Goal: Task Accomplishment & Management: Manage account settings

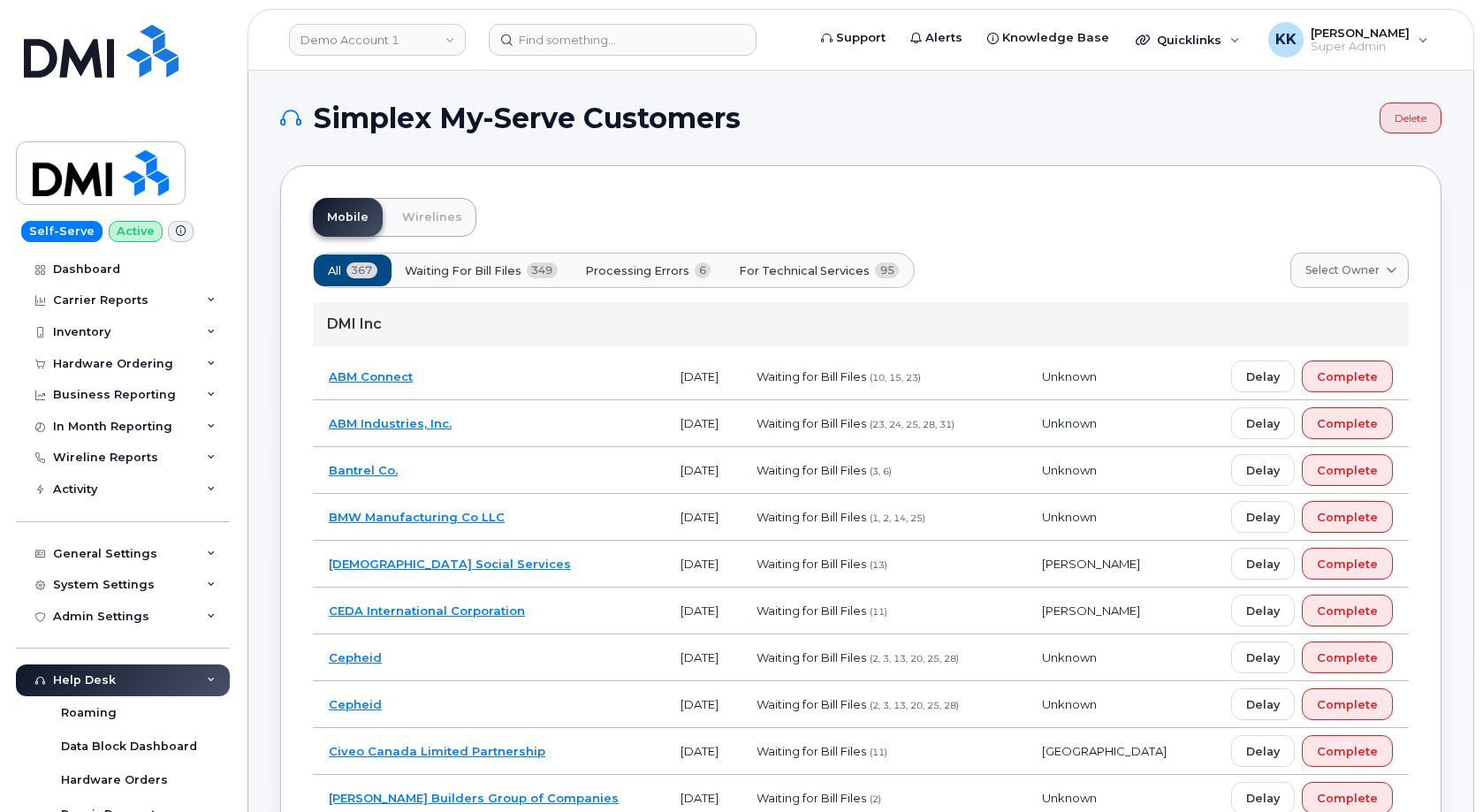
click at [777, 272] on span "For Technical Services" at bounding box center [805, 271] width 131 height 17
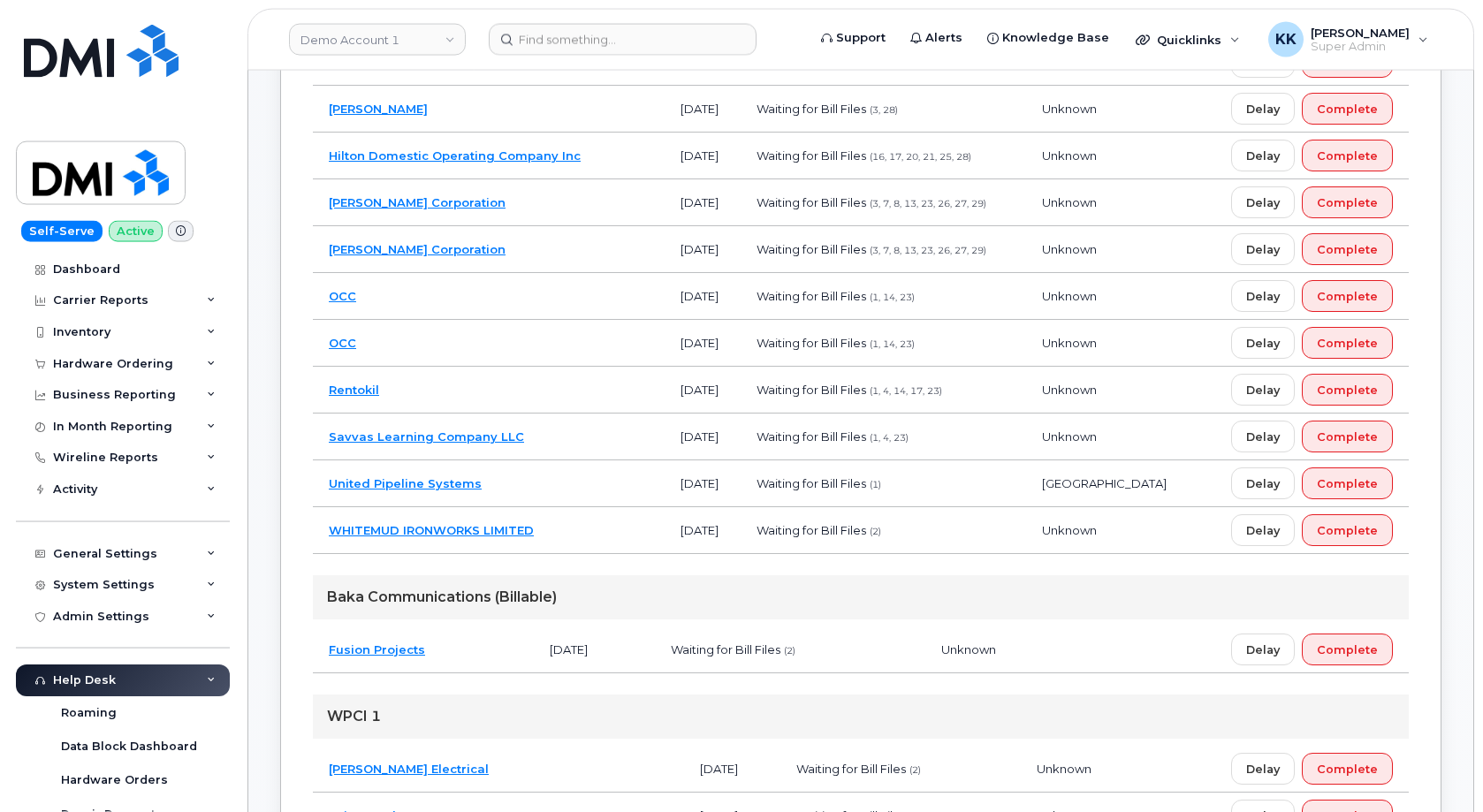
scroll to position [811, 0]
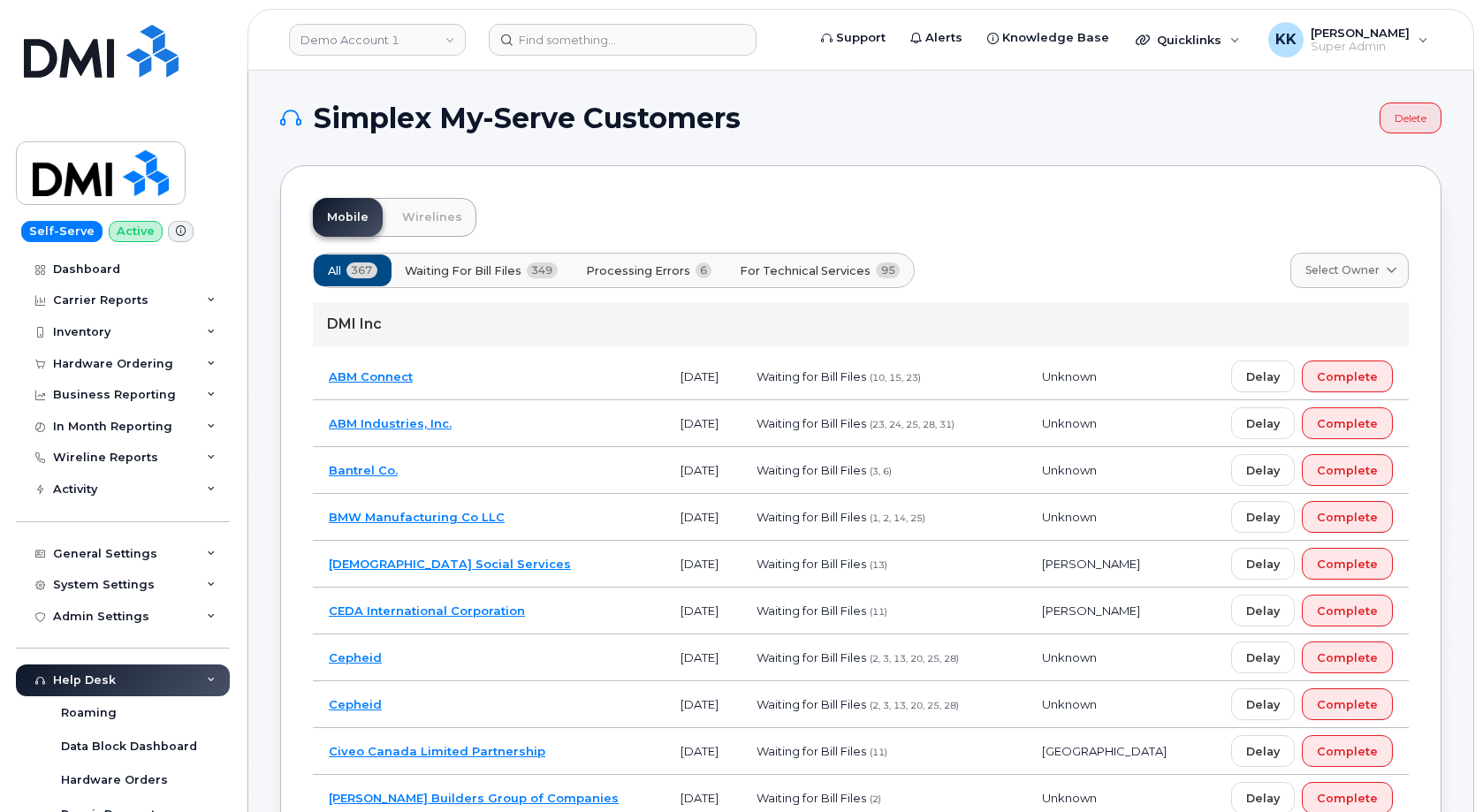
click at [655, 266] on span "Processing Errors" at bounding box center [638, 271] width 105 height 17
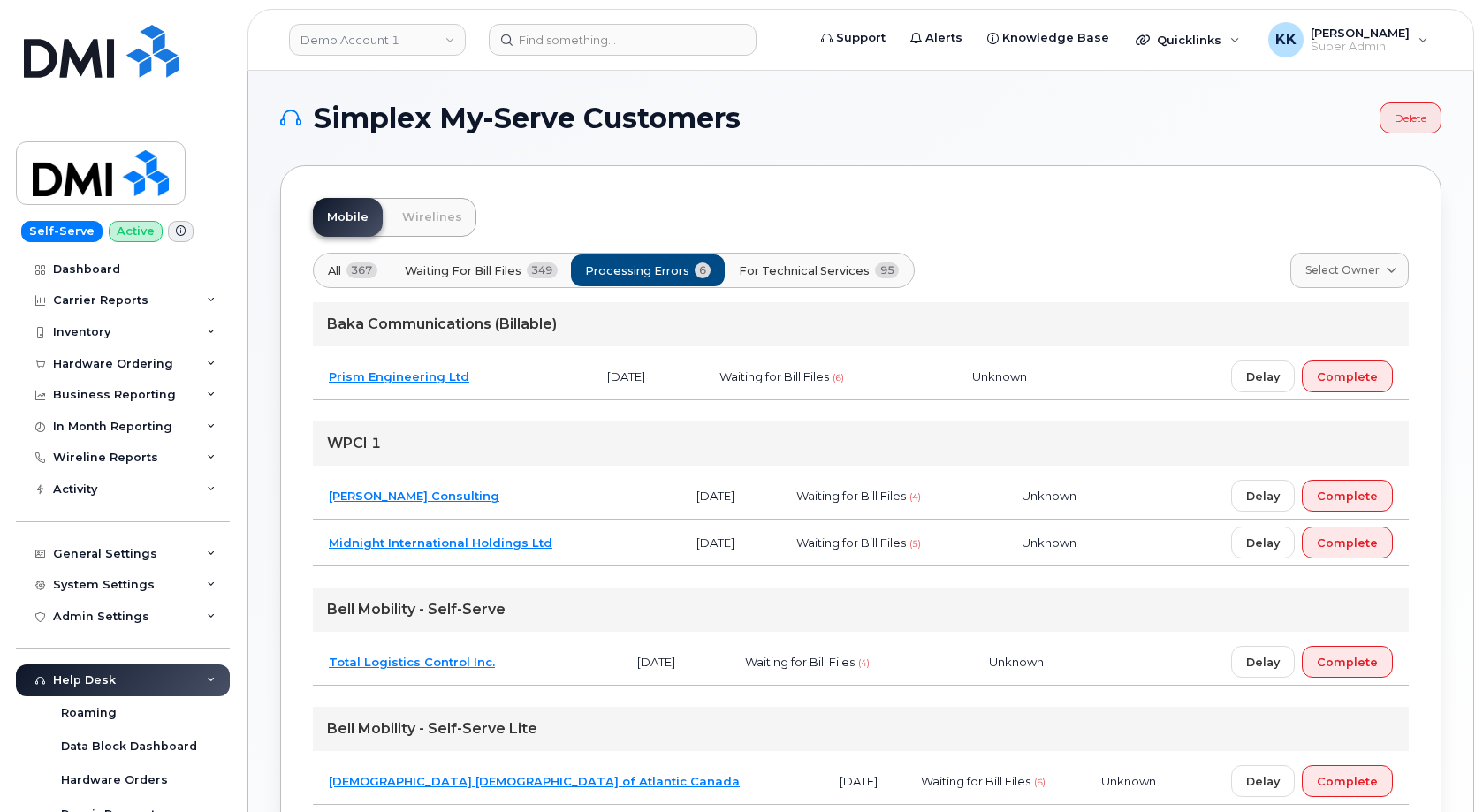
click at [867, 278] on button "For Technical Services 95" at bounding box center [819, 270] width 190 height 31
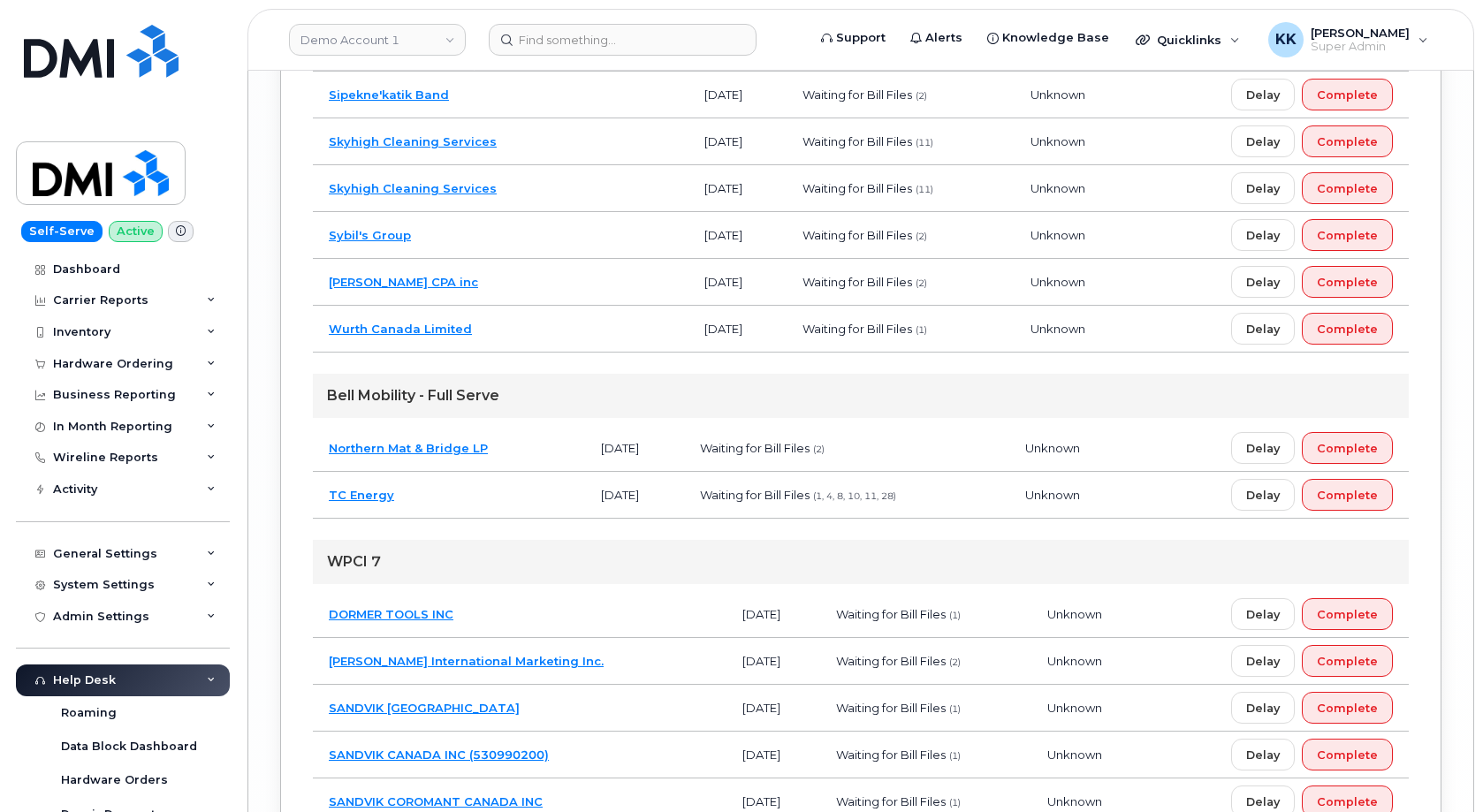
scroll to position [4727, 0]
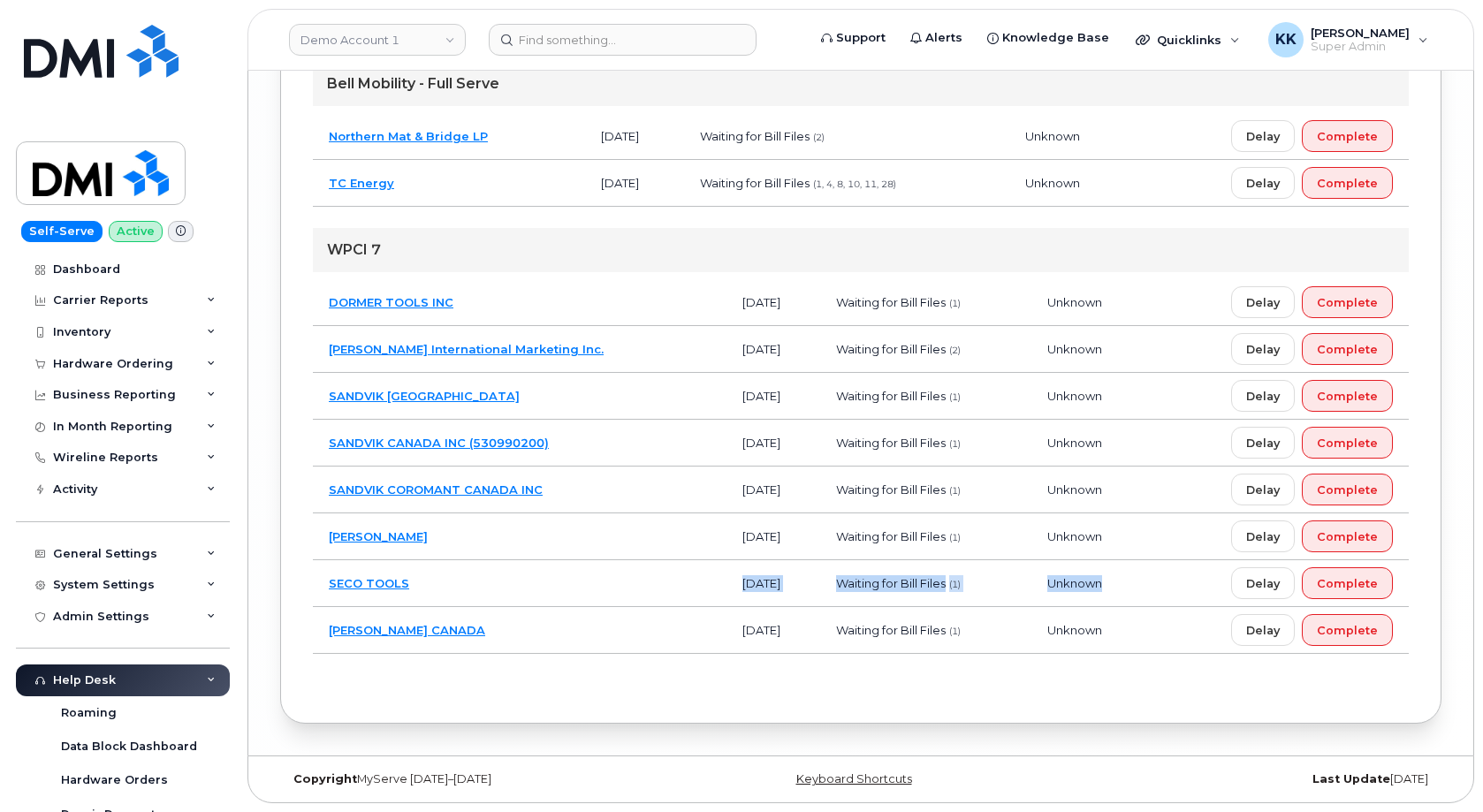
drag, startPoint x: 548, startPoint y: 642, endPoint x: 531, endPoint y: 570, distance: 74.0
click at [531, 570] on tbody "DORMER TOOLS INC October 2025 Waiting for Bill Files (1) Unknown Delay Complete…" at bounding box center [861, 467] width 1096 height 375
click at [535, 539] on td "Sandvik Tamrock" at bounding box center [519, 536] width 414 height 47
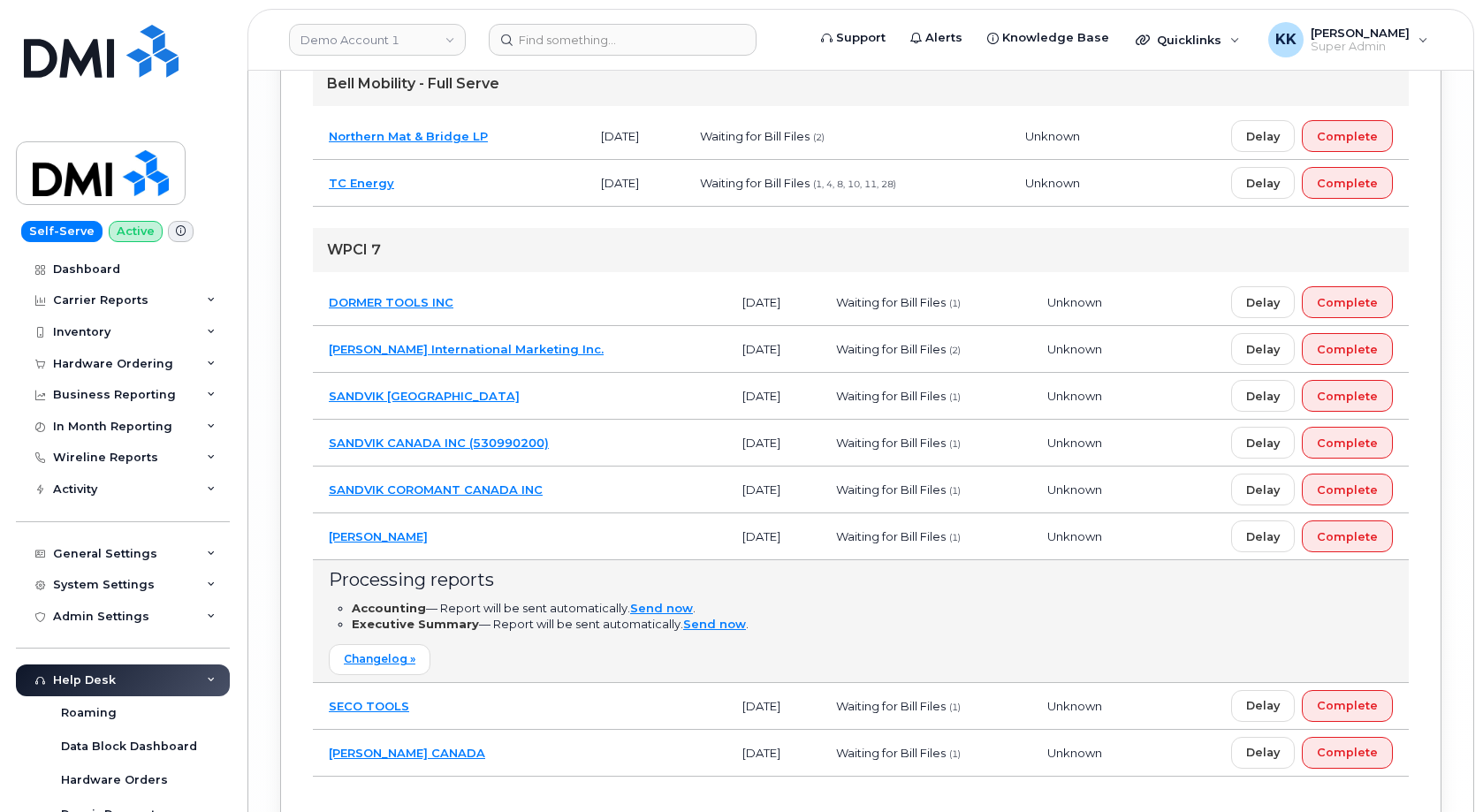
click at [534, 748] on td "WALTER CANADA" at bounding box center [519, 752] width 414 height 47
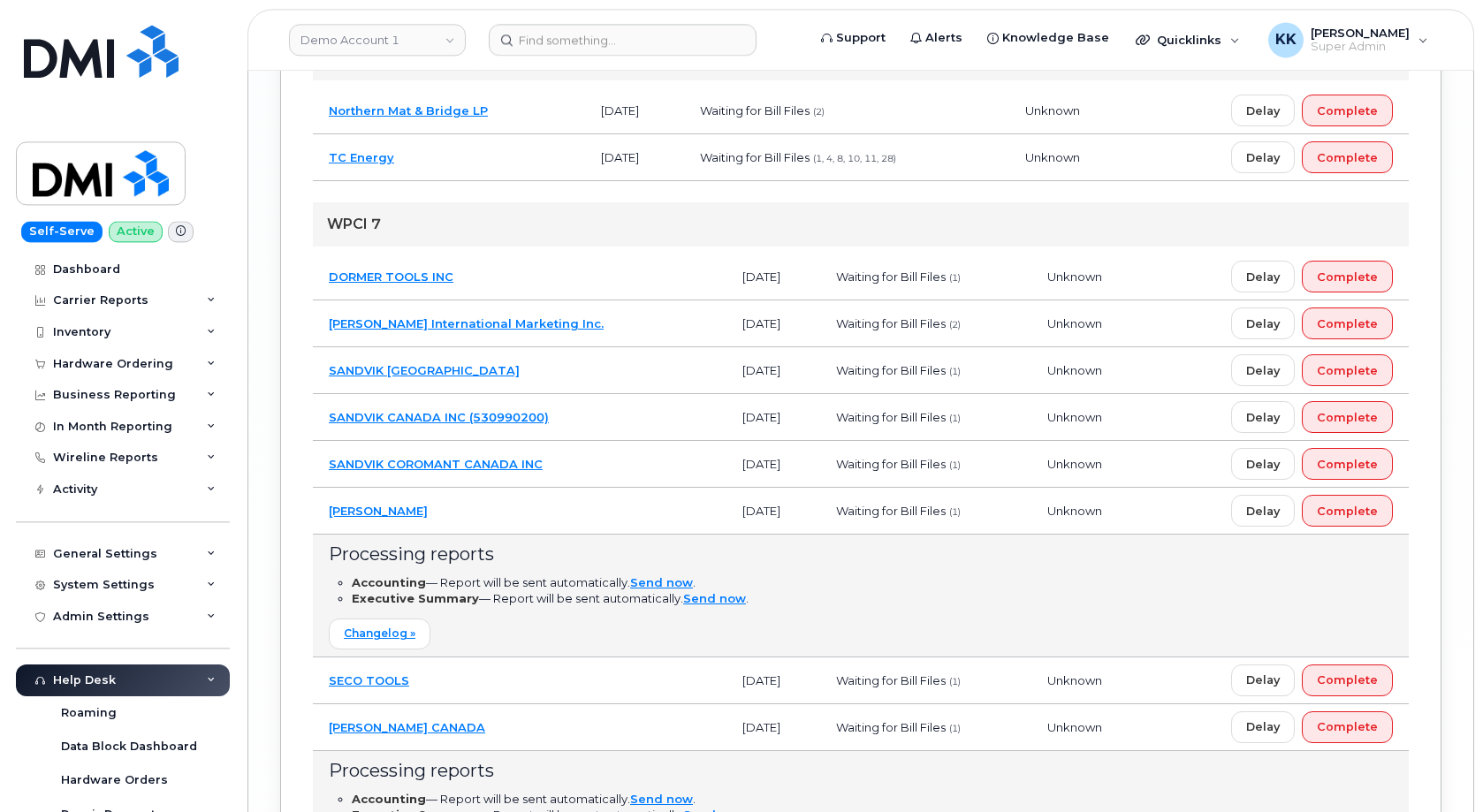
scroll to position [4818, 0]
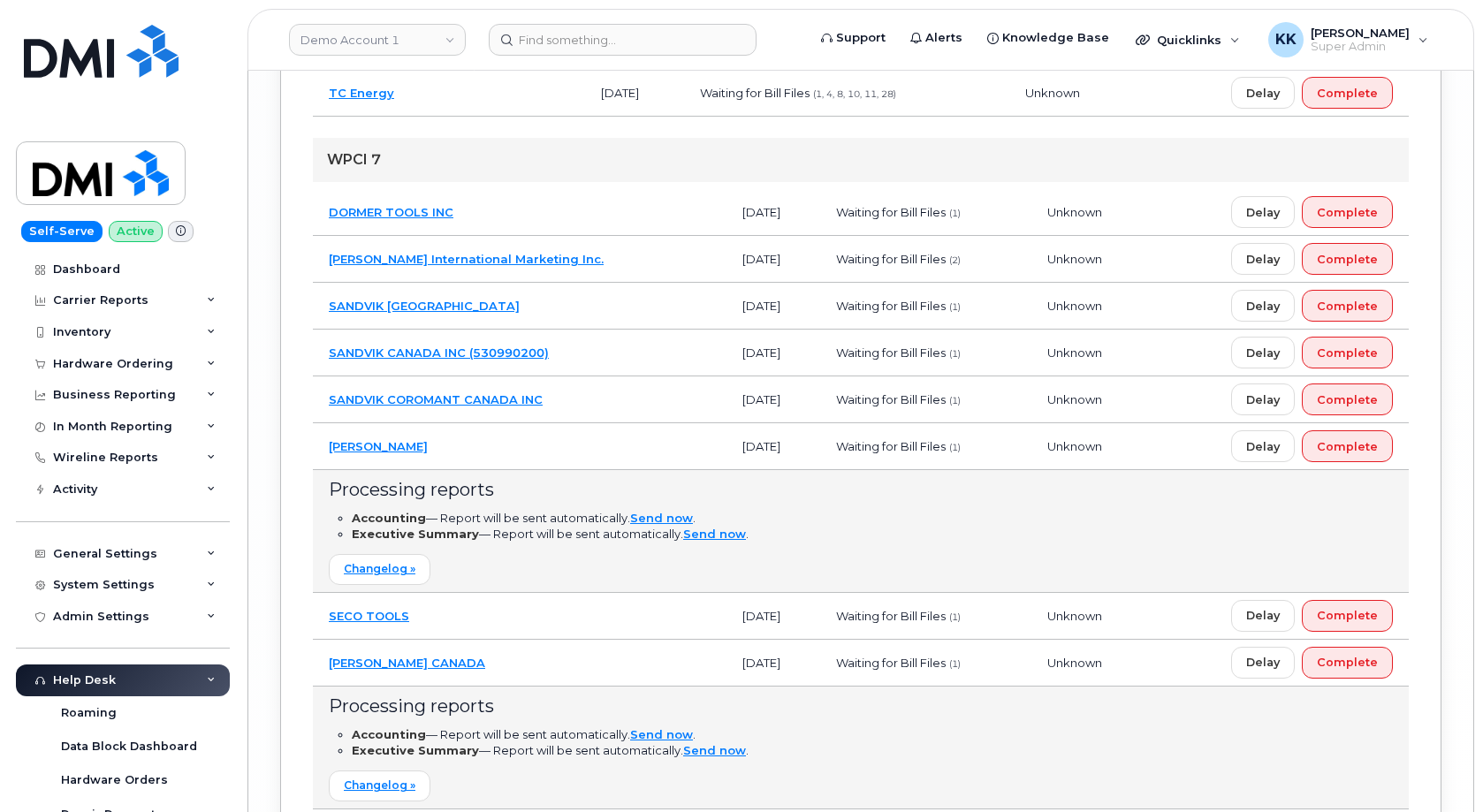
click at [520, 673] on td "WALTER CANADA" at bounding box center [519, 663] width 414 height 47
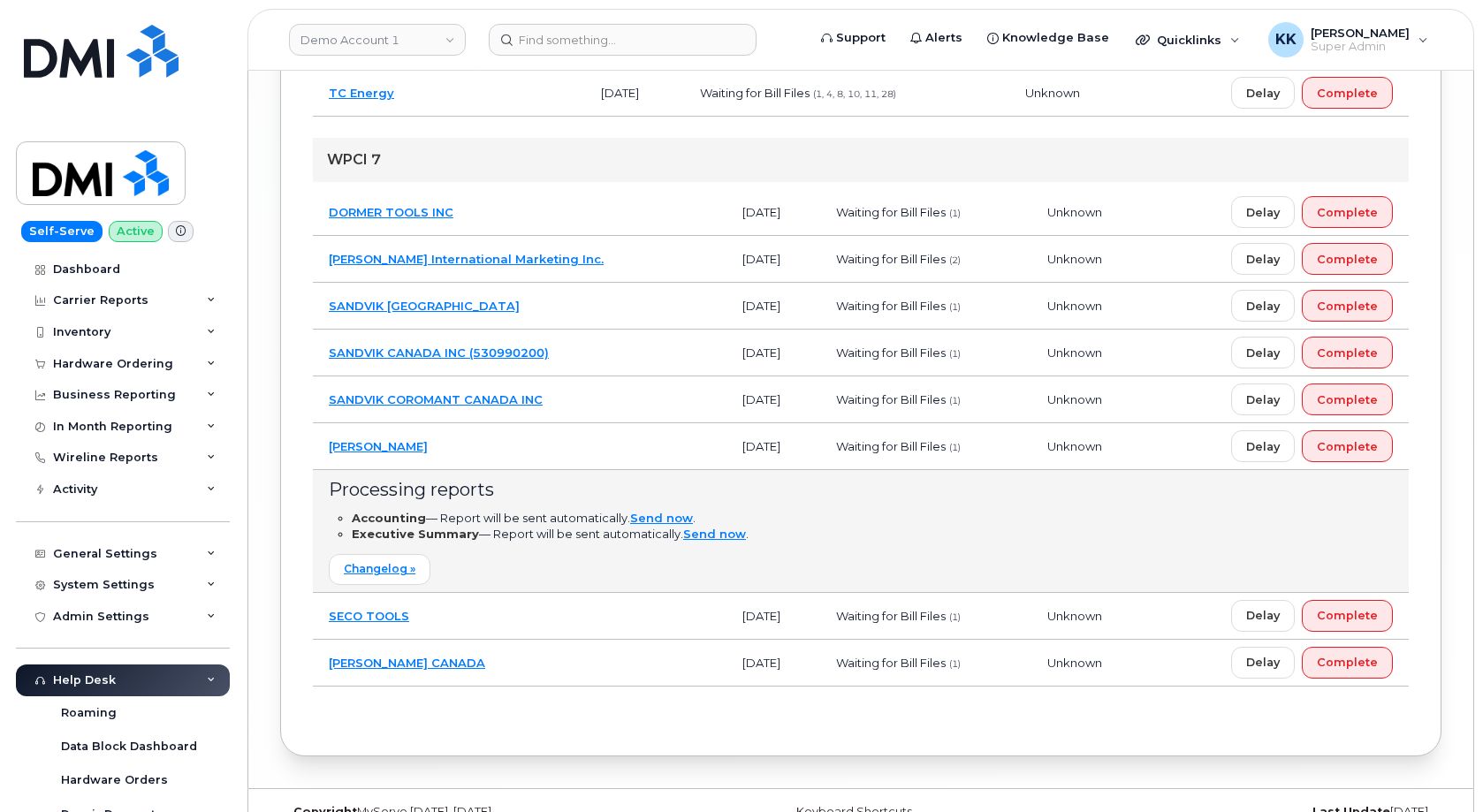
click at [517, 622] on td "SECO TOOLS" at bounding box center [519, 615] width 414 height 47
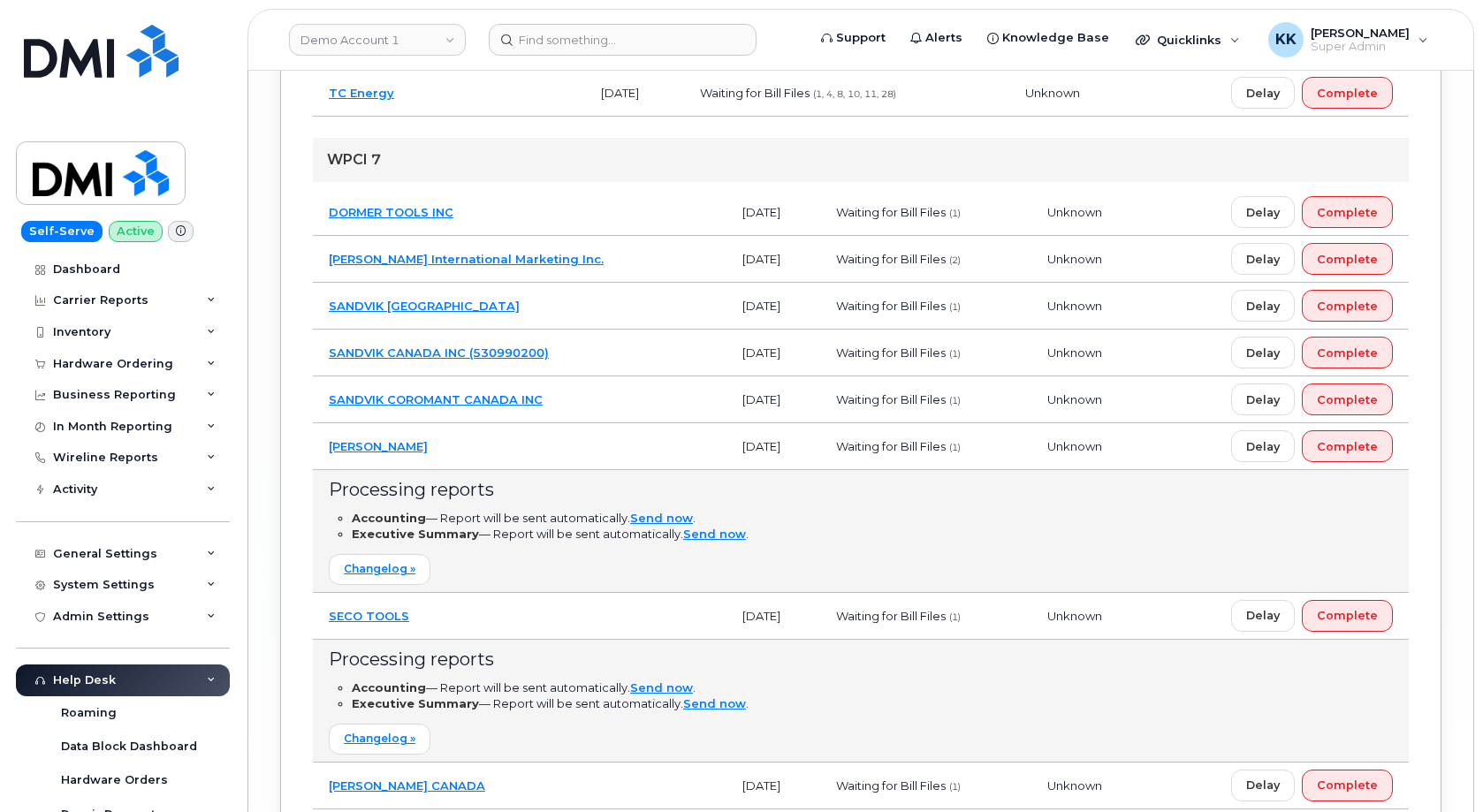
click at [517, 622] on td "SECO TOOLS" at bounding box center [519, 615] width 414 height 47
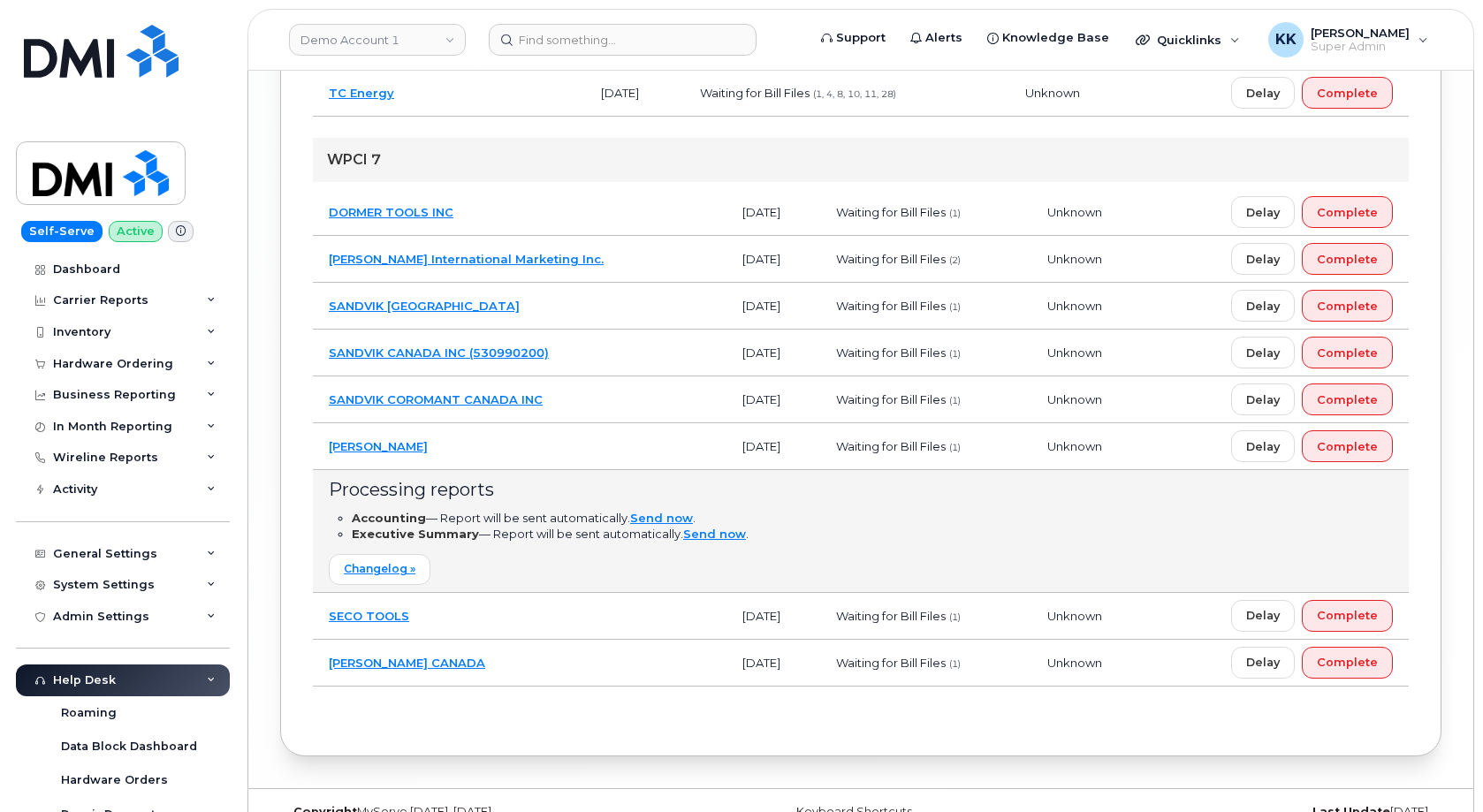
click at [550, 454] on td "Sandvik Tamrock" at bounding box center [519, 446] width 414 height 47
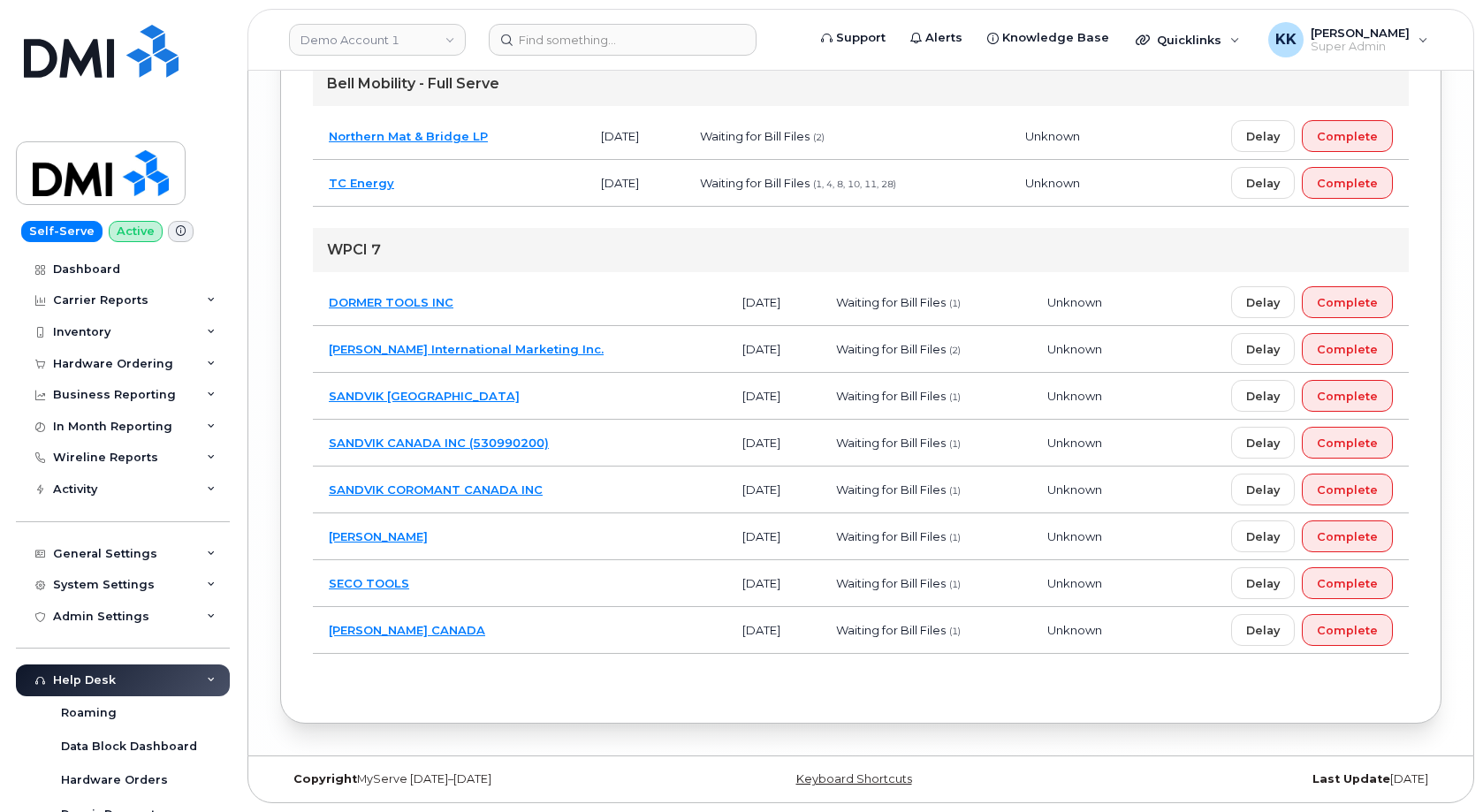
click at [581, 395] on td "SANDVIK CANADA" at bounding box center [519, 396] width 414 height 47
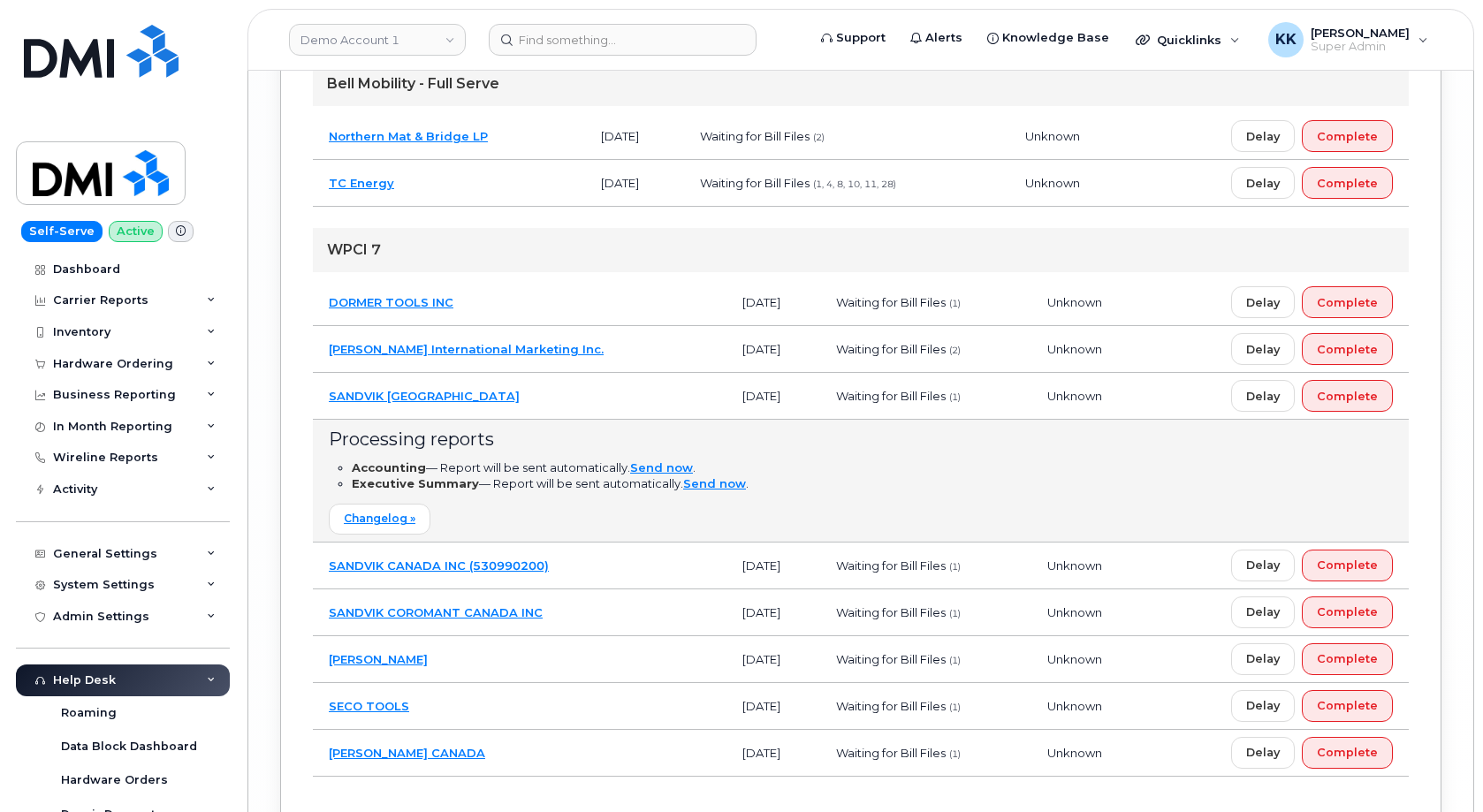
click at [570, 395] on td "SANDVIK CANADA" at bounding box center [519, 396] width 414 height 47
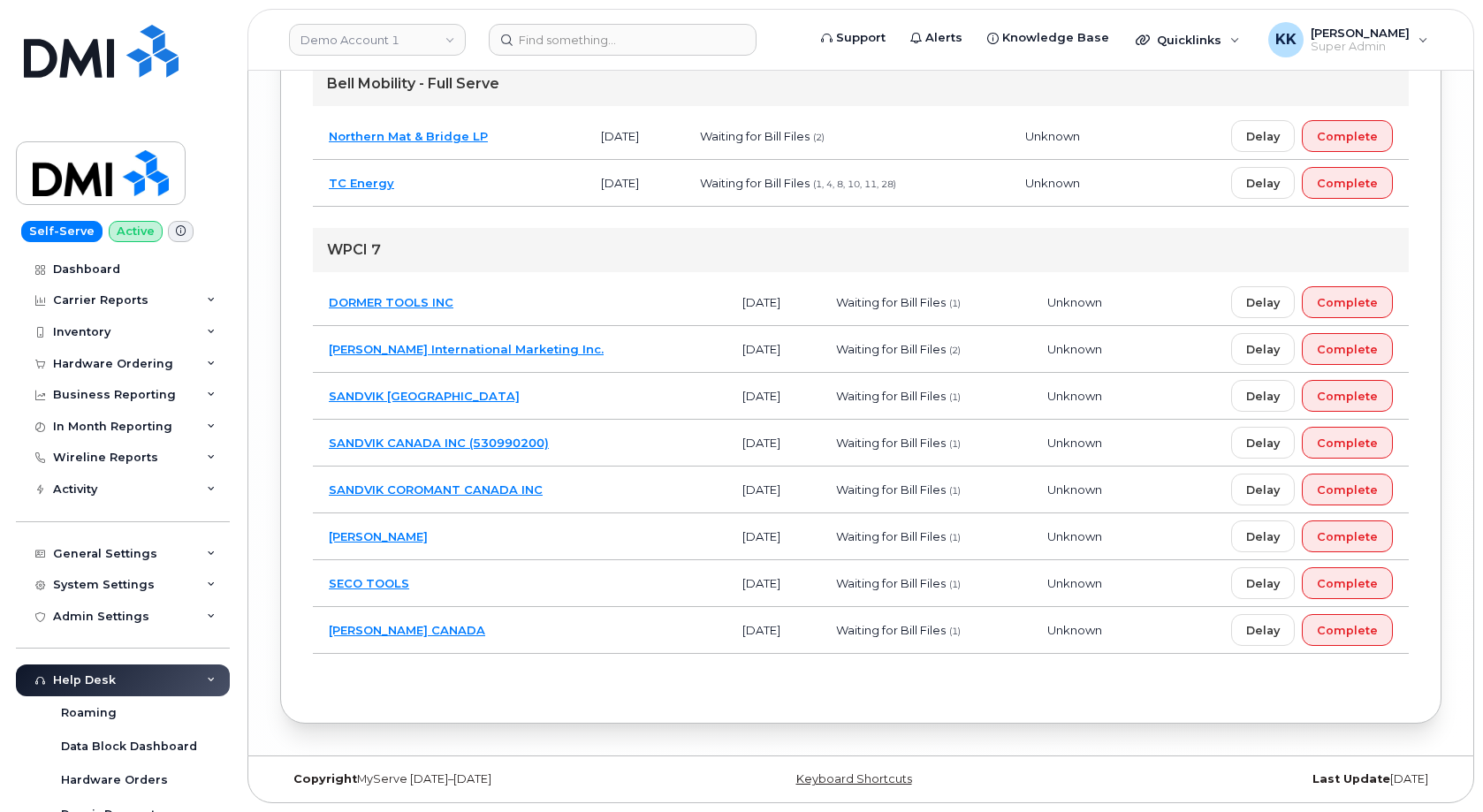
click at [584, 479] on td "SANDVIK COROMANT CANADA INC" at bounding box center [519, 490] width 414 height 47
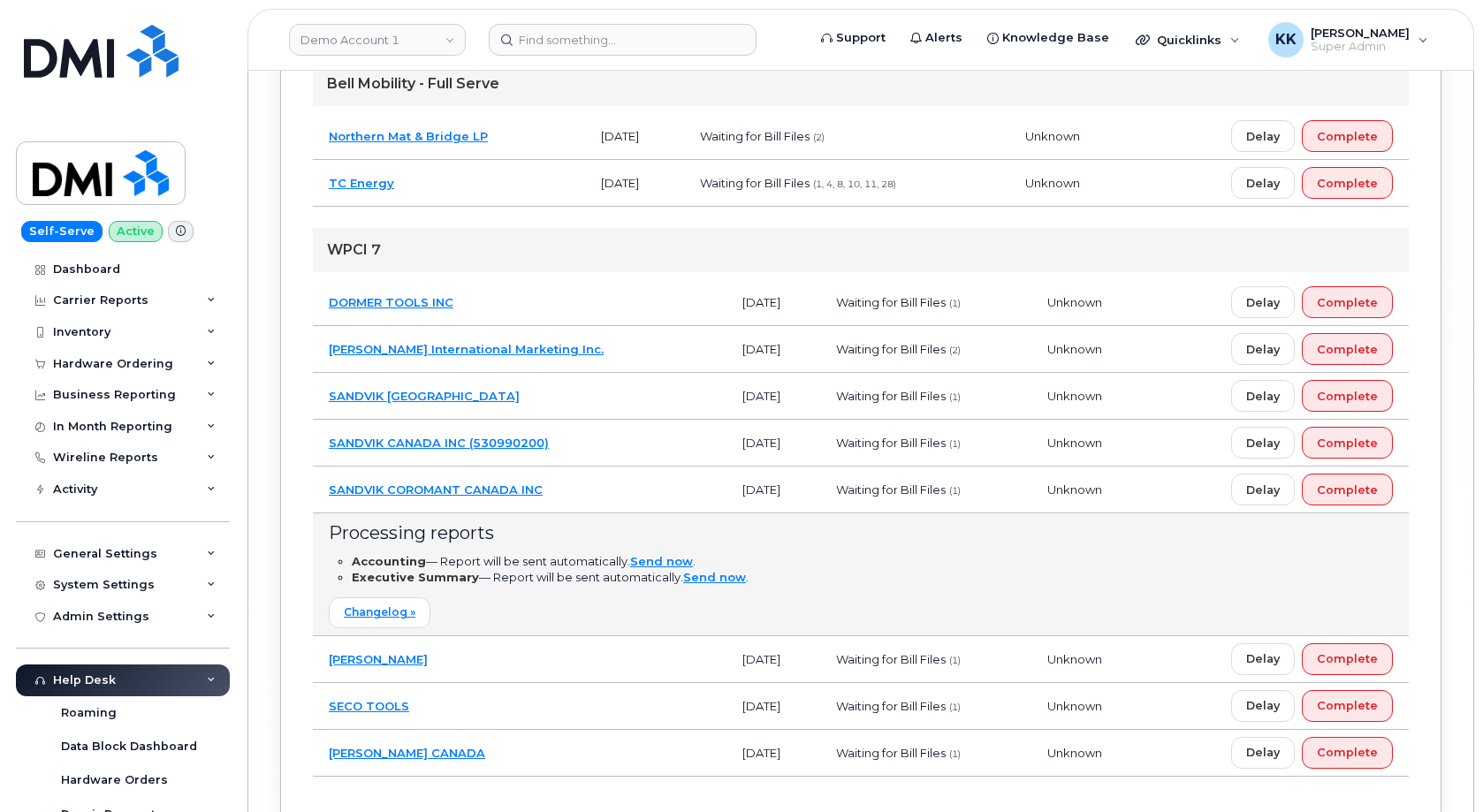
click at [584, 479] on td "SANDVIK COROMANT CANADA INC" at bounding box center [519, 490] width 414 height 47
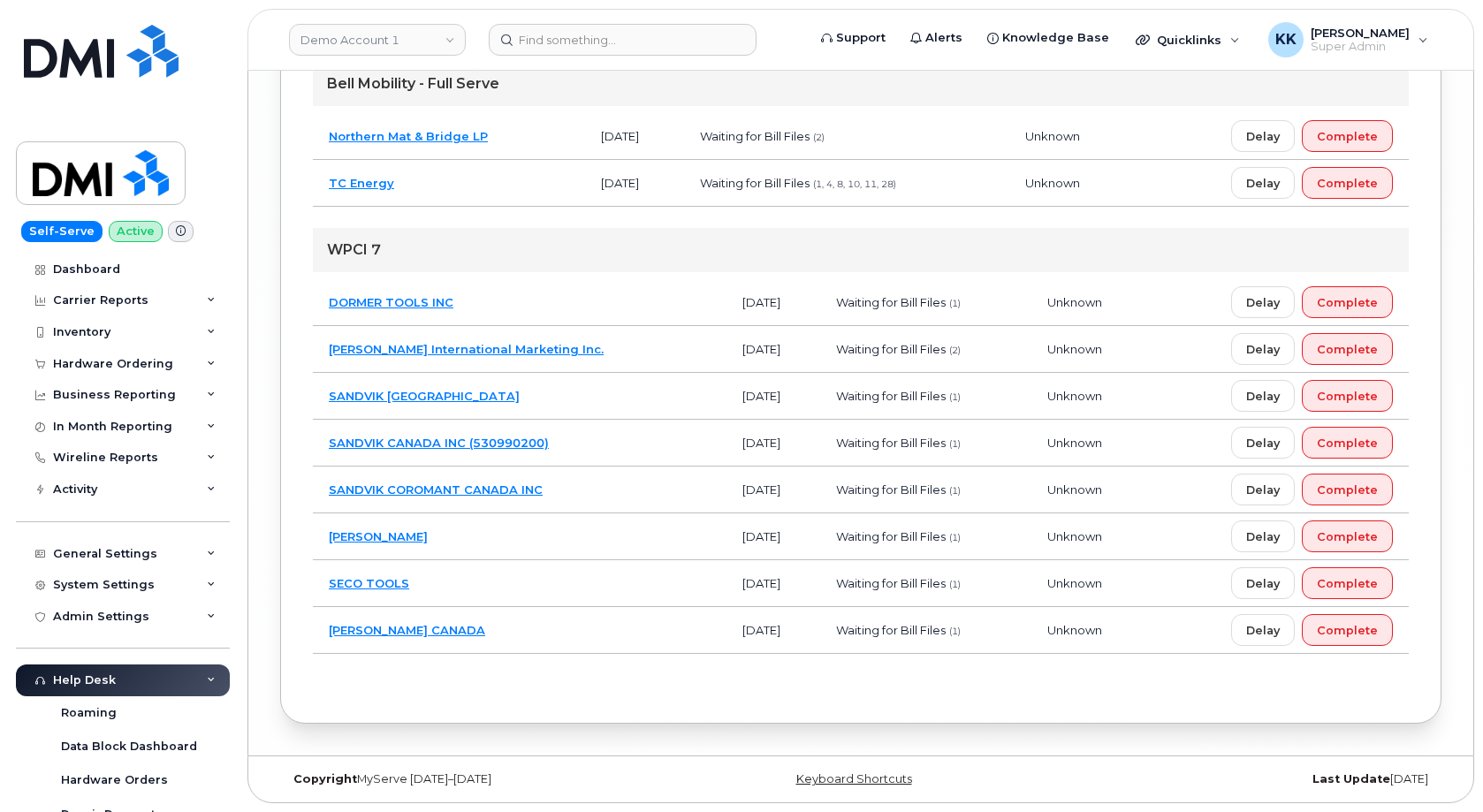
click at [584, 457] on td "SANDVIK CANADA INC (530990200)" at bounding box center [519, 442] width 414 height 47
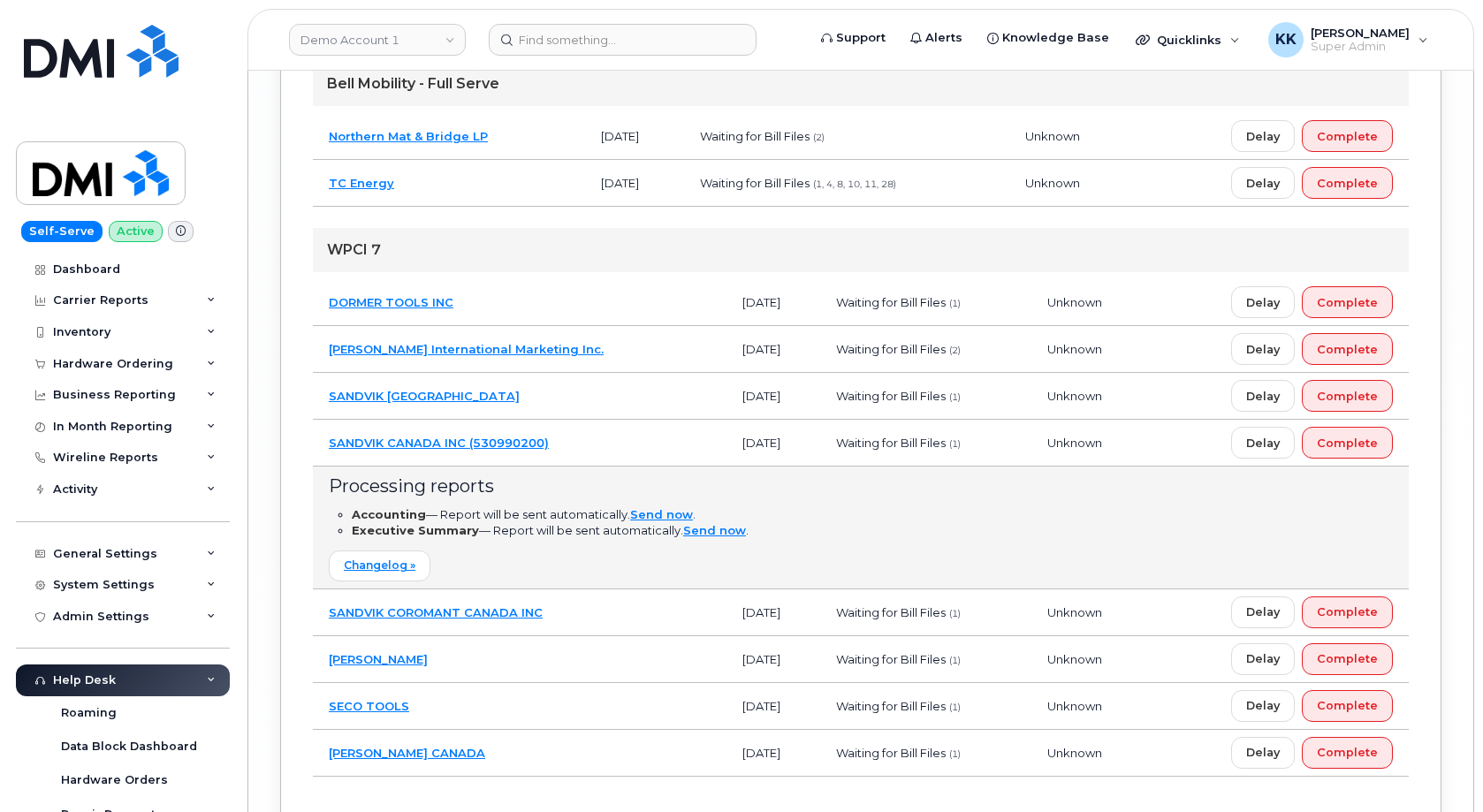
click at [584, 457] on td "SANDVIK CANADA INC (530990200)" at bounding box center [519, 442] width 414 height 47
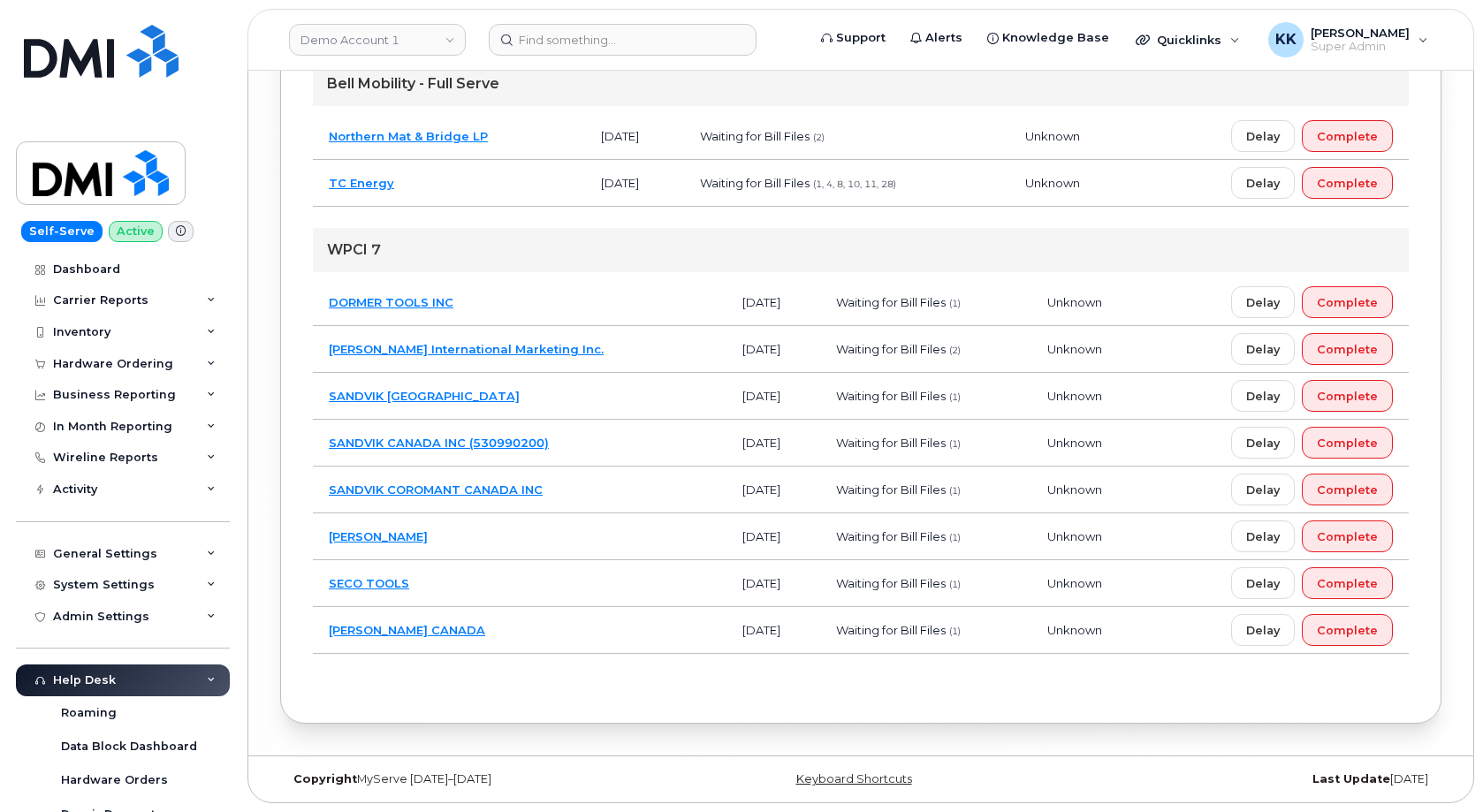
click at [582, 353] on td "Mucci International Marketing Inc." at bounding box center [519, 349] width 414 height 47
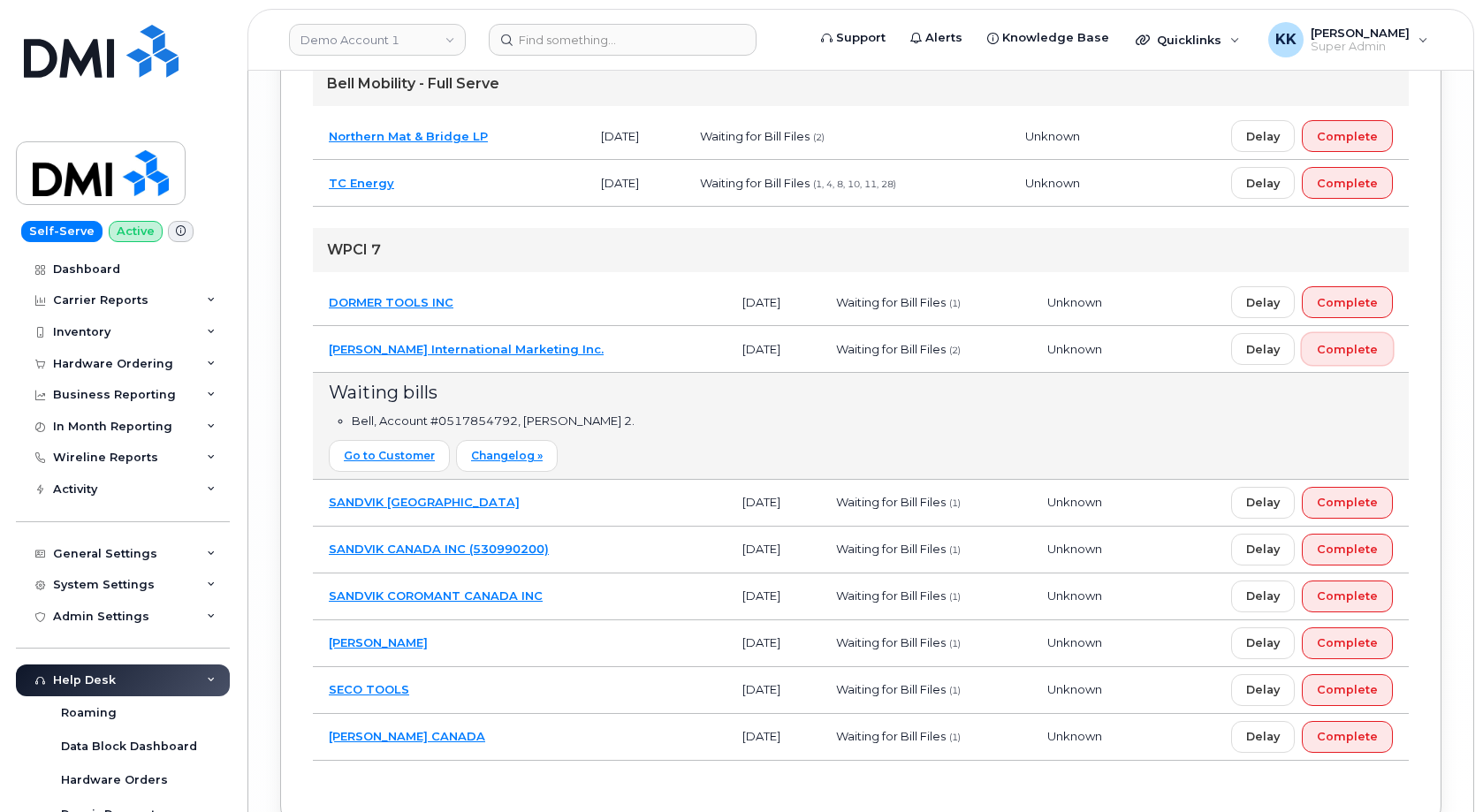
click at [1333, 342] on span "Complete" at bounding box center [1347, 350] width 61 height 17
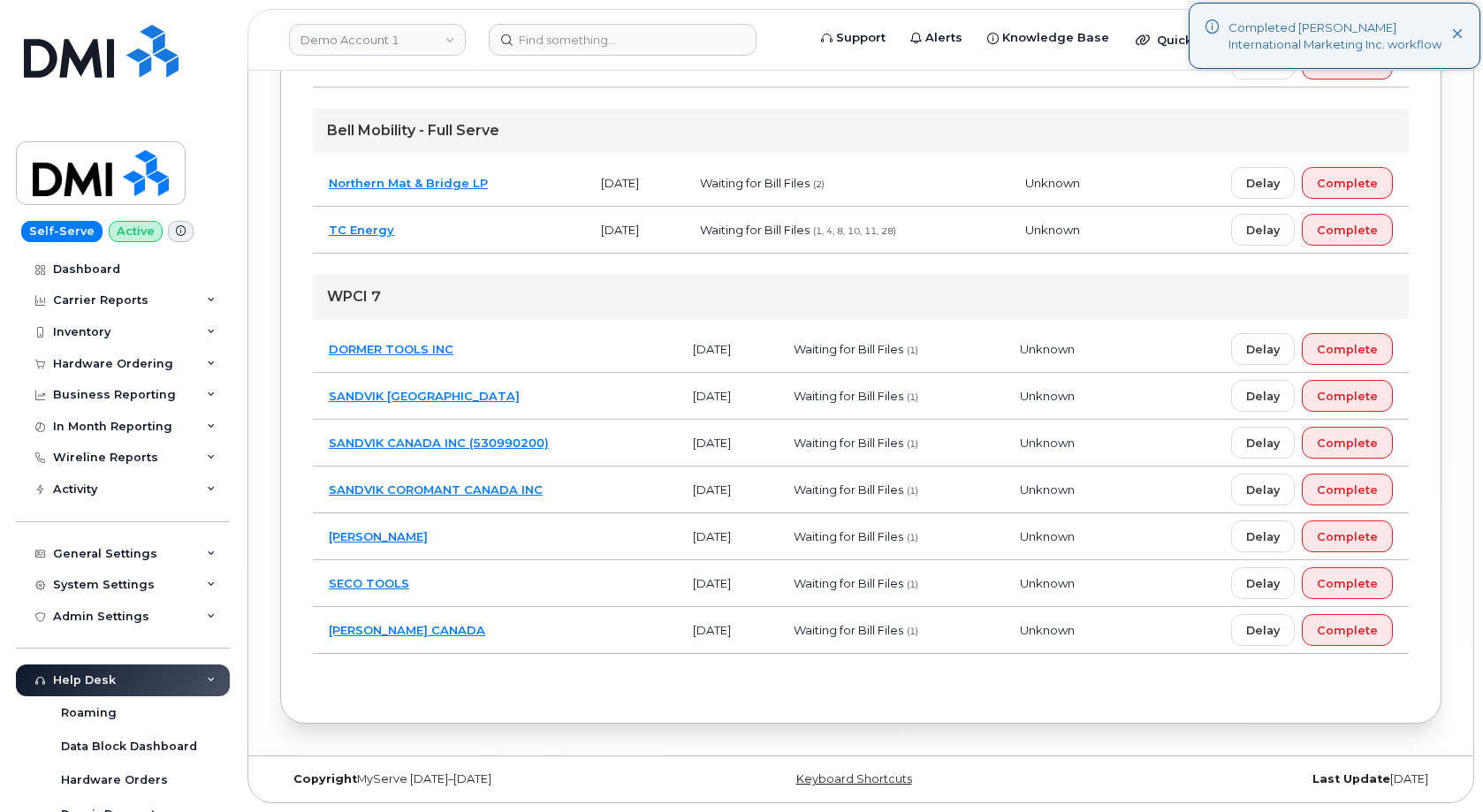
click at [539, 358] on td "DORMER TOOLS INC" at bounding box center [495, 349] width 364 height 47
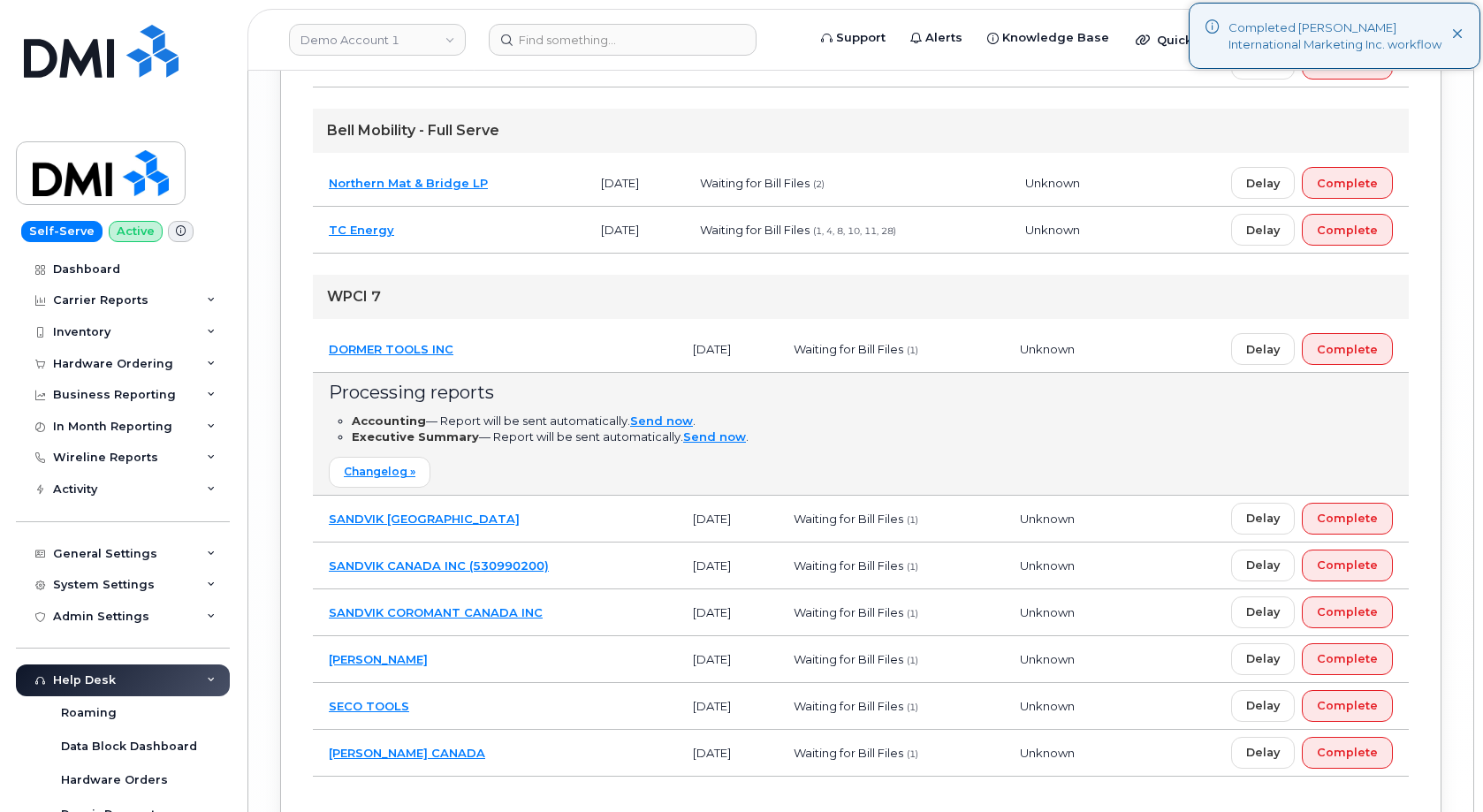
click at [539, 358] on td "DORMER TOOLS INC" at bounding box center [495, 349] width 364 height 47
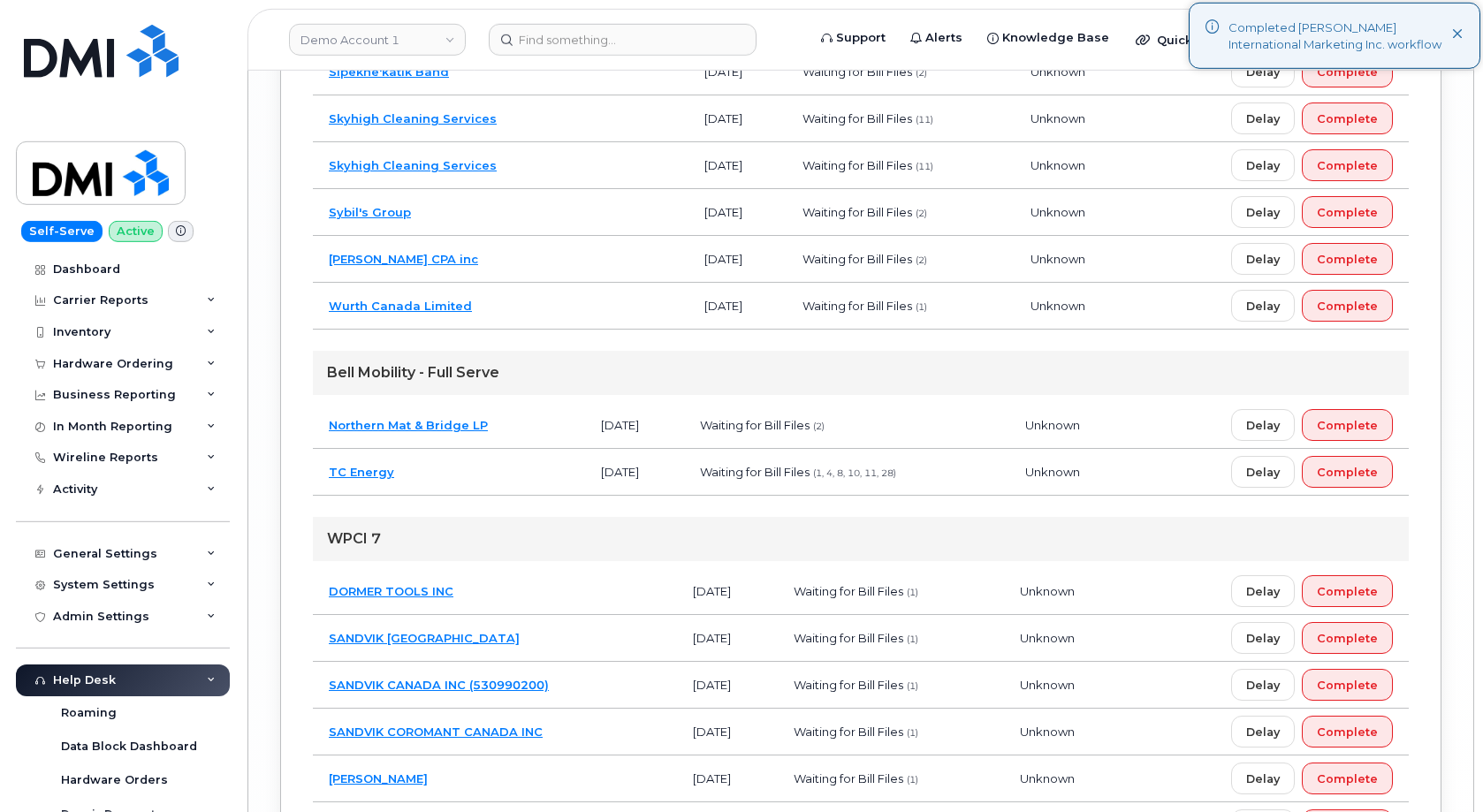
scroll to position [4410, 0]
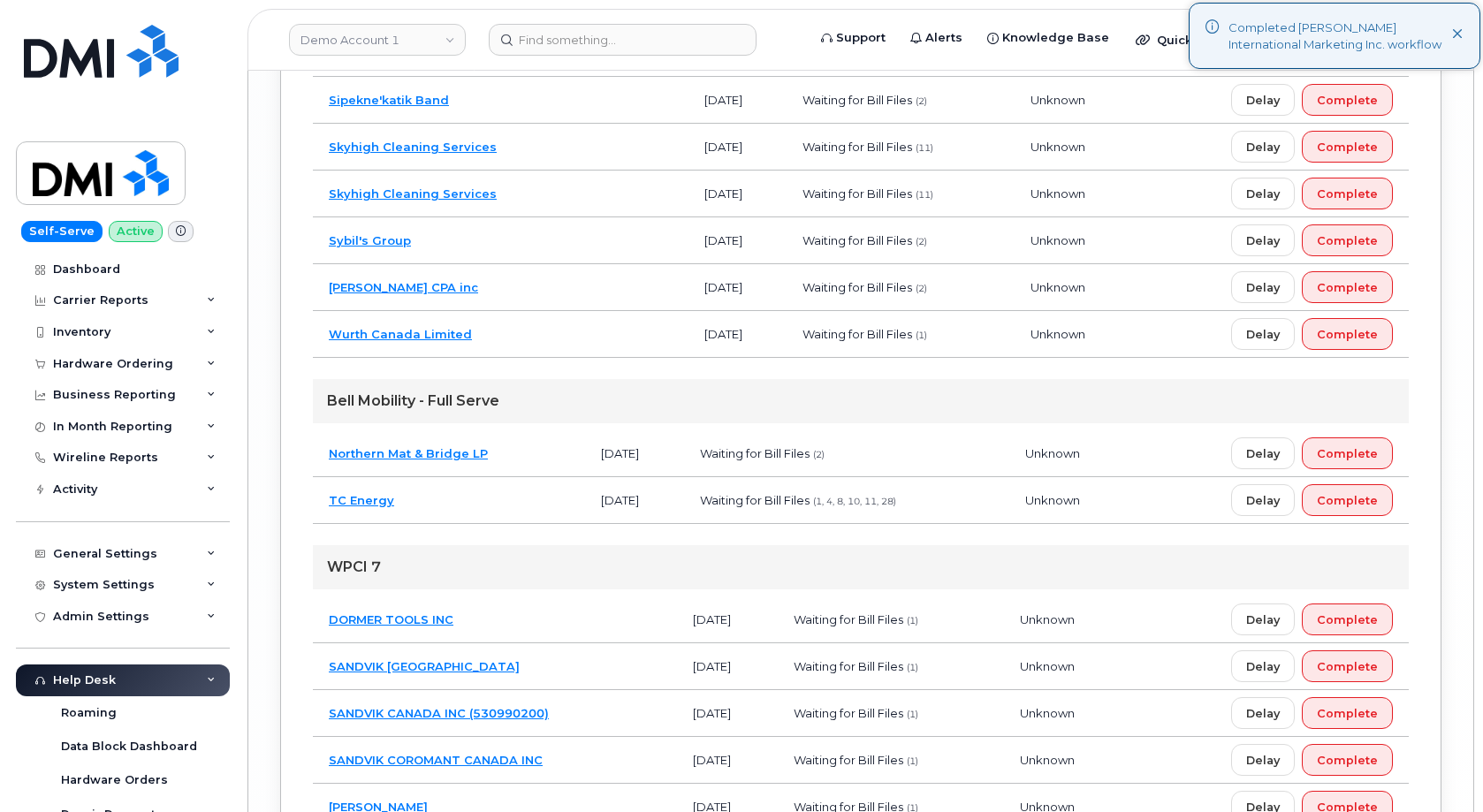
click at [535, 446] on td "Northern Mat & Bridge LP" at bounding box center [449, 453] width 272 height 47
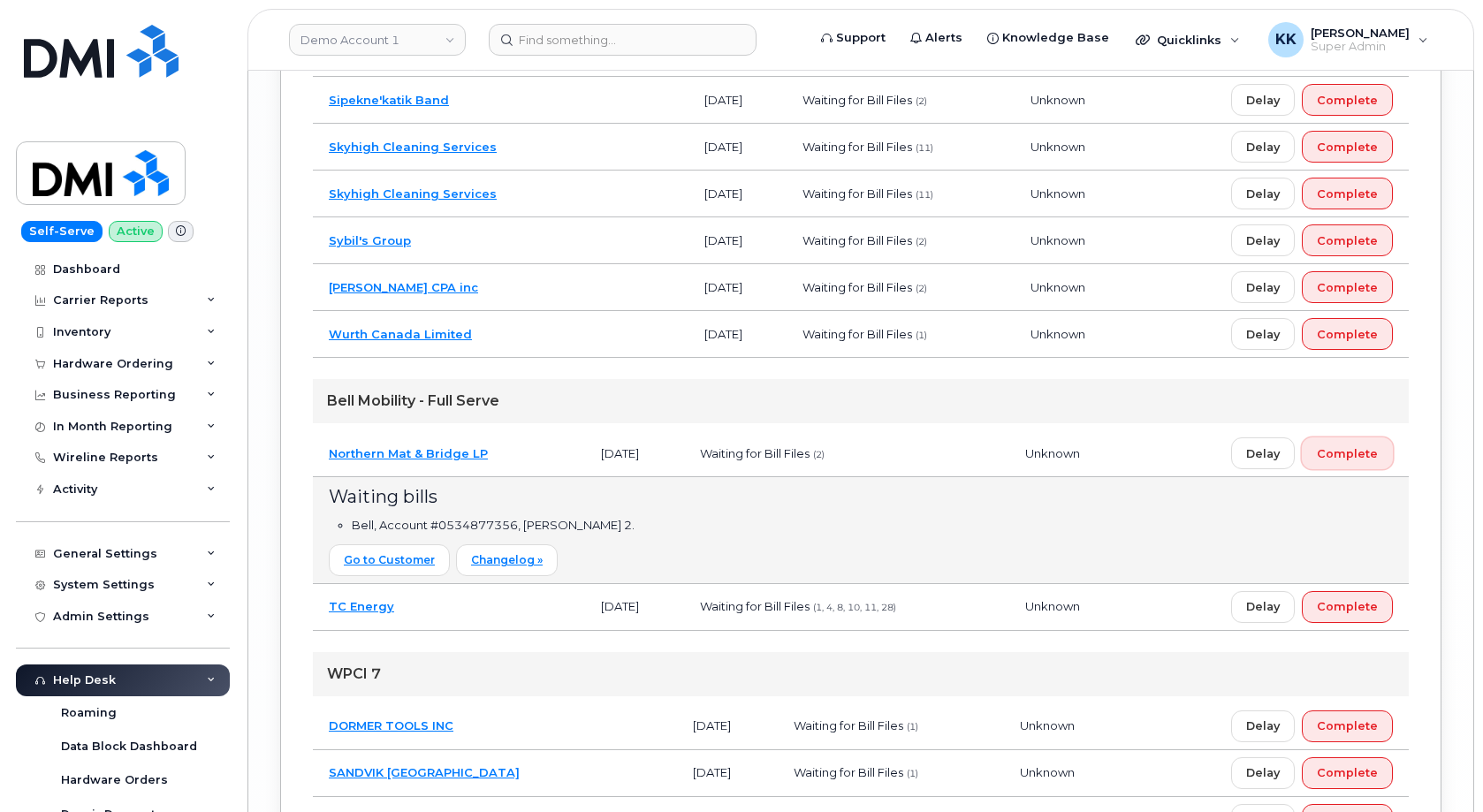
click at [1362, 449] on span "Complete" at bounding box center [1347, 454] width 61 height 17
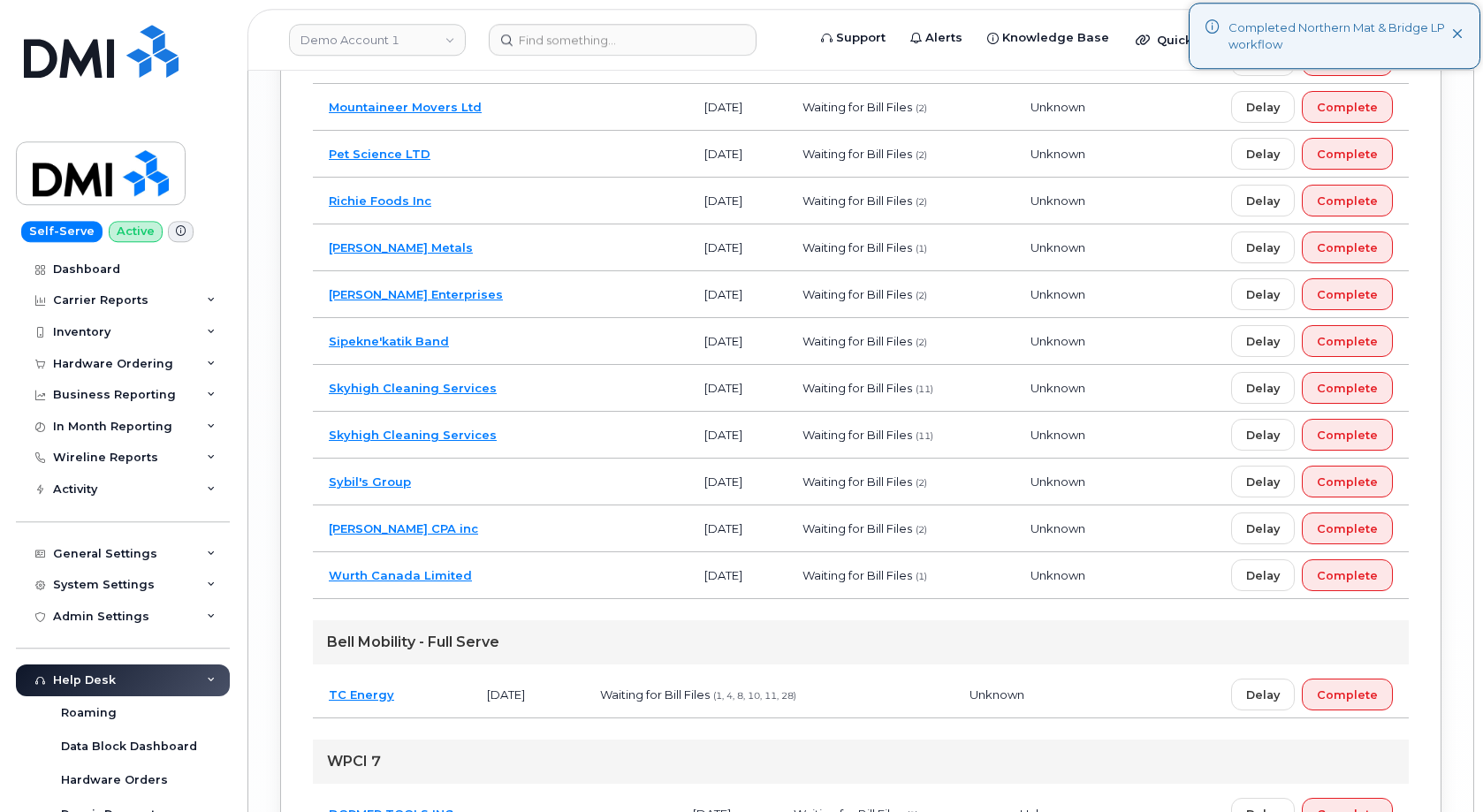
scroll to position [4140, 0]
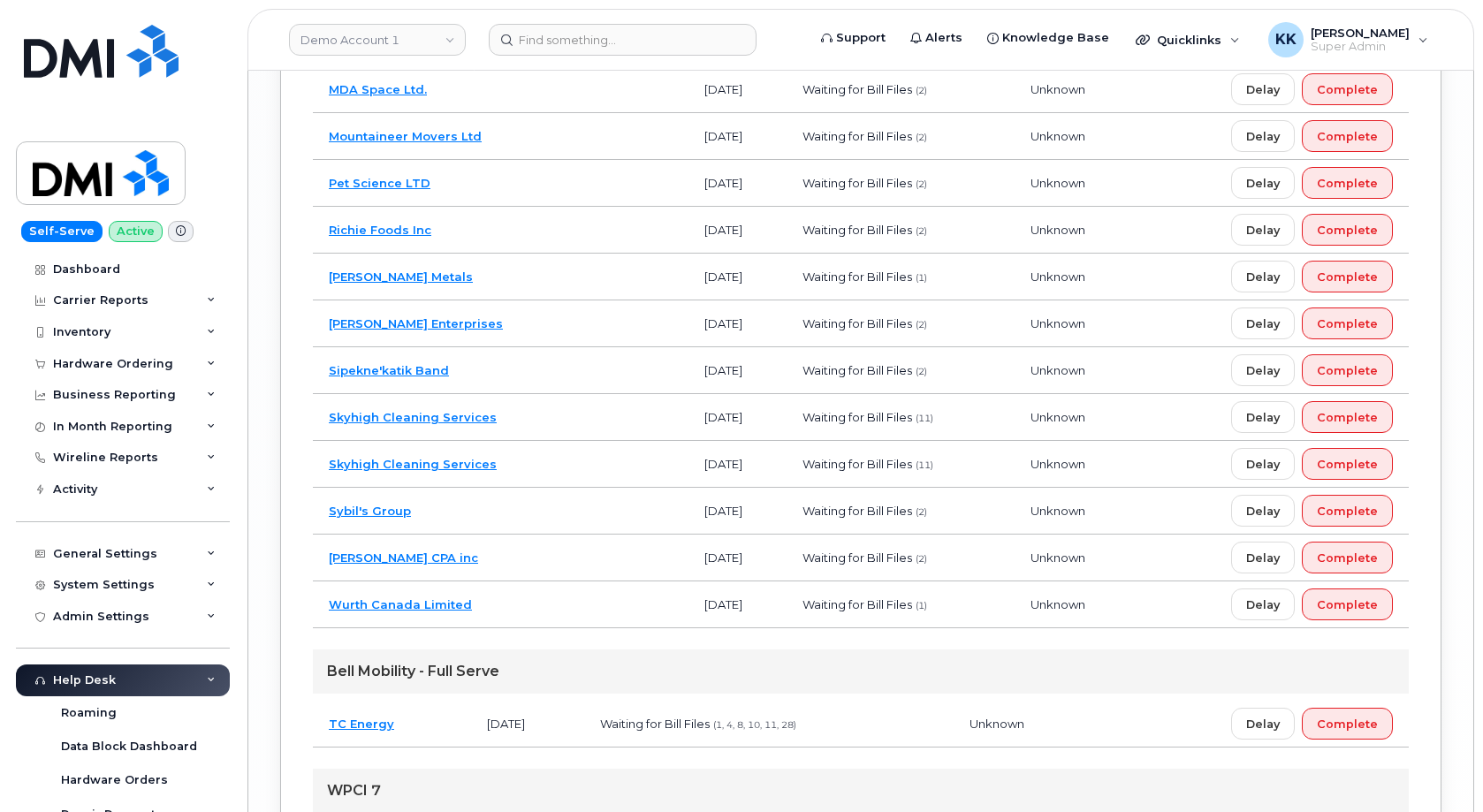
click at [689, 610] on td "[DATE]" at bounding box center [737, 604] width 98 height 47
click at [585, 602] on td "Wurth Canada Limited" at bounding box center [500, 604] width 376 height 47
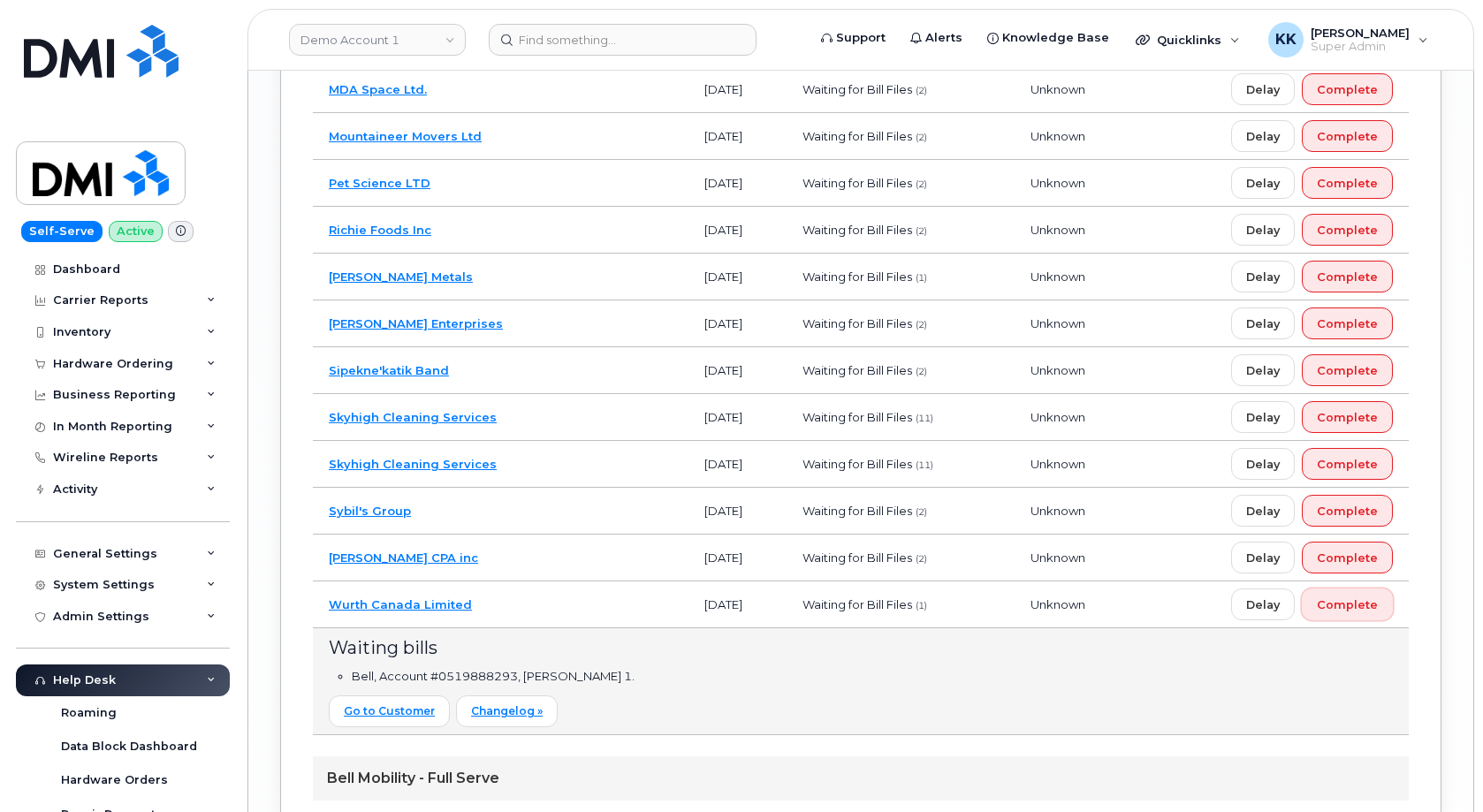
click at [1345, 616] on button "Complete" at bounding box center [1348, 604] width 91 height 31
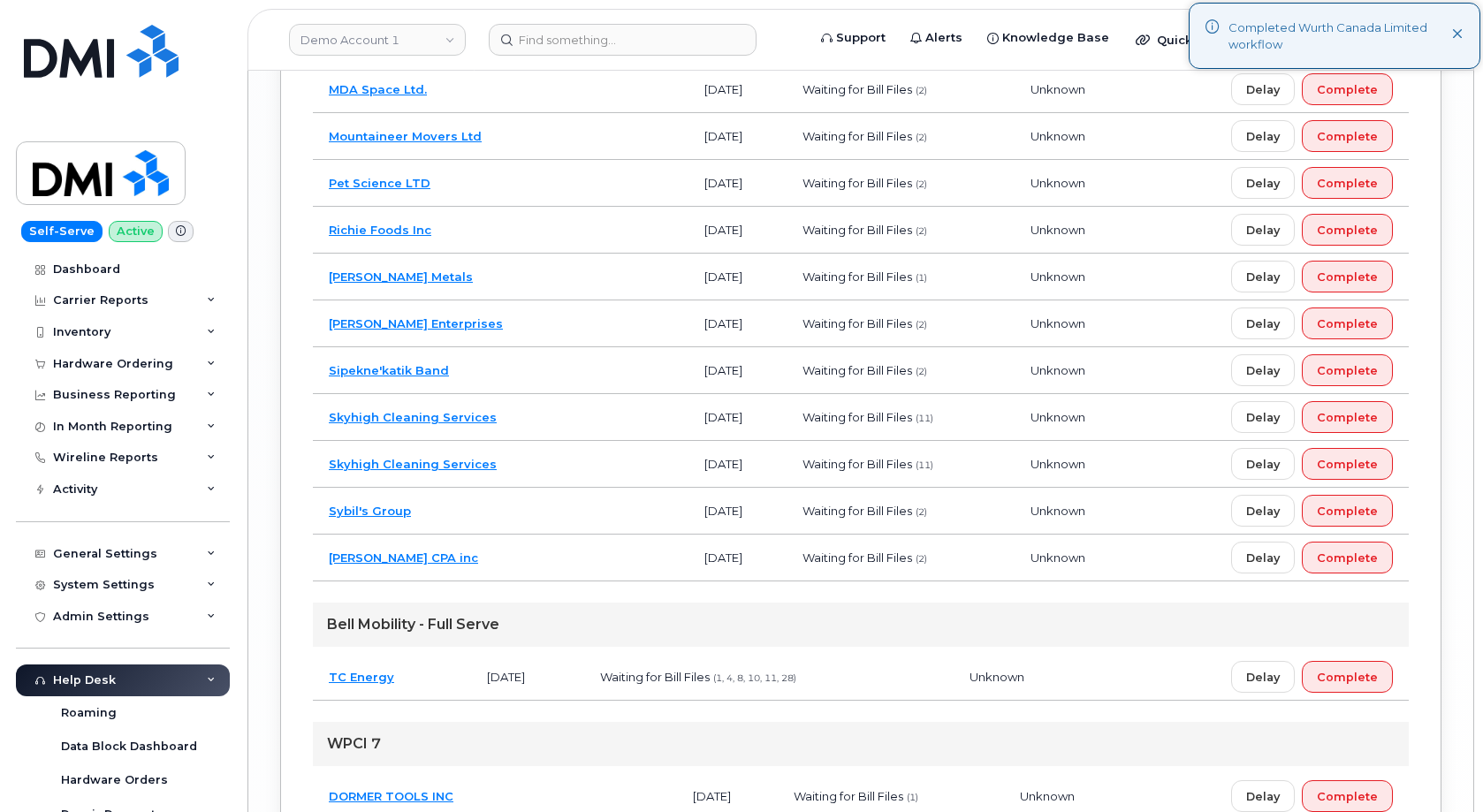
click at [556, 558] on td "Trudel Lapointe Collard CPA inc" at bounding box center [500, 557] width 376 height 47
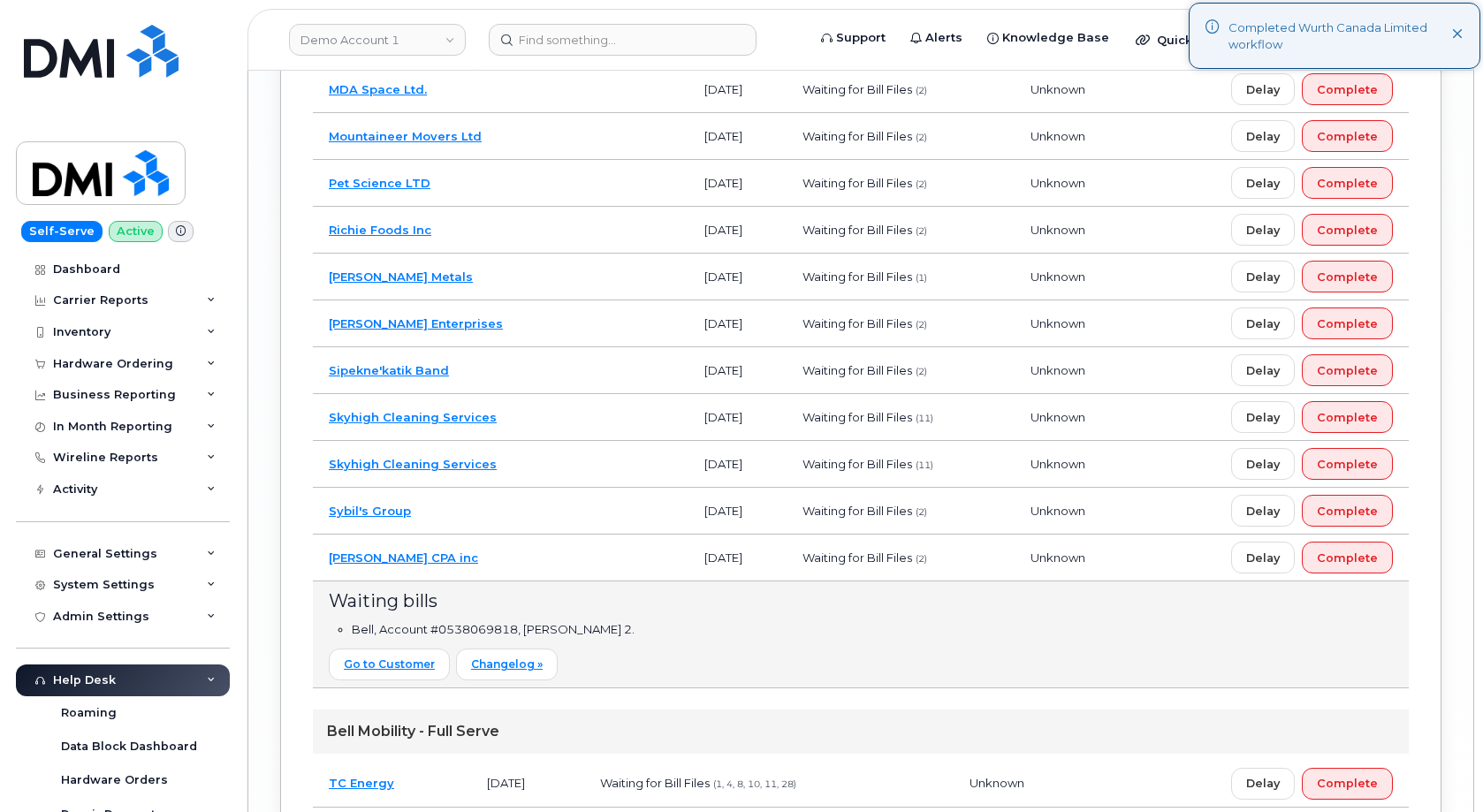
click at [533, 511] on td "Sybil's Group" at bounding box center [500, 511] width 376 height 47
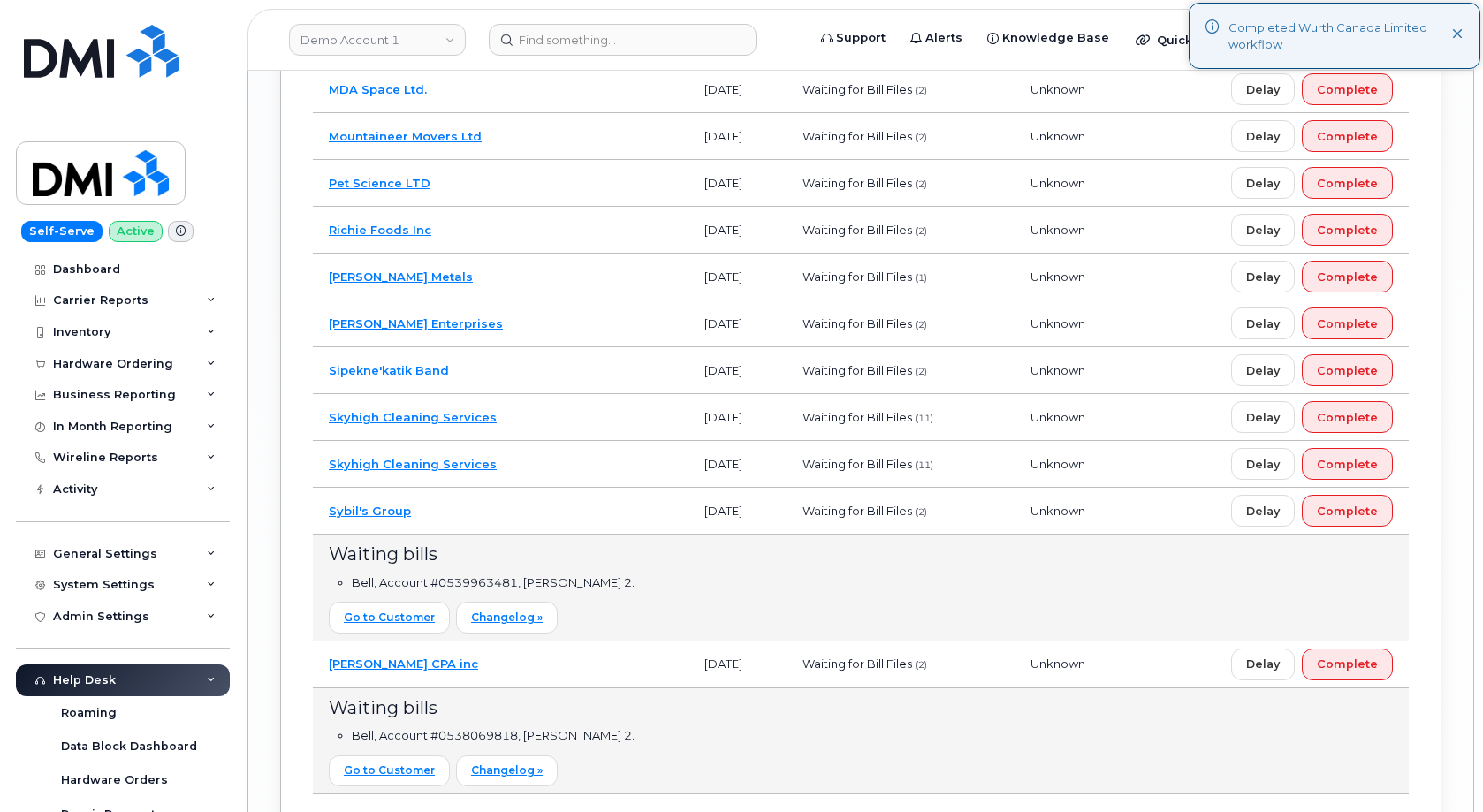
click at [529, 465] on td "Skyhigh Cleaning Services" at bounding box center [500, 464] width 376 height 47
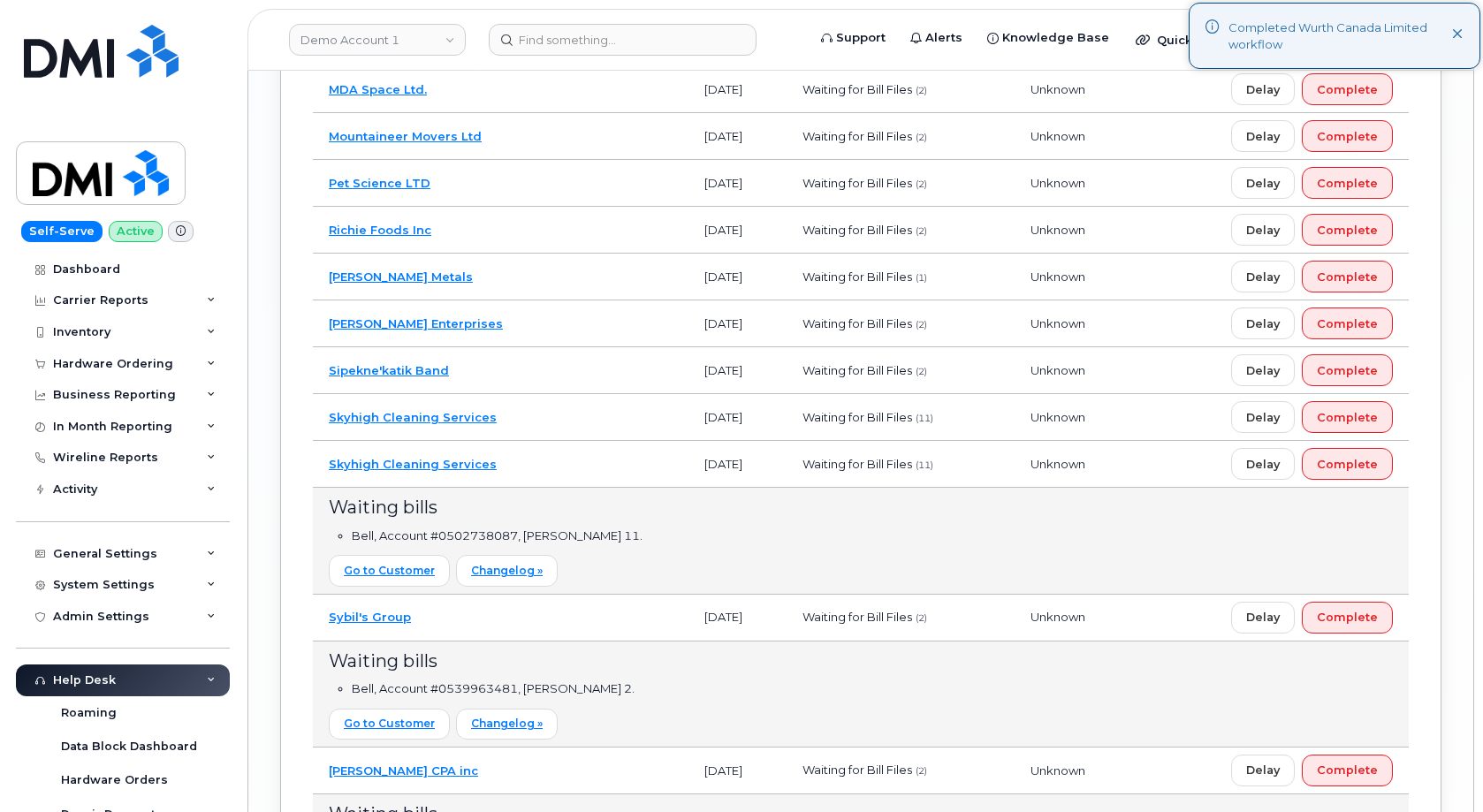
click at [528, 464] on td "Skyhigh Cleaning Services" at bounding box center [500, 464] width 376 height 47
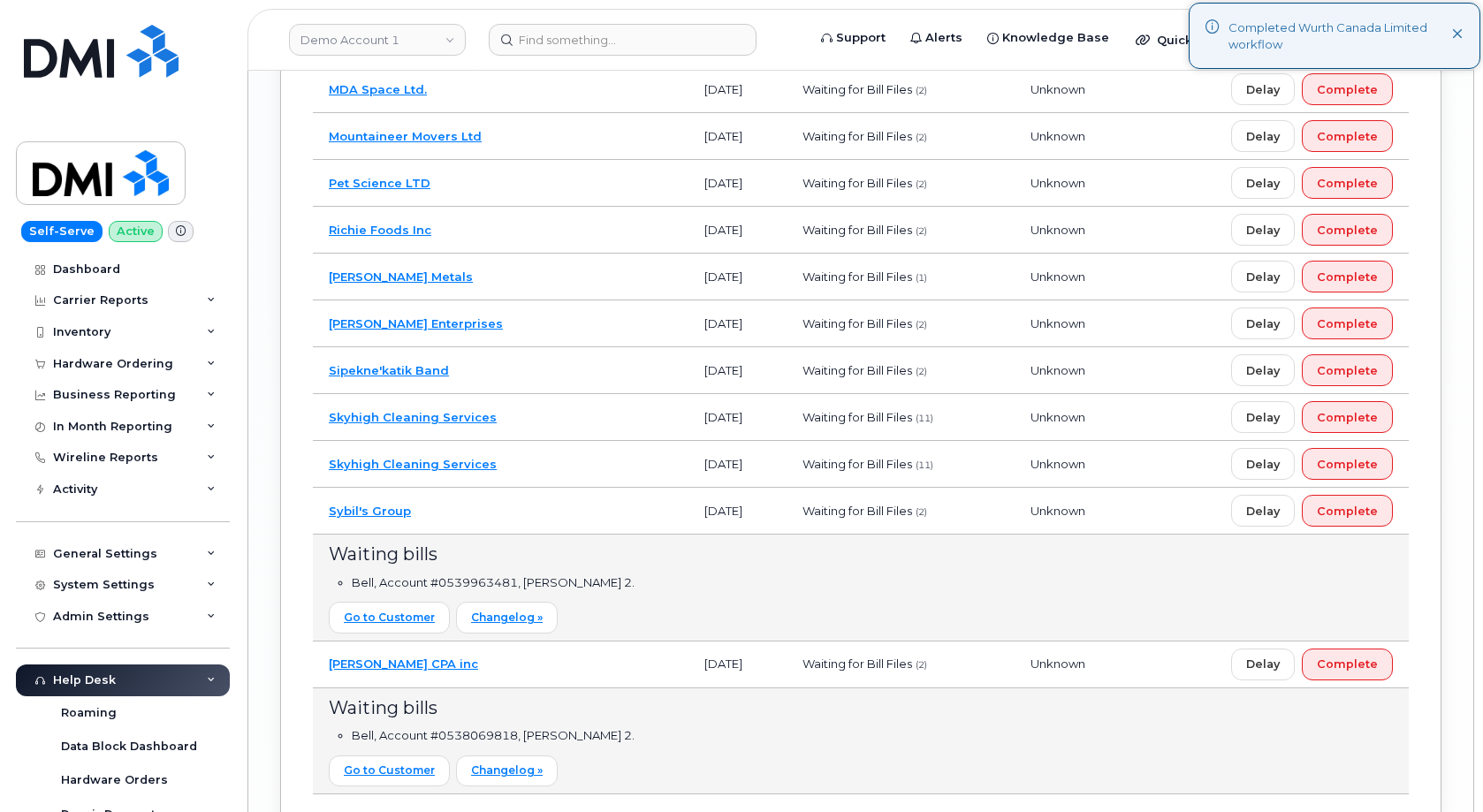
click at [505, 378] on td "Sipekne'katik Band" at bounding box center [500, 370] width 376 height 47
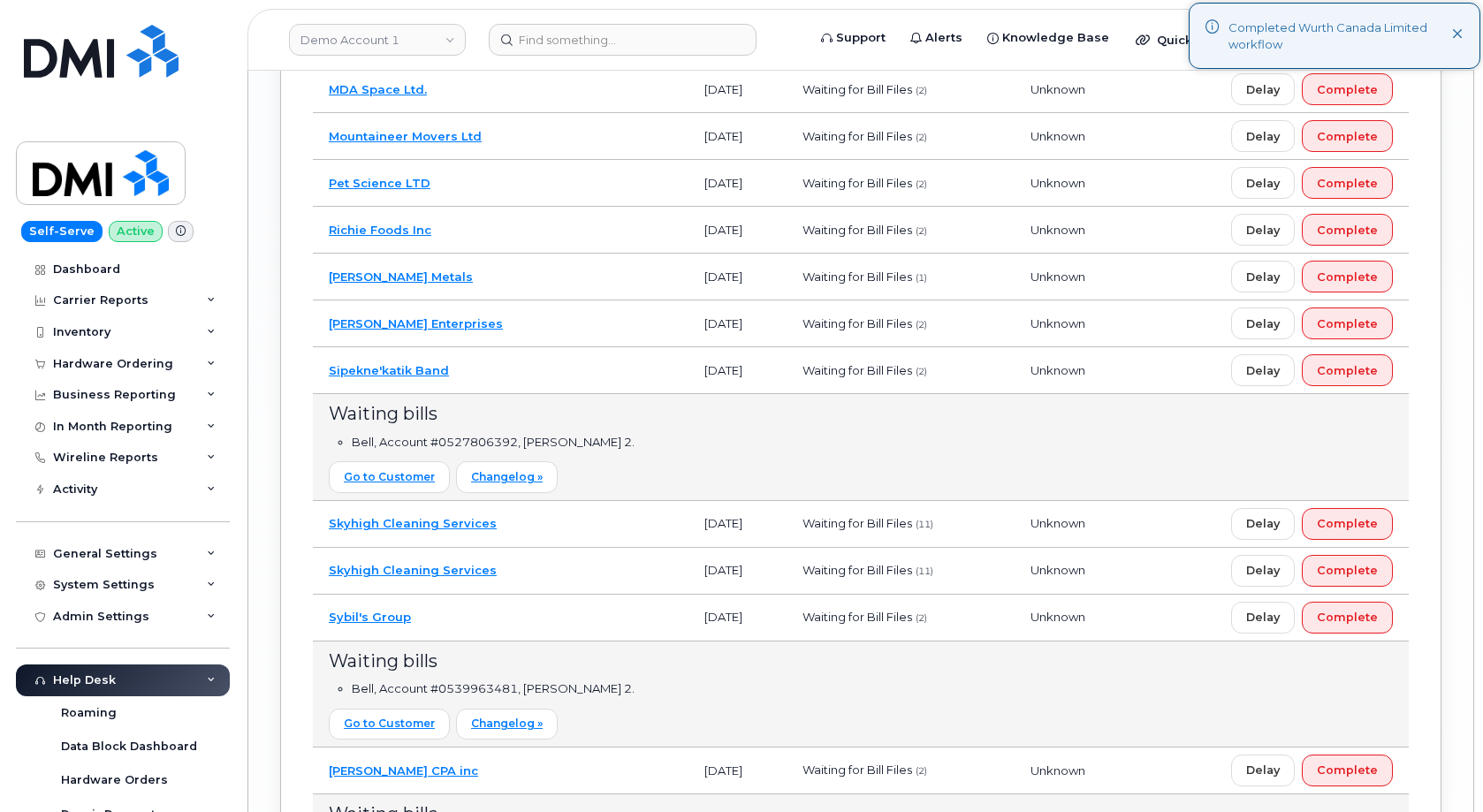
click at [480, 322] on td "Sheehy Enterprises" at bounding box center [500, 323] width 376 height 47
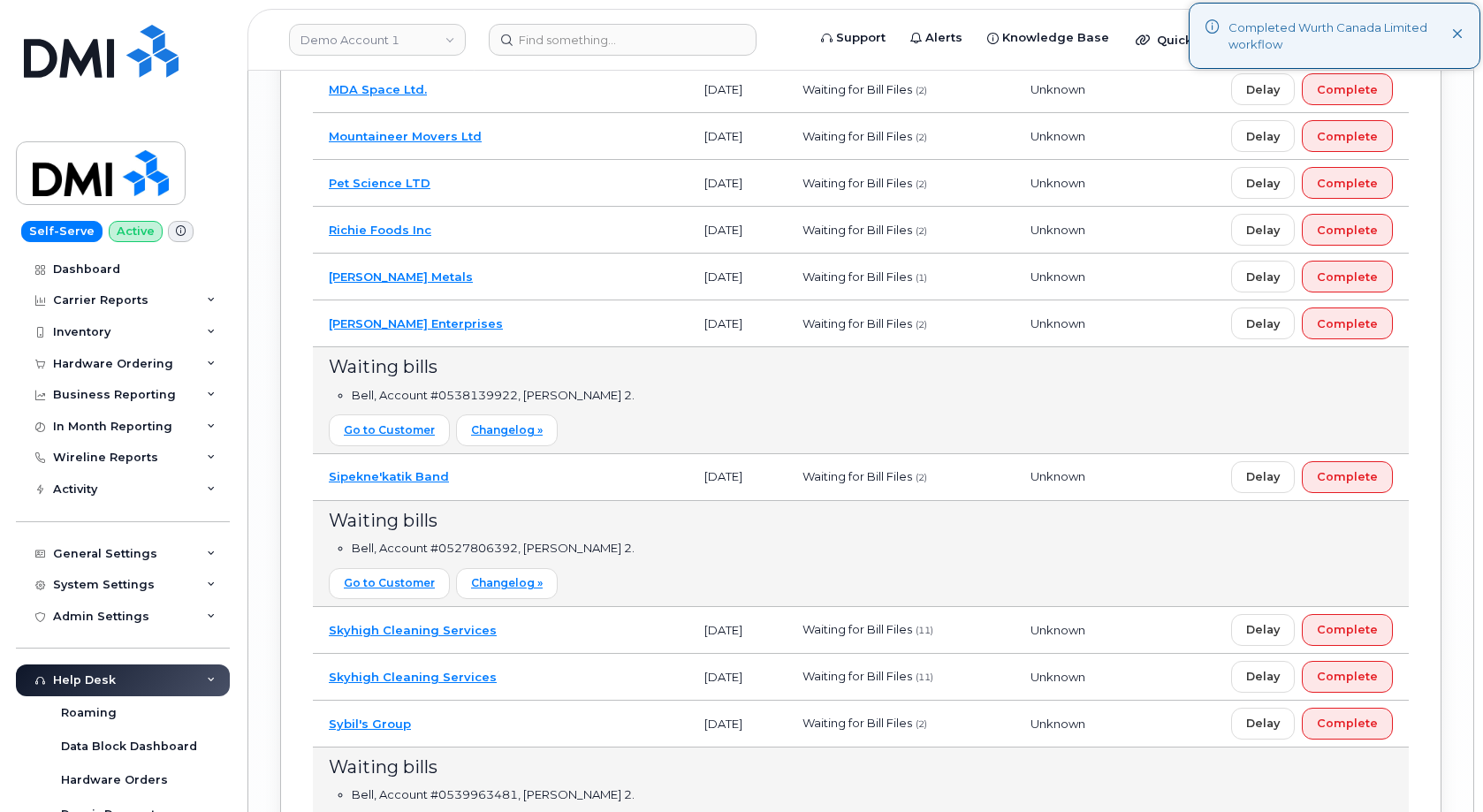
click at [472, 288] on td "Russel Metals" at bounding box center [500, 277] width 376 height 47
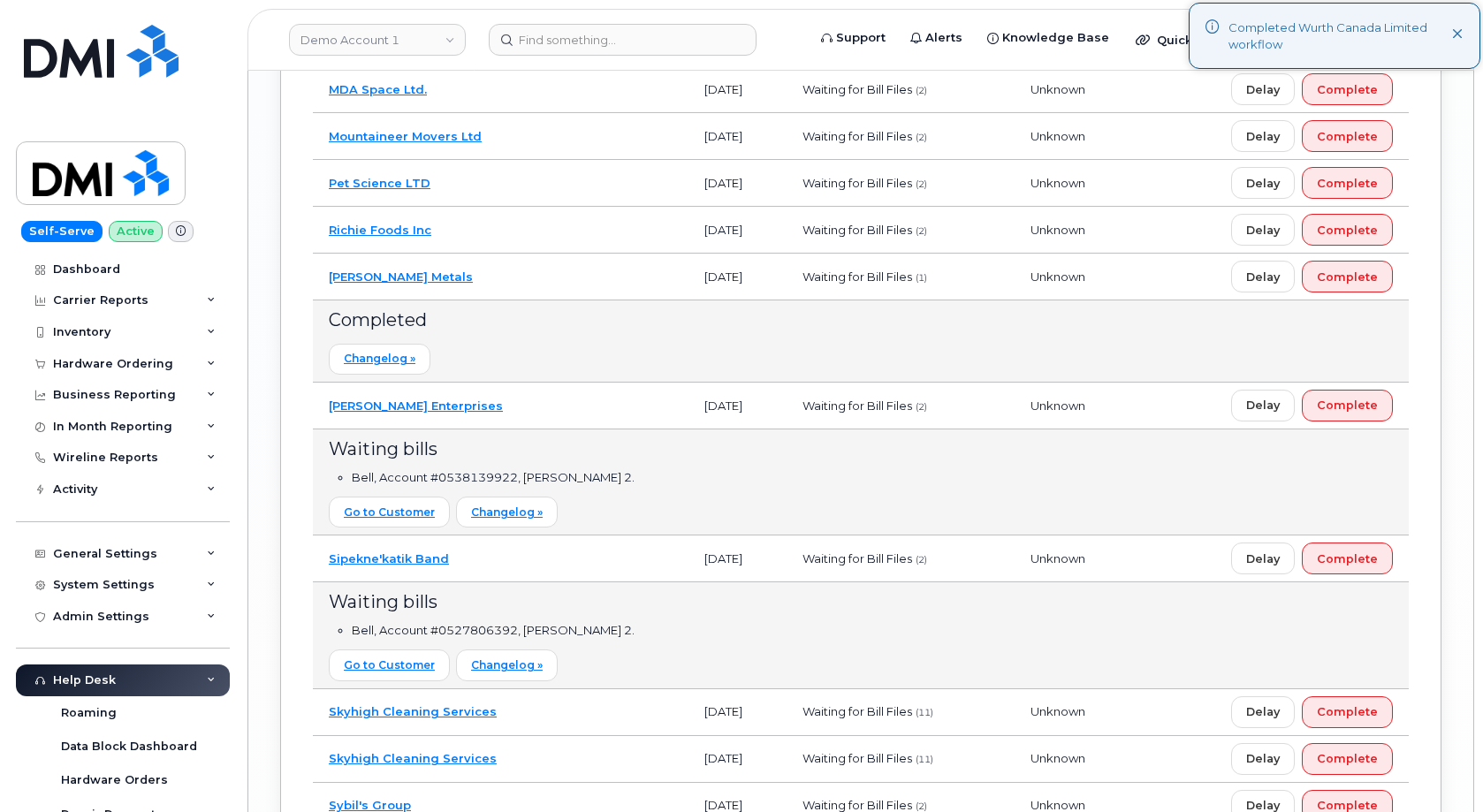
click at [473, 275] on td "Russel Metals" at bounding box center [500, 277] width 376 height 47
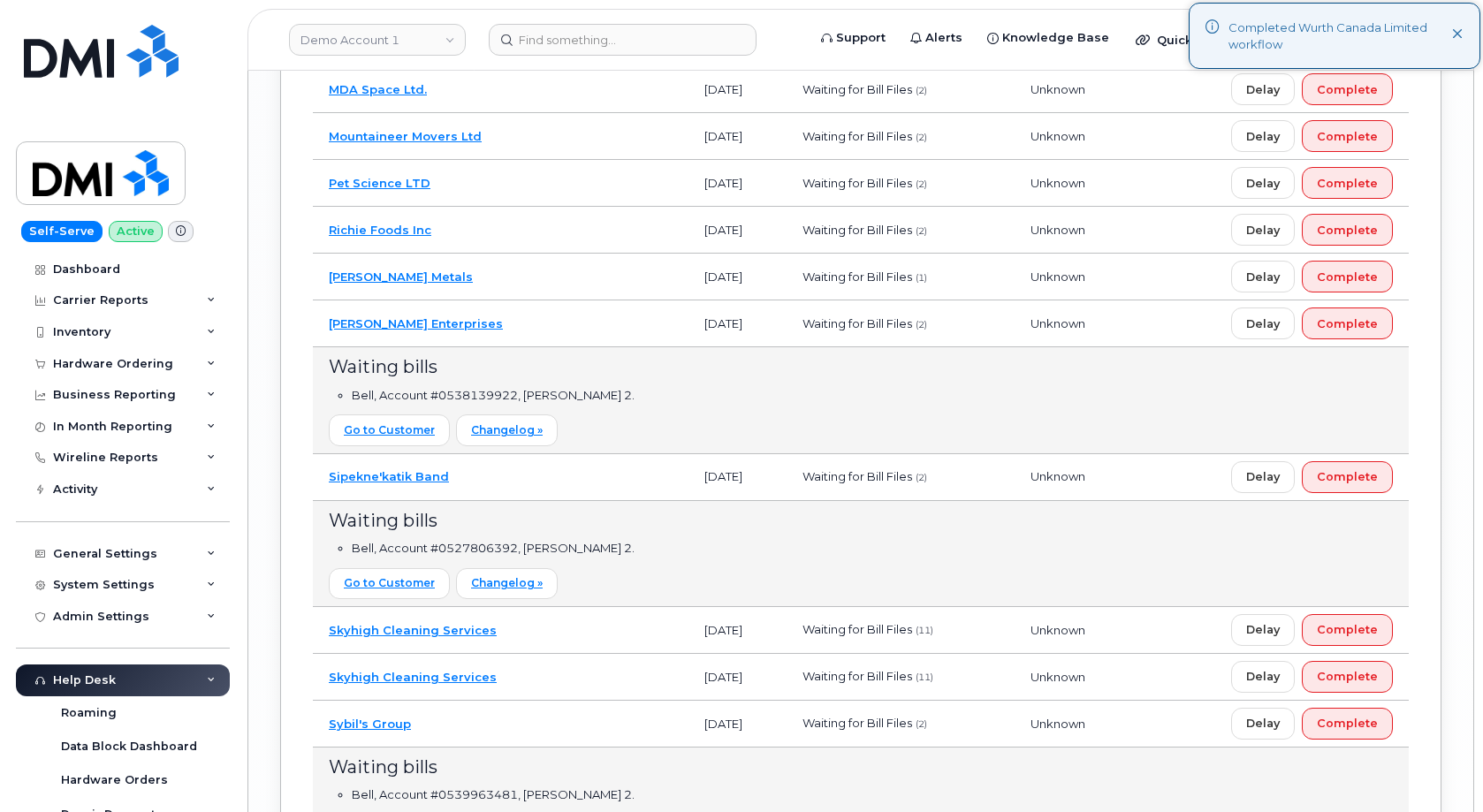
click at [477, 237] on td "Richie Foods Inc" at bounding box center [500, 229] width 376 height 47
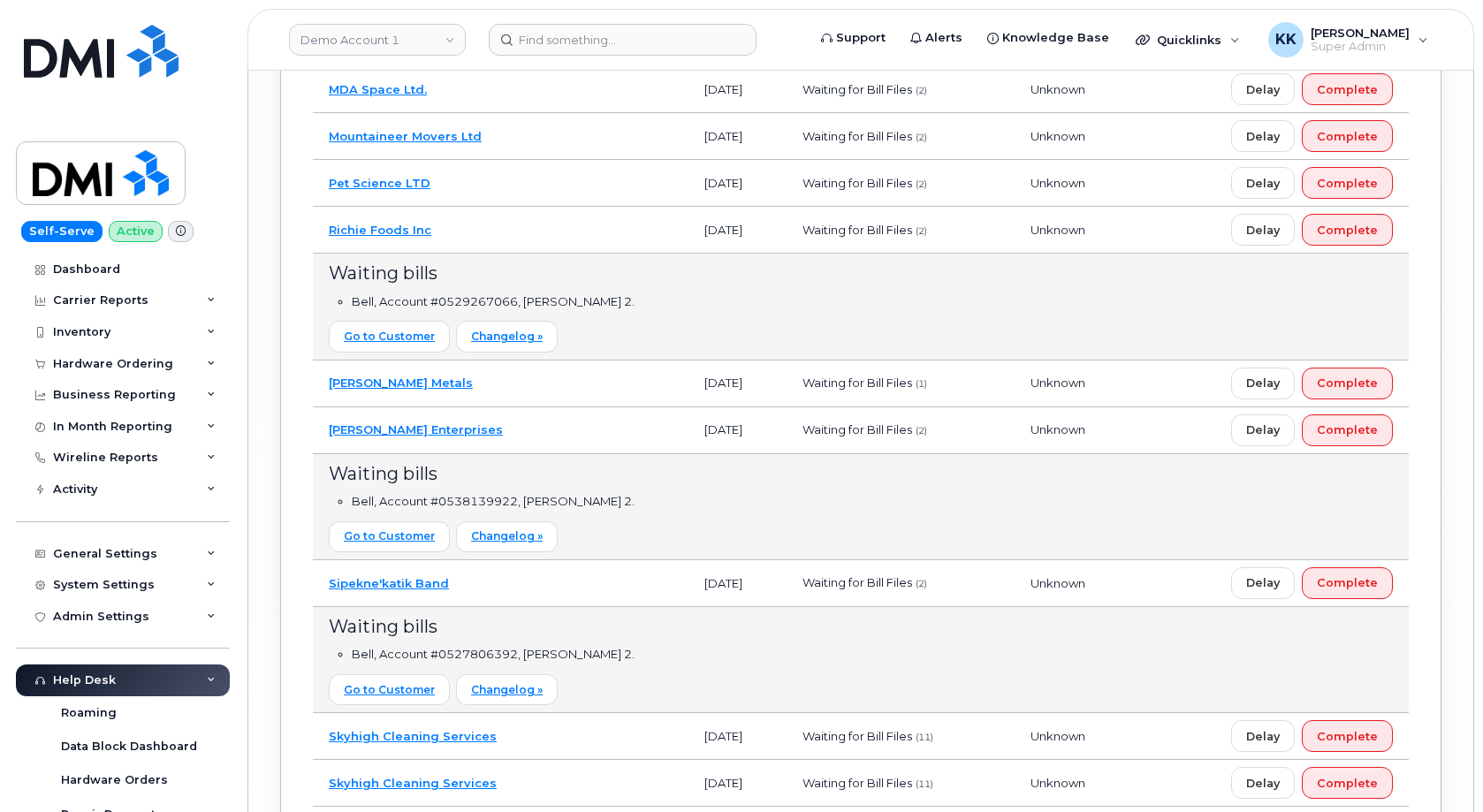
click at [479, 187] on td "Pet Science LTD" at bounding box center [500, 183] width 376 height 47
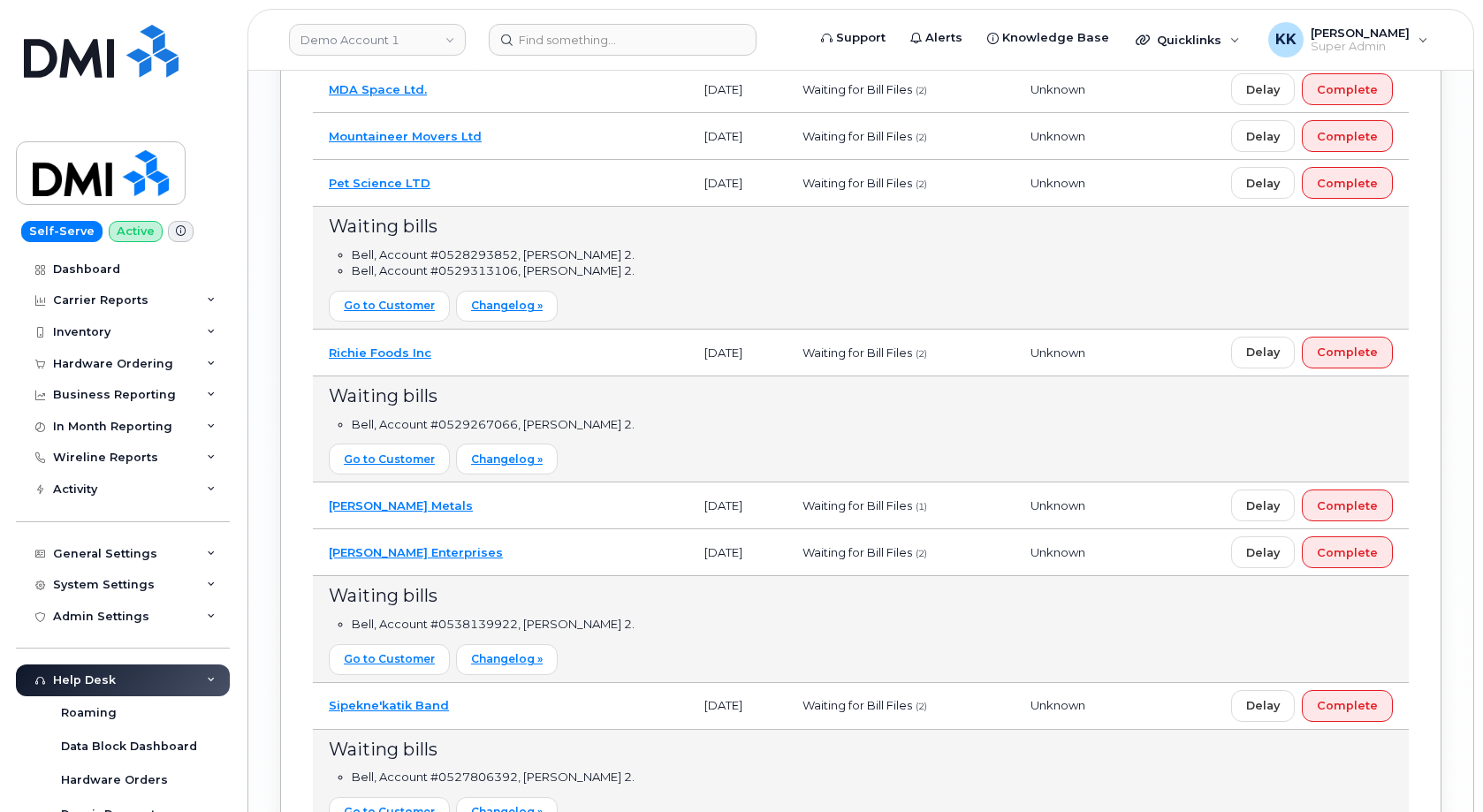
click at [517, 144] on td "Mountaineer Movers Ltd" at bounding box center [500, 136] width 376 height 47
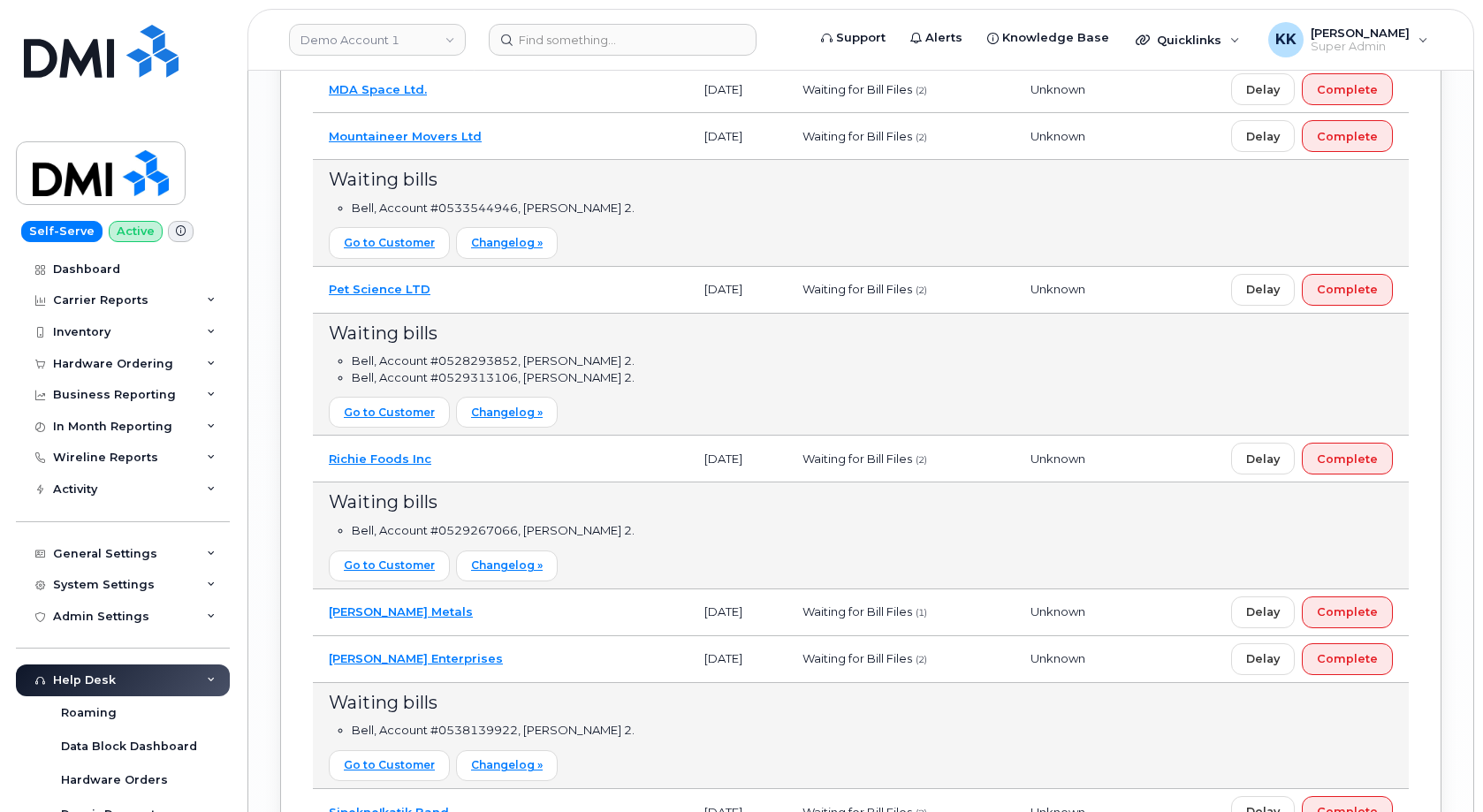
click at [491, 96] on td "MDA Space Ltd." at bounding box center [500, 89] width 376 height 47
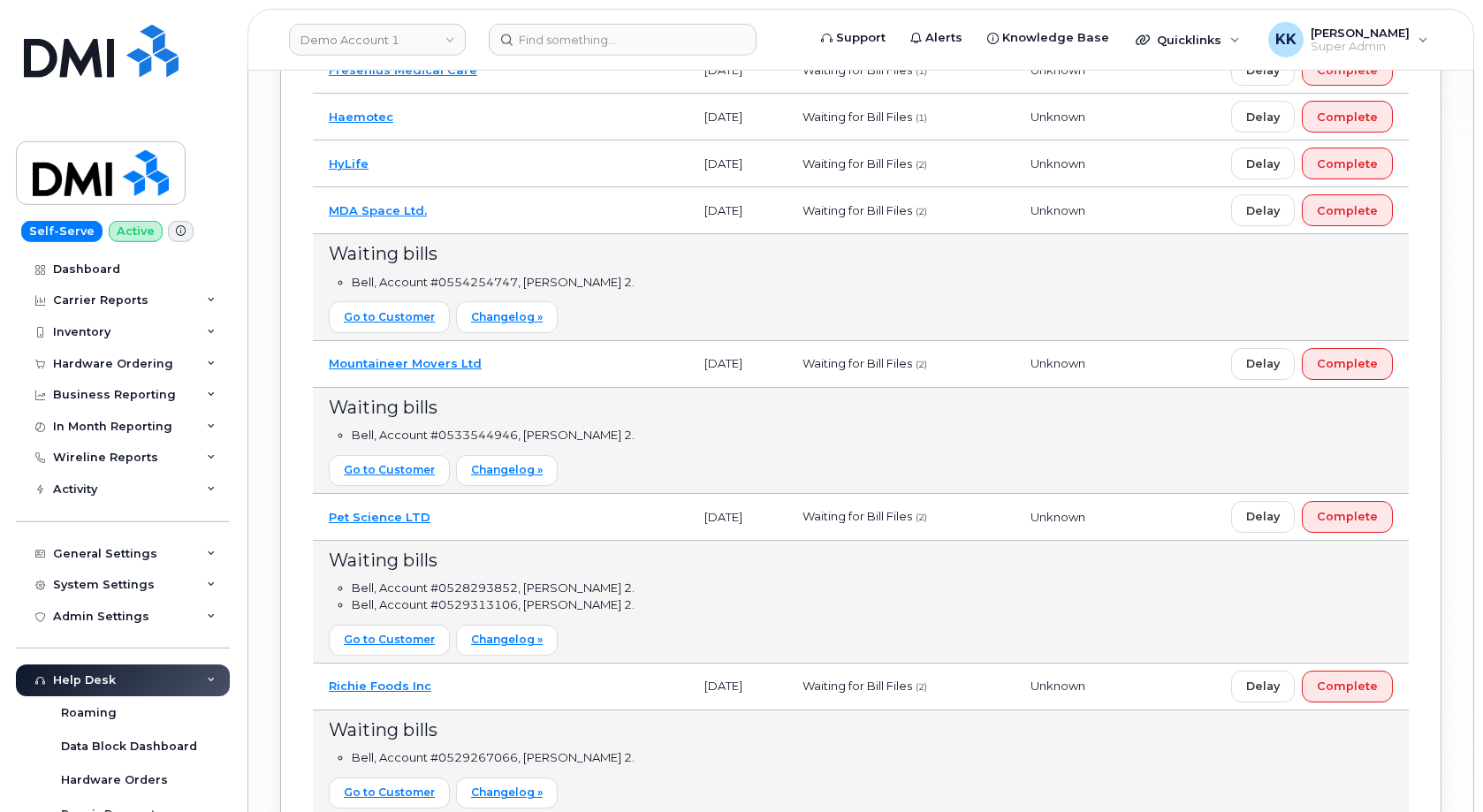
scroll to position [3780, 0]
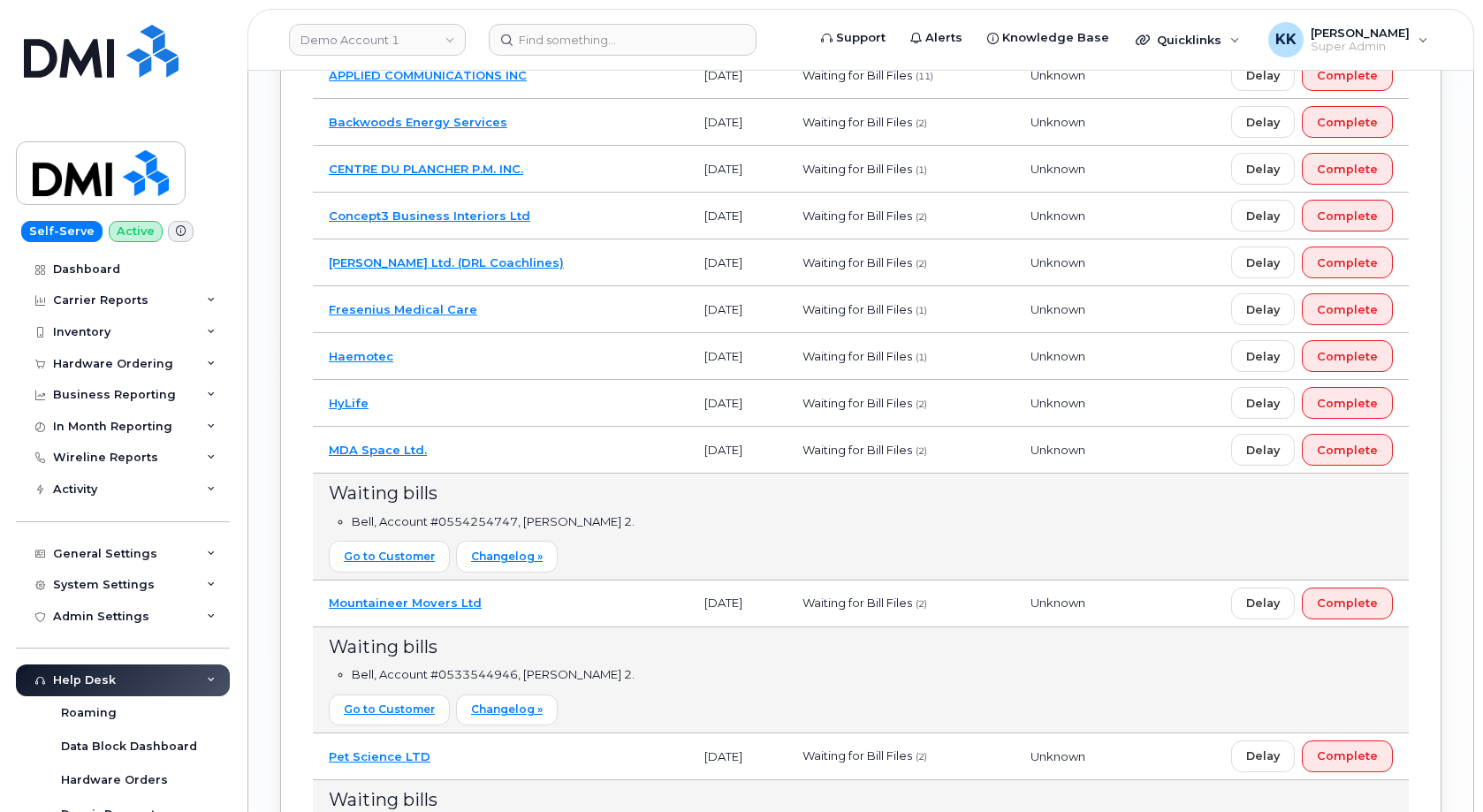
click at [452, 402] on td "HyLife" at bounding box center [500, 403] width 376 height 47
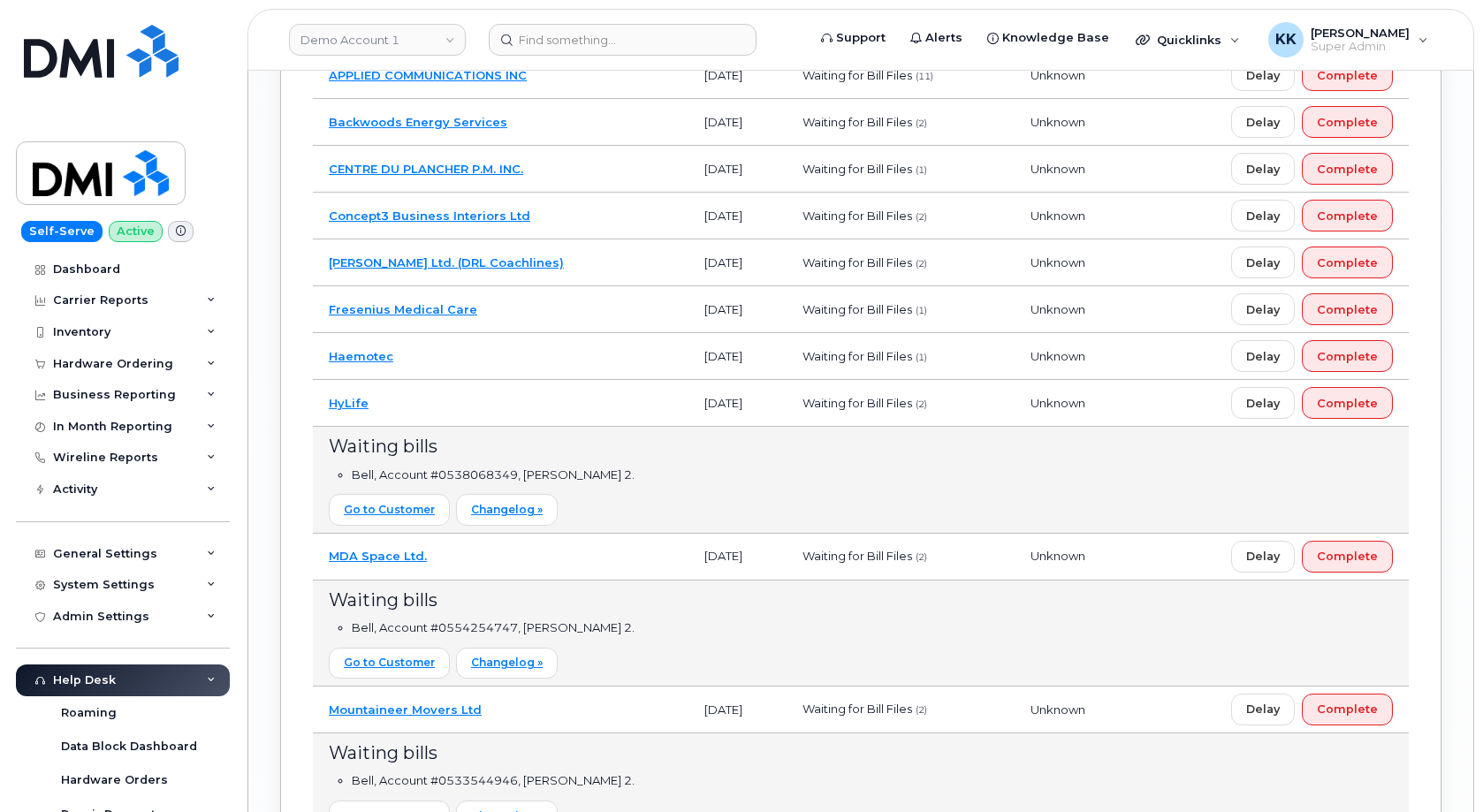
click at [451, 361] on td "Haemotec" at bounding box center [500, 356] width 376 height 47
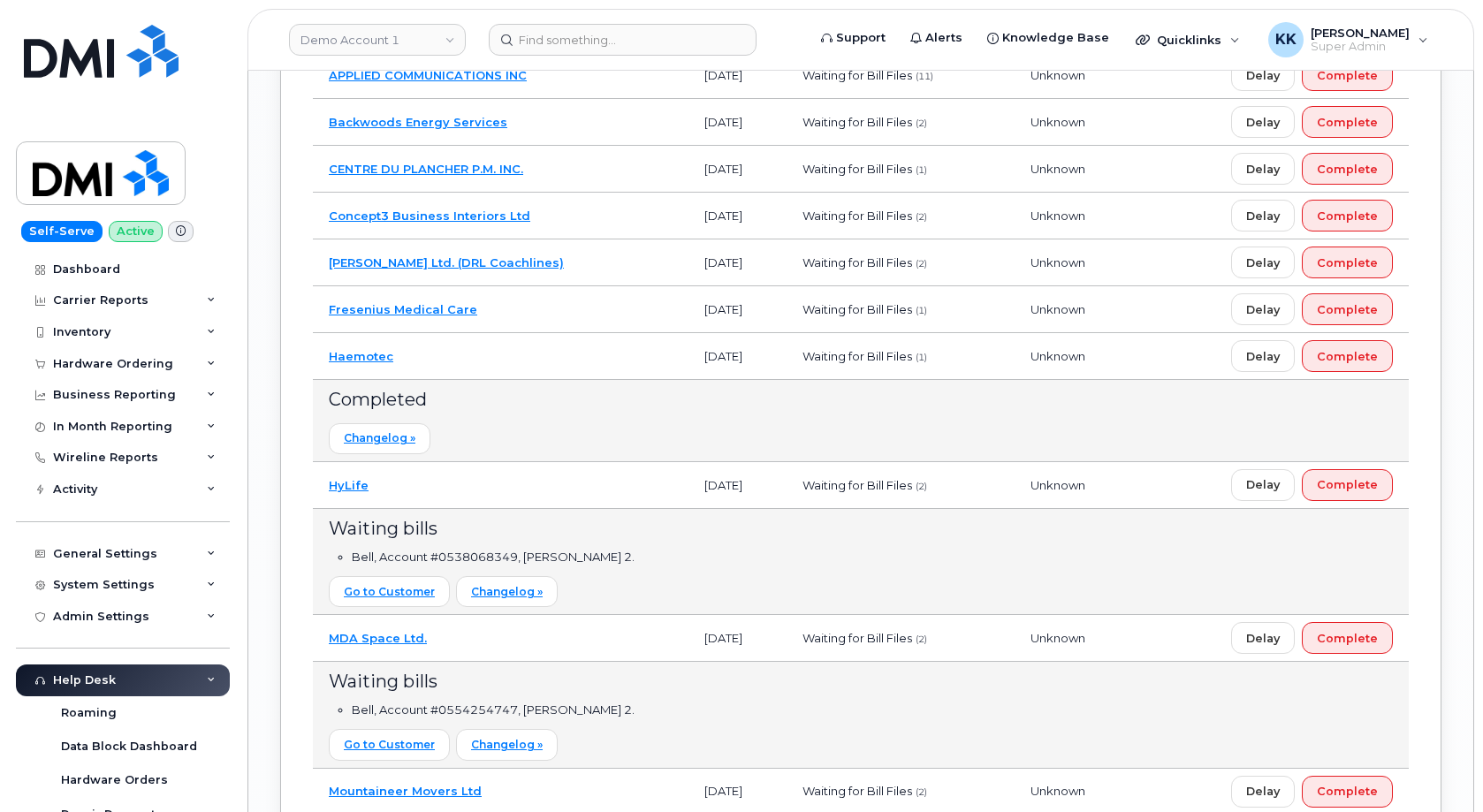
click at [468, 351] on td "Haemotec" at bounding box center [500, 356] width 376 height 47
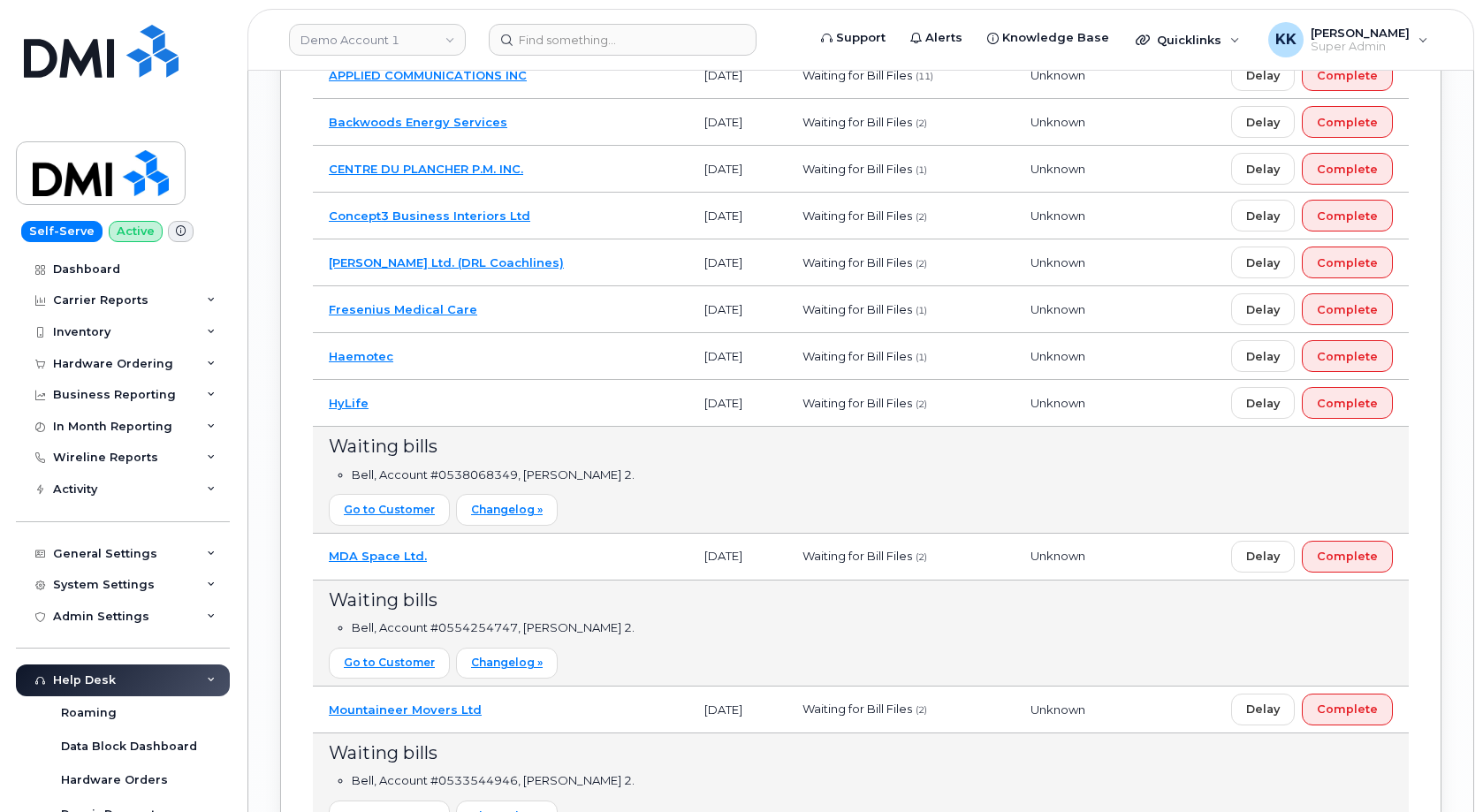
click at [513, 309] on td "Fresenius Medical Care" at bounding box center [500, 309] width 376 height 47
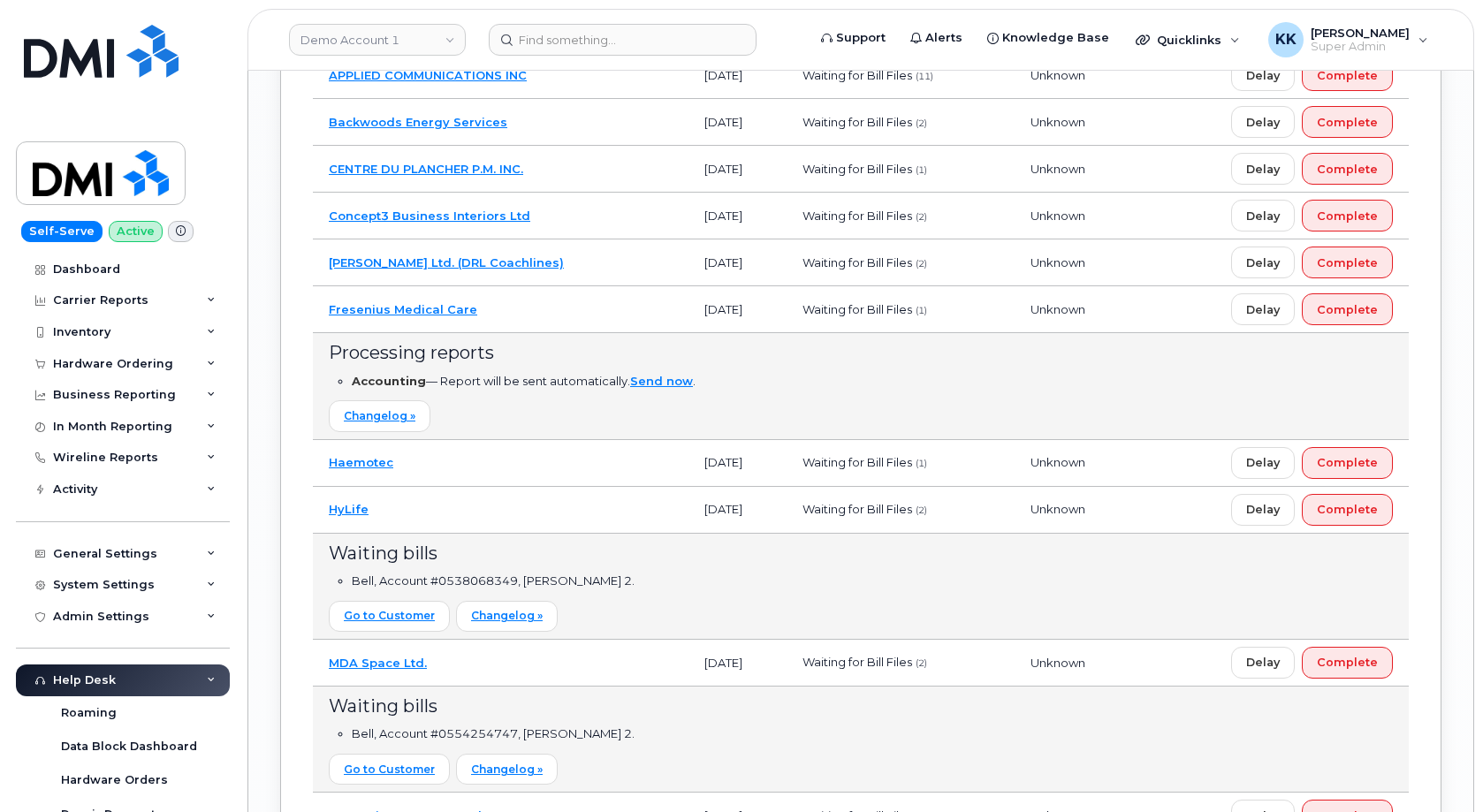
click at [513, 309] on td "Fresenius Medical Care" at bounding box center [500, 309] width 376 height 47
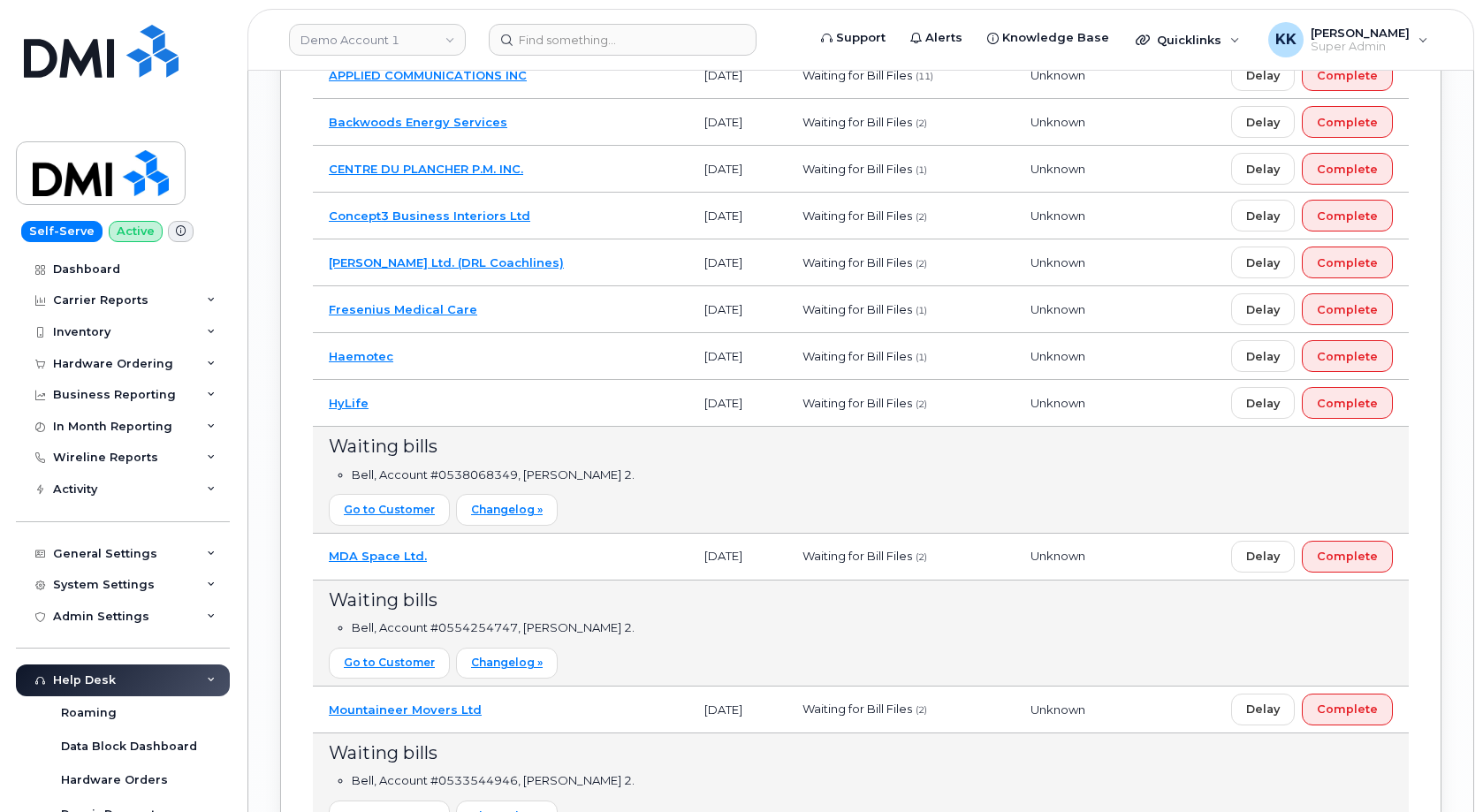
click at [603, 270] on td "Dorman Roberts Ltd. (DRL Coachlines)" at bounding box center [500, 262] width 376 height 47
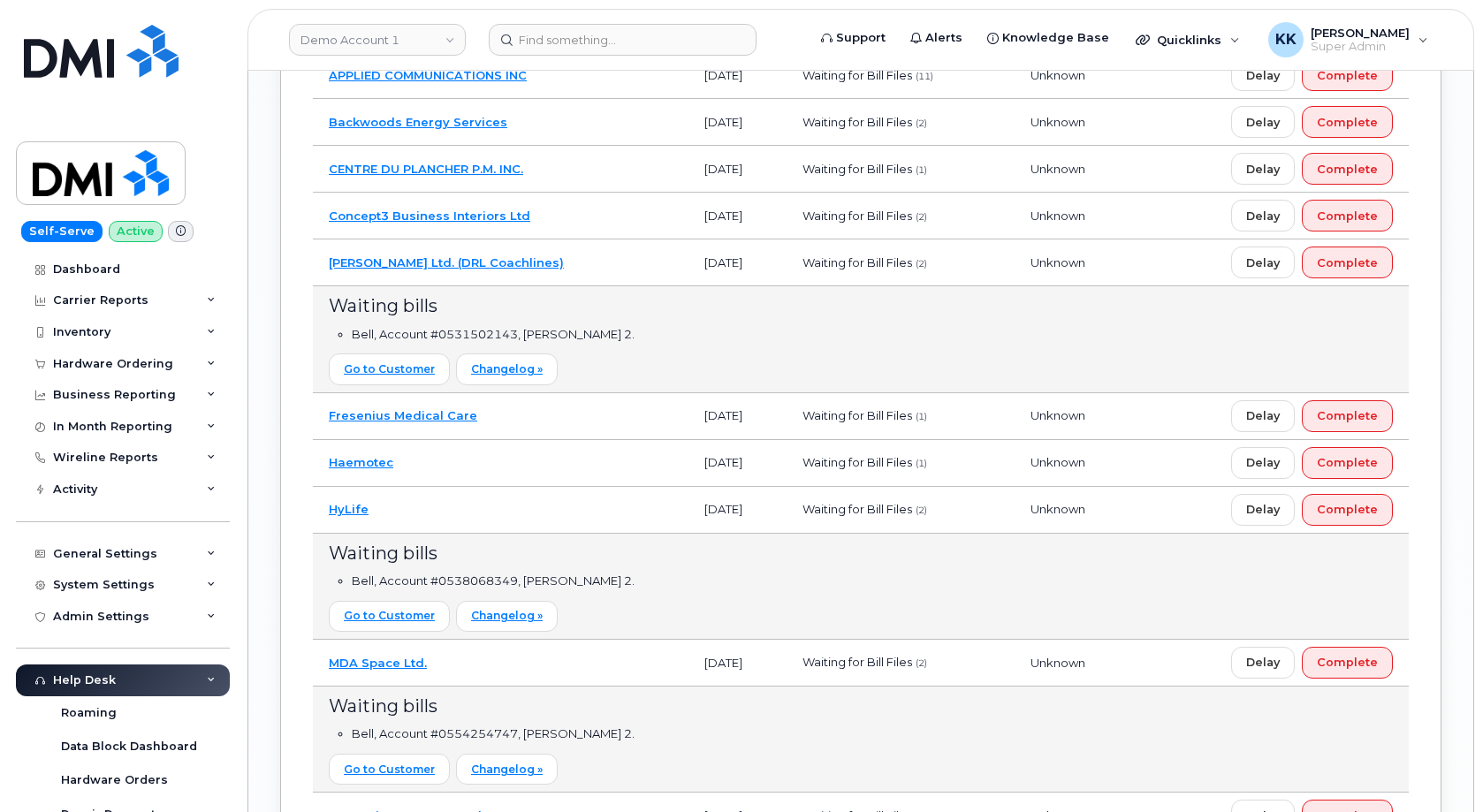
click at [566, 217] on td "Concept3 Business Interiors Ltd" at bounding box center [500, 216] width 376 height 47
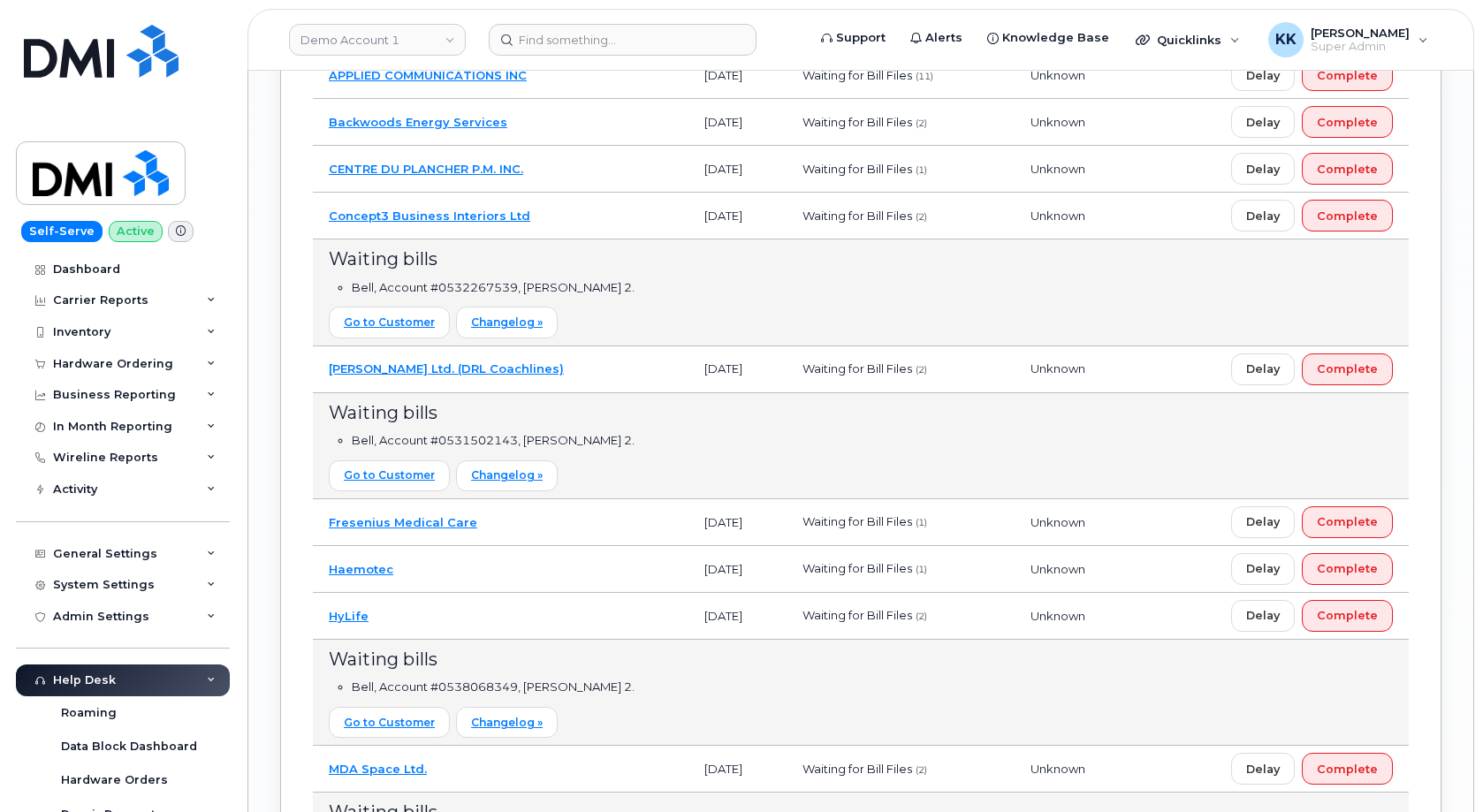
click at [542, 169] on td "CENTRE DU PLANCHER P.M. INC." at bounding box center [500, 168] width 376 height 47
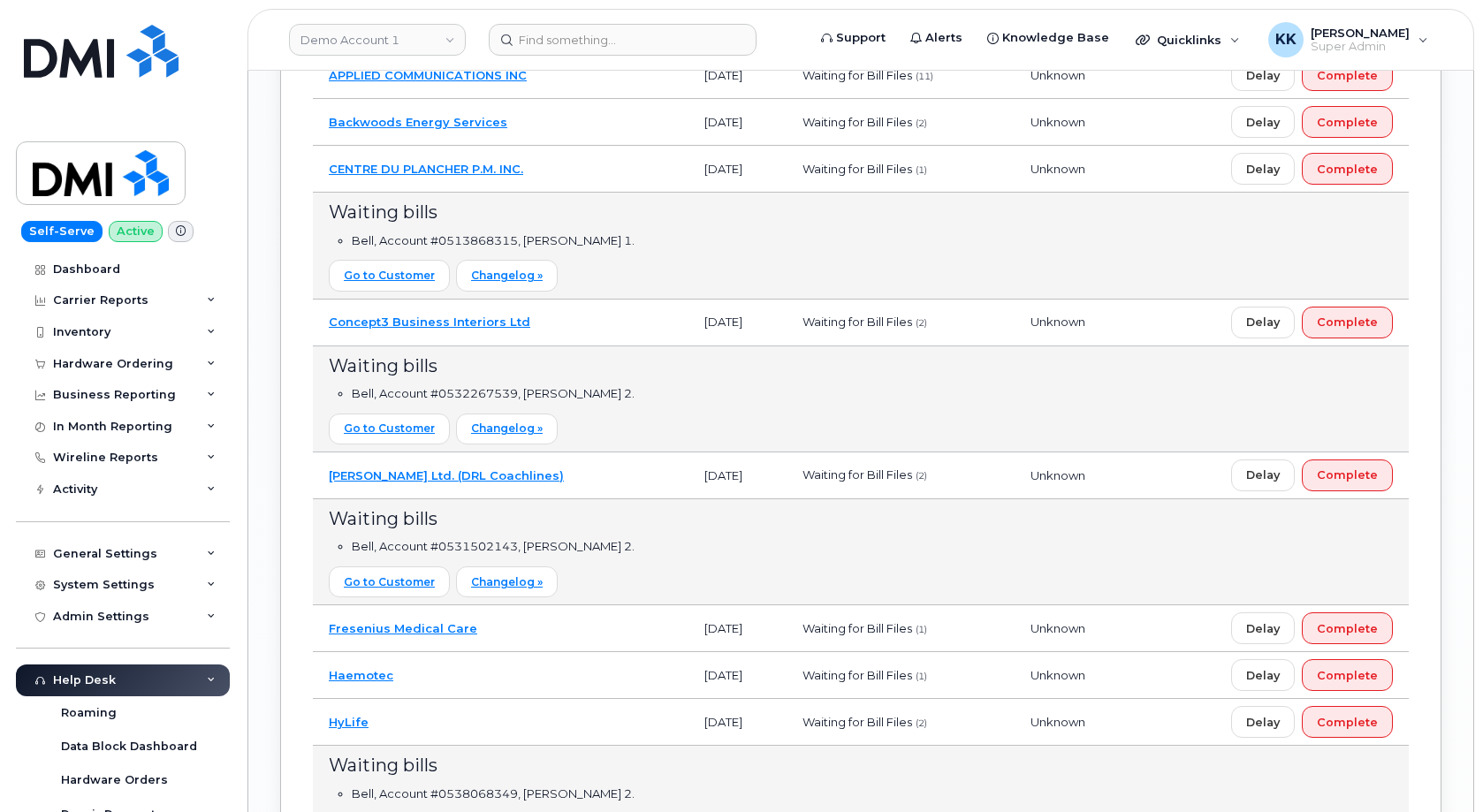
click at [563, 125] on td "Backwoods Energy Services" at bounding box center [500, 122] width 376 height 47
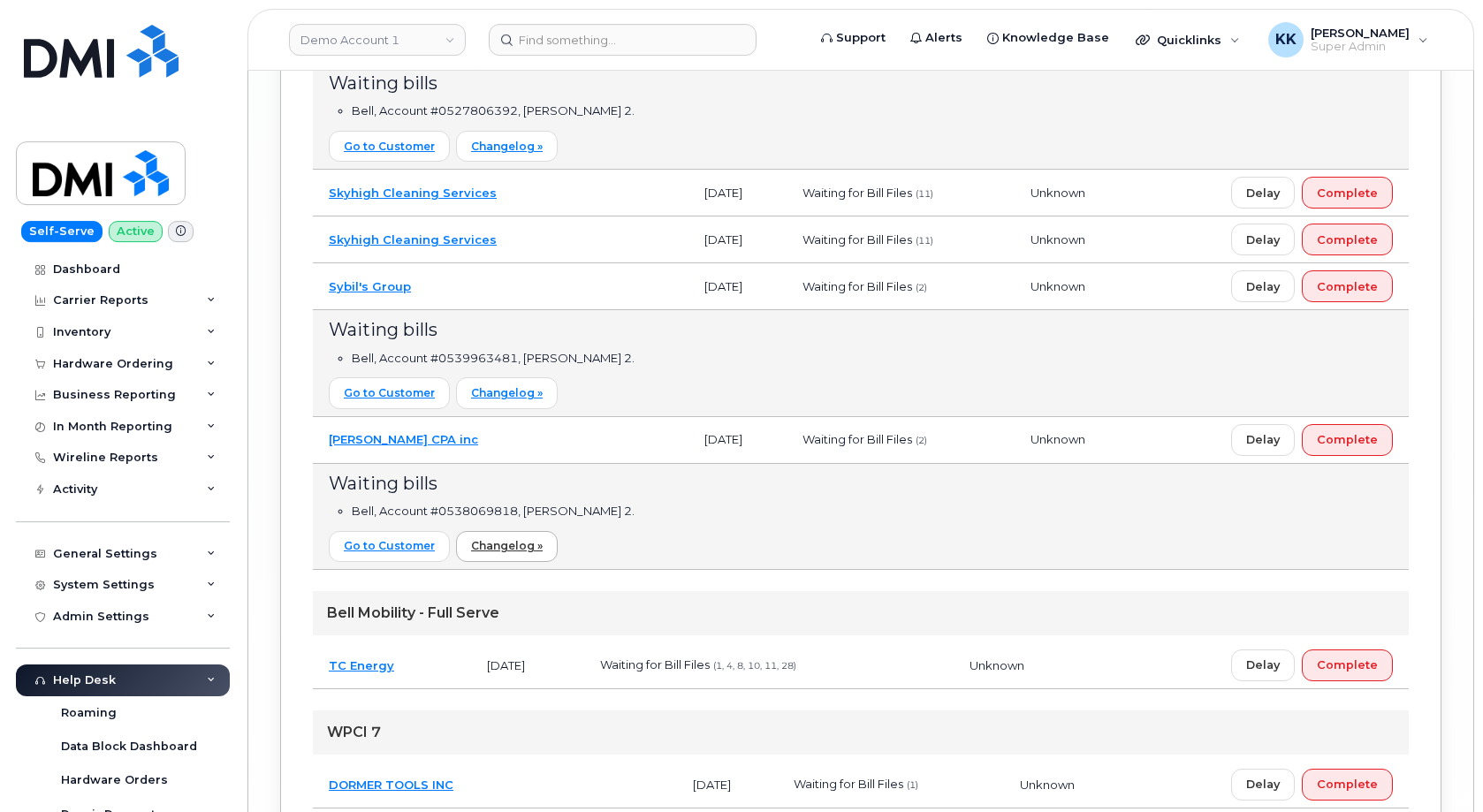
scroll to position [5581, 0]
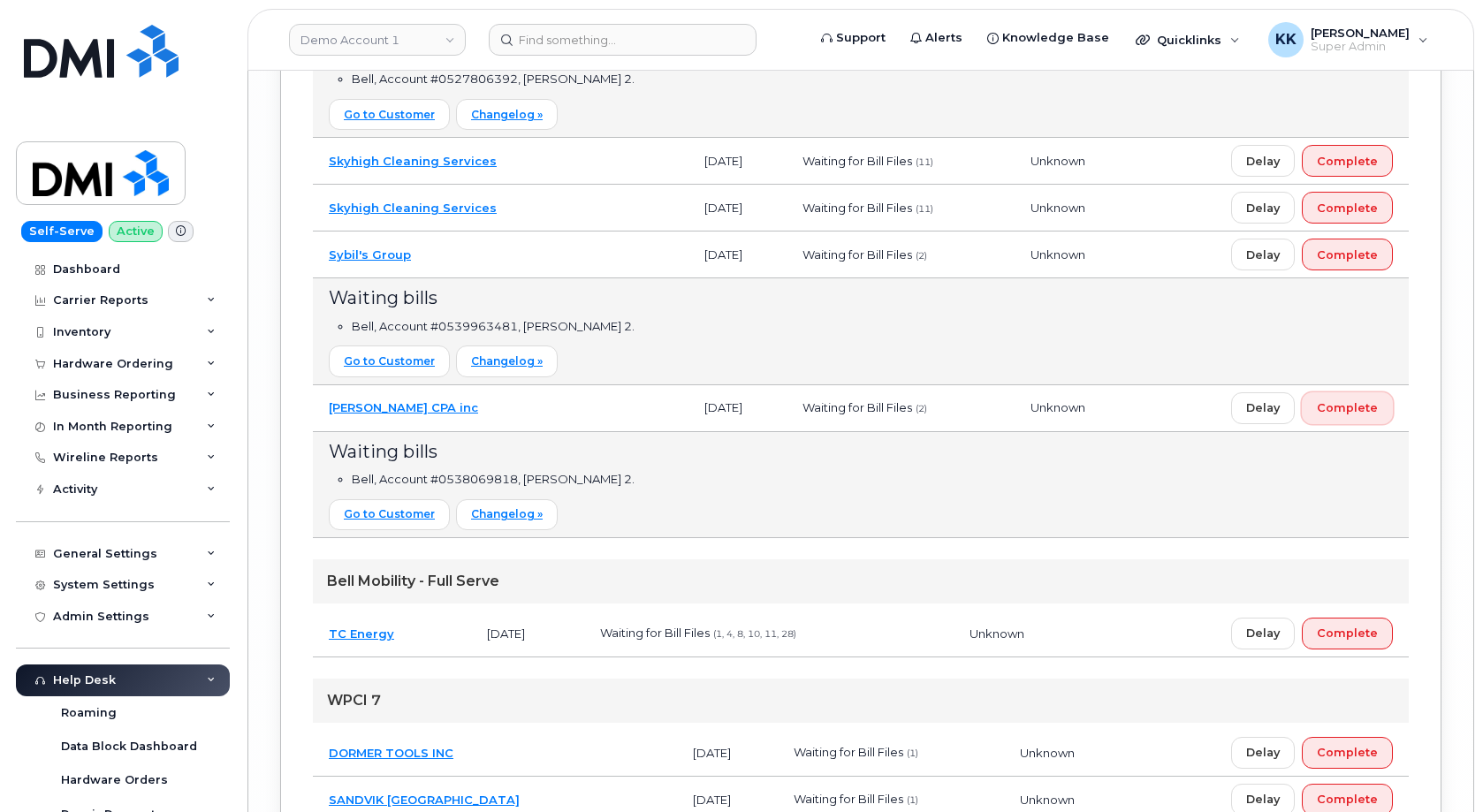
click at [1326, 412] on span "Complete" at bounding box center [1347, 408] width 61 height 17
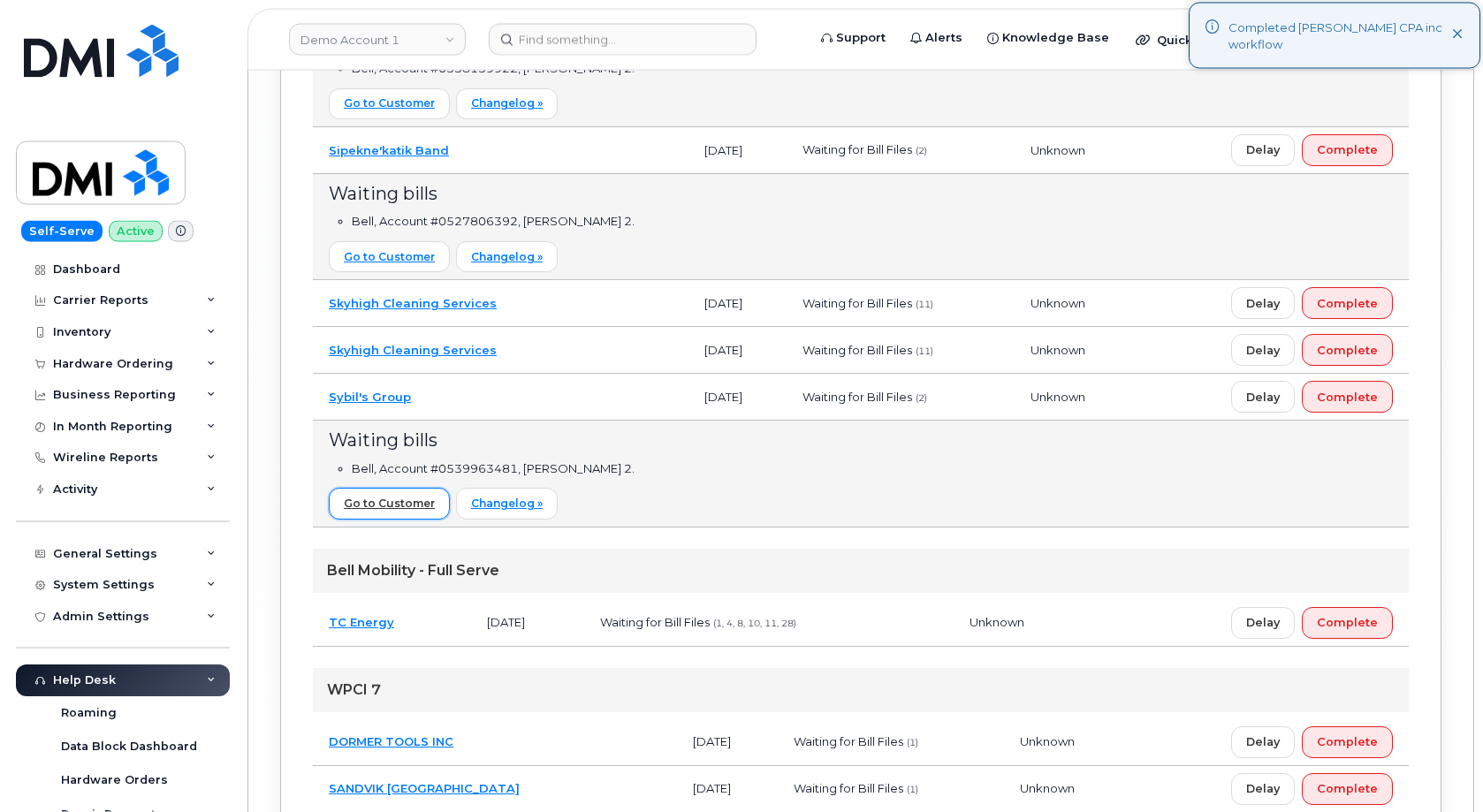
scroll to position [5402, 0]
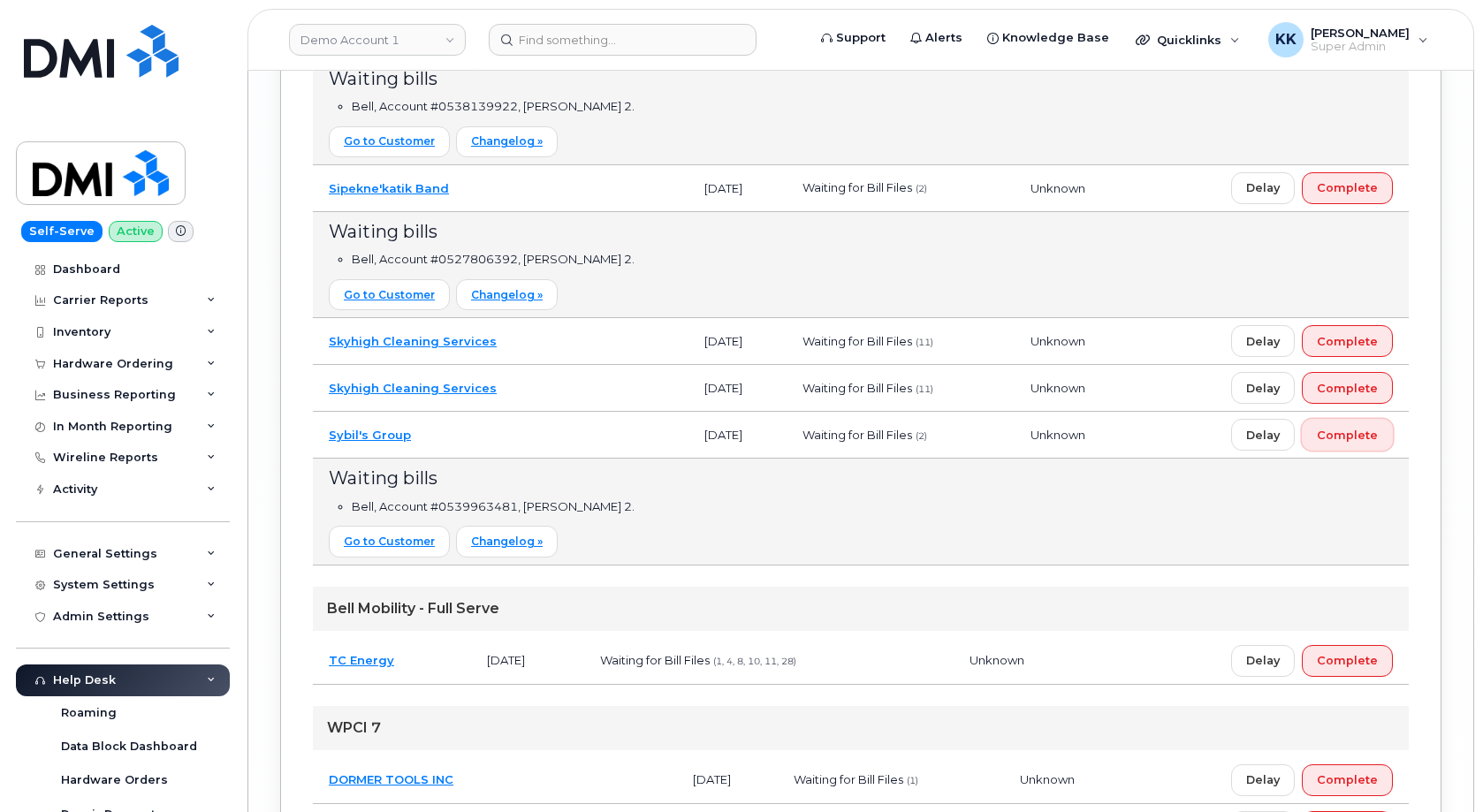
click at [1334, 441] on span "Complete" at bounding box center [1347, 435] width 61 height 17
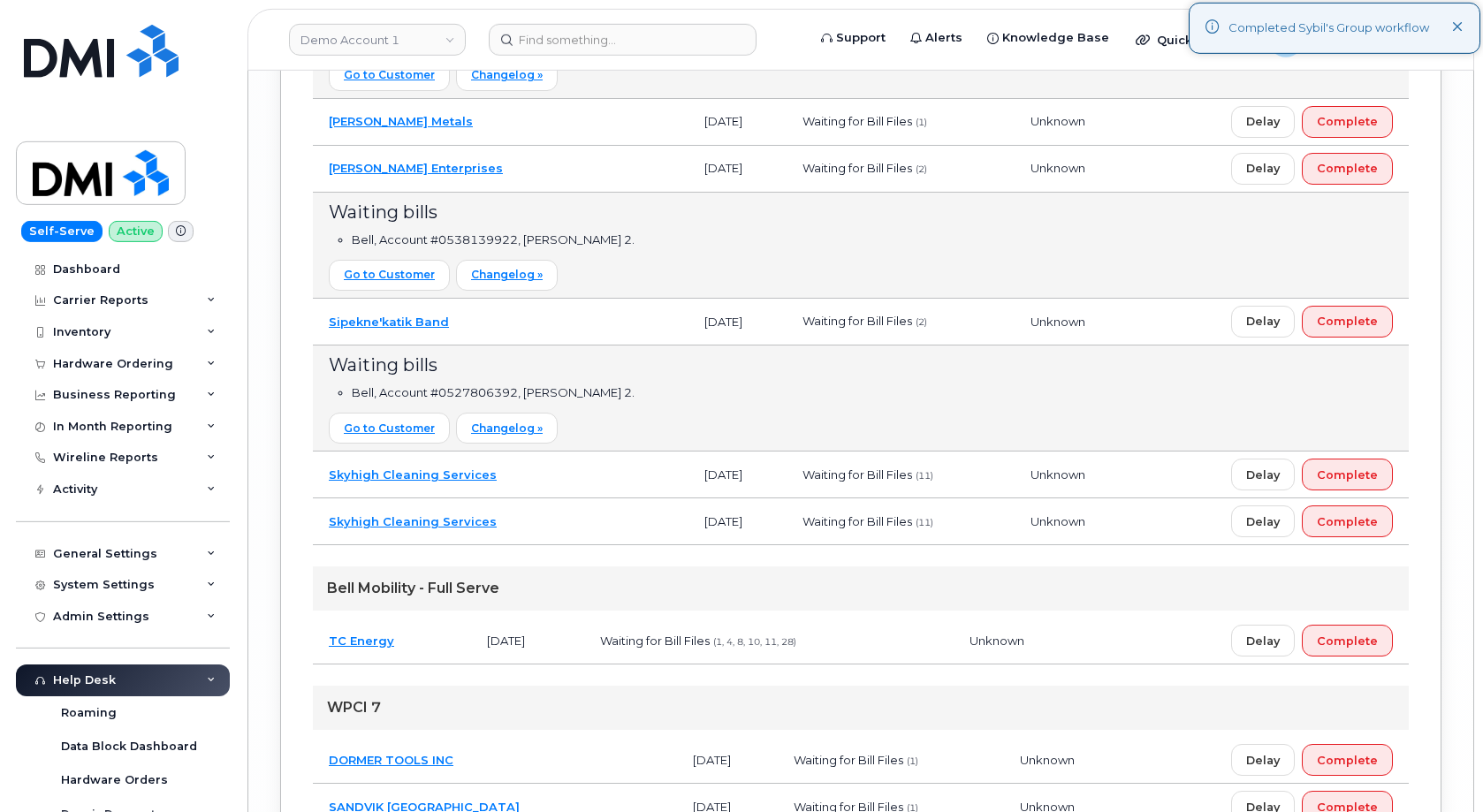
scroll to position [5221, 0]
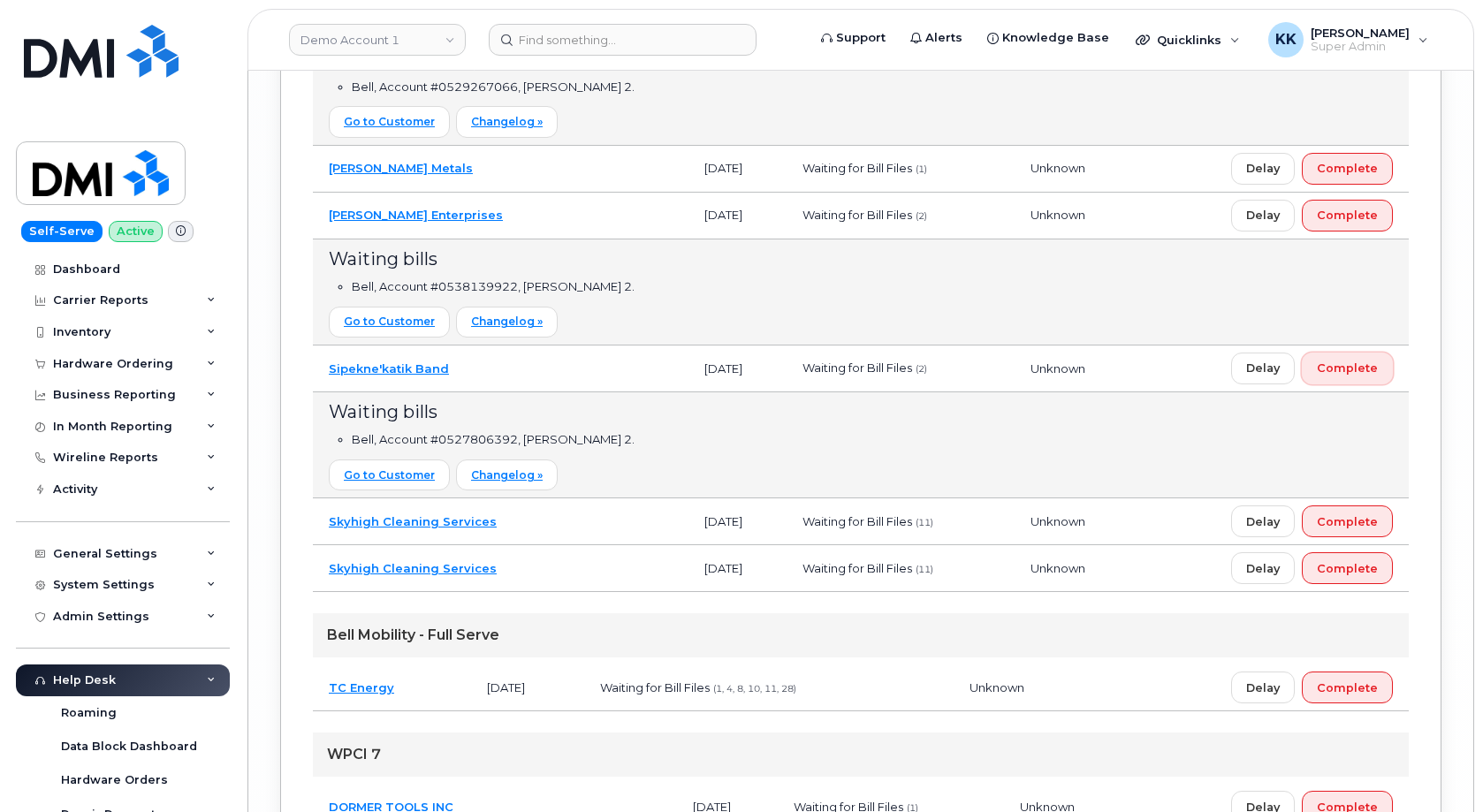
click at [1348, 377] on span "Complete" at bounding box center [1347, 368] width 61 height 17
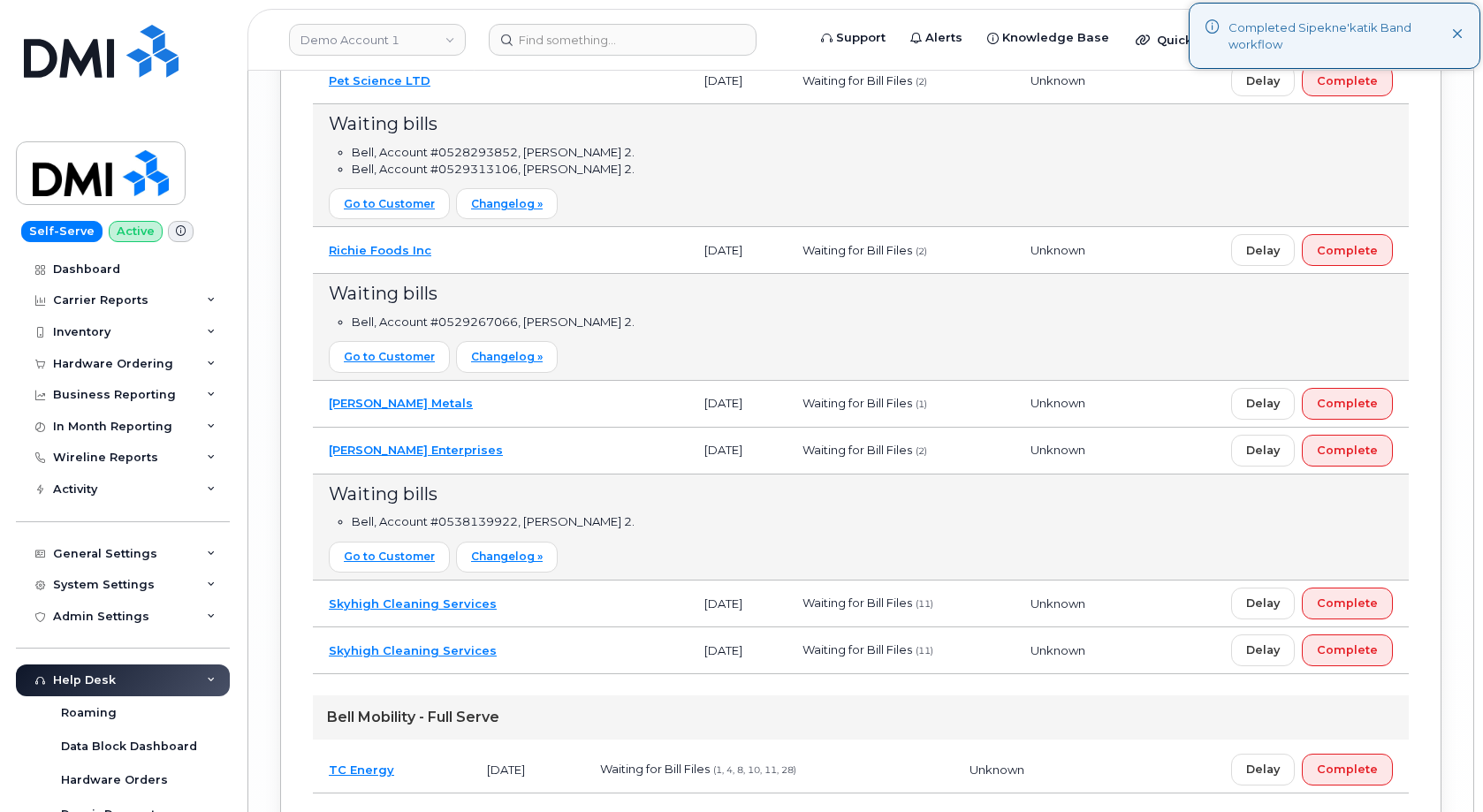
scroll to position [4951, 0]
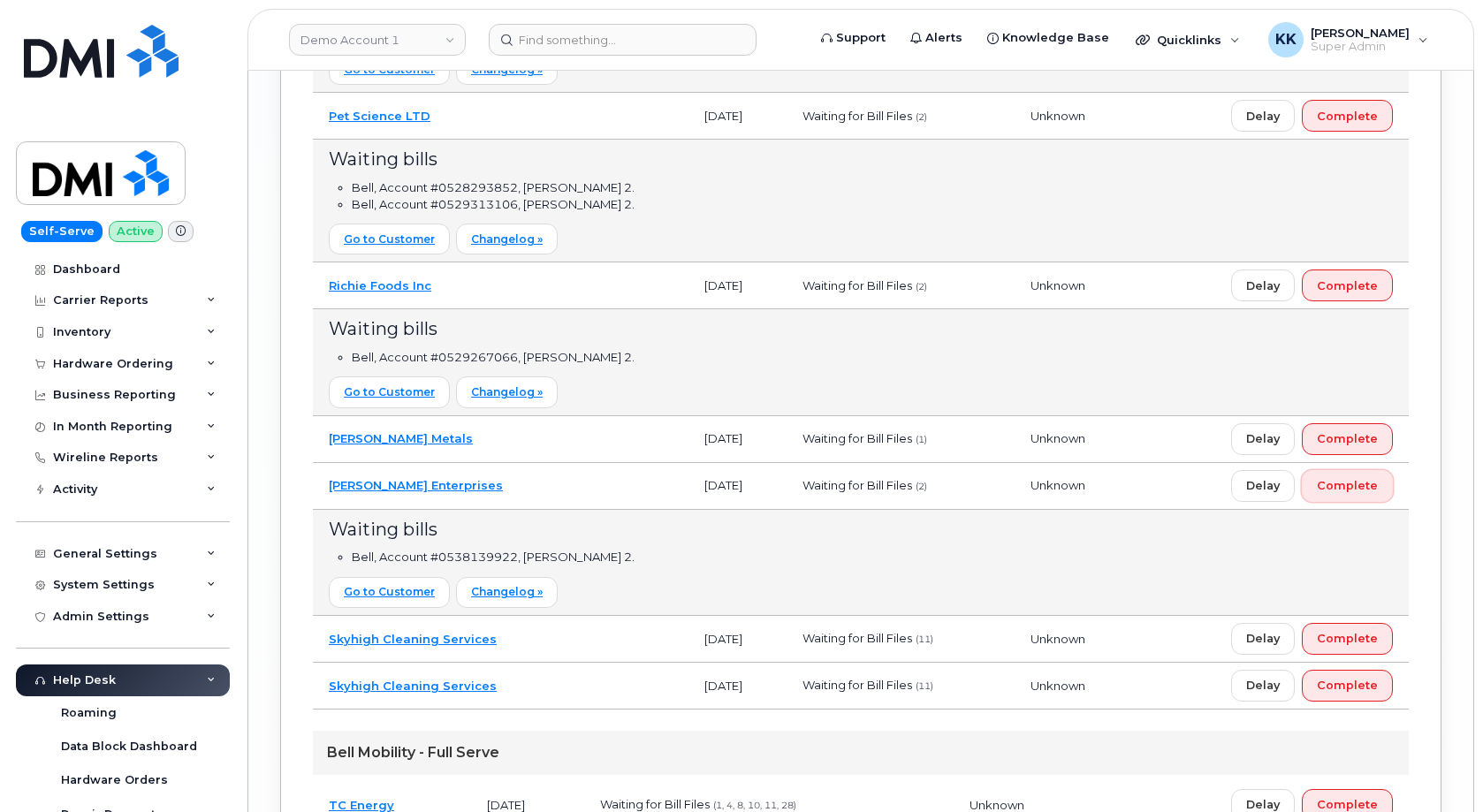
click at [1344, 489] on span "Complete" at bounding box center [1347, 486] width 61 height 17
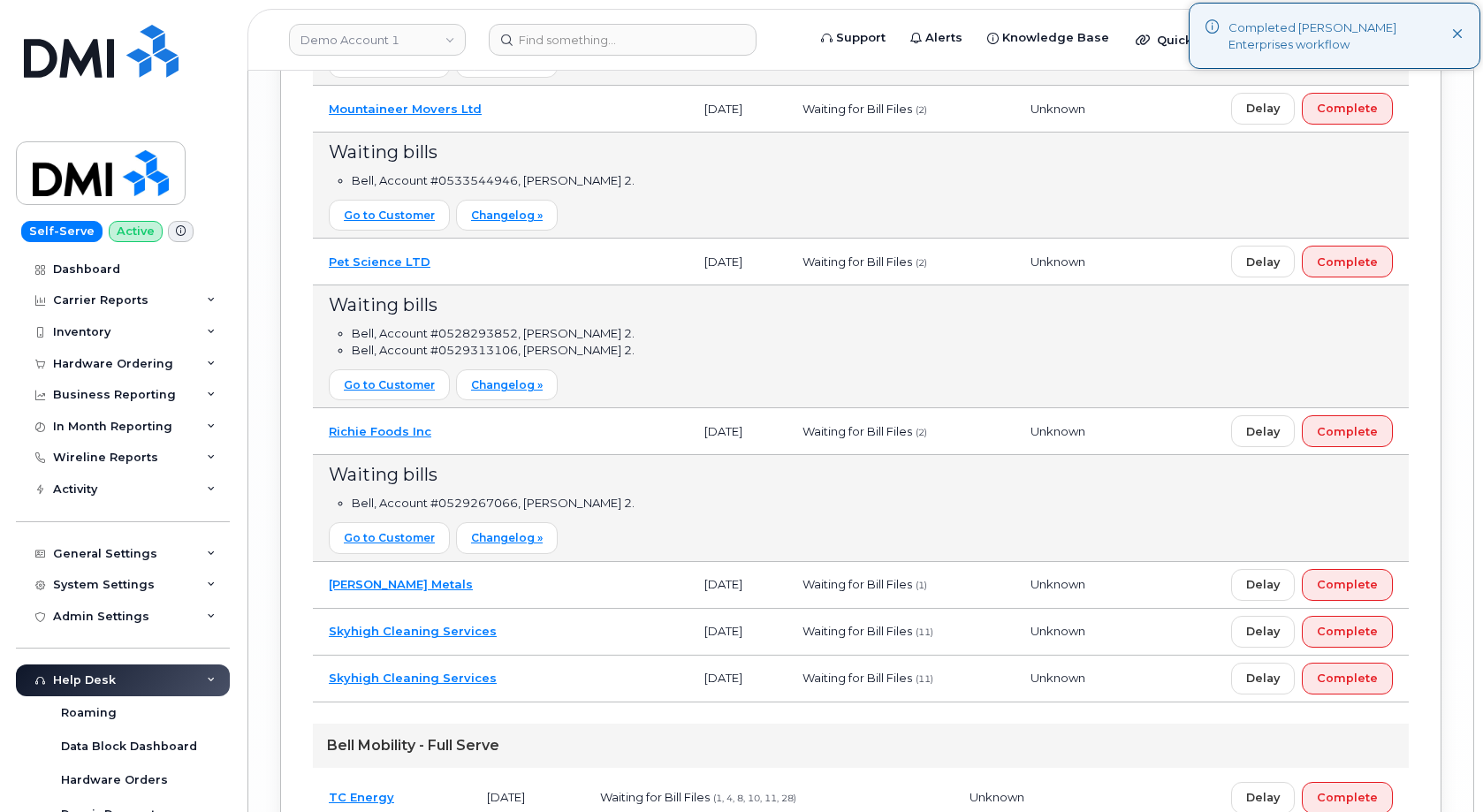
scroll to position [4770, 0]
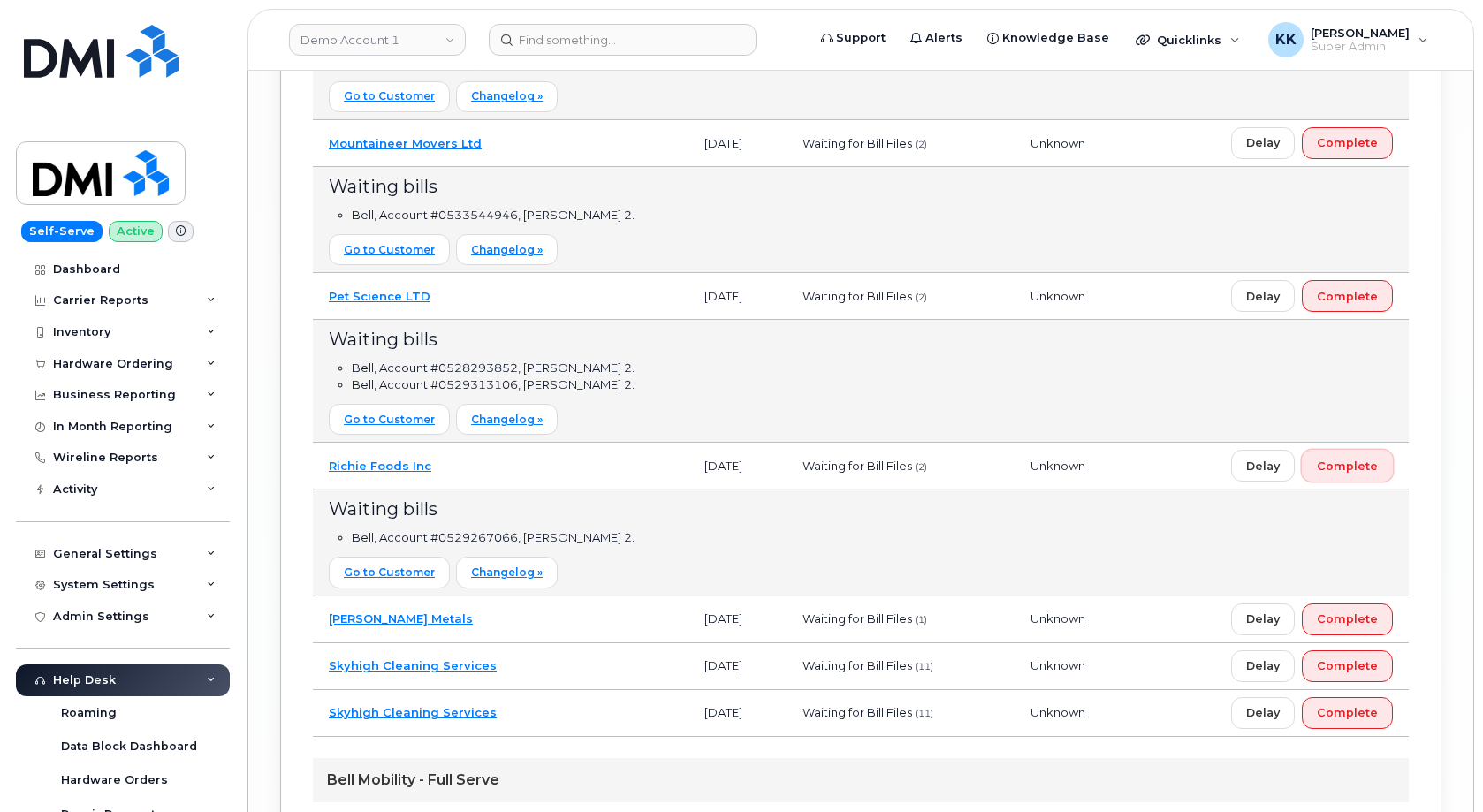
click at [1365, 474] on span "Complete" at bounding box center [1347, 466] width 61 height 17
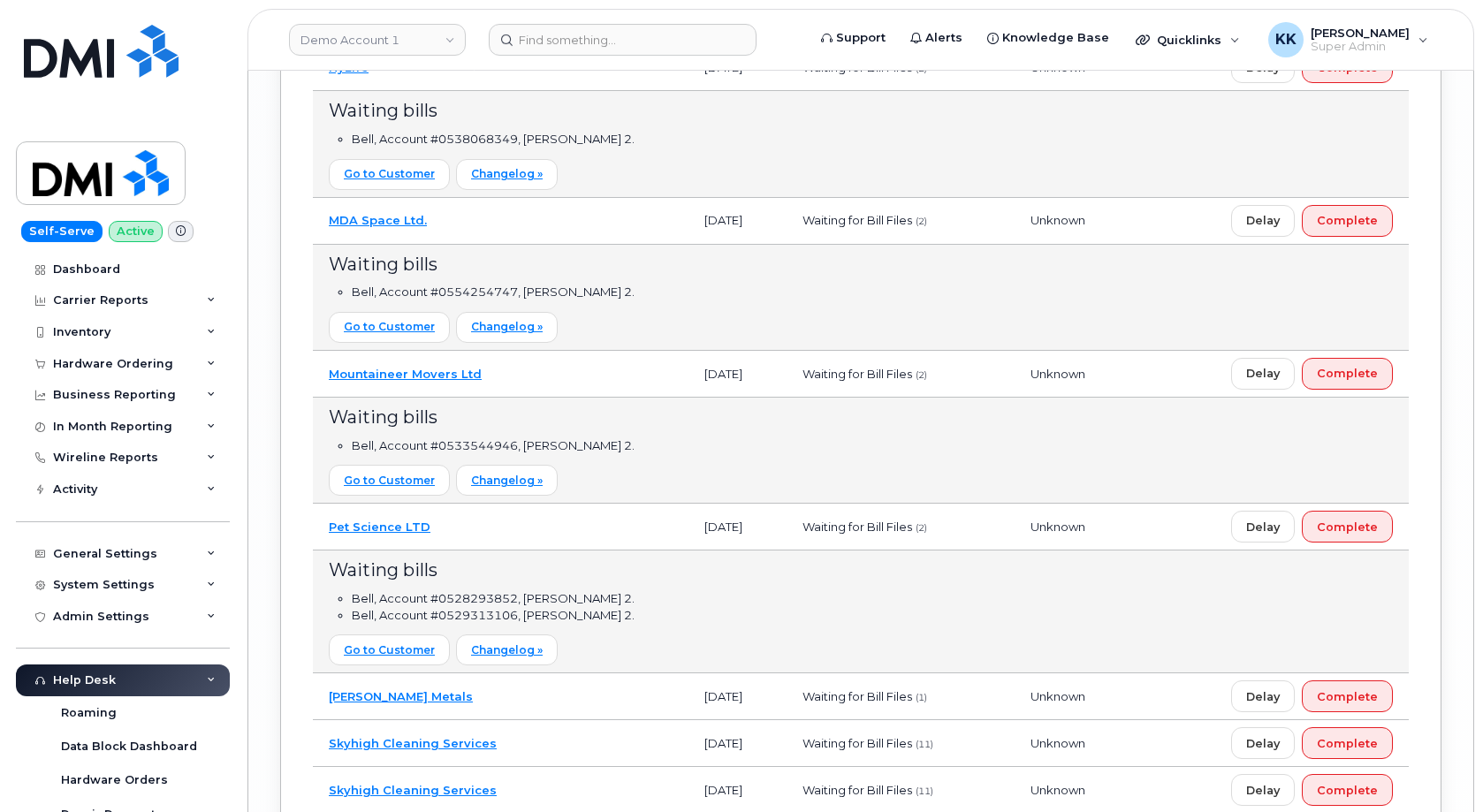
scroll to position [4591, 0]
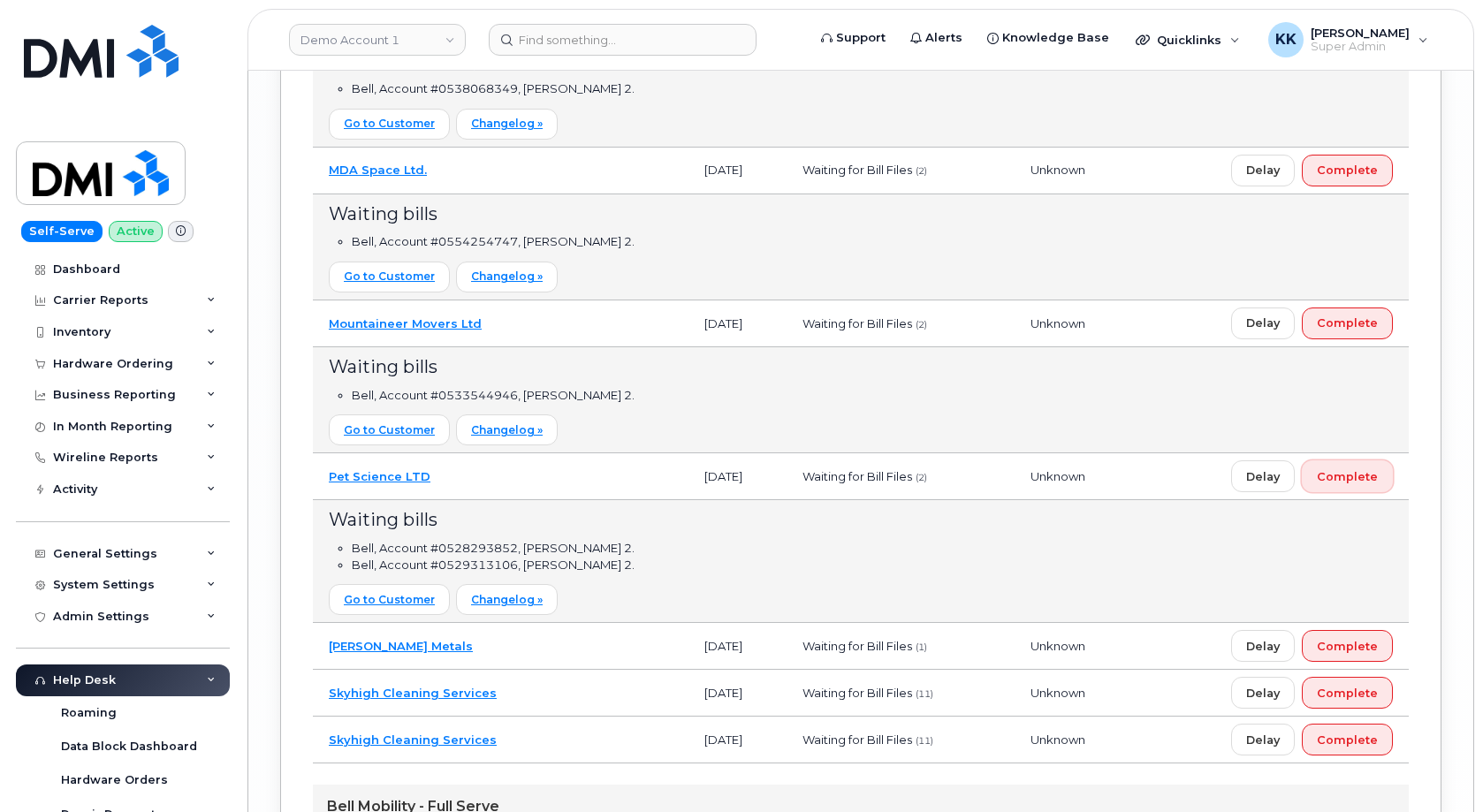
click at [1369, 476] on span "Complete" at bounding box center [1347, 476] width 61 height 17
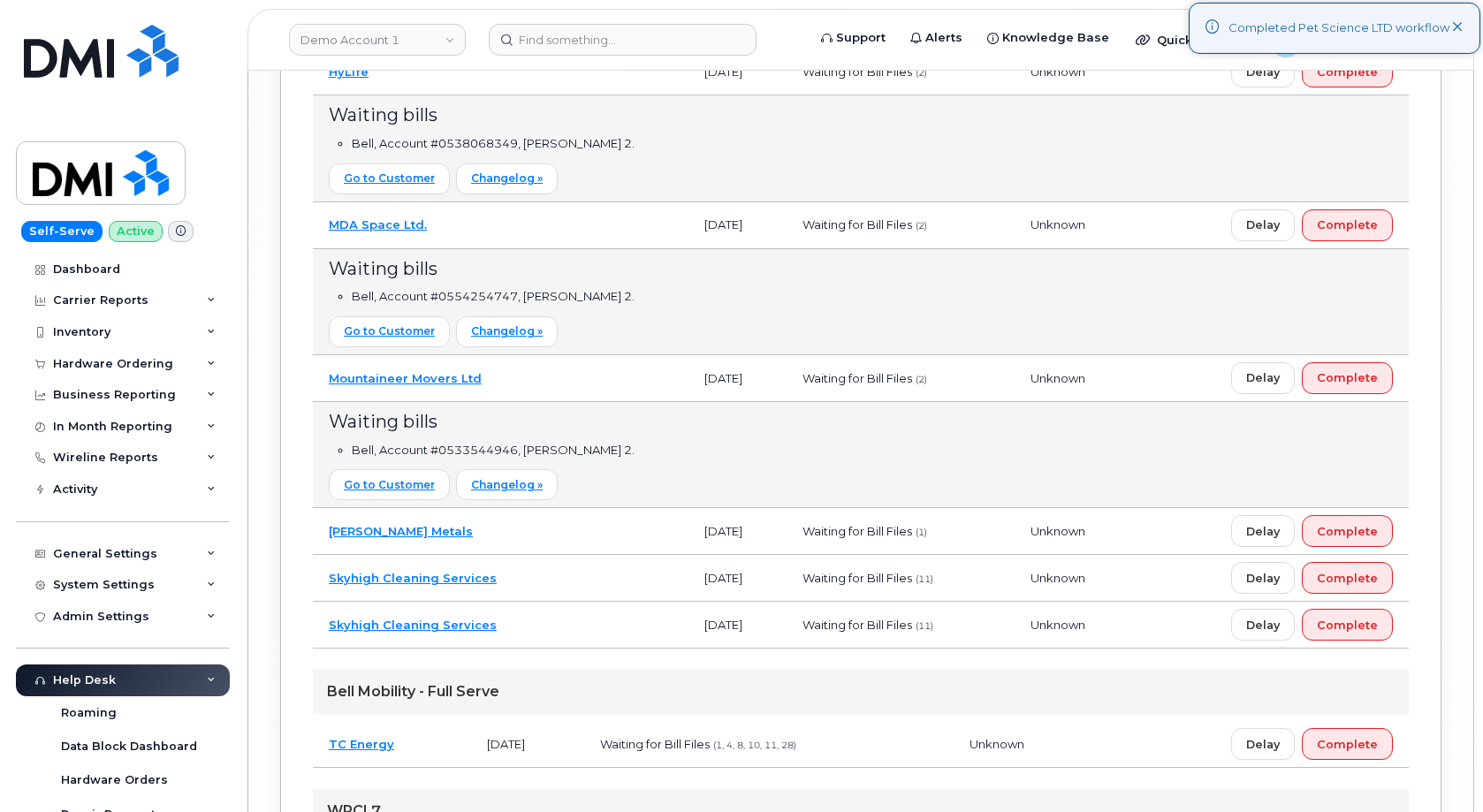
scroll to position [4500, 0]
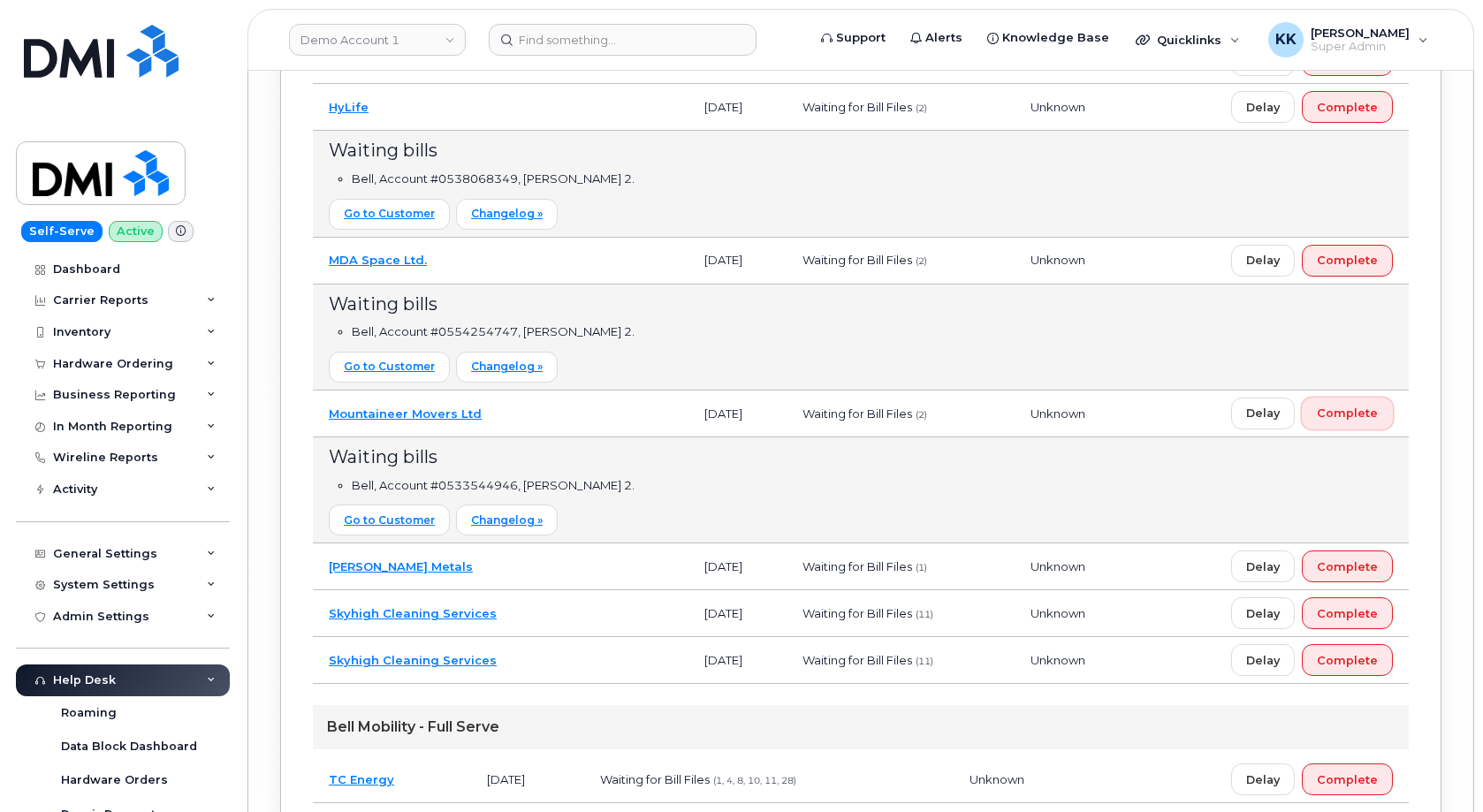
click at [1332, 421] on span "Complete" at bounding box center [1347, 414] width 61 height 17
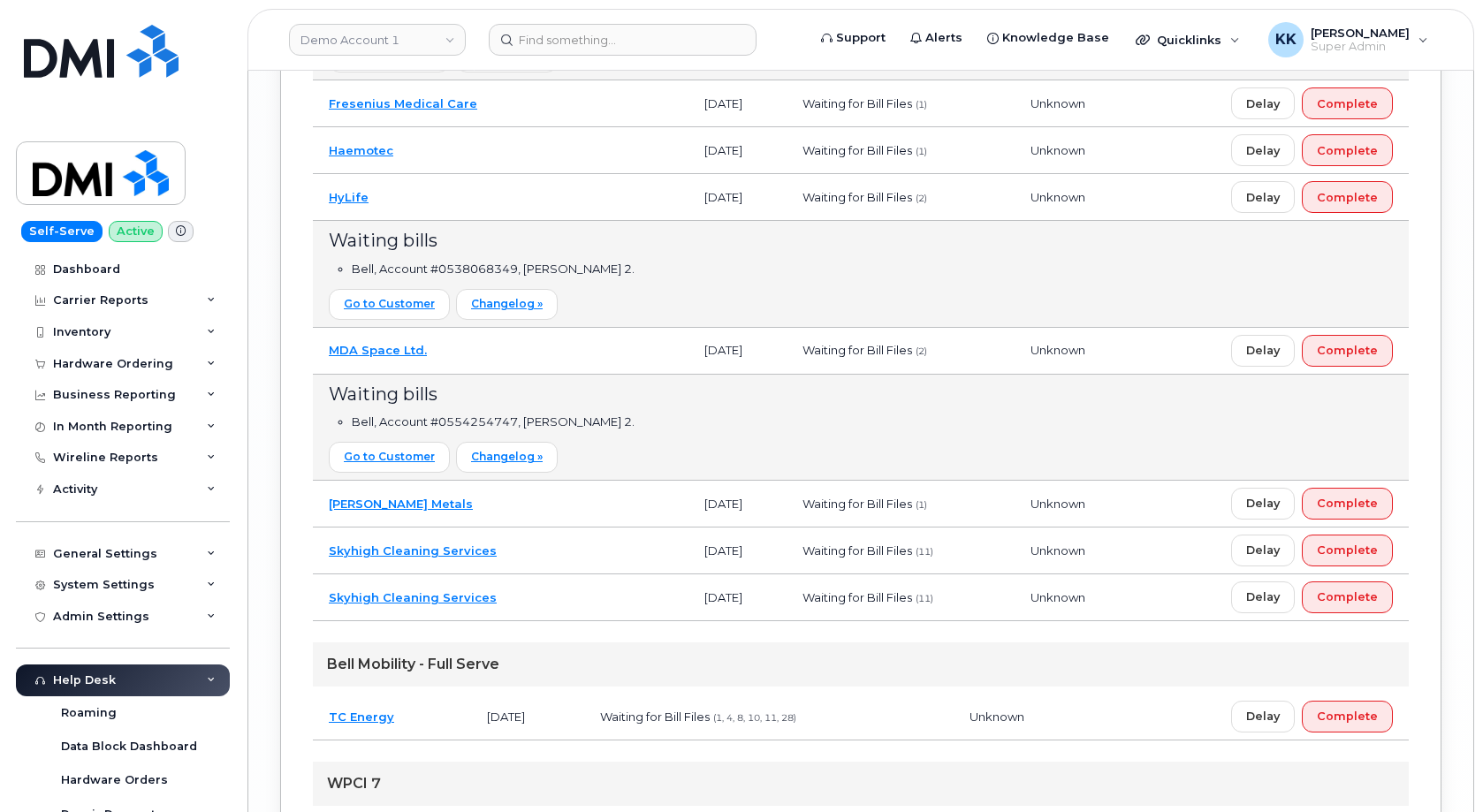
scroll to position [4320, 0]
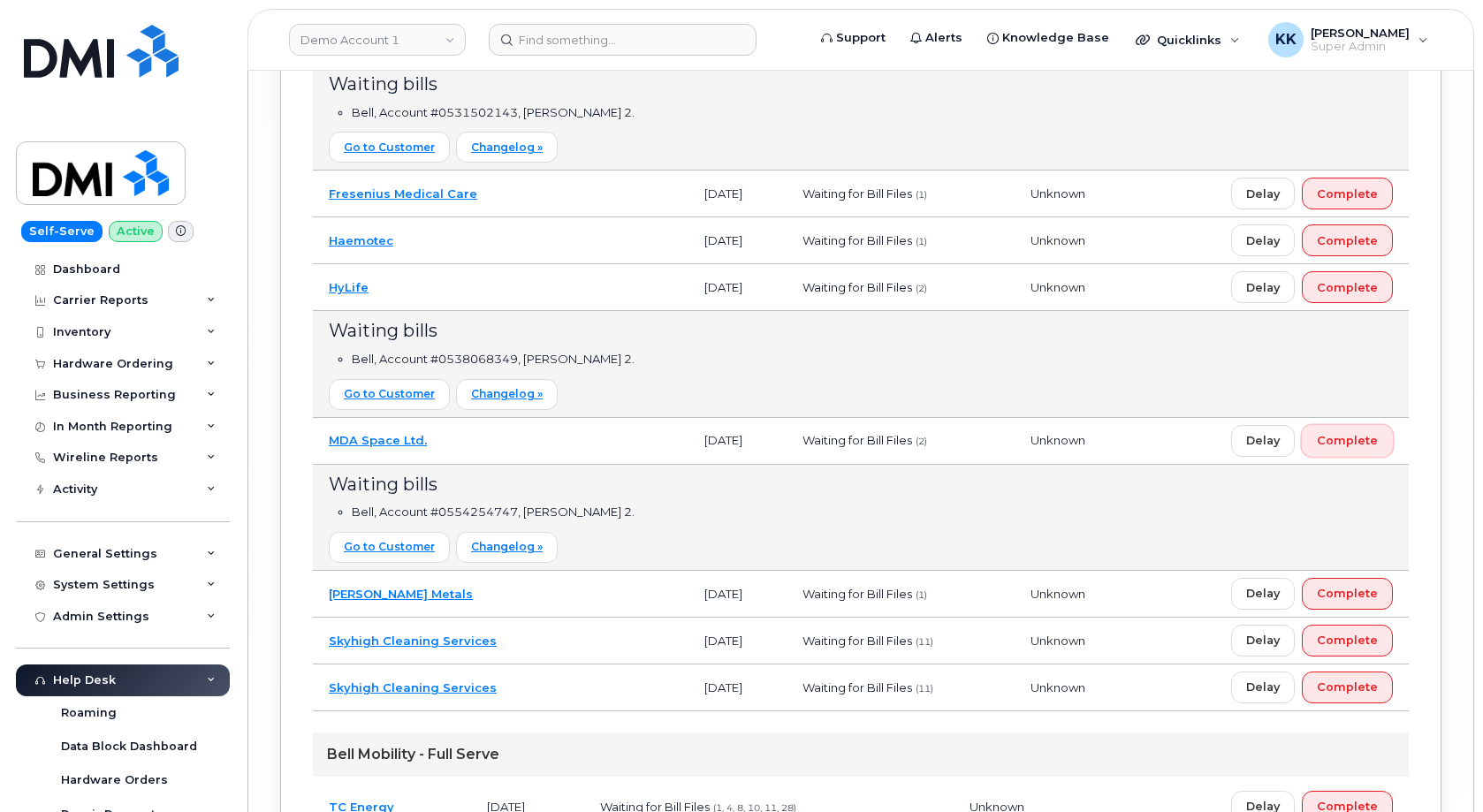
click at [1341, 453] on button "Complete" at bounding box center [1348, 440] width 91 height 31
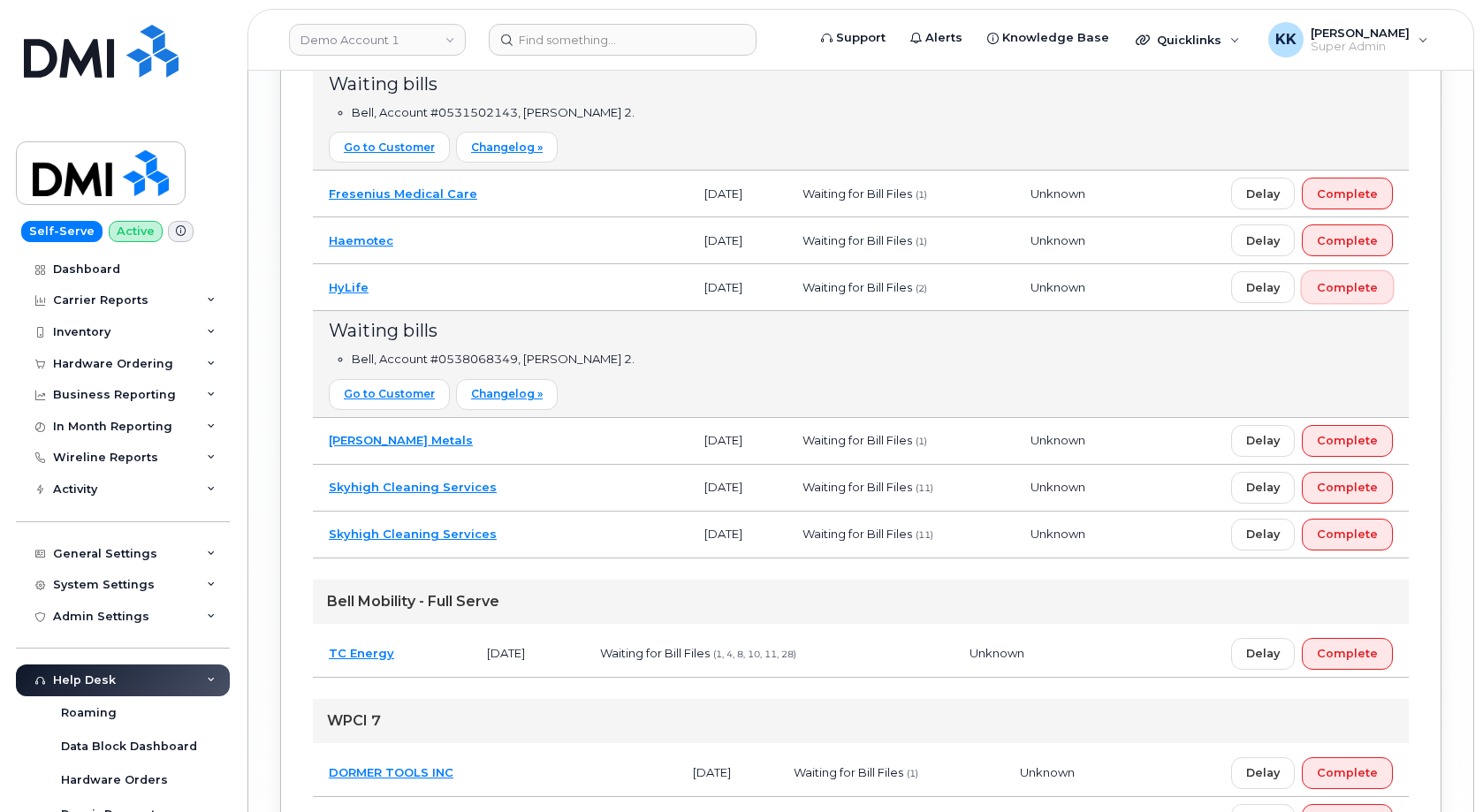
click at [1359, 285] on span "Complete" at bounding box center [1347, 288] width 61 height 17
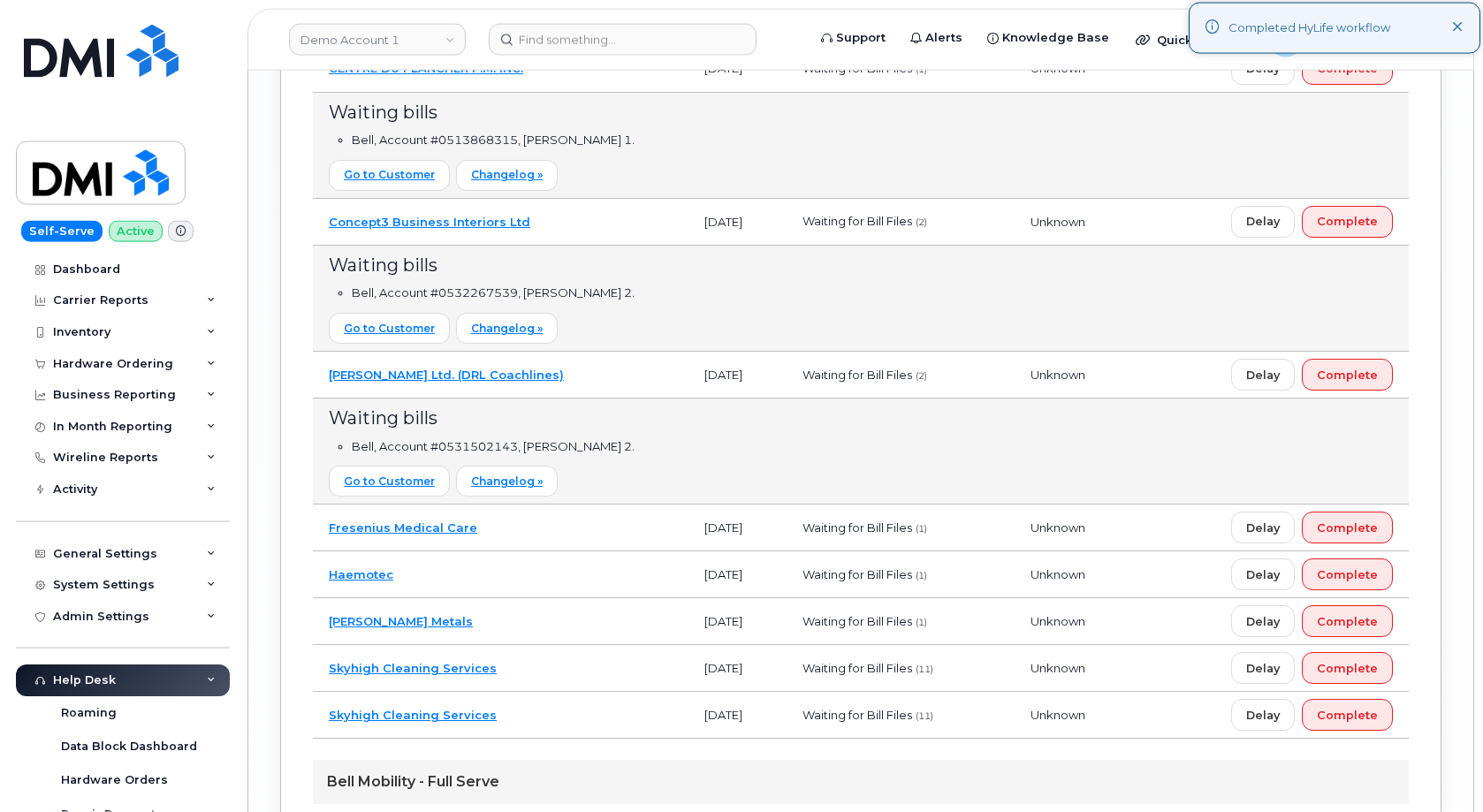
scroll to position [3959, 0]
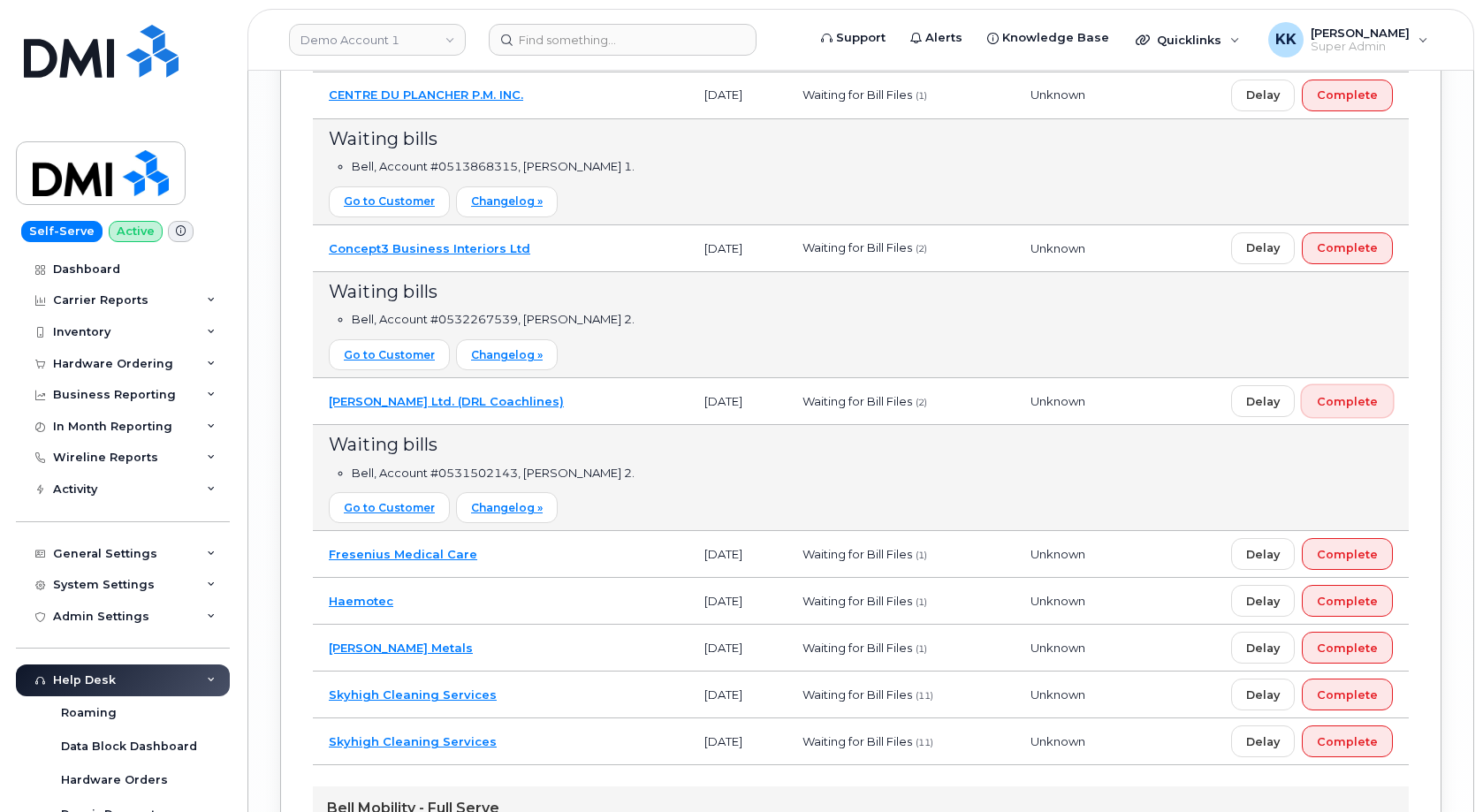
click at [1362, 398] on span "Complete" at bounding box center [1347, 401] width 61 height 17
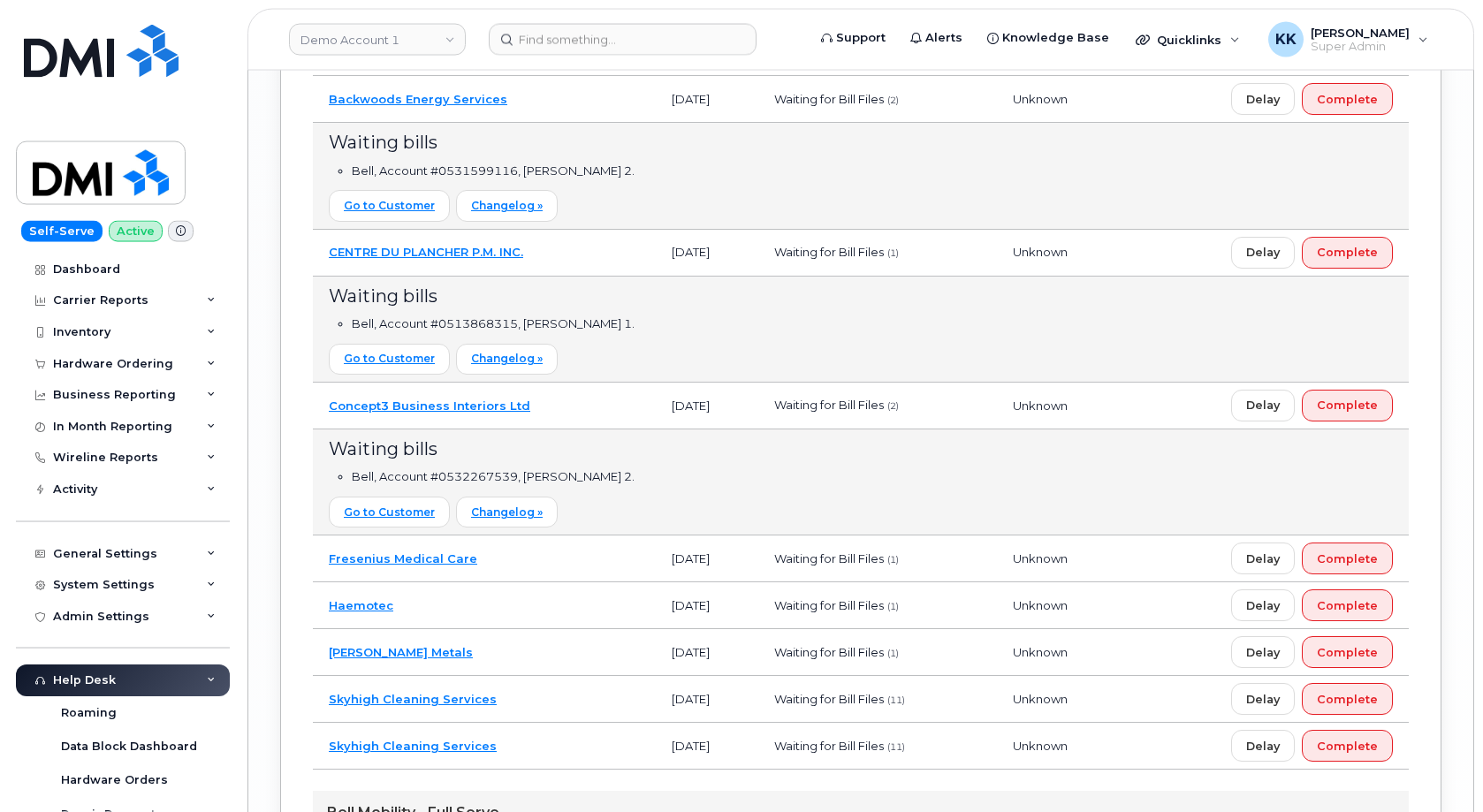
scroll to position [3780, 0]
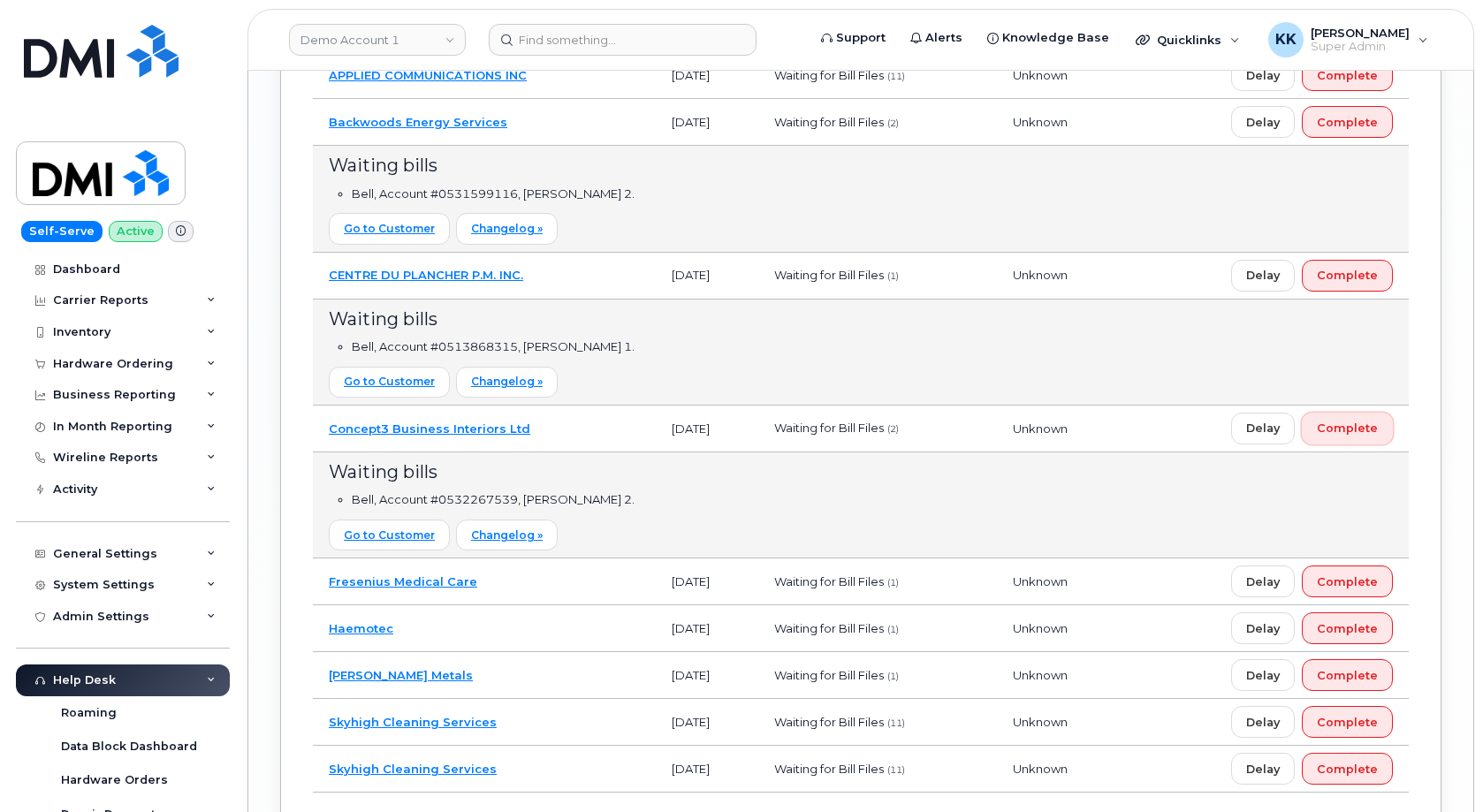
click at [1340, 425] on span "Complete" at bounding box center [1347, 428] width 61 height 17
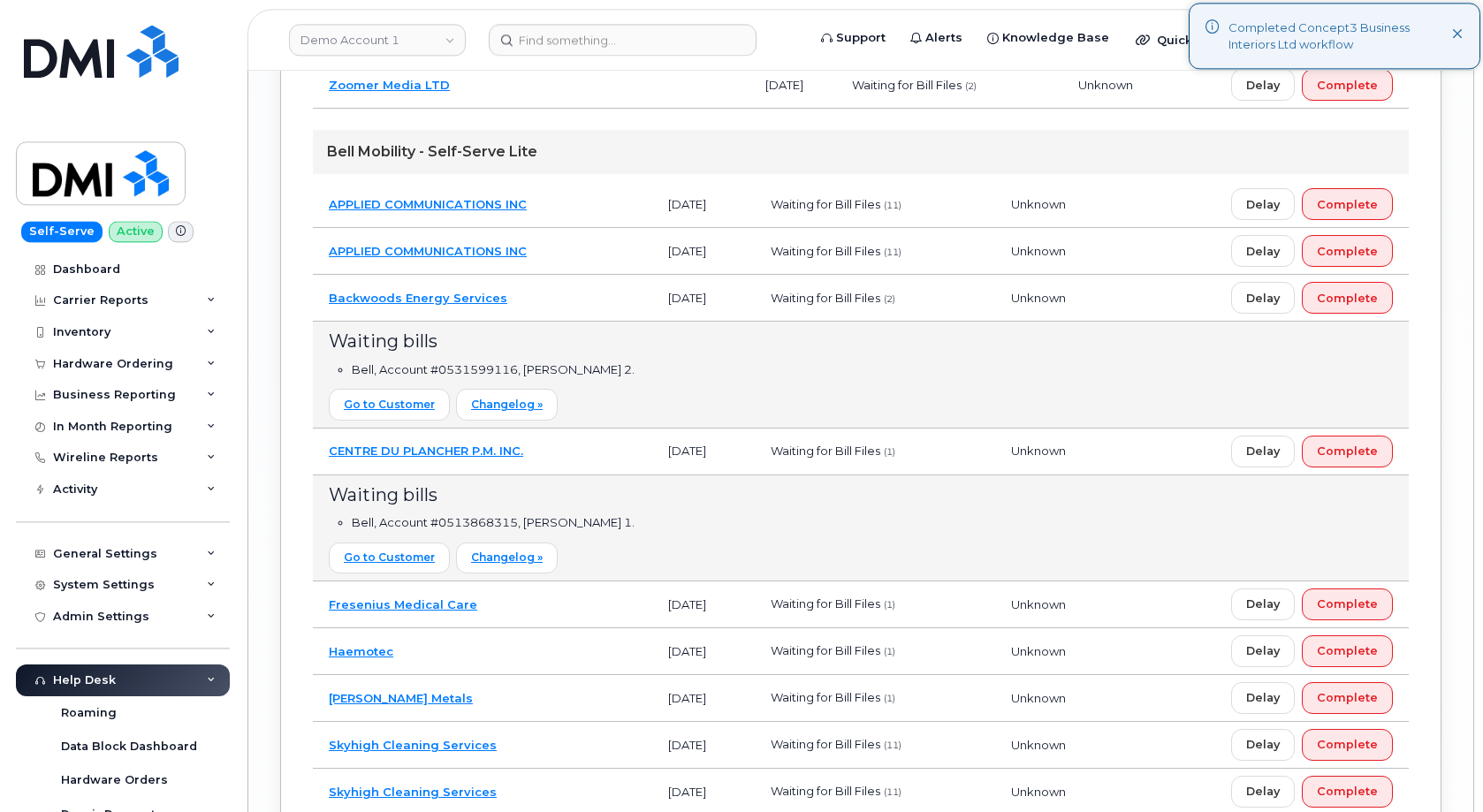
scroll to position [3599, 0]
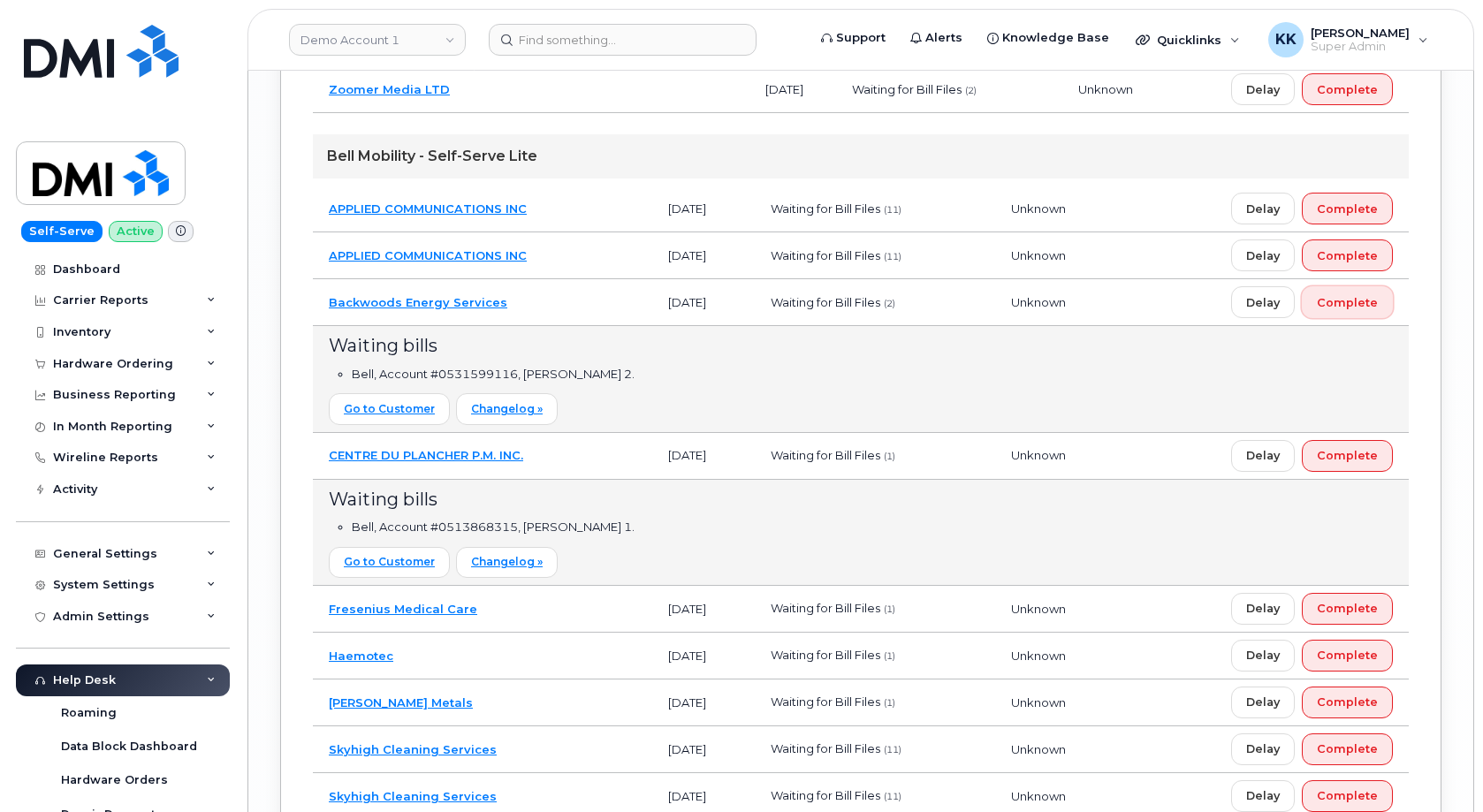
click at [1361, 304] on span "Complete" at bounding box center [1347, 302] width 61 height 17
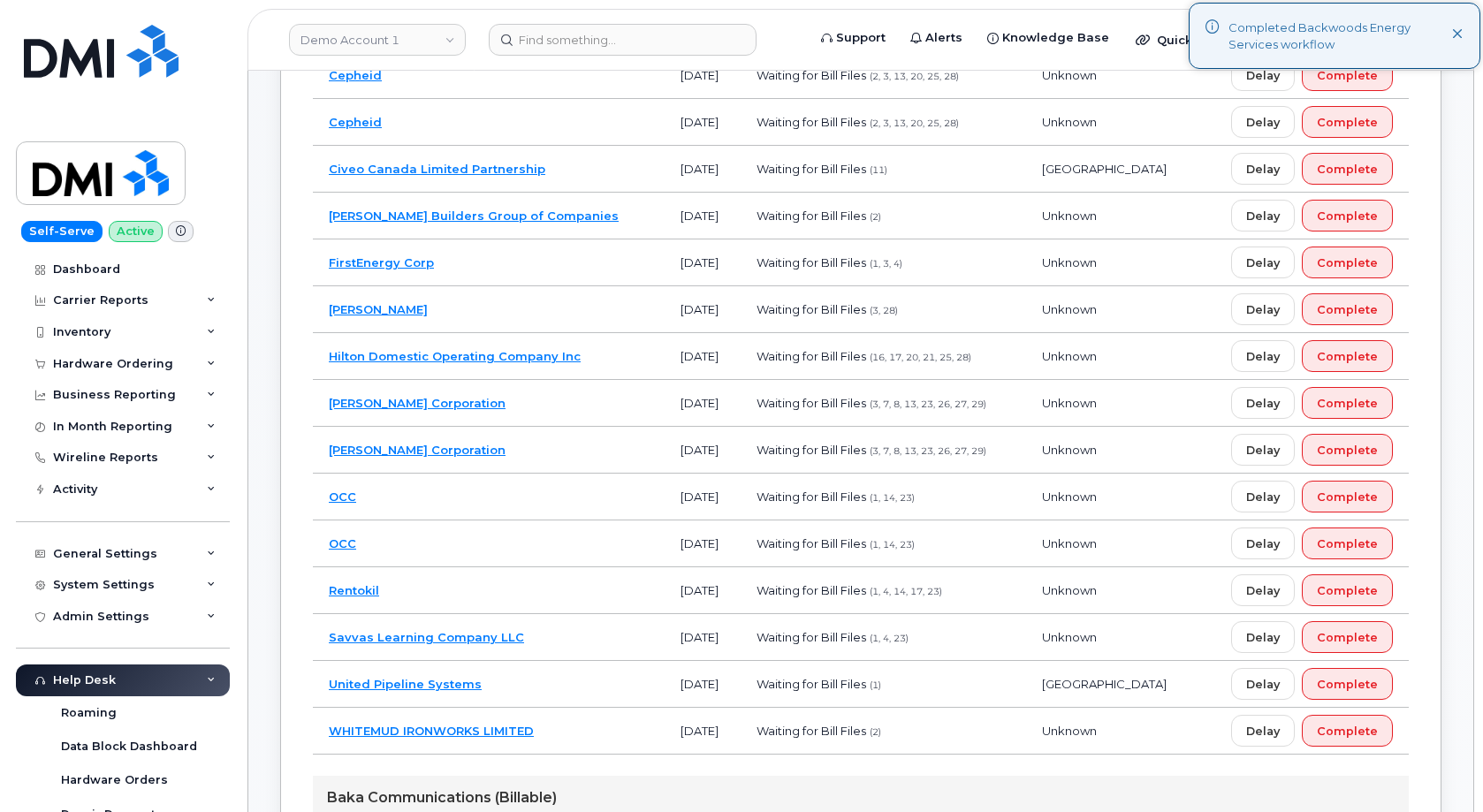
scroll to position [0, 0]
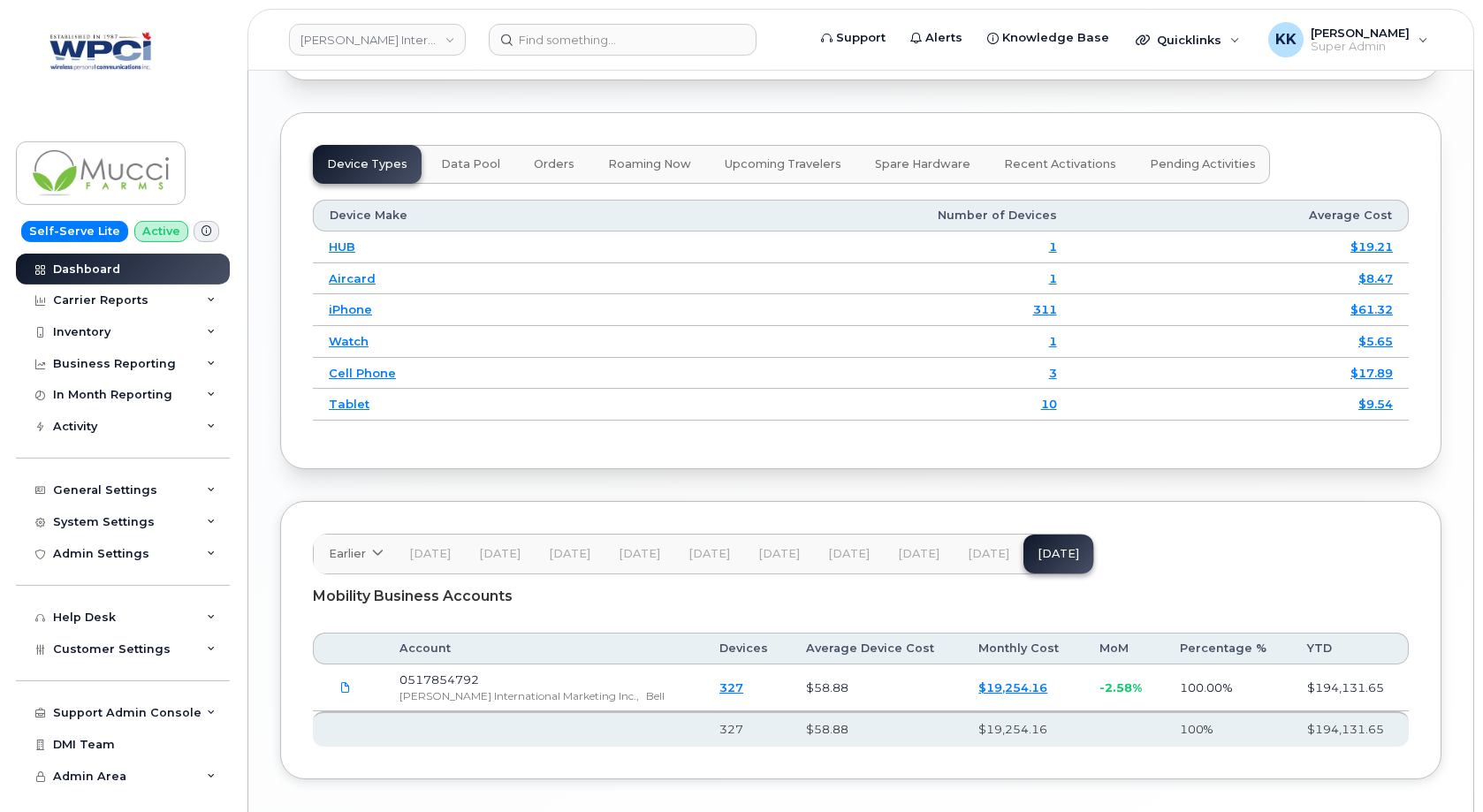
scroll to position [2290, 0]
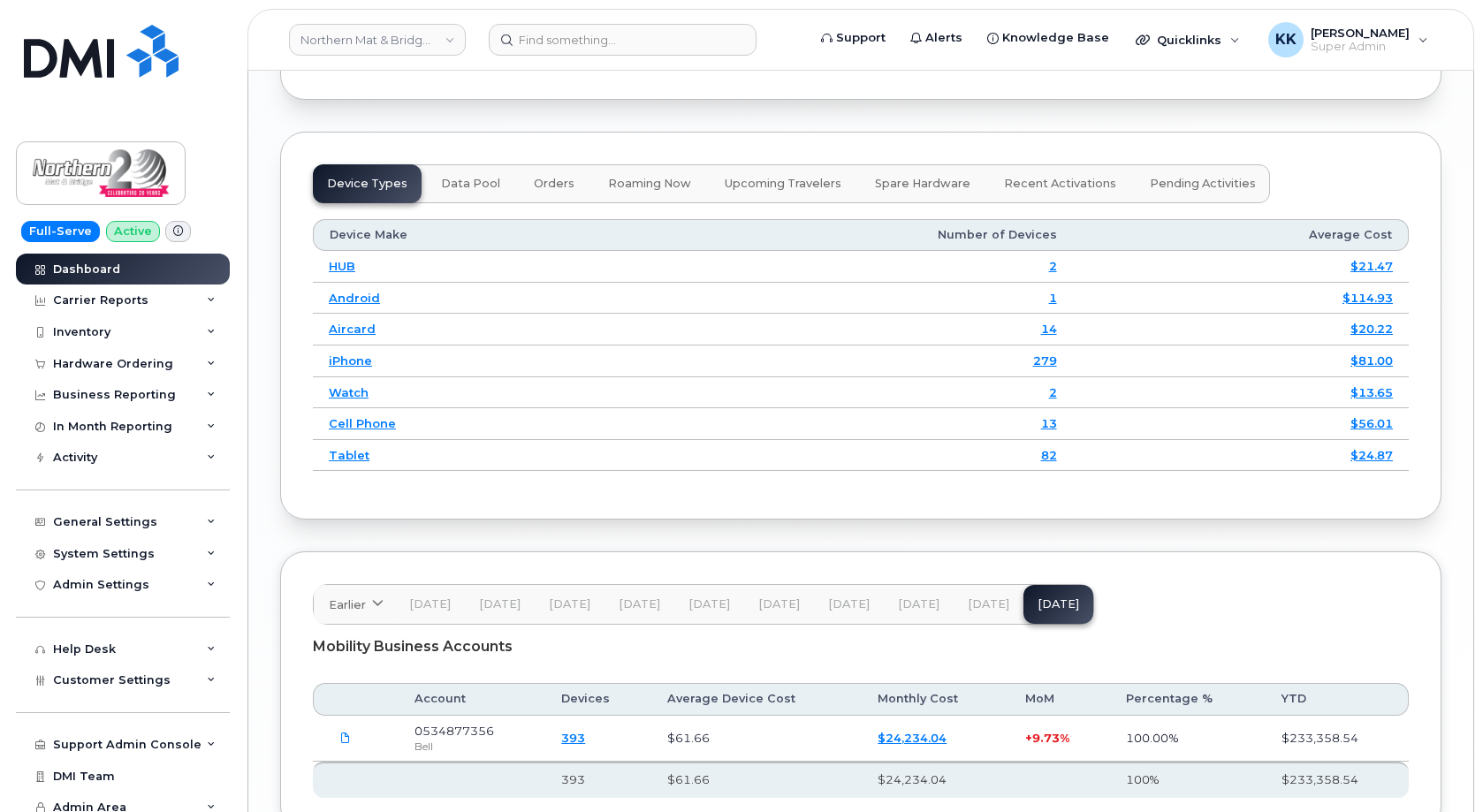
scroll to position [2296, 0]
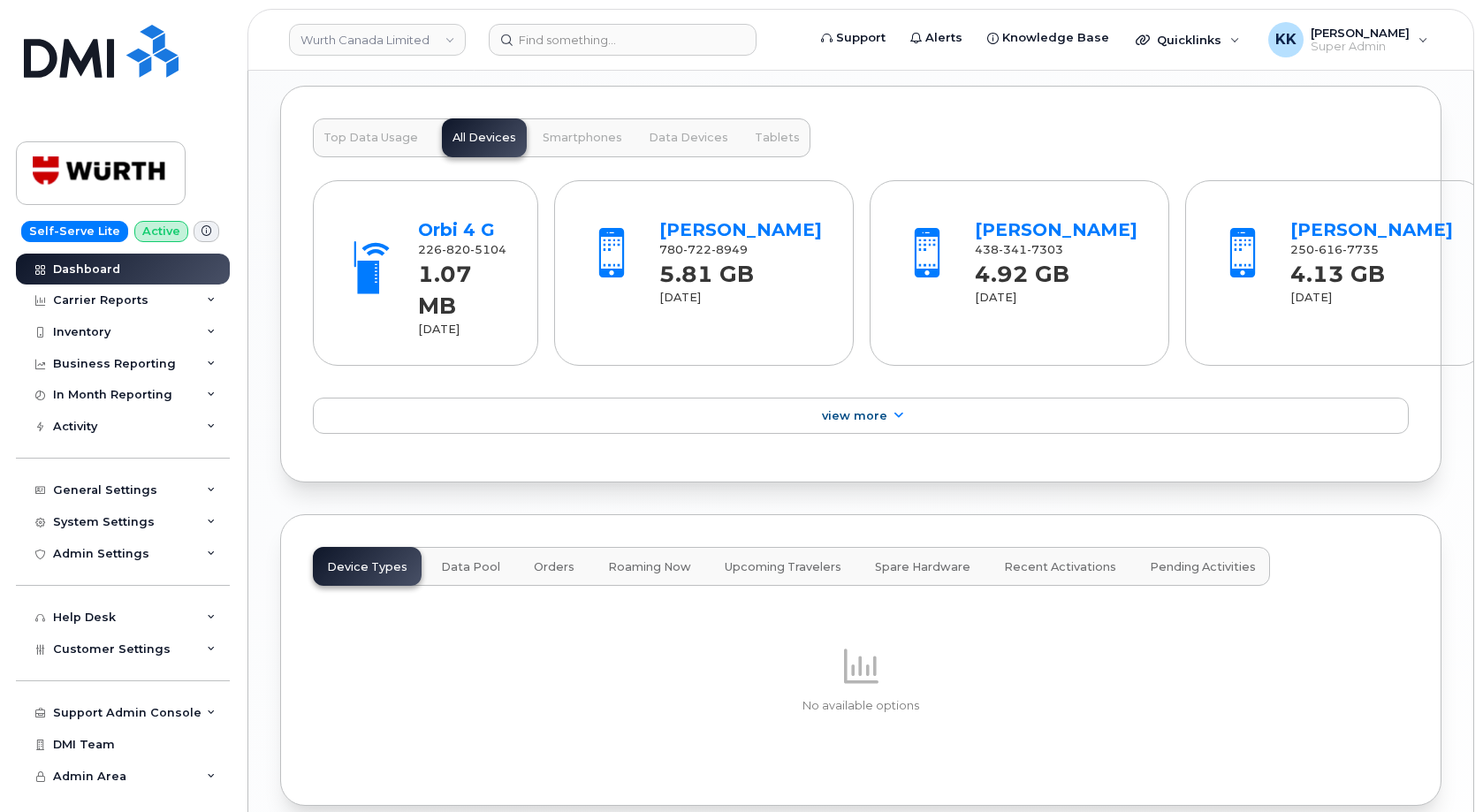
scroll to position [2214, 0]
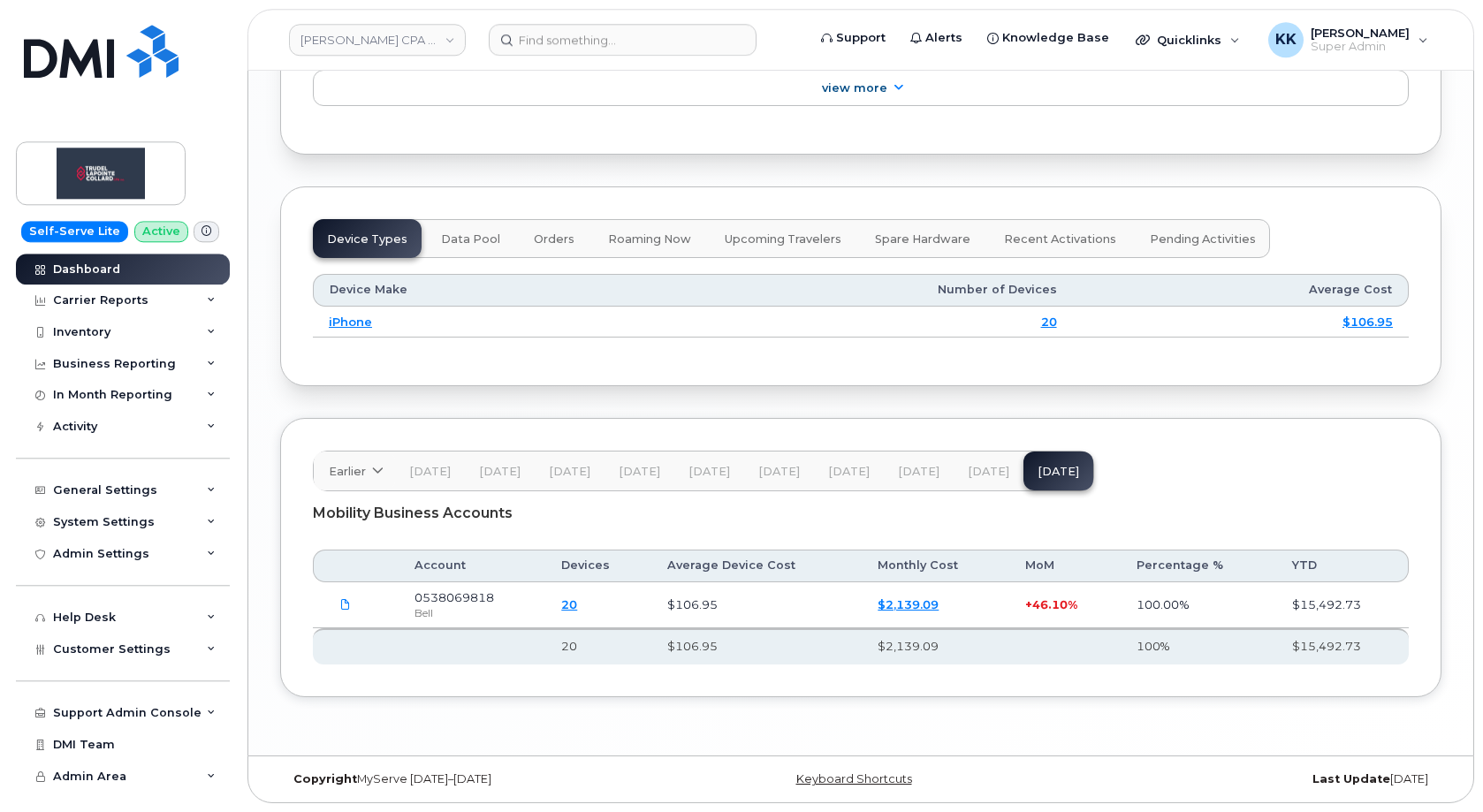
scroll to position [2107, 0]
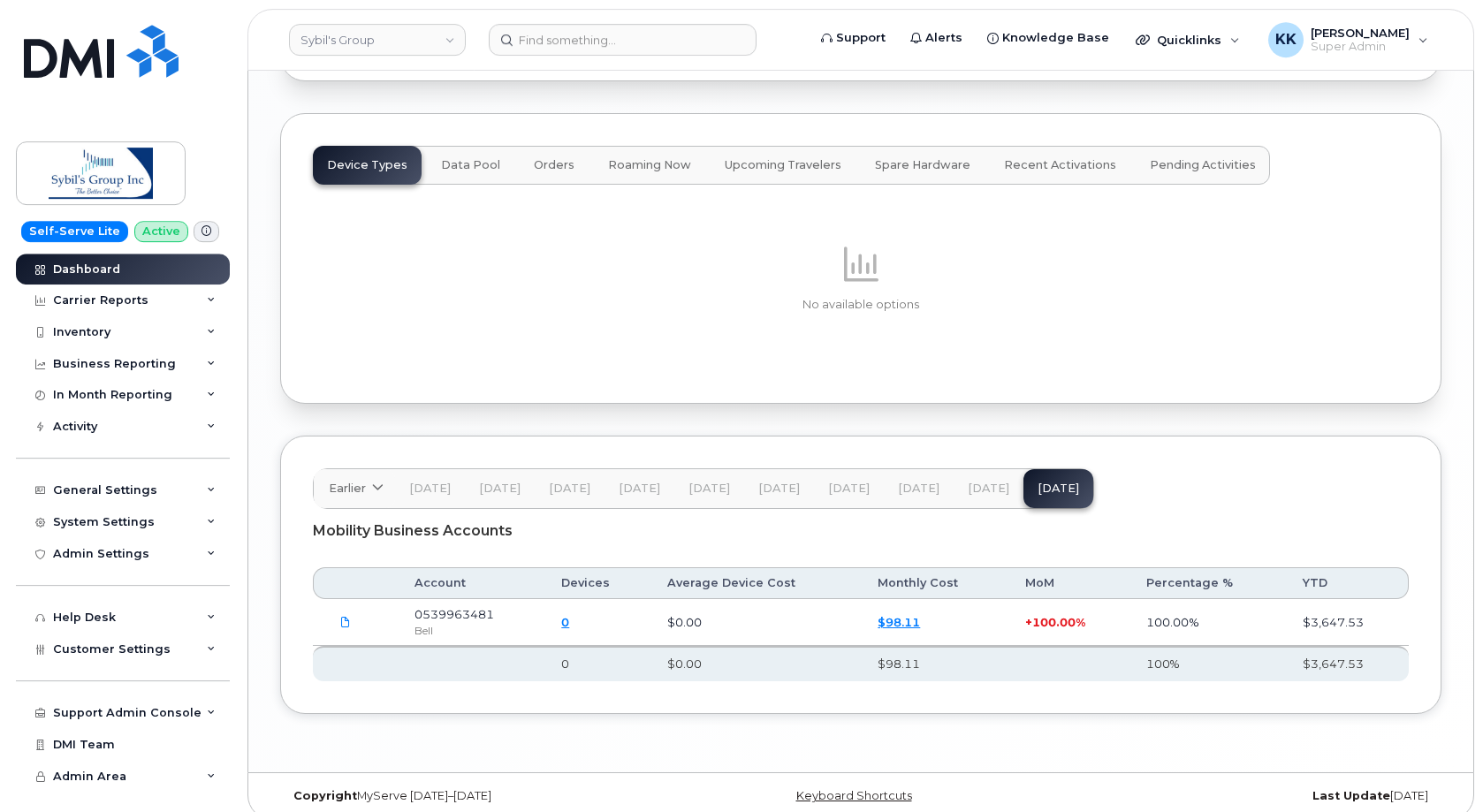
scroll to position [2189, 0]
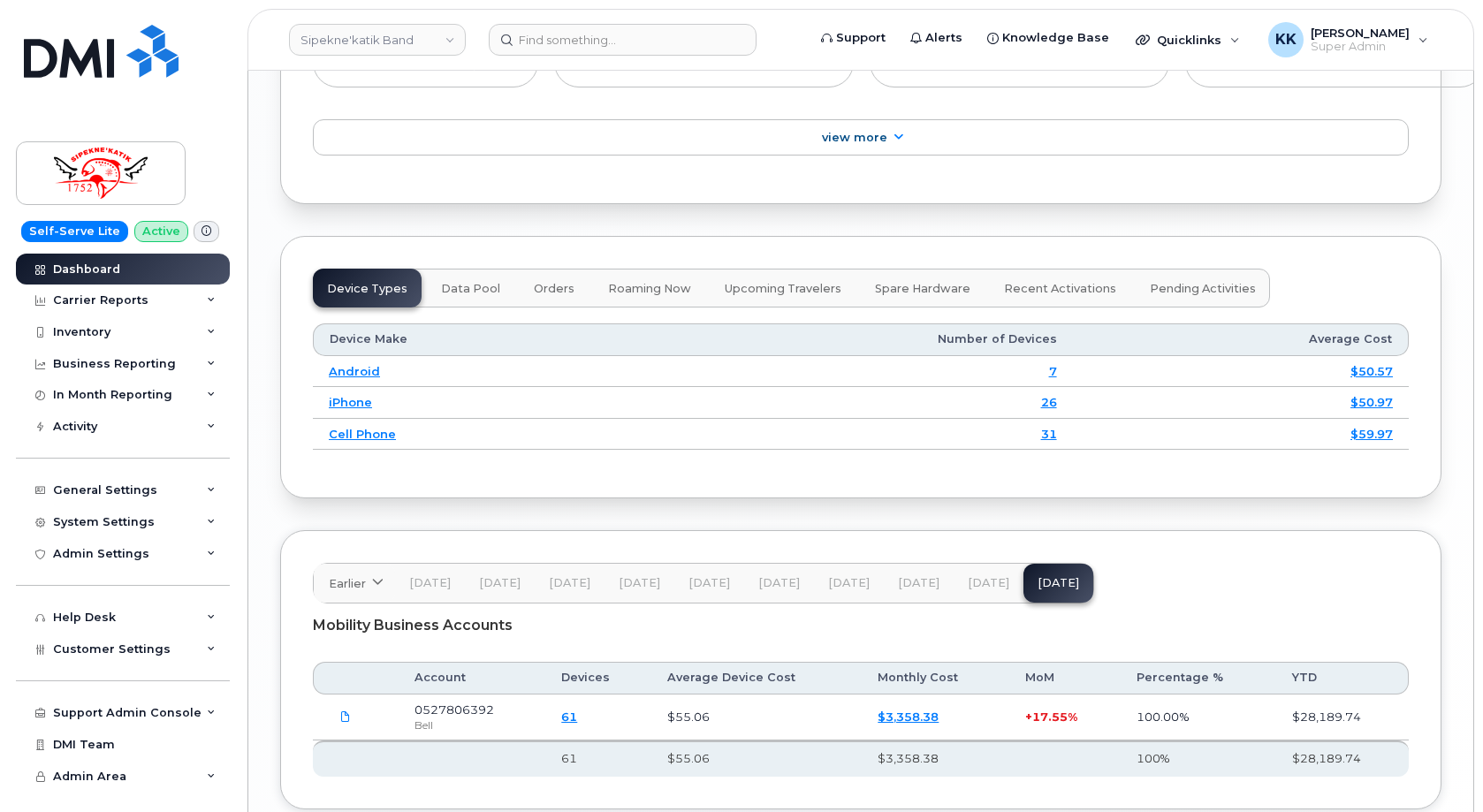
scroll to position [2170, 0]
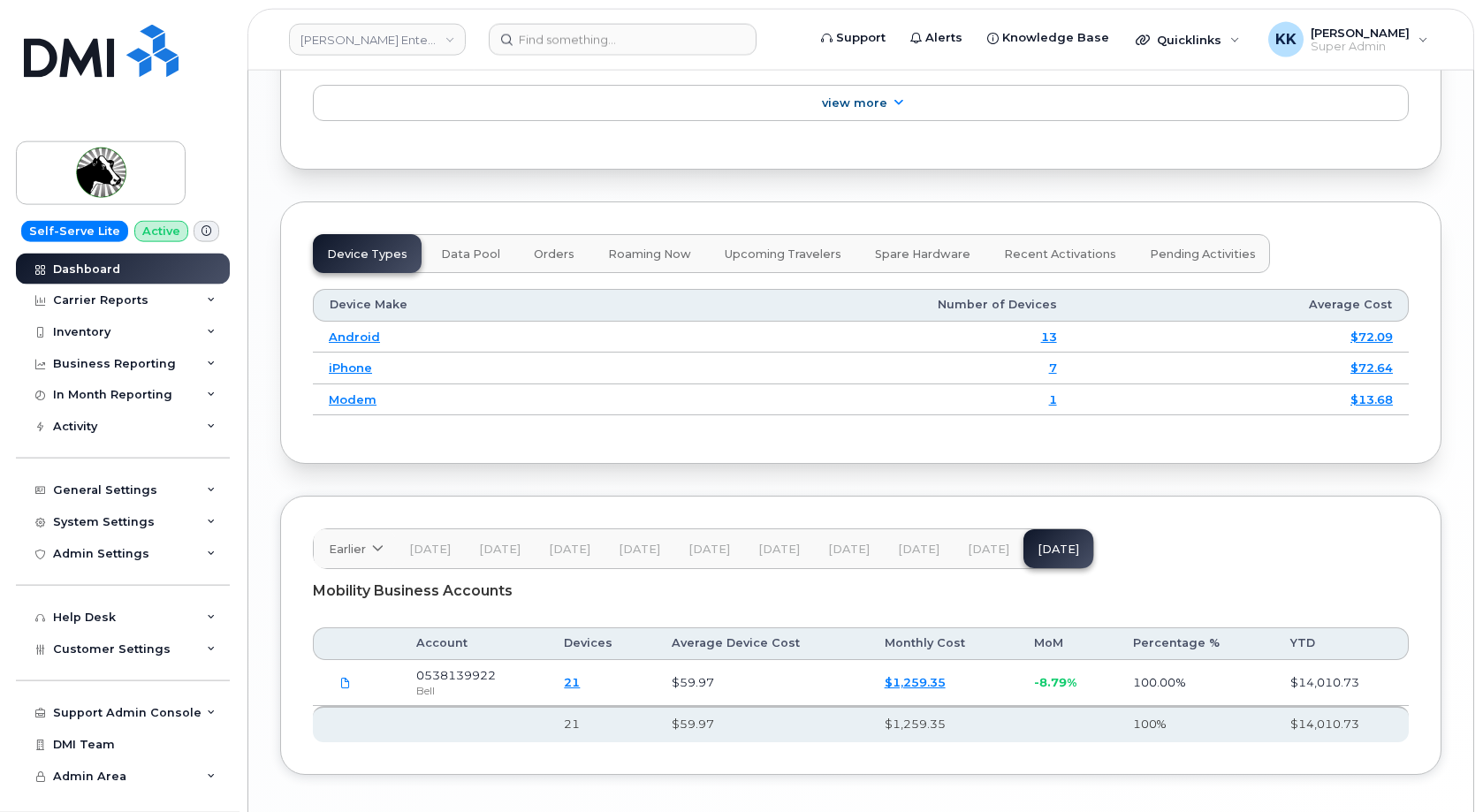
scroll to position [2170, 0]
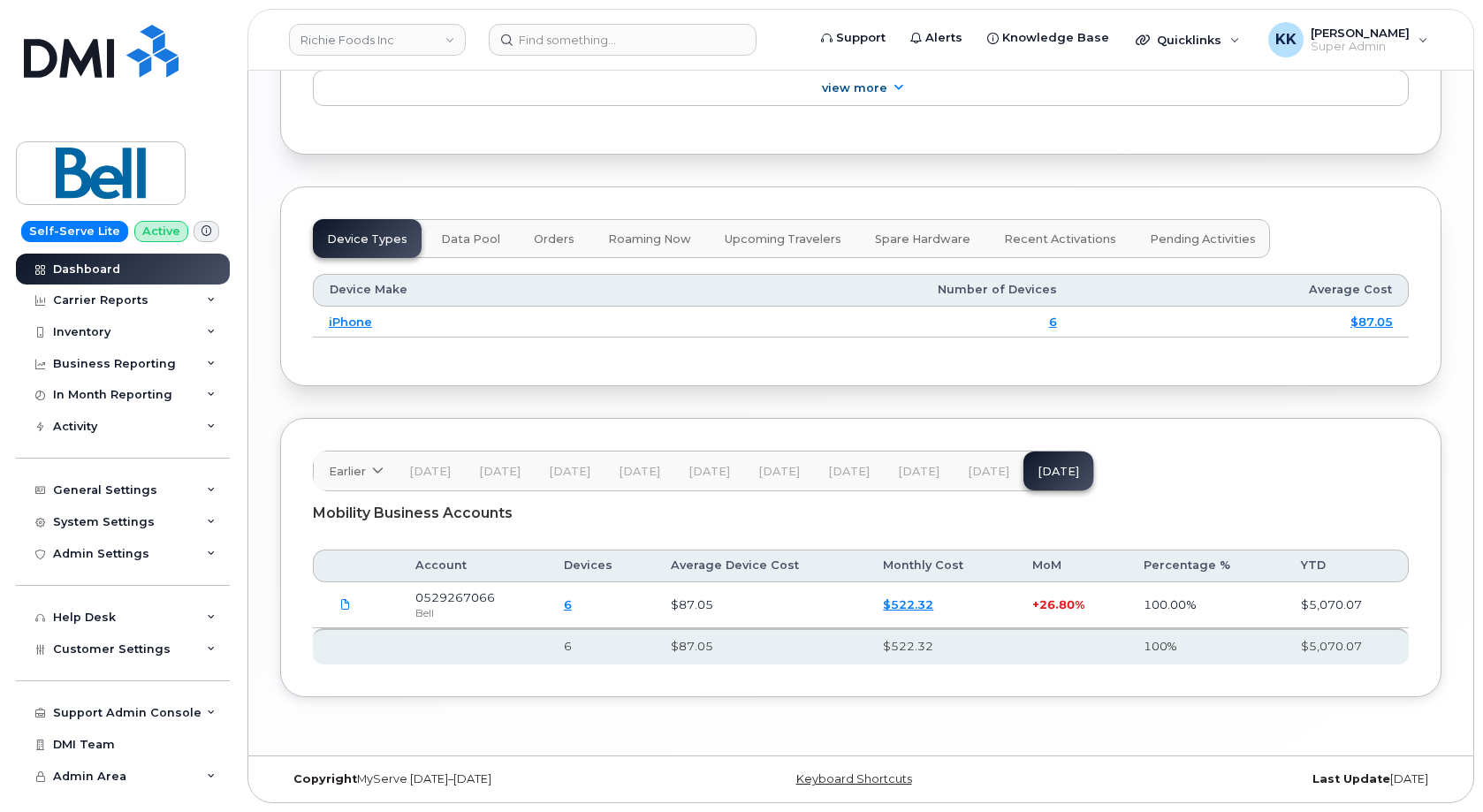
scroll to position [2107, 0]
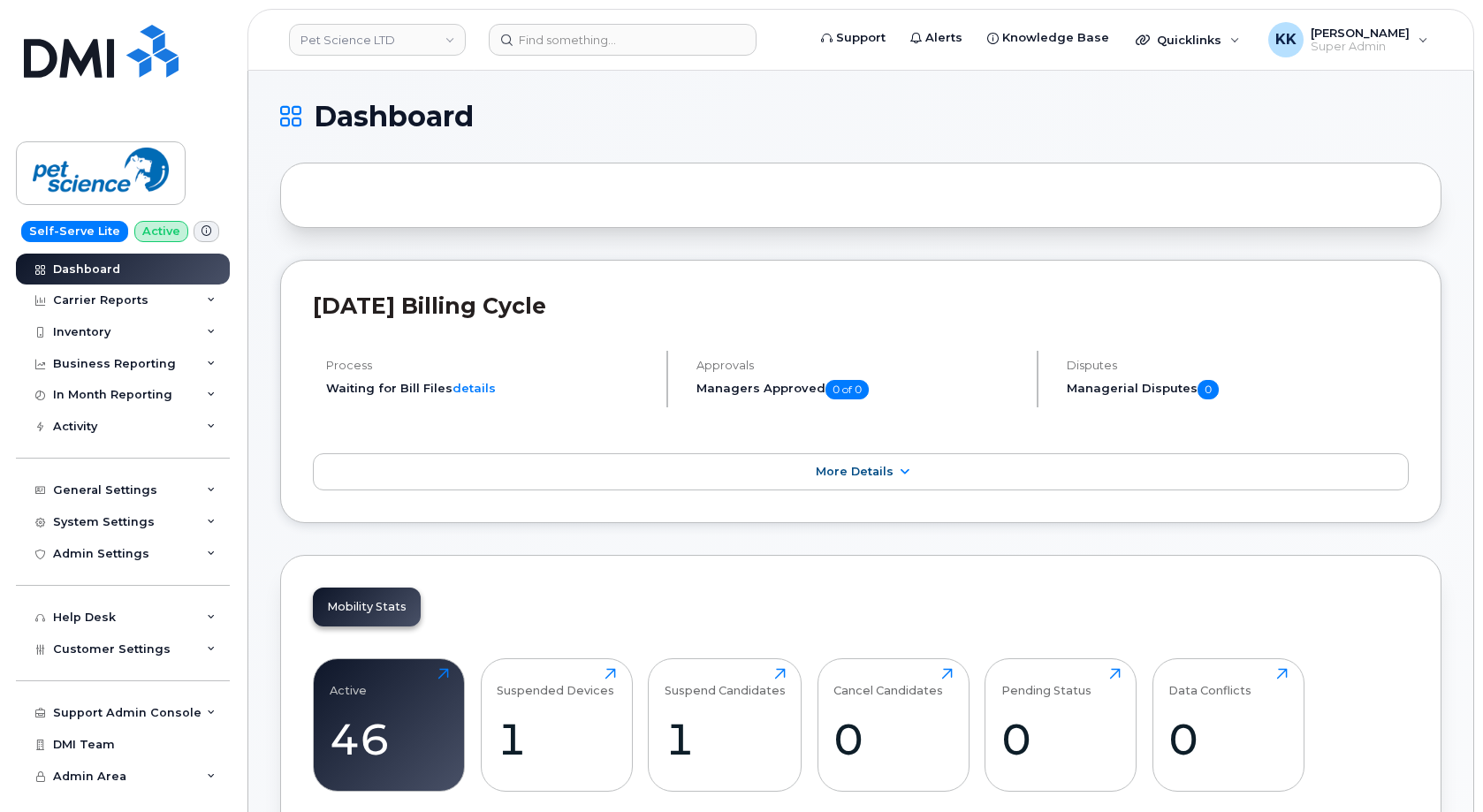
scroll to position [2311, 0]
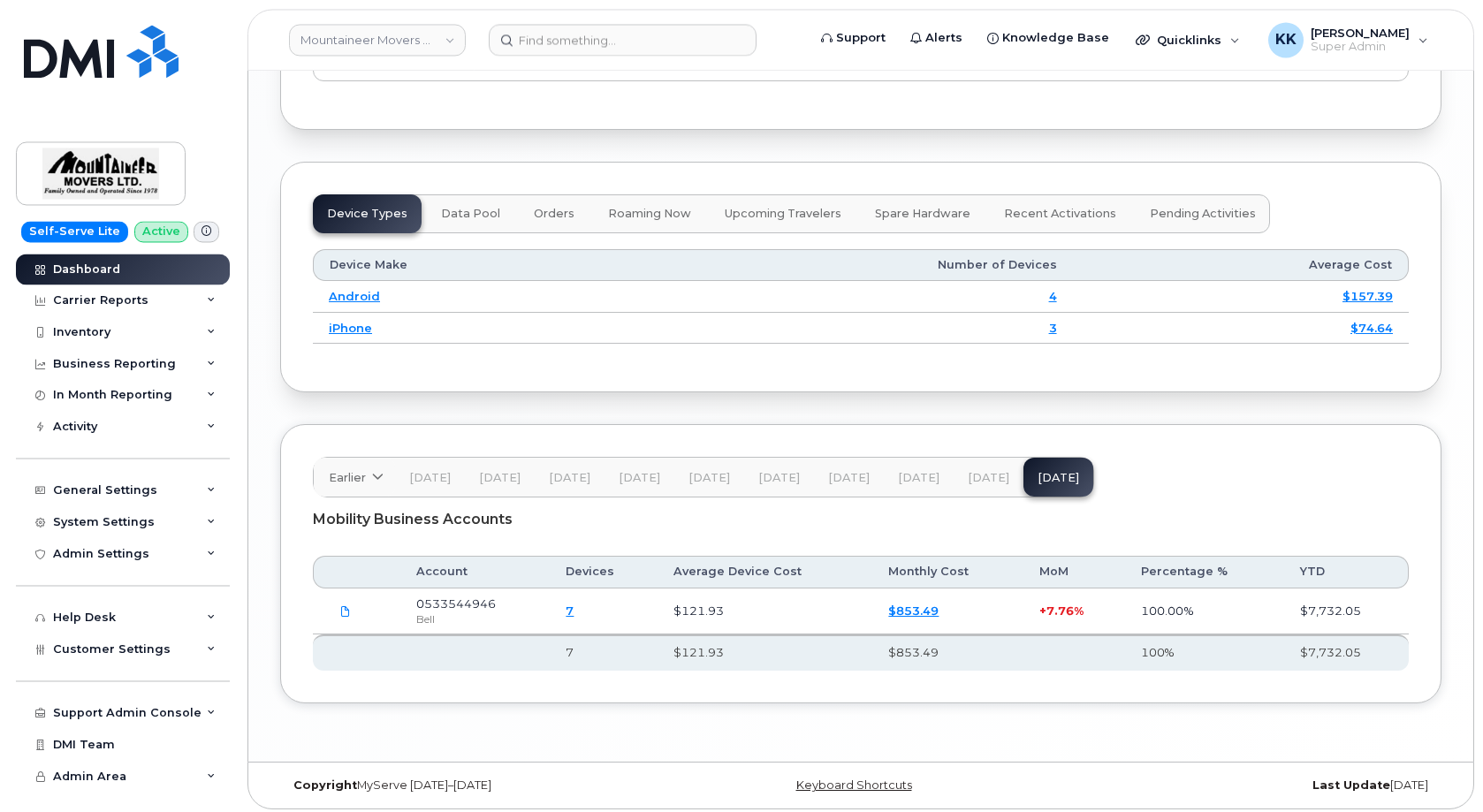
scroll to position [2171, 0]
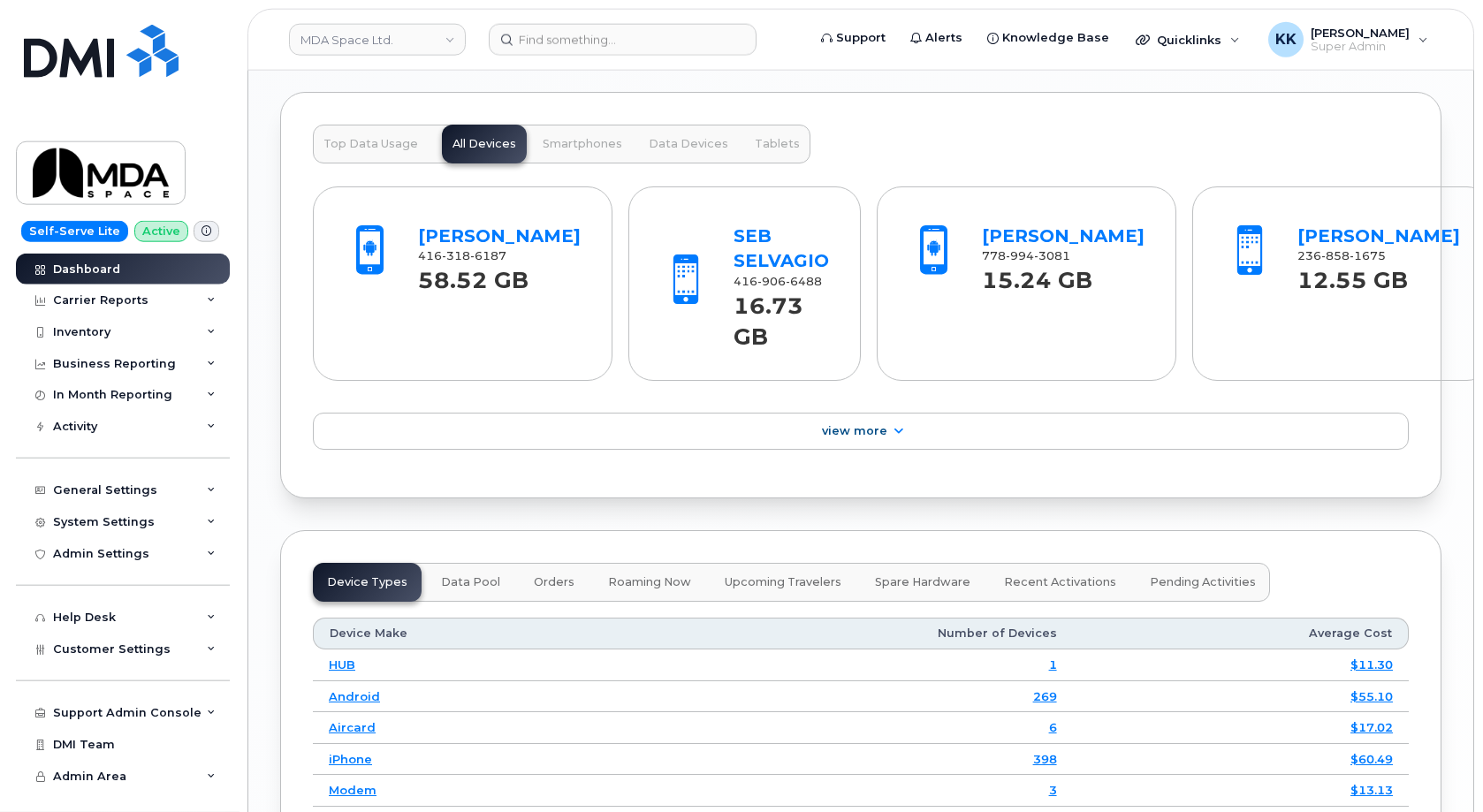
scroll to position [2264, 0]
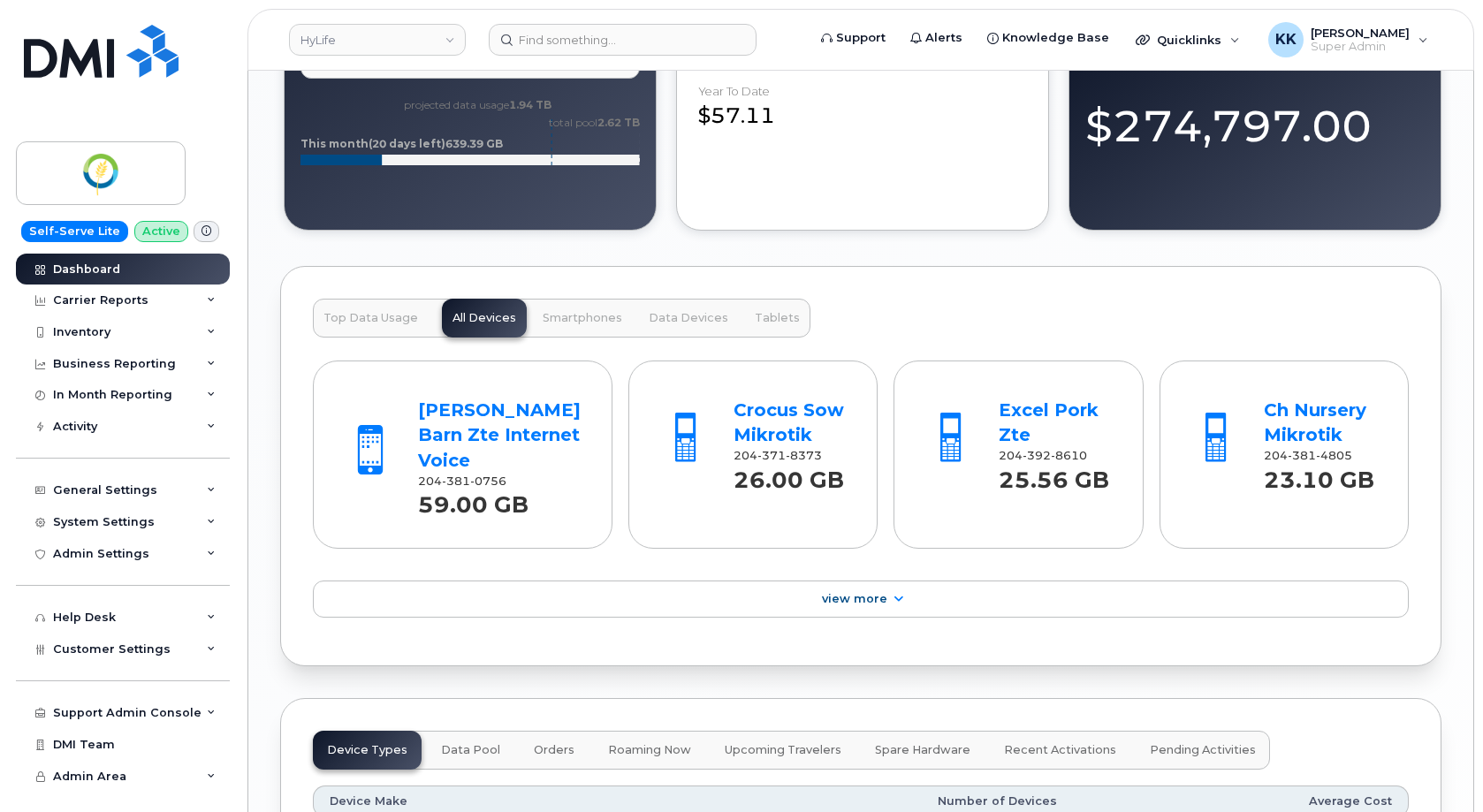
scroll to position [2258, 0]
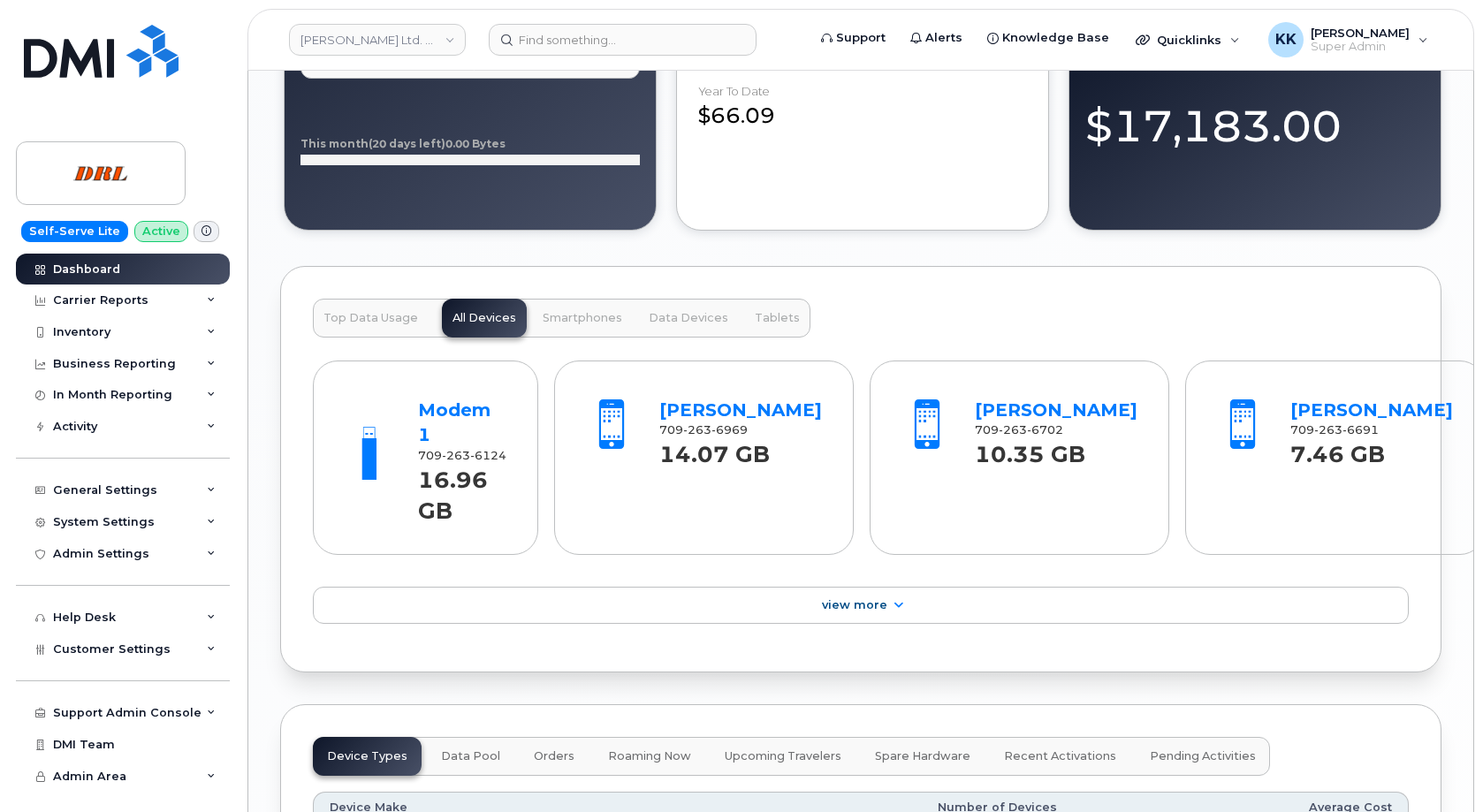
scroll to position [2170, 0]
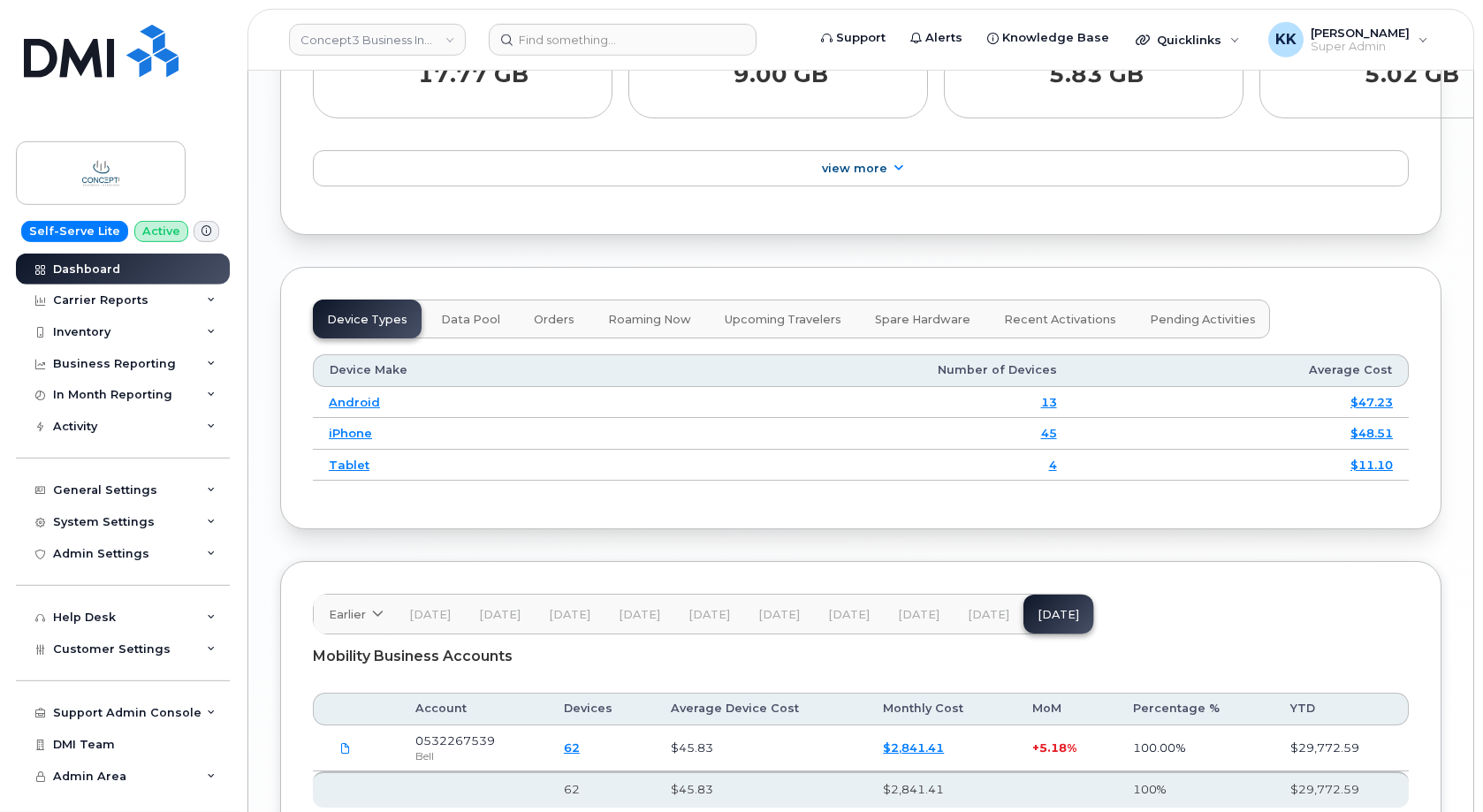
scroll to position [2170, 0]
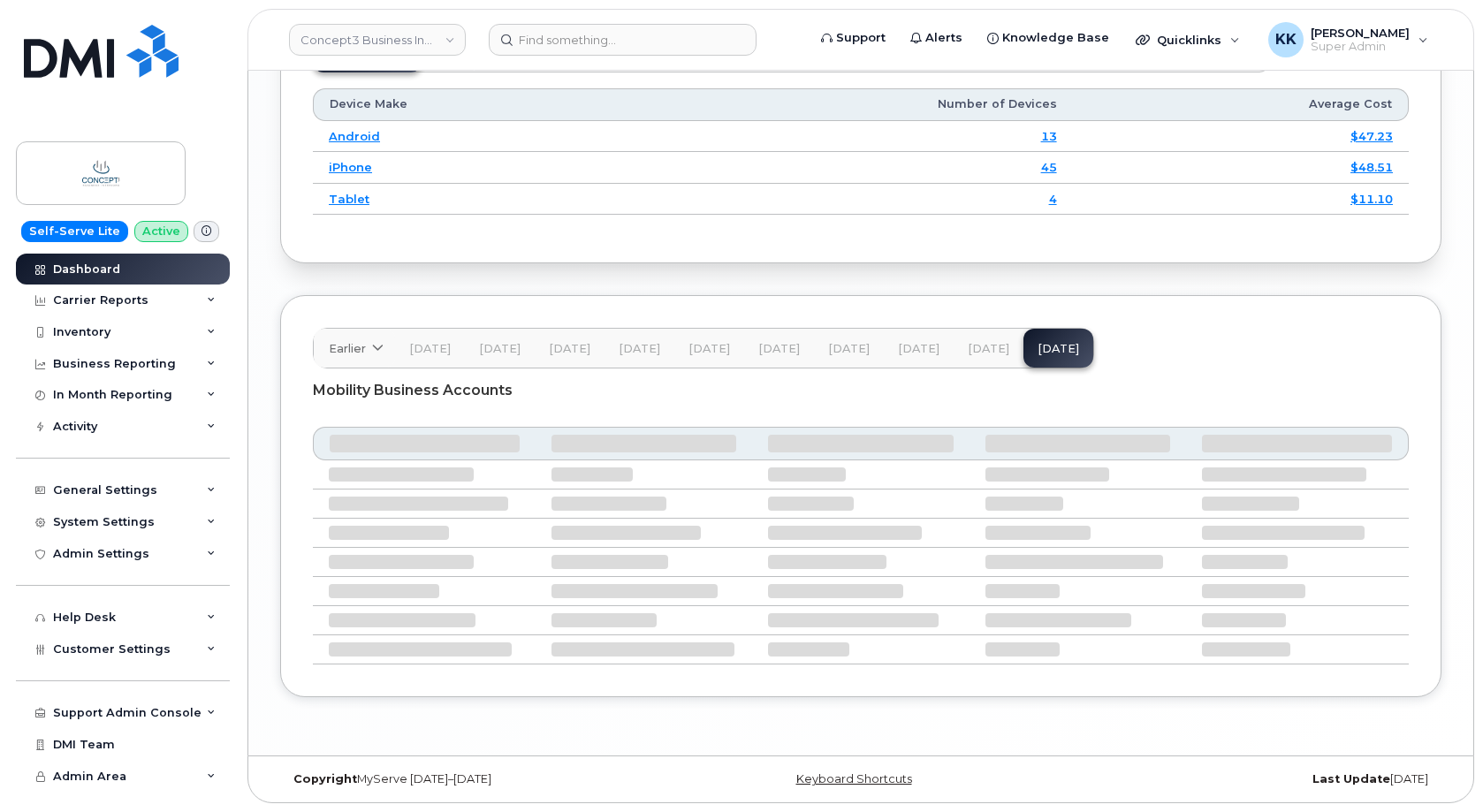
scroll to position [2170, 0]
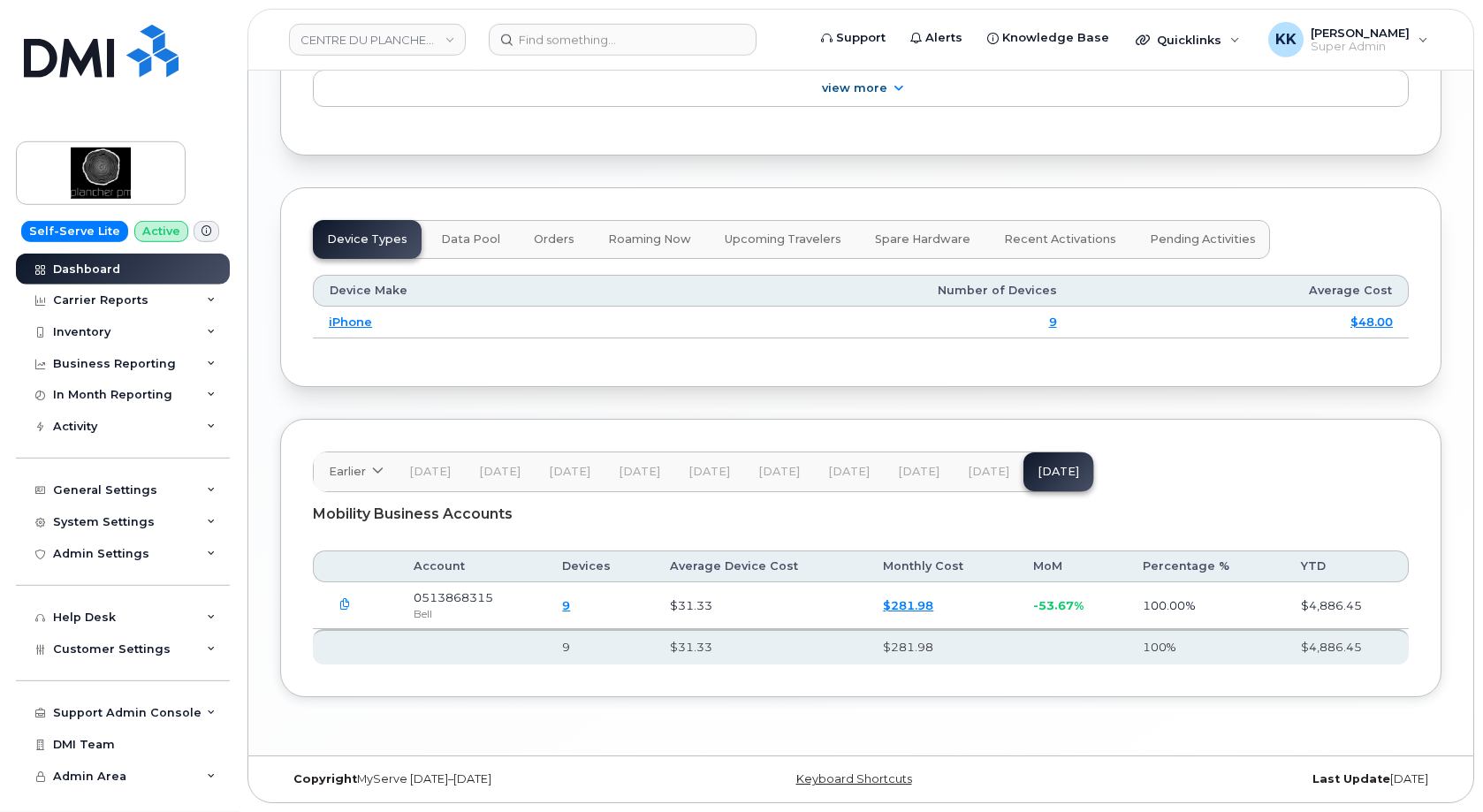
scroll to position [2124, 0]
click at [131, 657] on div "Customer Settings" at bounding box center [123, 648] width 214 height 31
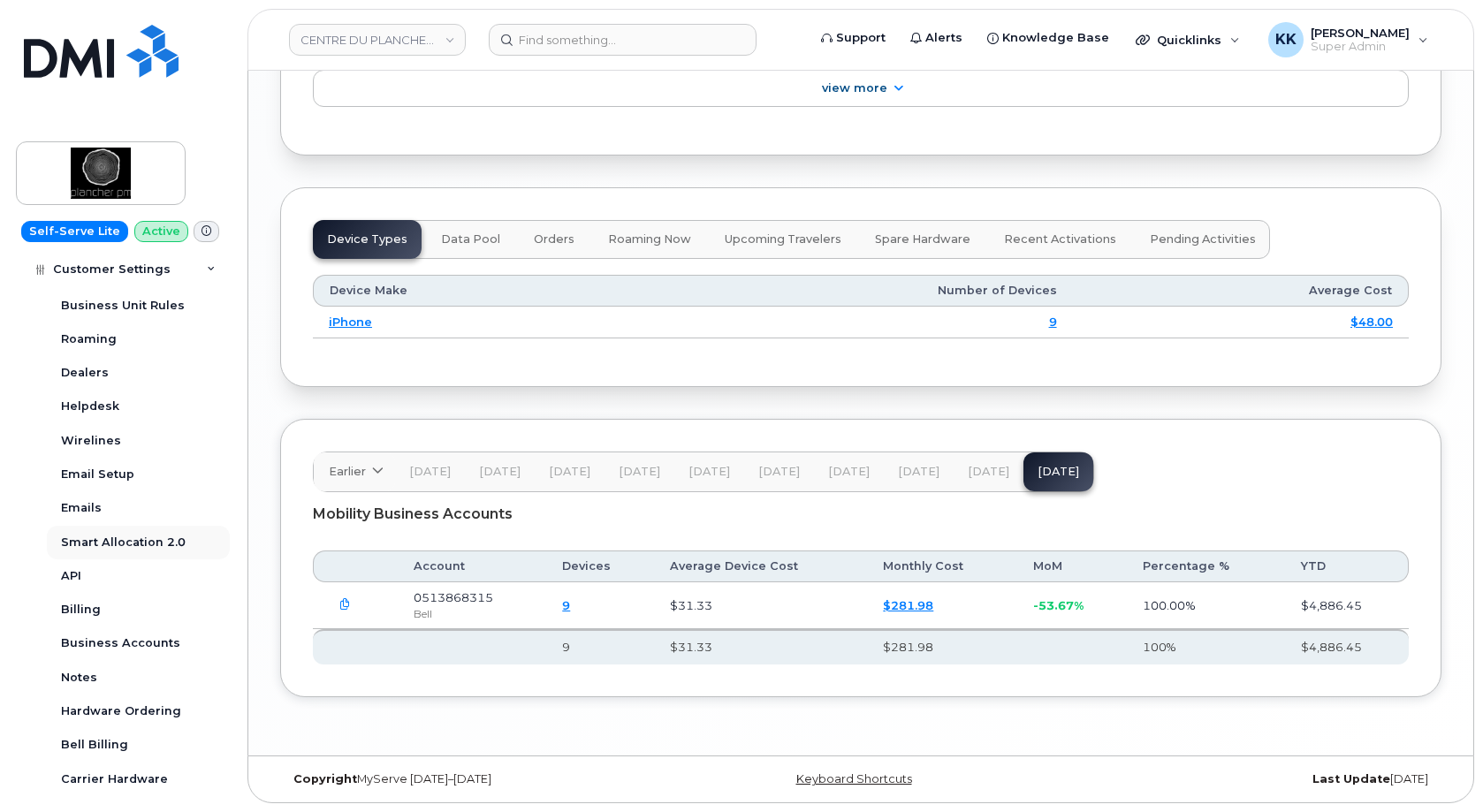
scroll to position [509, 0]
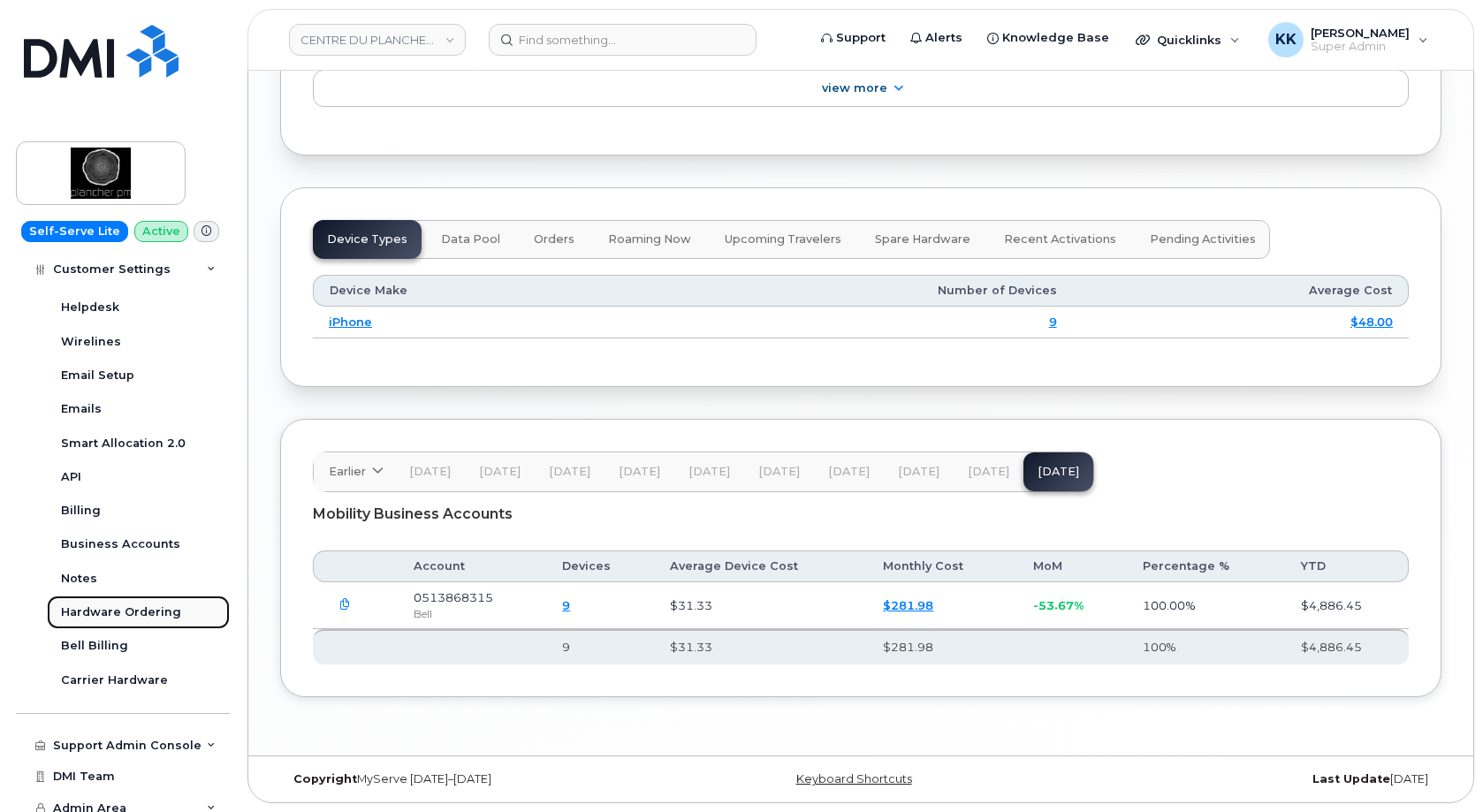
click at [140, 616] on div "Hardware Ordering" at bounding box center [121, 612] width 120 height 16
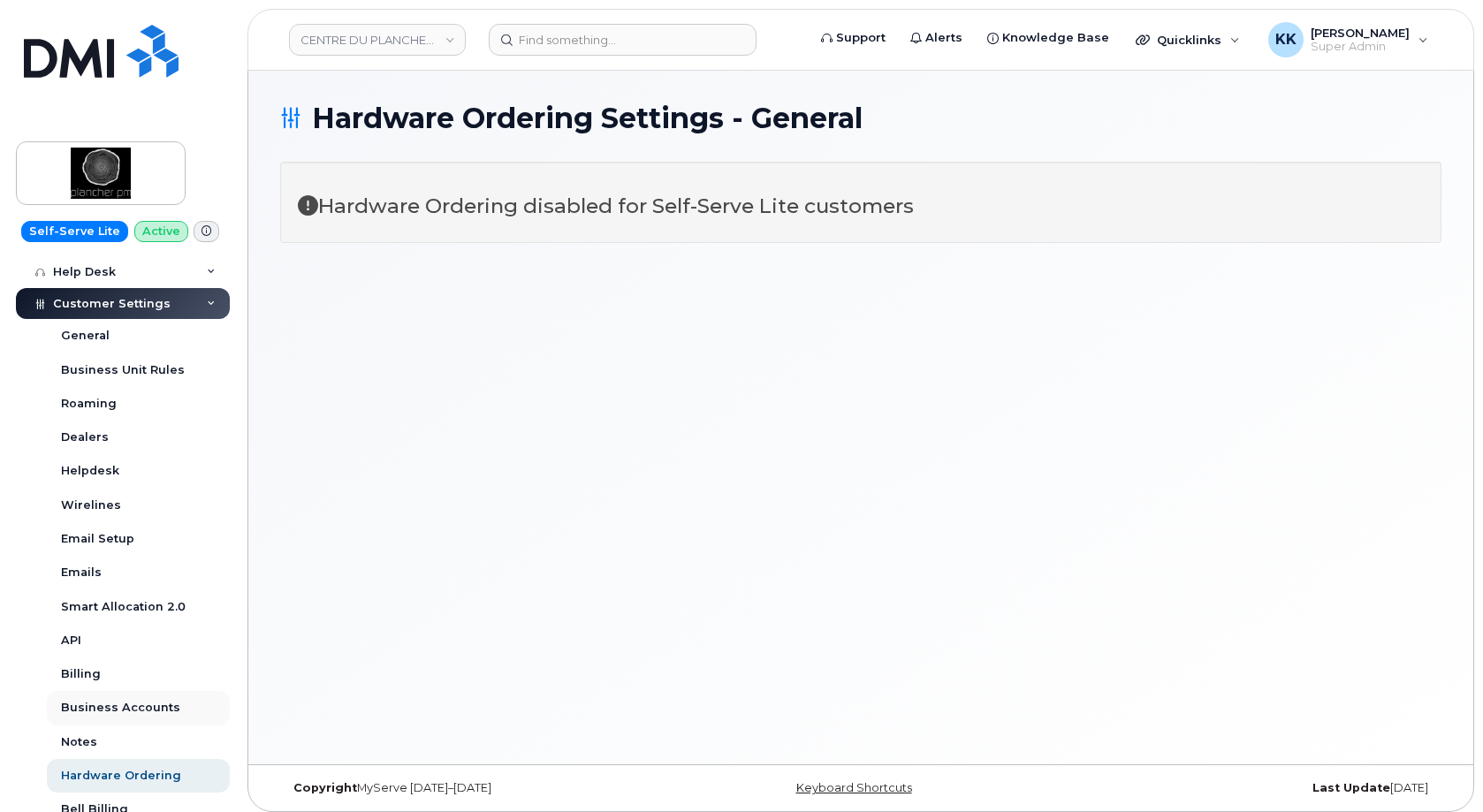
scroll to position [424, 0]
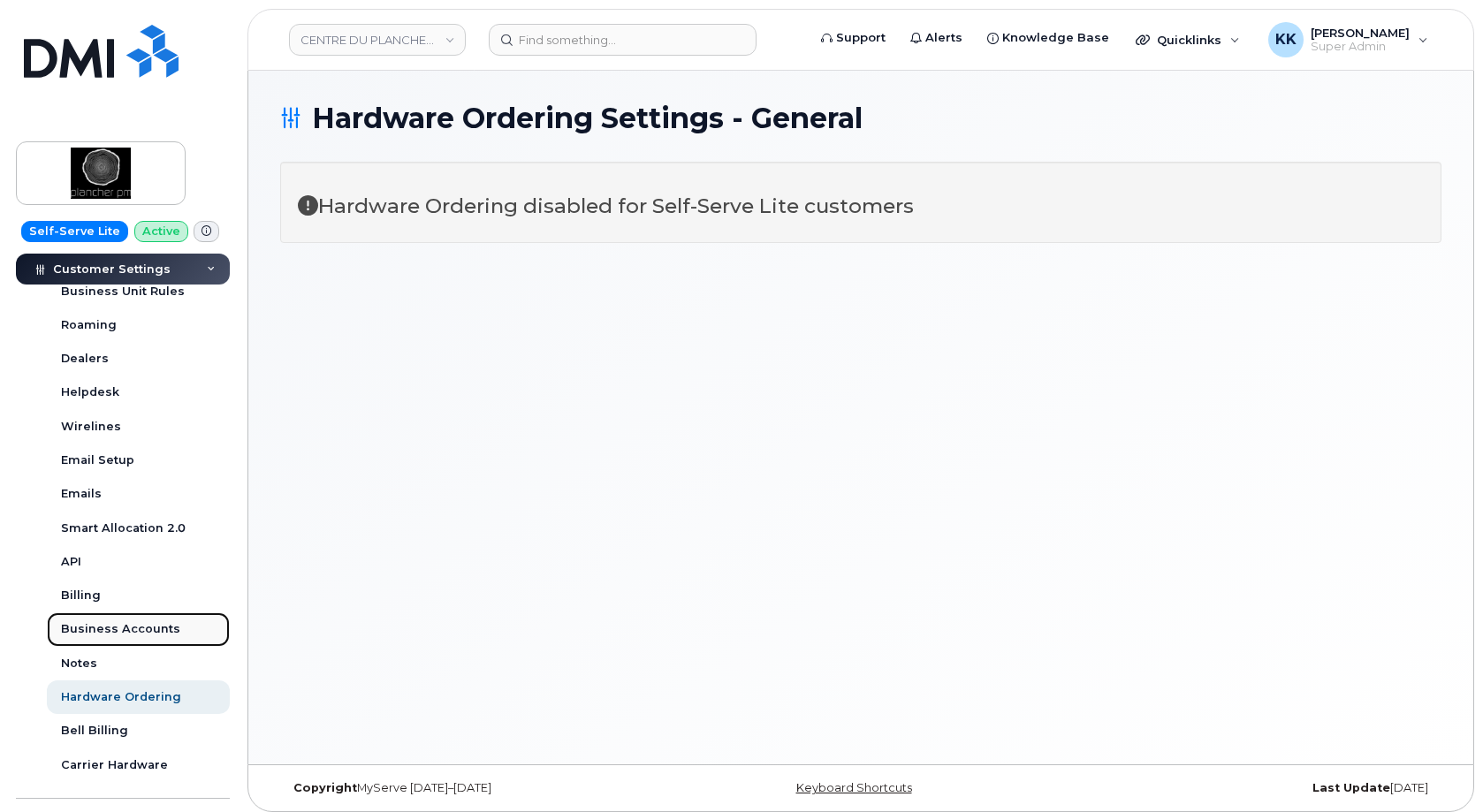
click at [131, 629] on div "Business Accounts" at bounding box center [120, 628] width 119 height 16
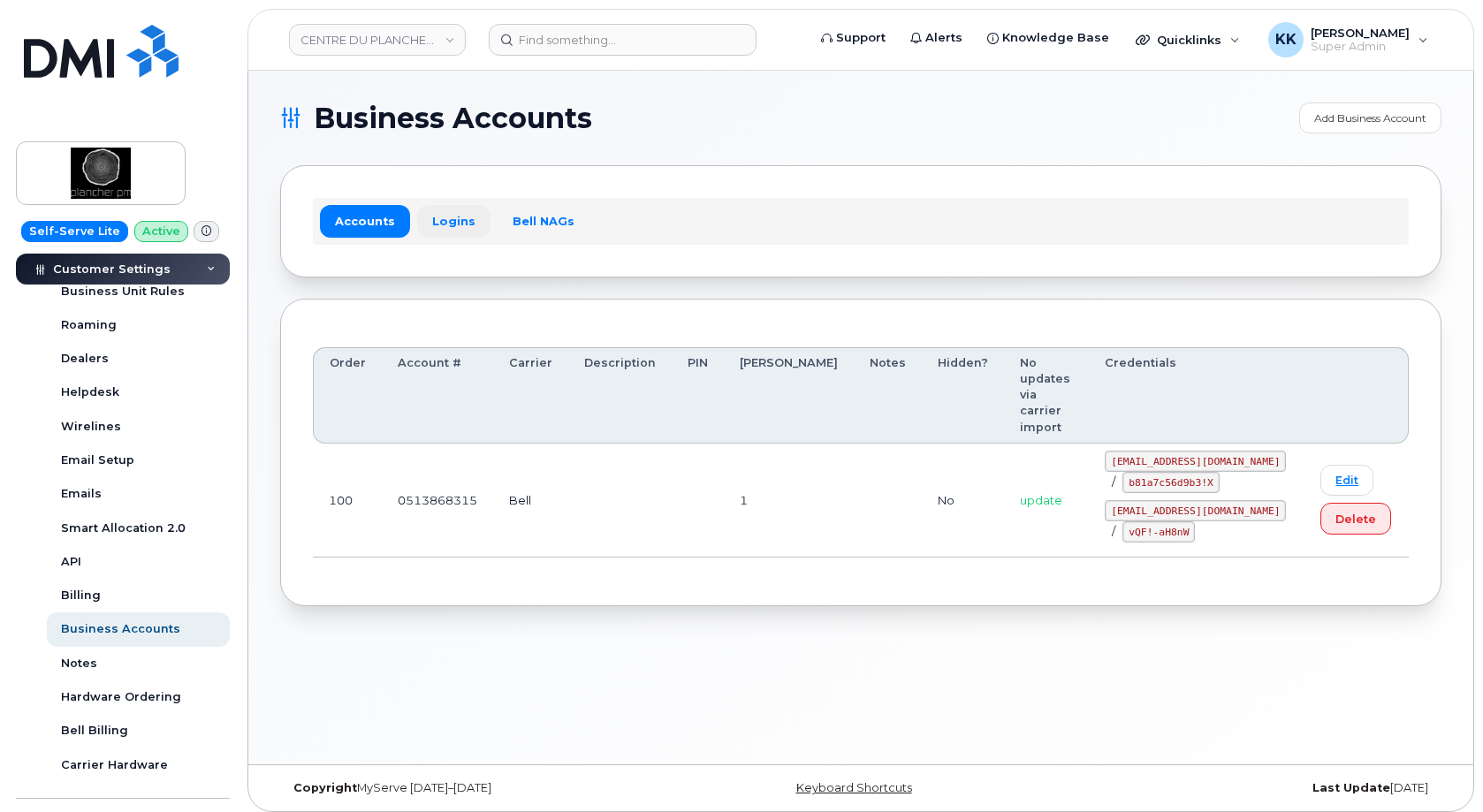
click at [461, 222] on link "Logins" at bounding box center [454, 221] width 73 height 31
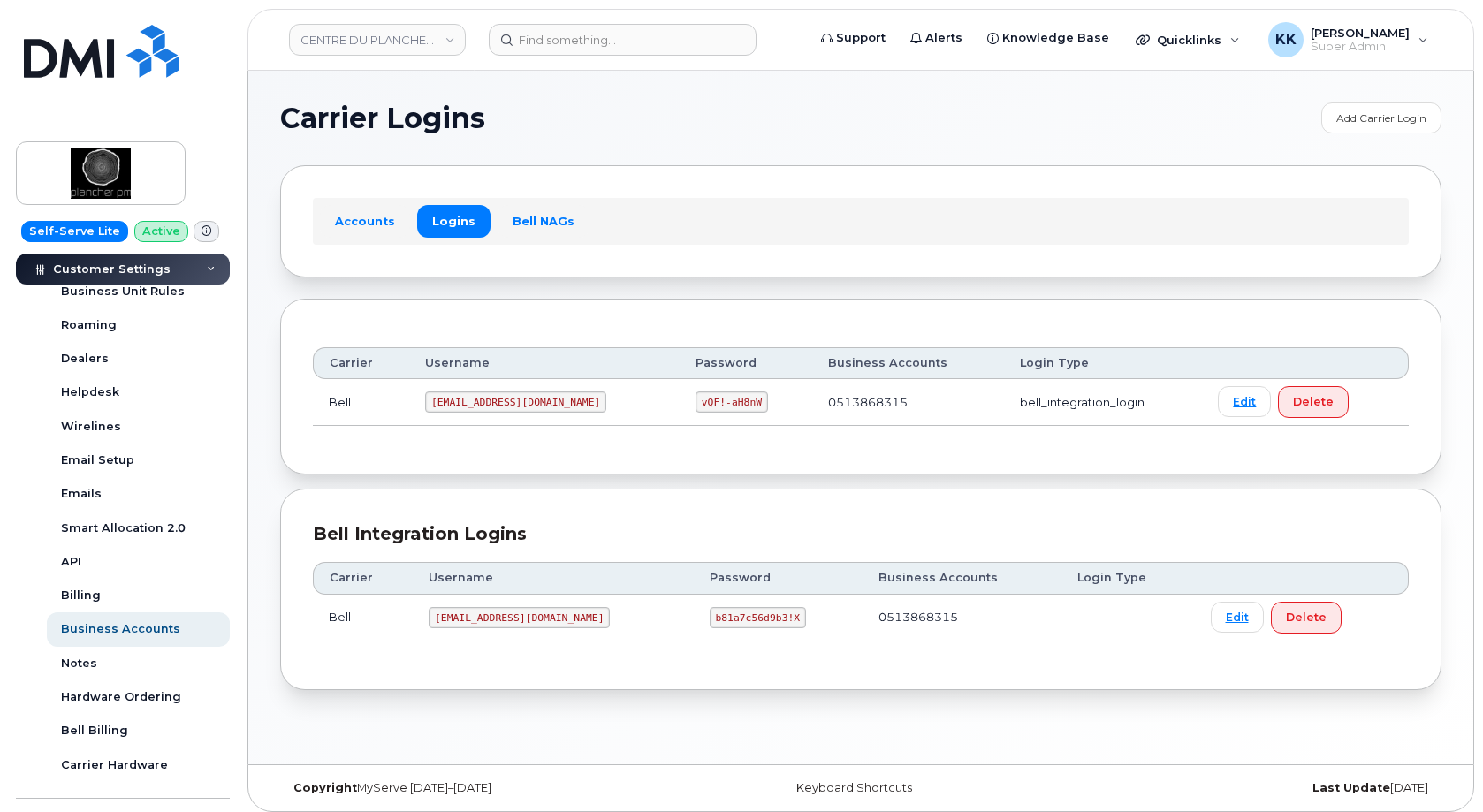
click at [517, 608] on code "[EMAIL_ADDRESS][DOMAIN_NAME]" at bounding box center [519, 617] width 181 height 21
click at [517, 608] on code "plancher2@myserve.ca" at bounding box center [519, 617] width 181 height 21
click at [710, 607] on code "b81a7c56d9b3!X" at bounding box center [757, 617] width 96 height 21
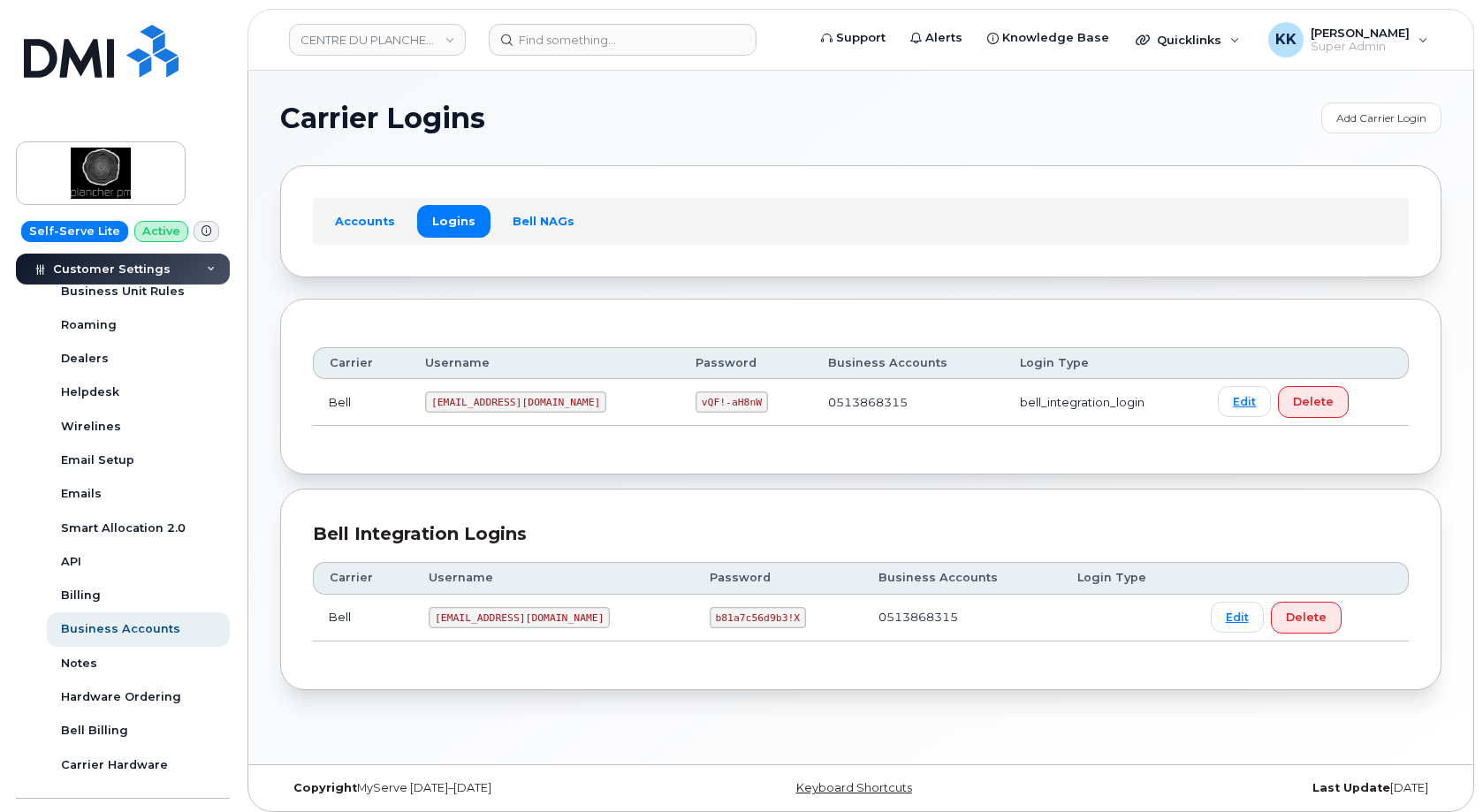
click at [710, 607] on code "b81a7c56d9b3!X" at bounding box center [757, 617] width 96 height 21
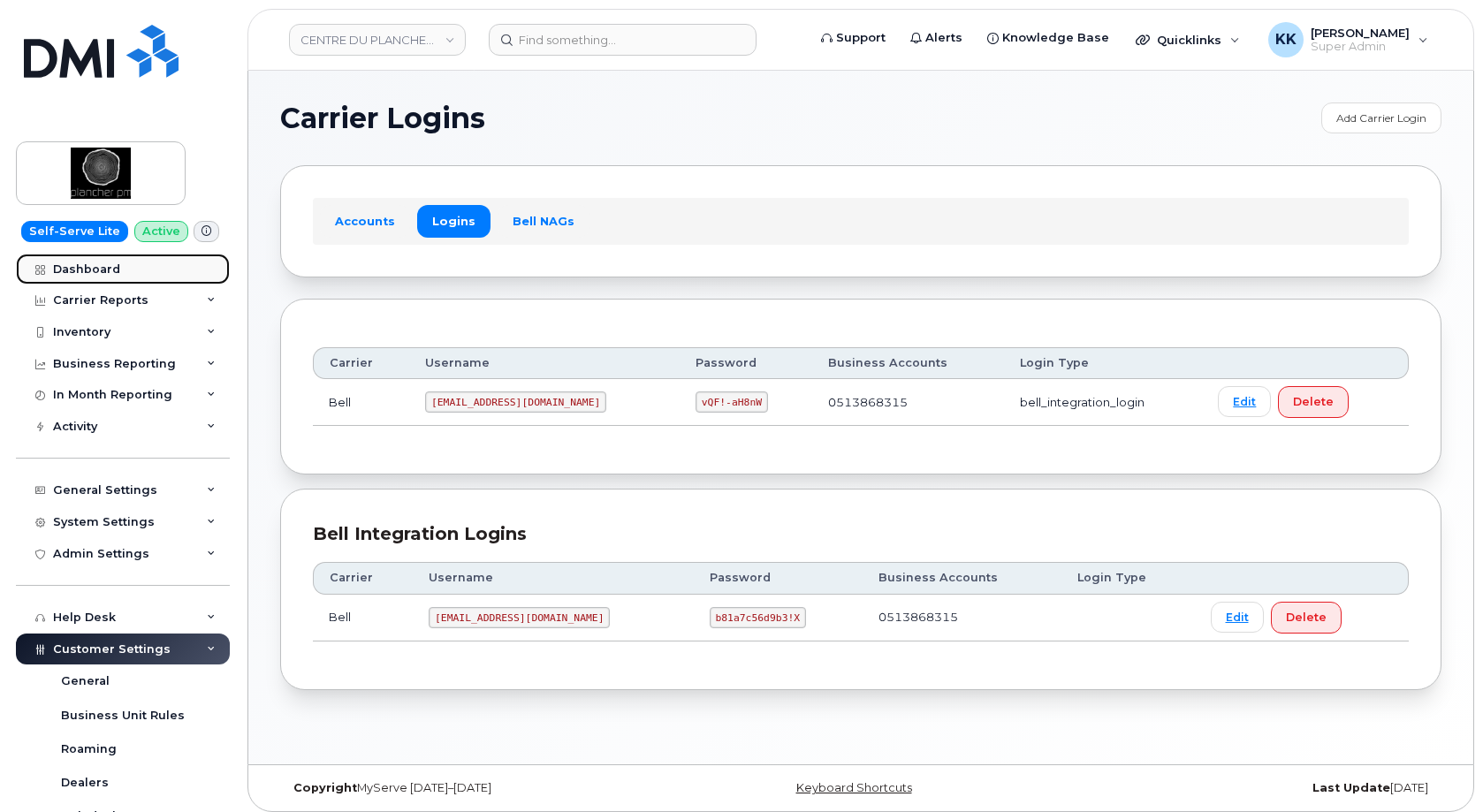
click at [123, 270] on link "Dashboard" at bounding box center [123, 269] width 214 height 31
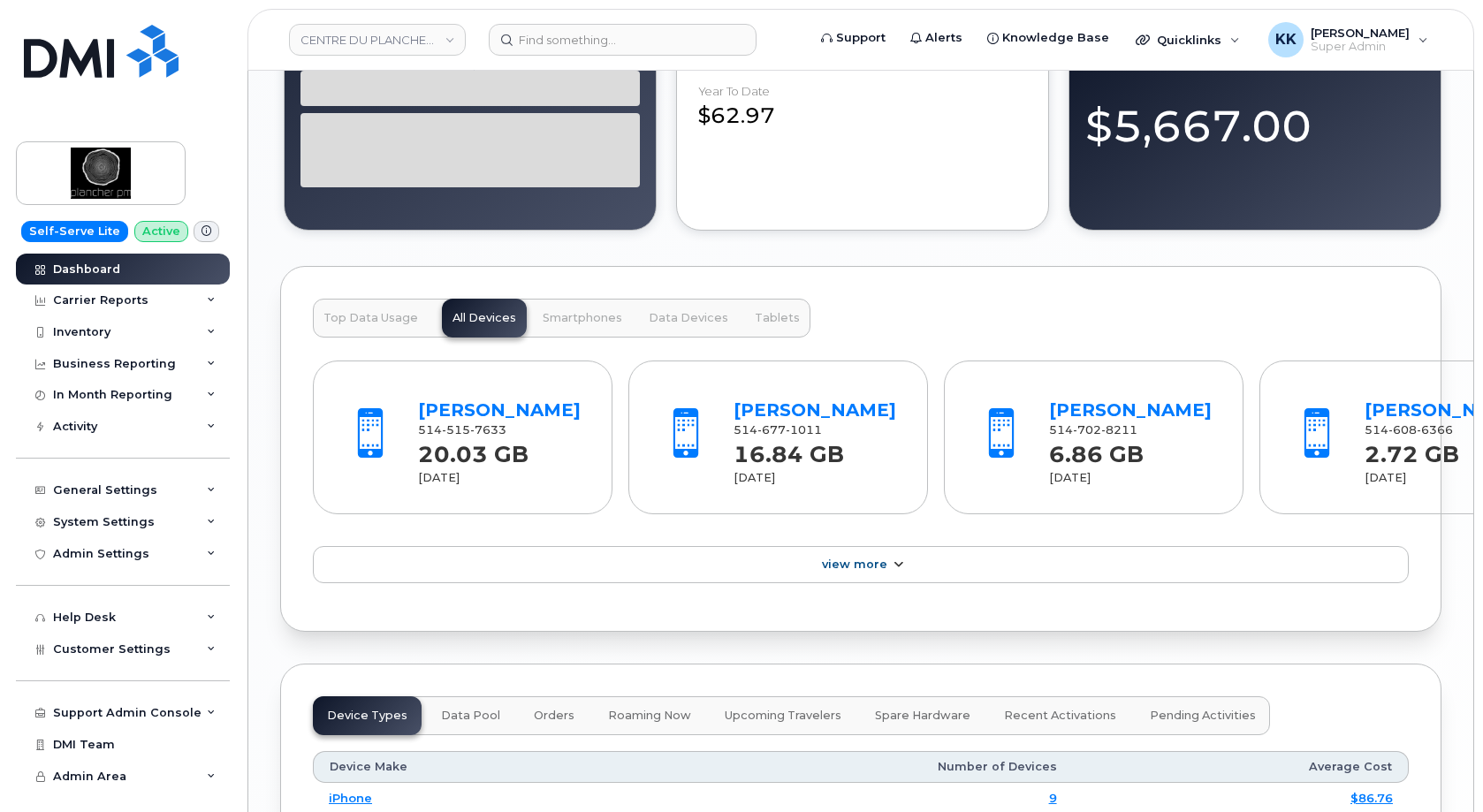
scroll to position [2124, 0]
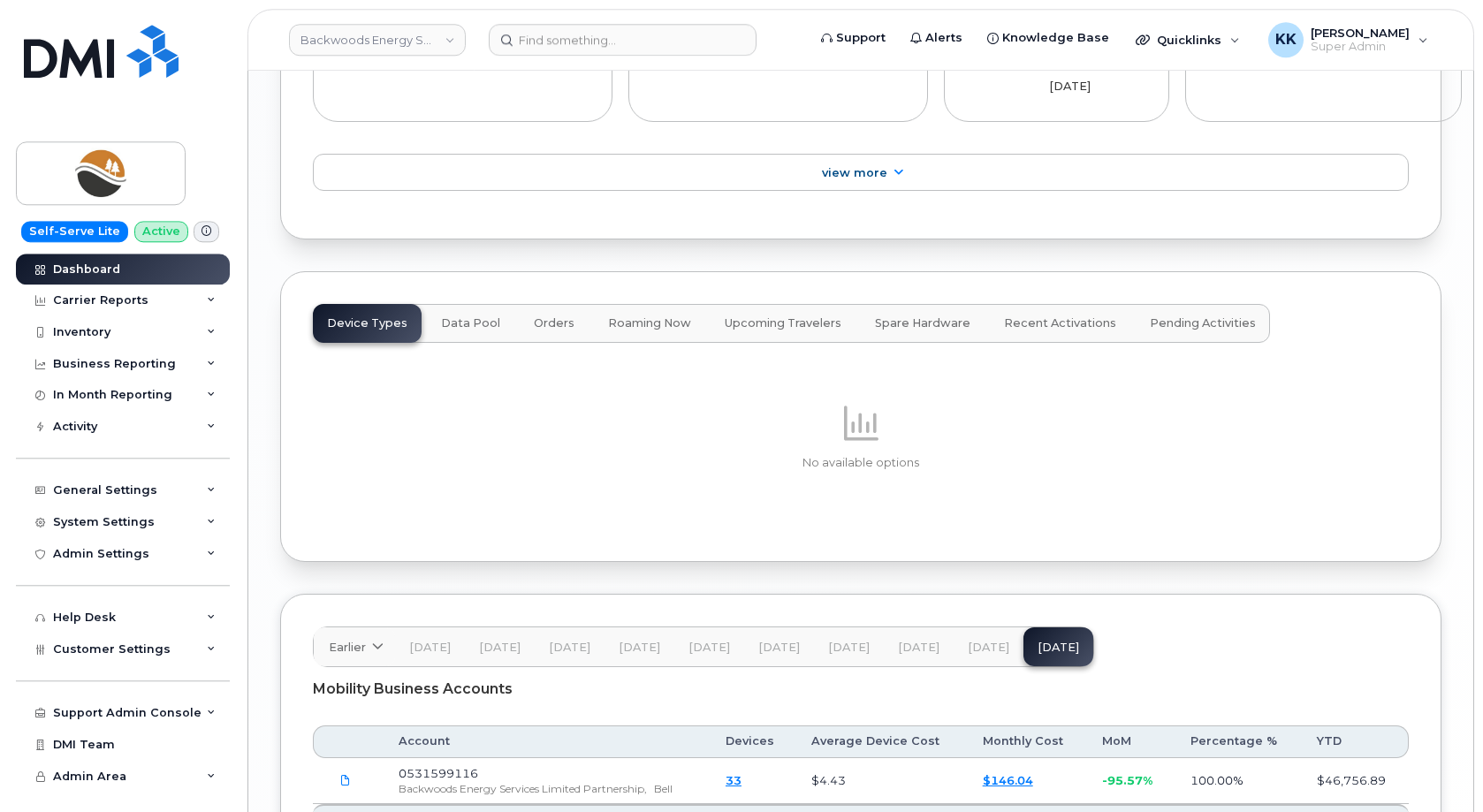
scroll to position [2246, 0]
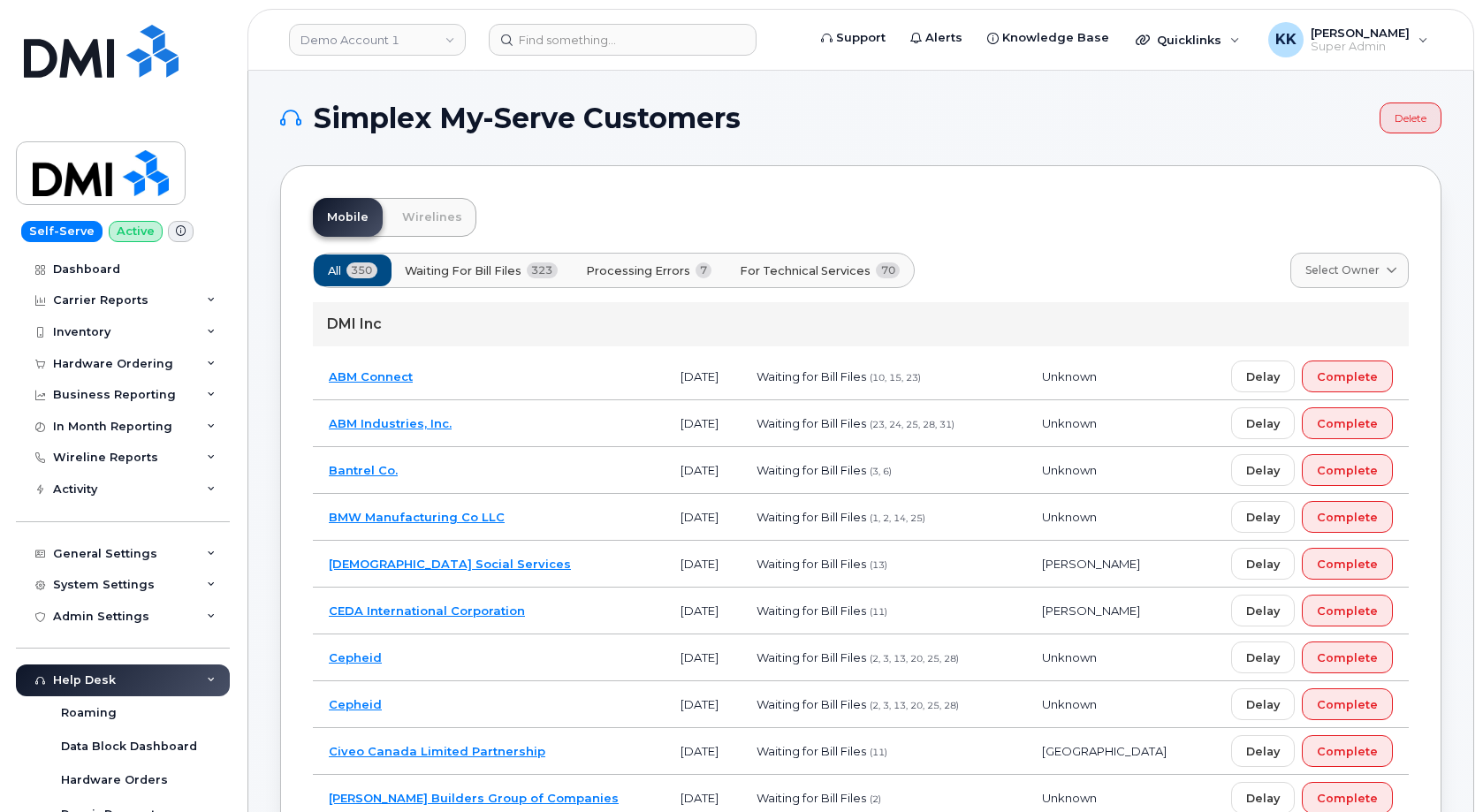
click at [679, 266] on span "Processing Errors" at bounding box center [638, 271] width 105 height 17
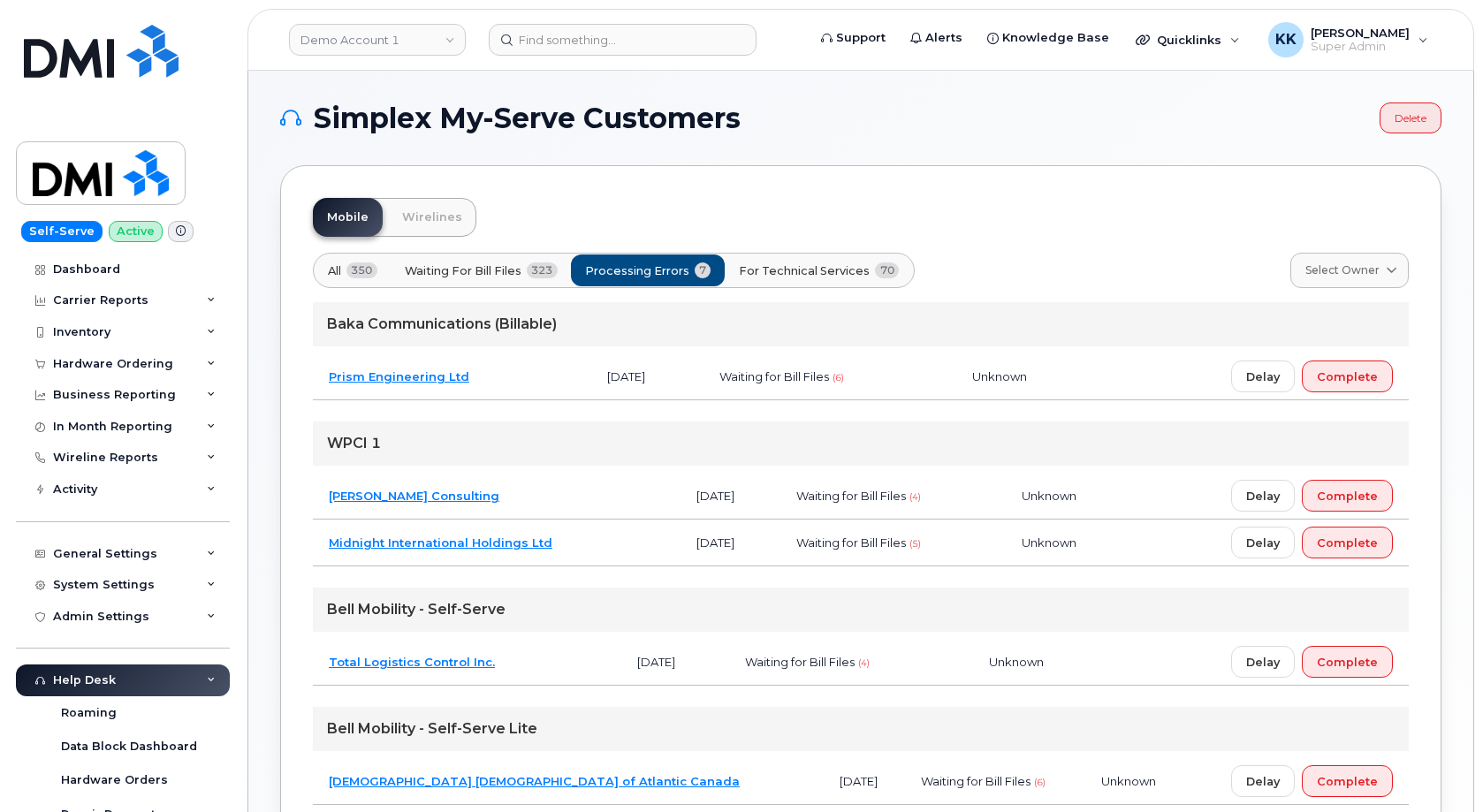
click at [842, 277] on span "For Technical Services" at bounding box center [805, 271] width 131 height 17
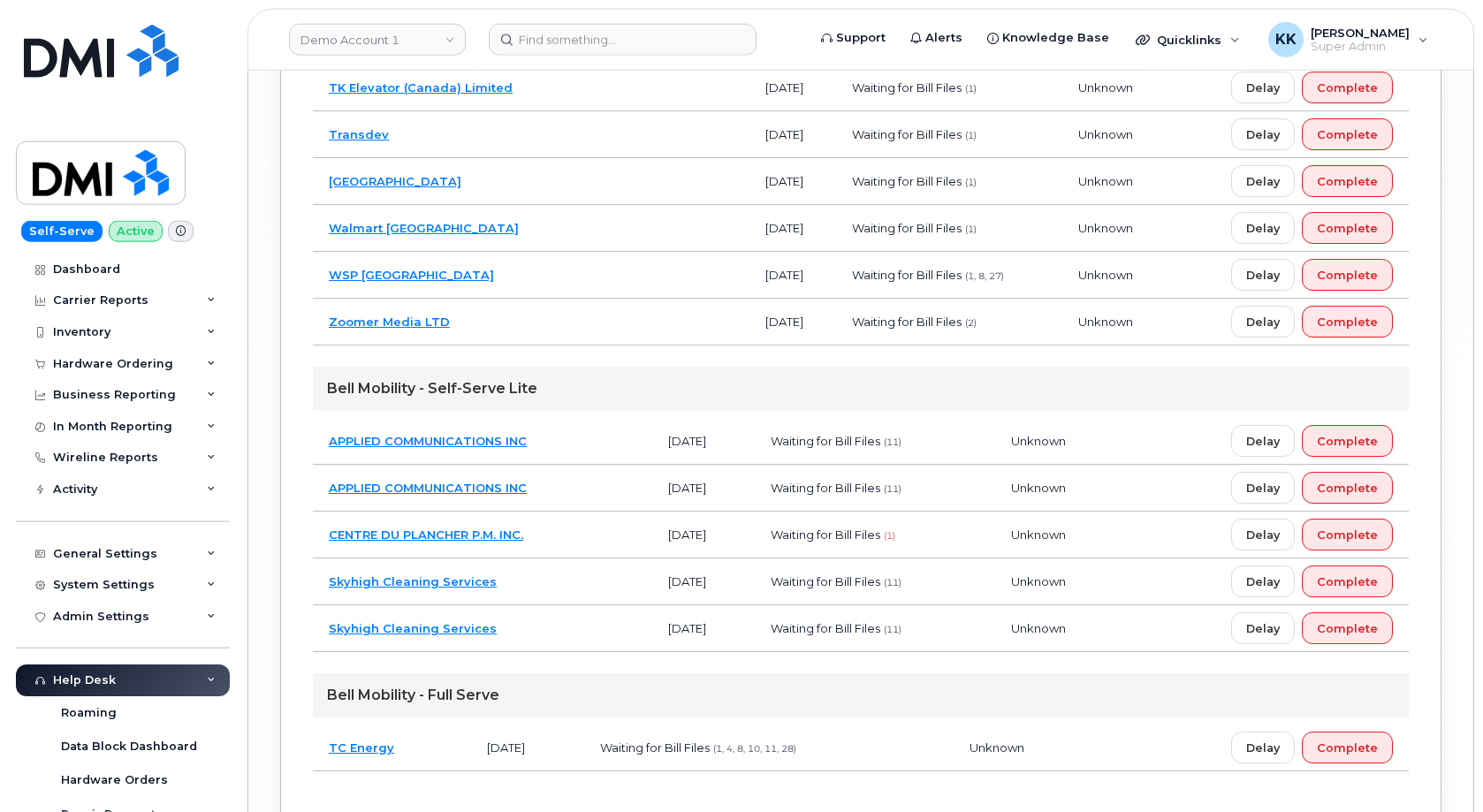
scroll to position [3424, 0]
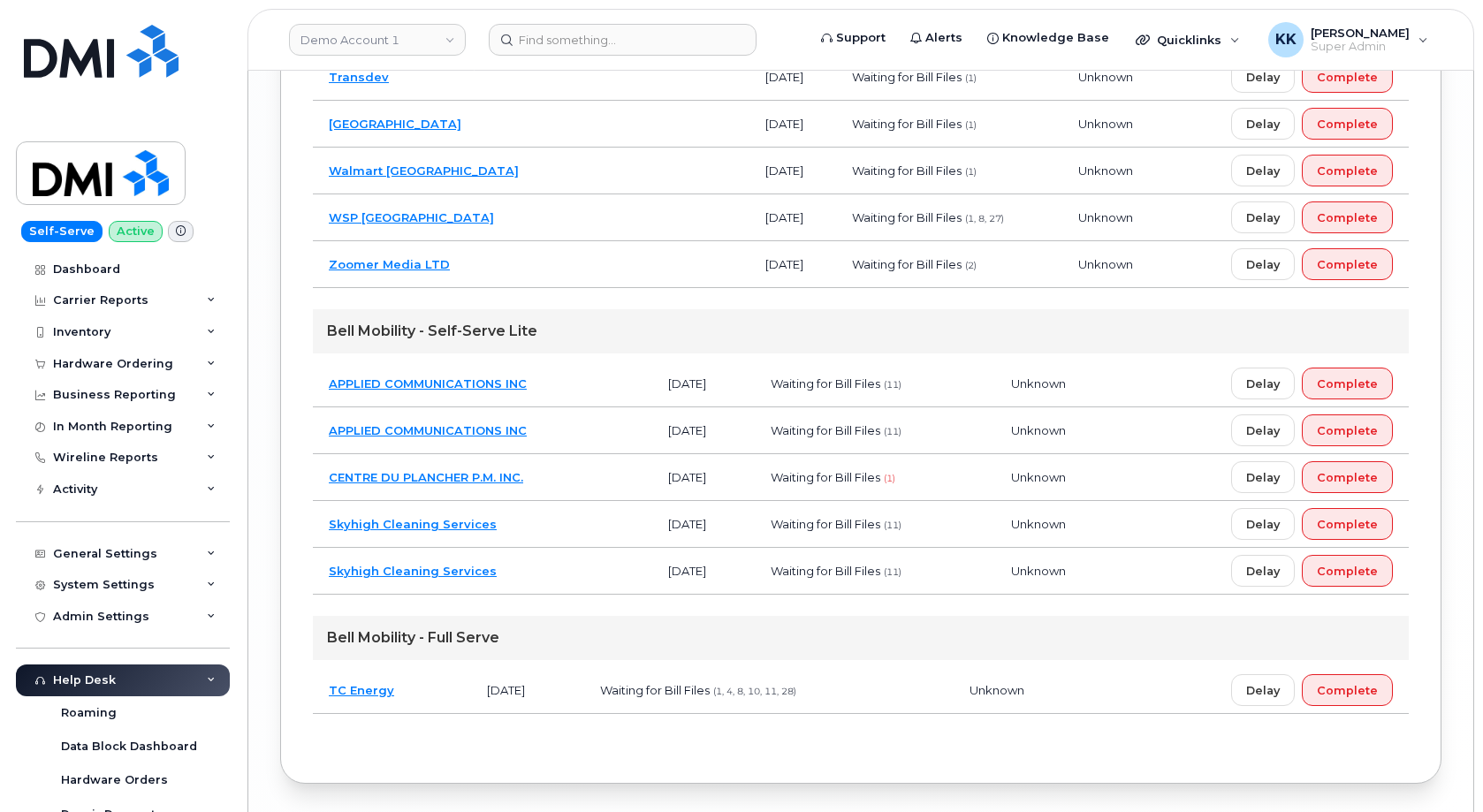
click at [562, 479] on td "CENTRE DU PLANCHER P.M. INC." at bounding box center [482, 477] width 340 height 47
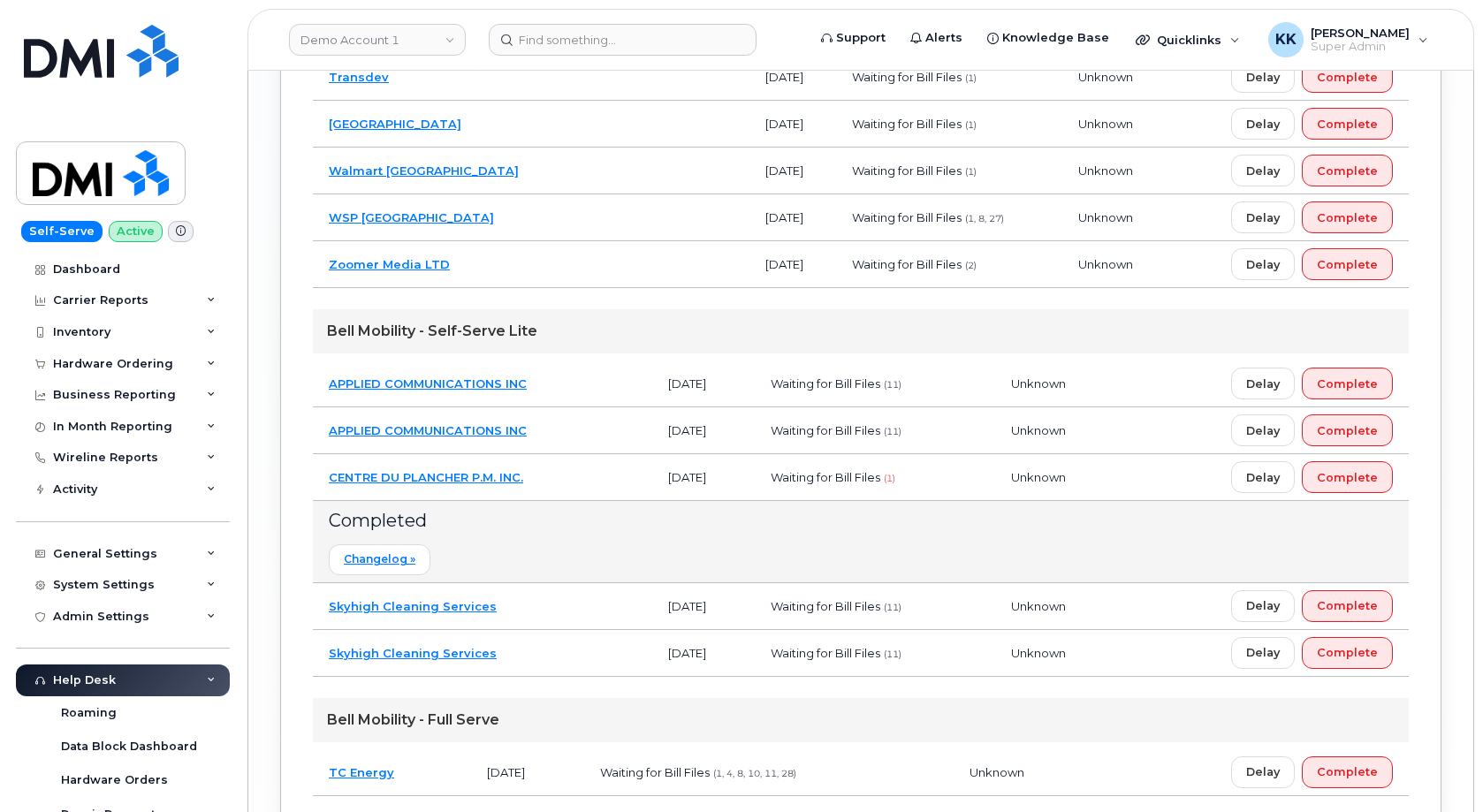
click at [562, 479] on td "CENTRE DU PLANCHER P.M. INC." at bounding box center [482, 477] width 340 height 47
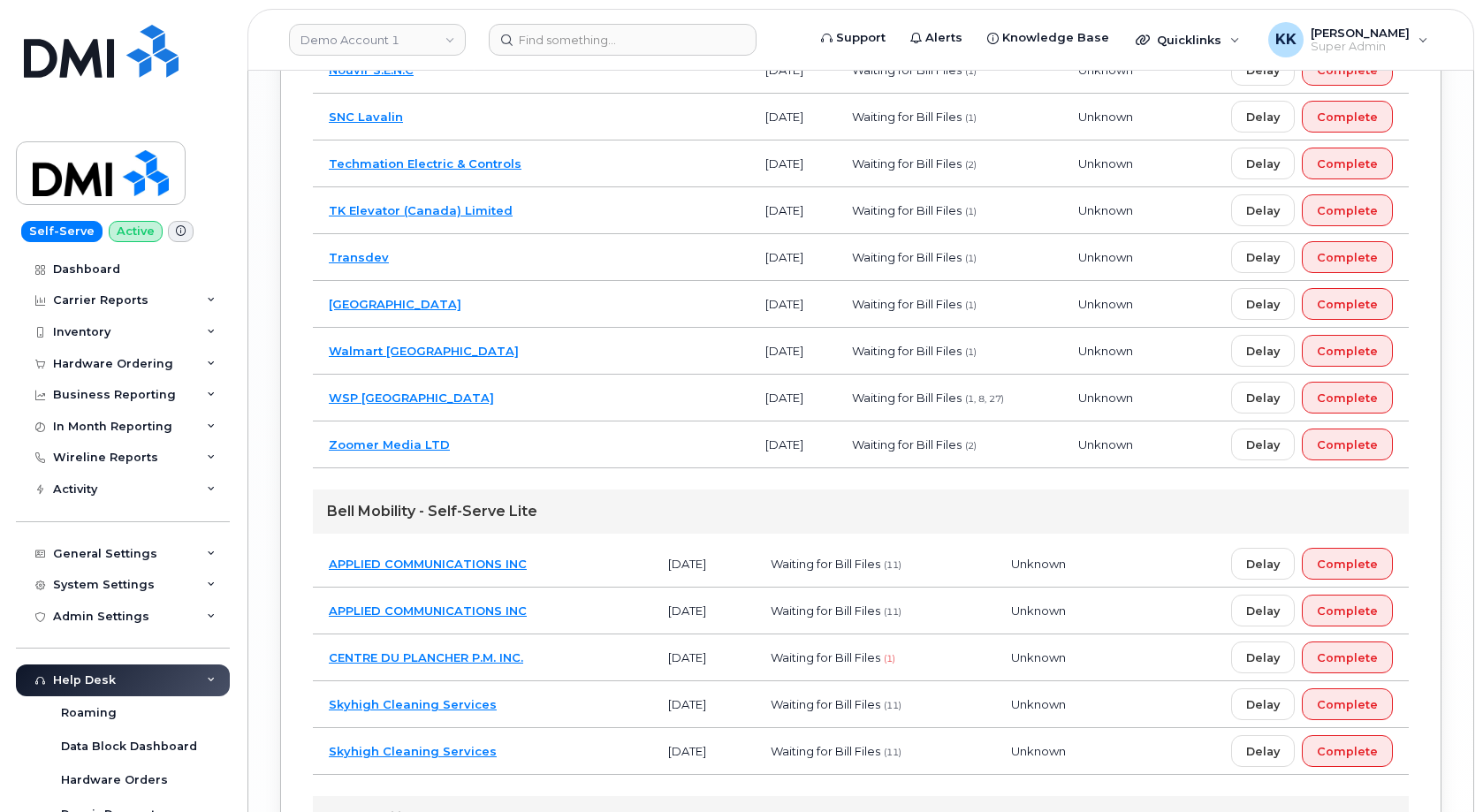
scroll to position [3154, 0]
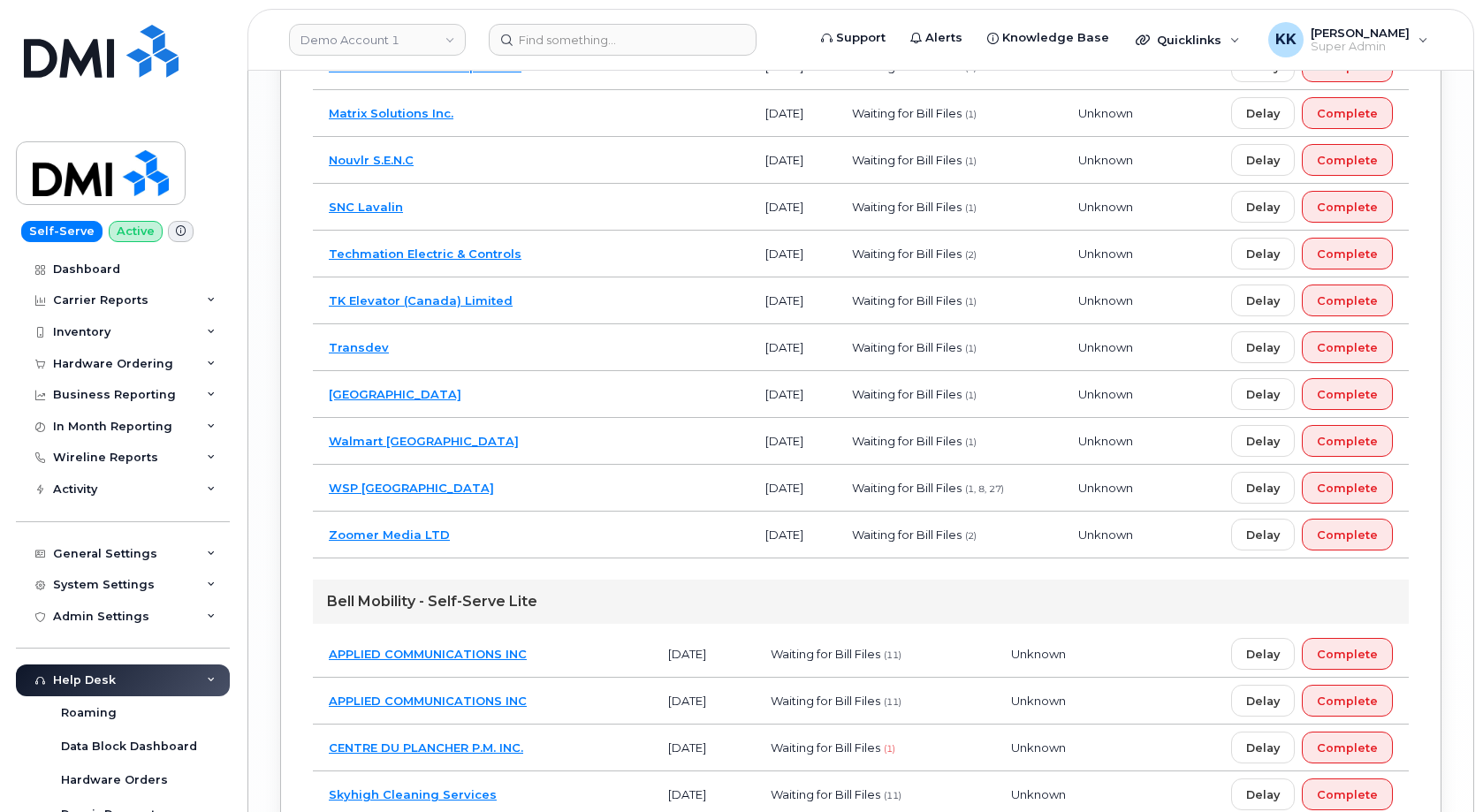
click at [526, 545] on td "Zoomer Media LTD" at bounding box center [531, 534] width 437 height 47
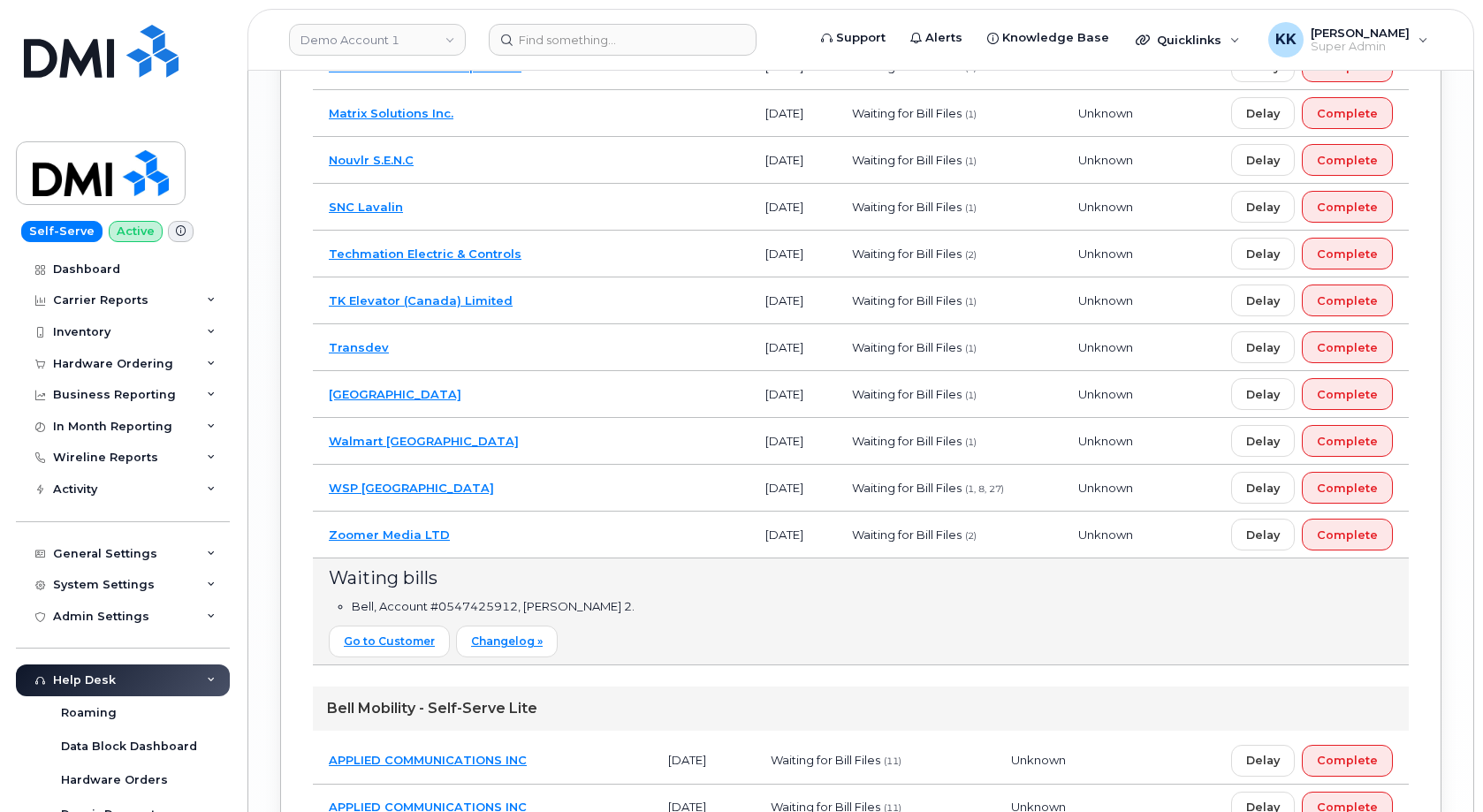
click at [518, 498] on td "WSP Canada" at bounding box center [531, 488] width 437 height 47
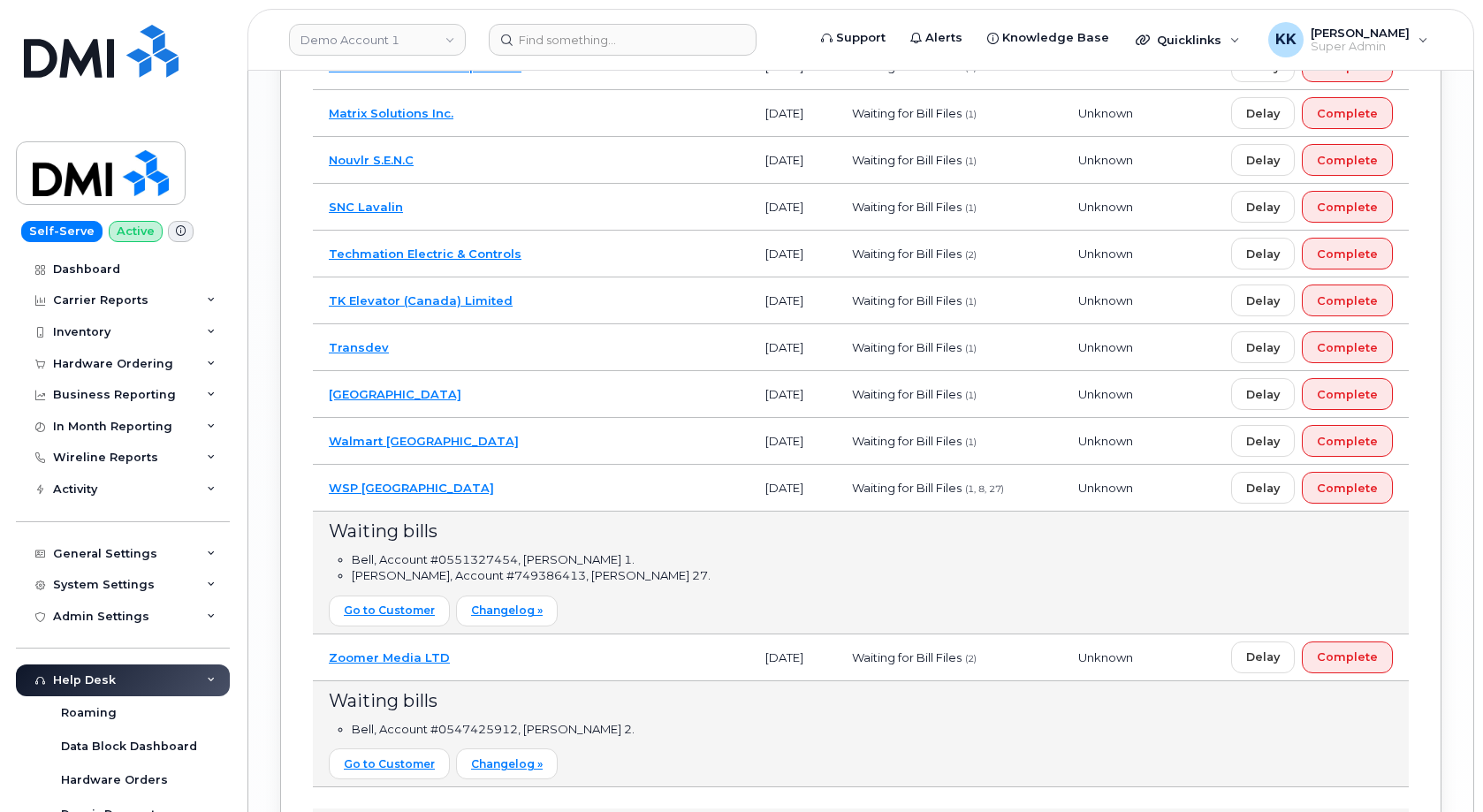
click at [518, 498] on td "WSP Canada" at bounding box center [531, 488] width 437 height 47
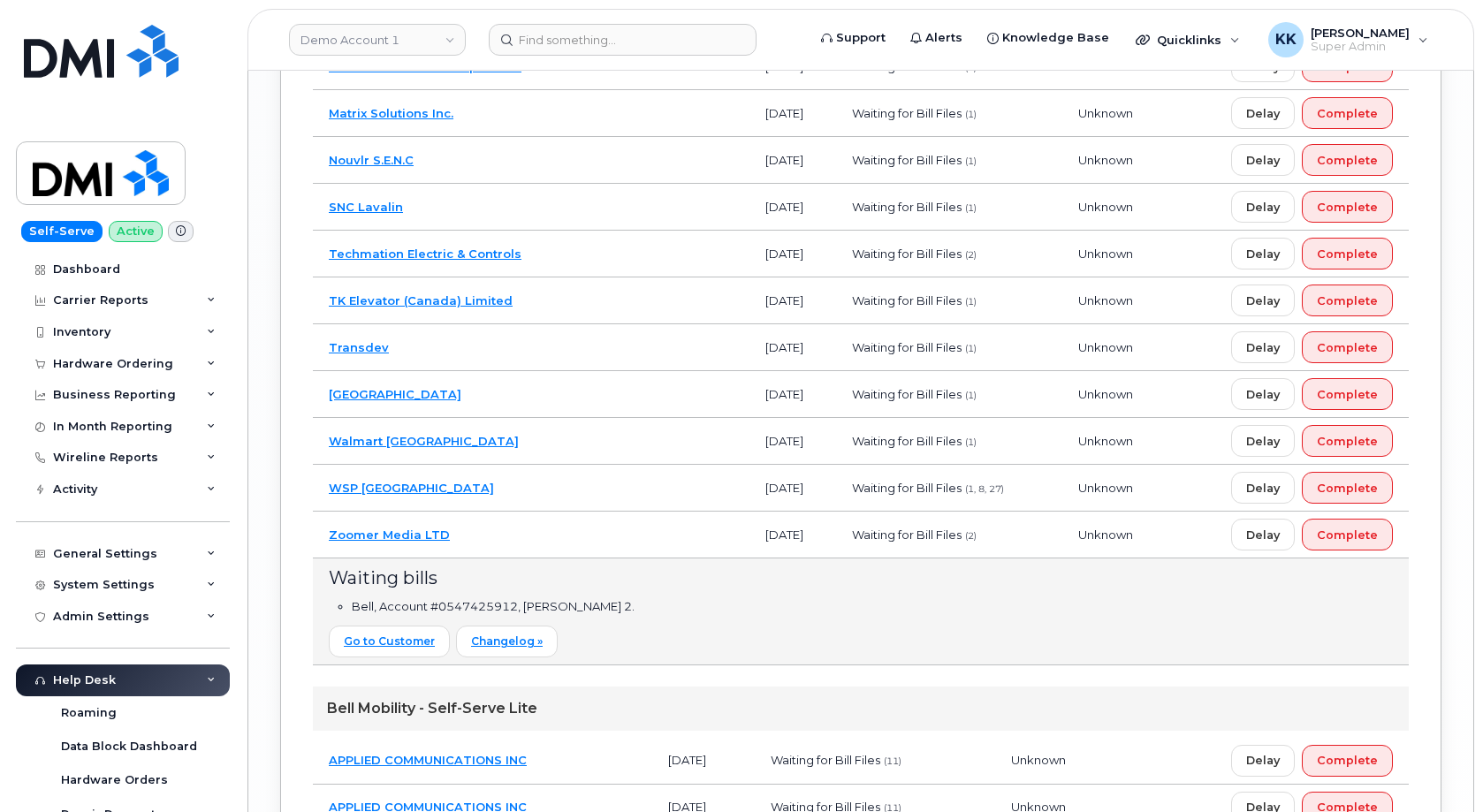
click at [511, 460] on td "Walmart Canada" at bounding box center [531, 440] width 437 height 47
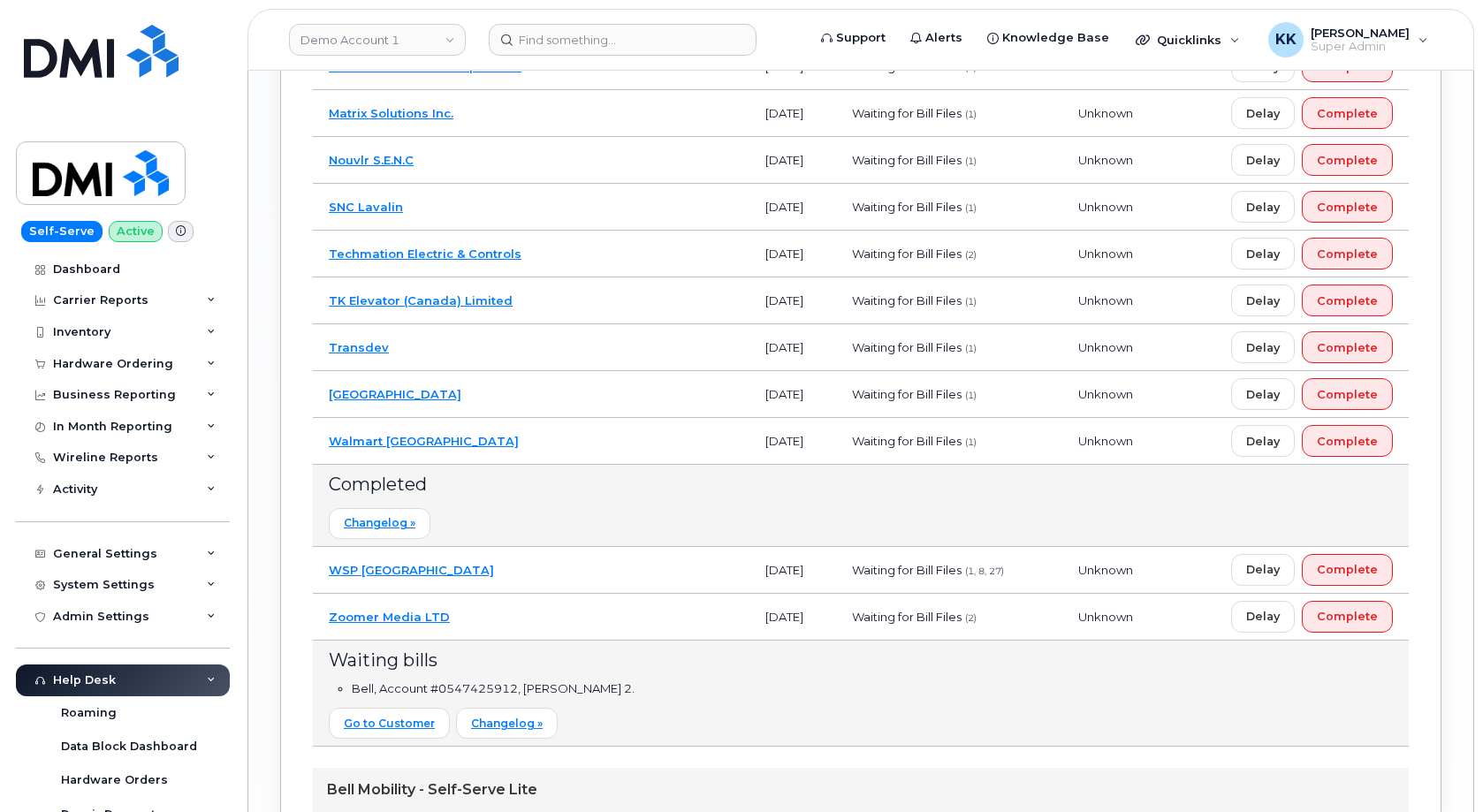
click at [509, 445] on td "Walmart Canada" at bounding box center [531, 440] width 437 height 47
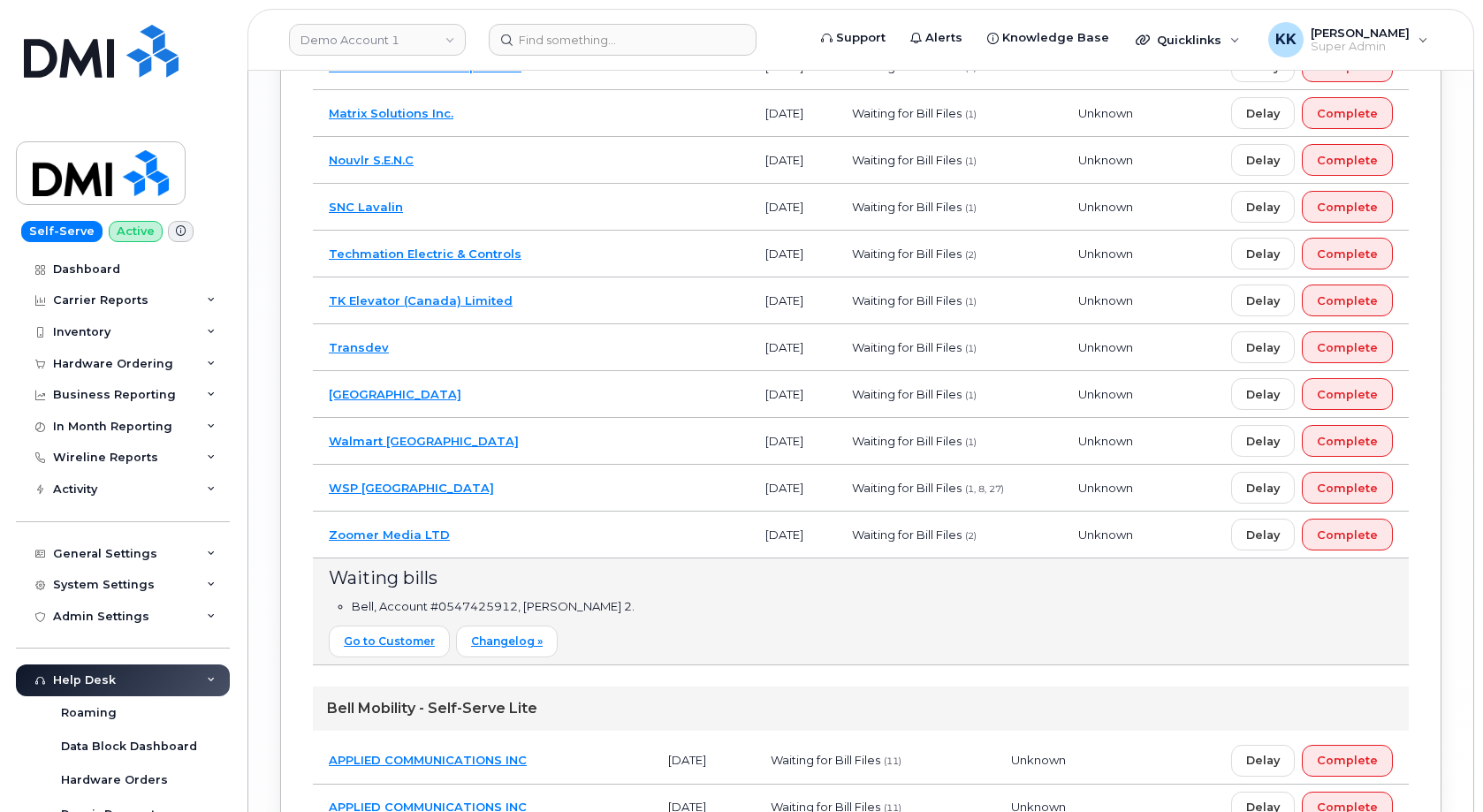
click at [547, 378] on td "University of Lethbridge" at bounding box center [531, 394] width 437 height 47
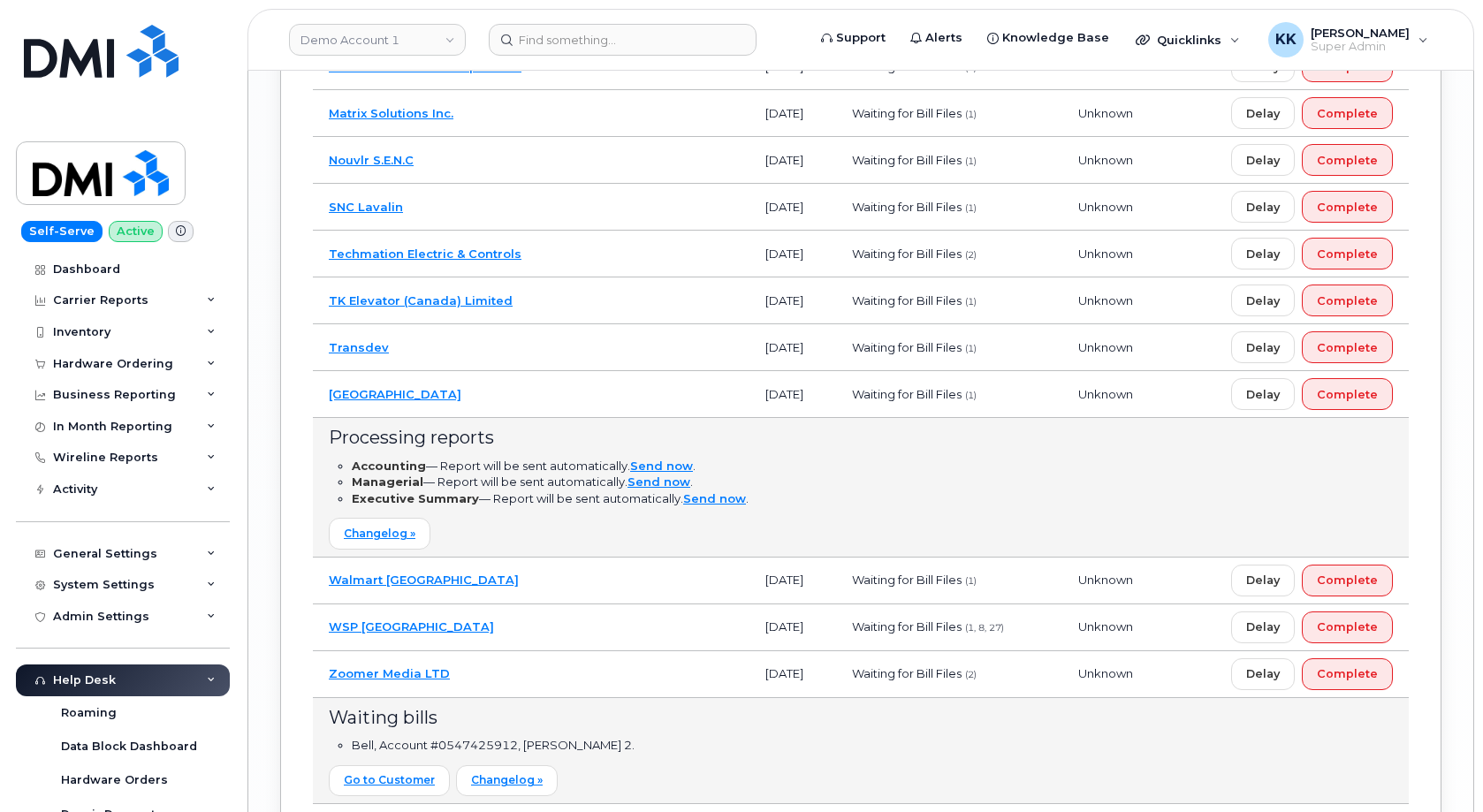
drag, startPoint x: 542, startPoint y: 379, endPoint x: 528, endPoint y: 368, distance: 17.8
click at [542, 380] on td "University of Lethbridge" at bounding box center [531, 394] width 437 height 47
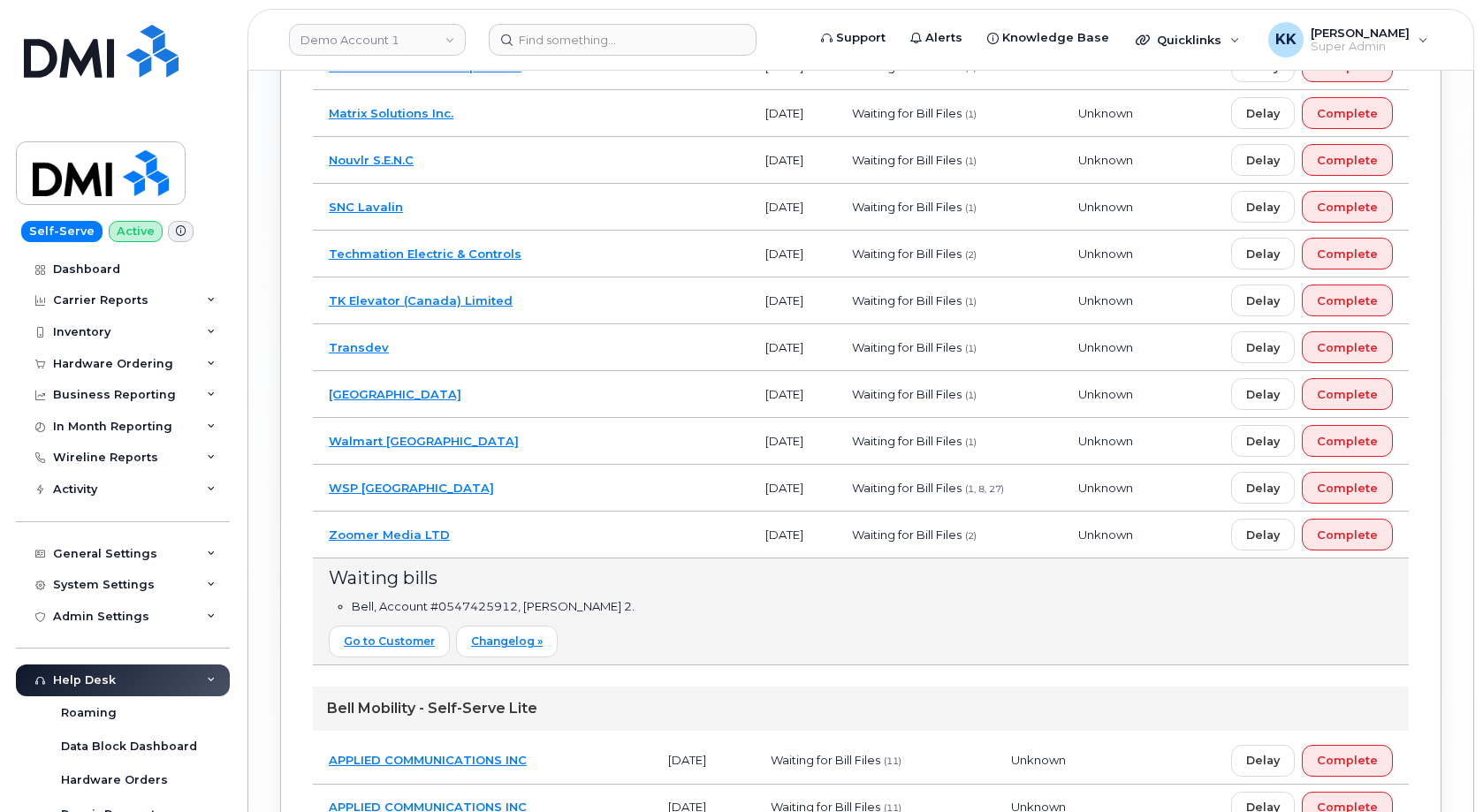
click at [517, 351] on td "Transdev" at bounding box center [531, 347] width 437 height 47
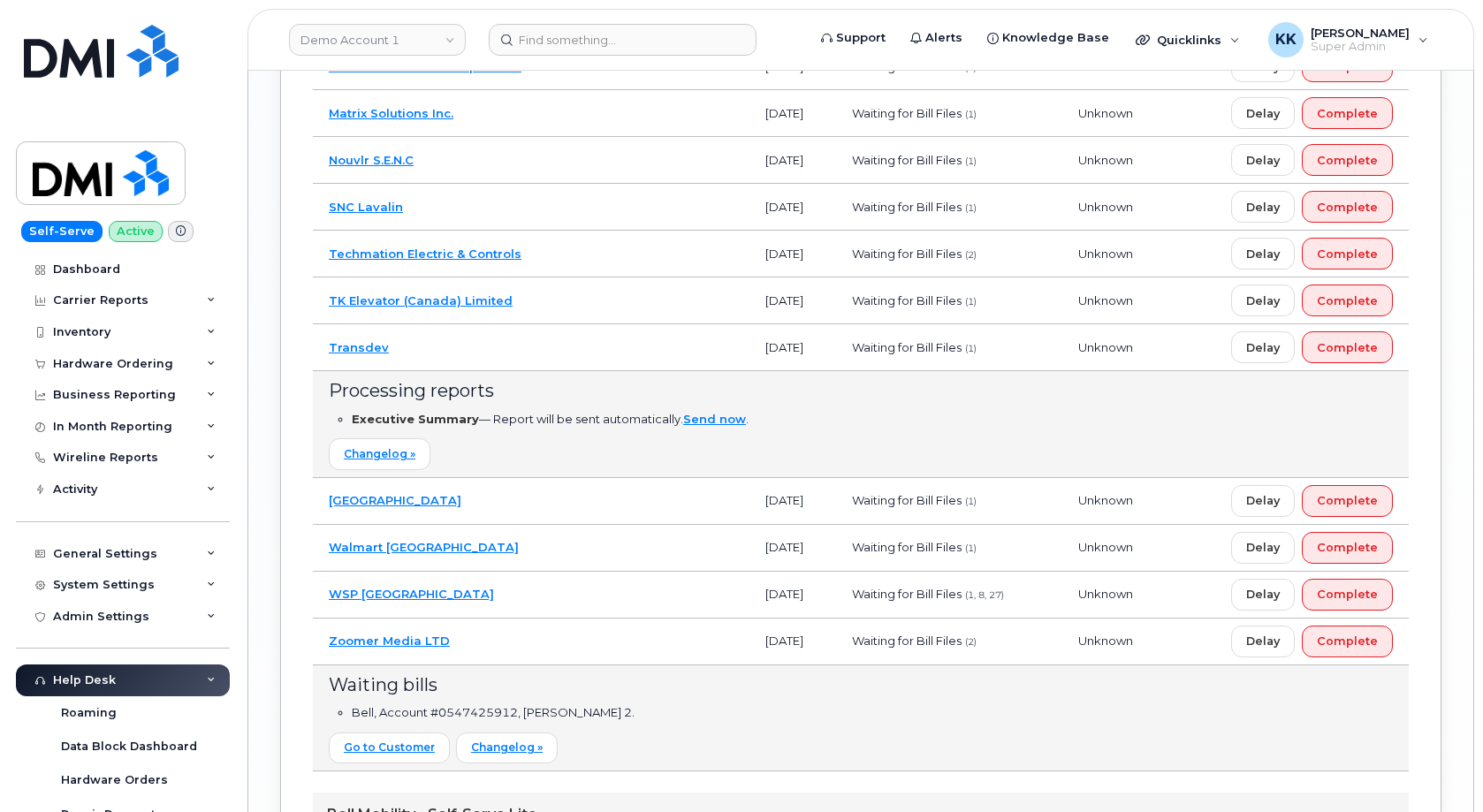
click at [517, 351] on td "Transdev" at bounding box center [531, 347] width 437 height 47
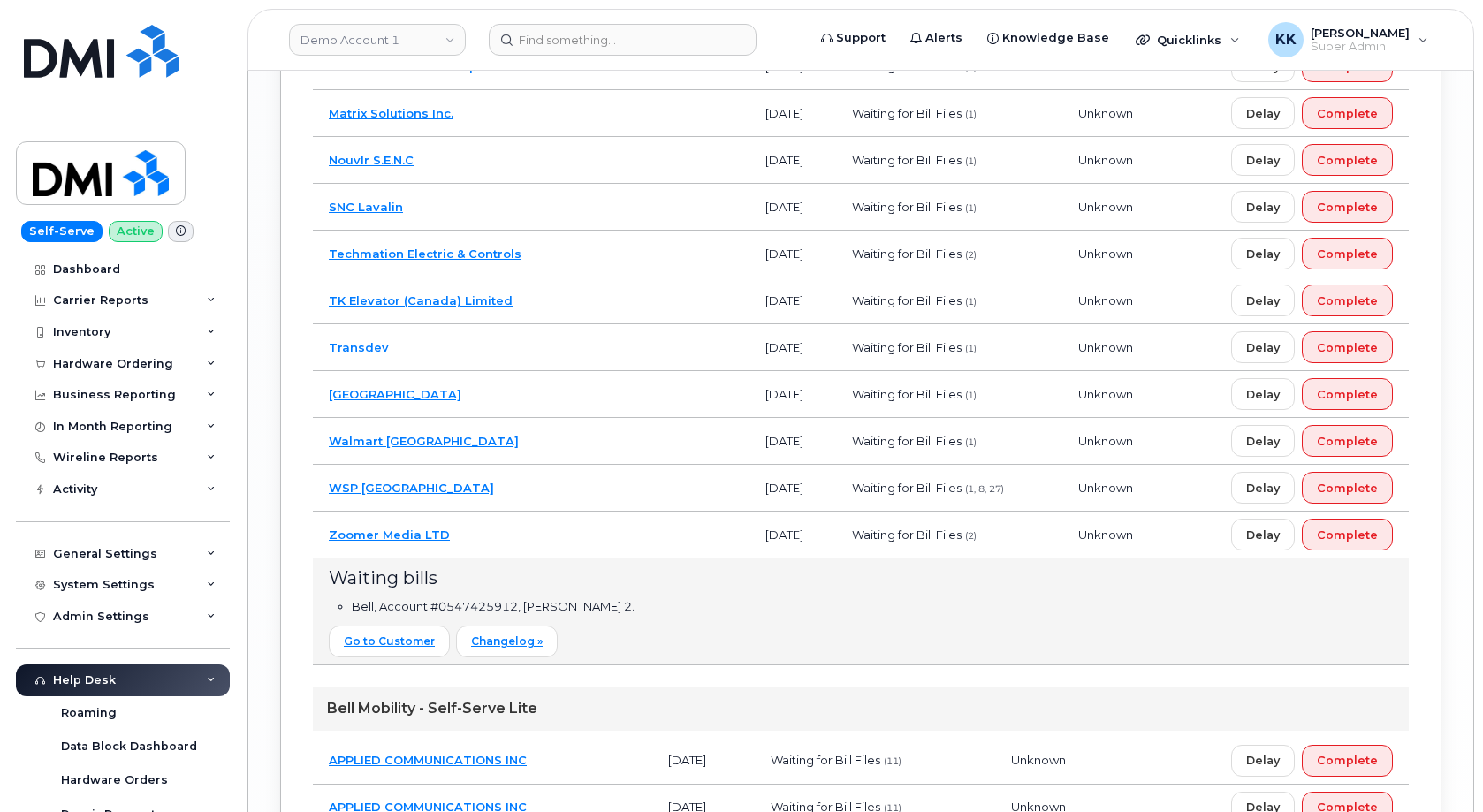
click at [550, 305] on td "TK Elevator (Canada) Limited" at bounding box center [531, 300] width 437 height 47
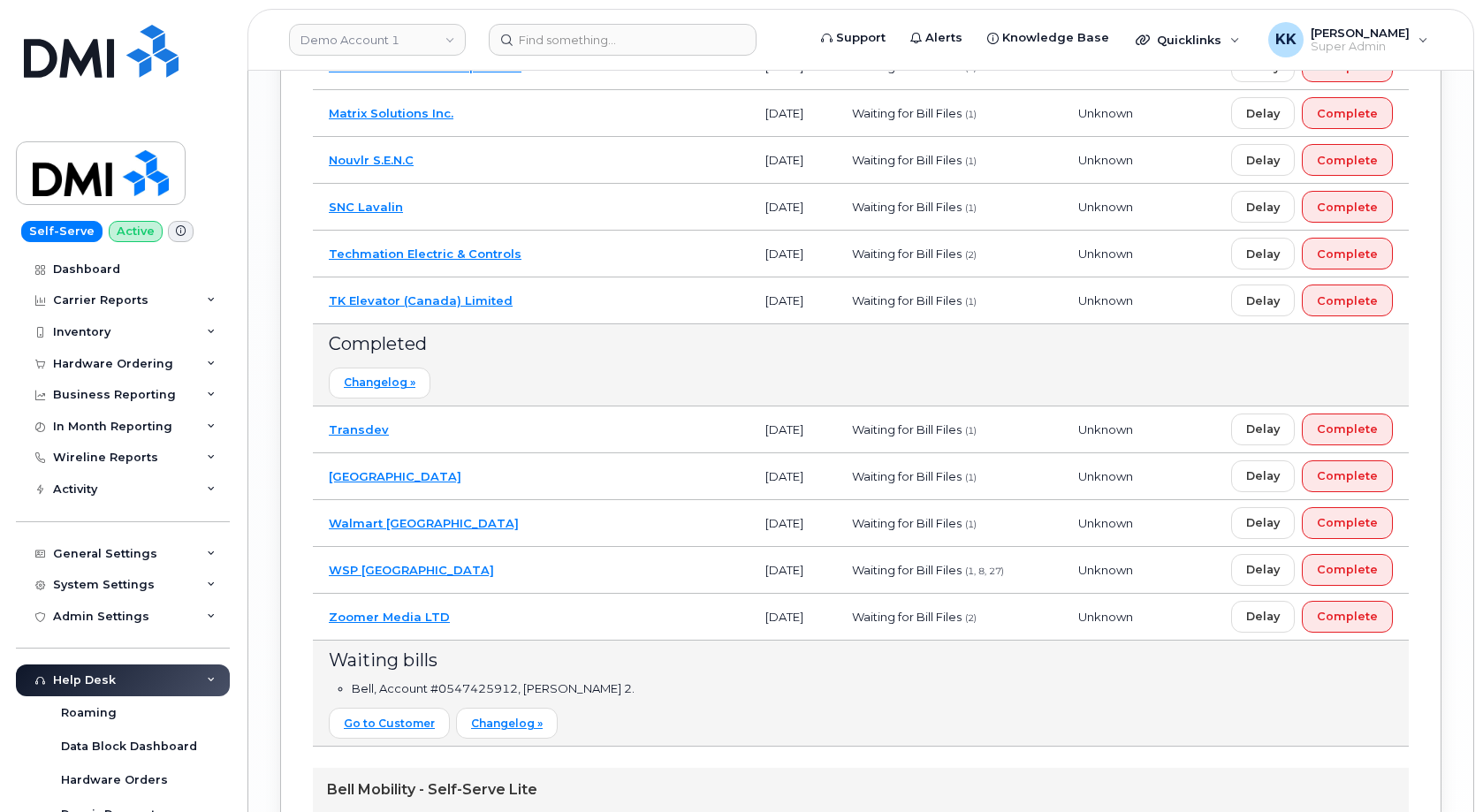
click at [550, 304] on td "TK Elevator (Canada) Limited" at bounding box center [531, 300] width 437 height 47
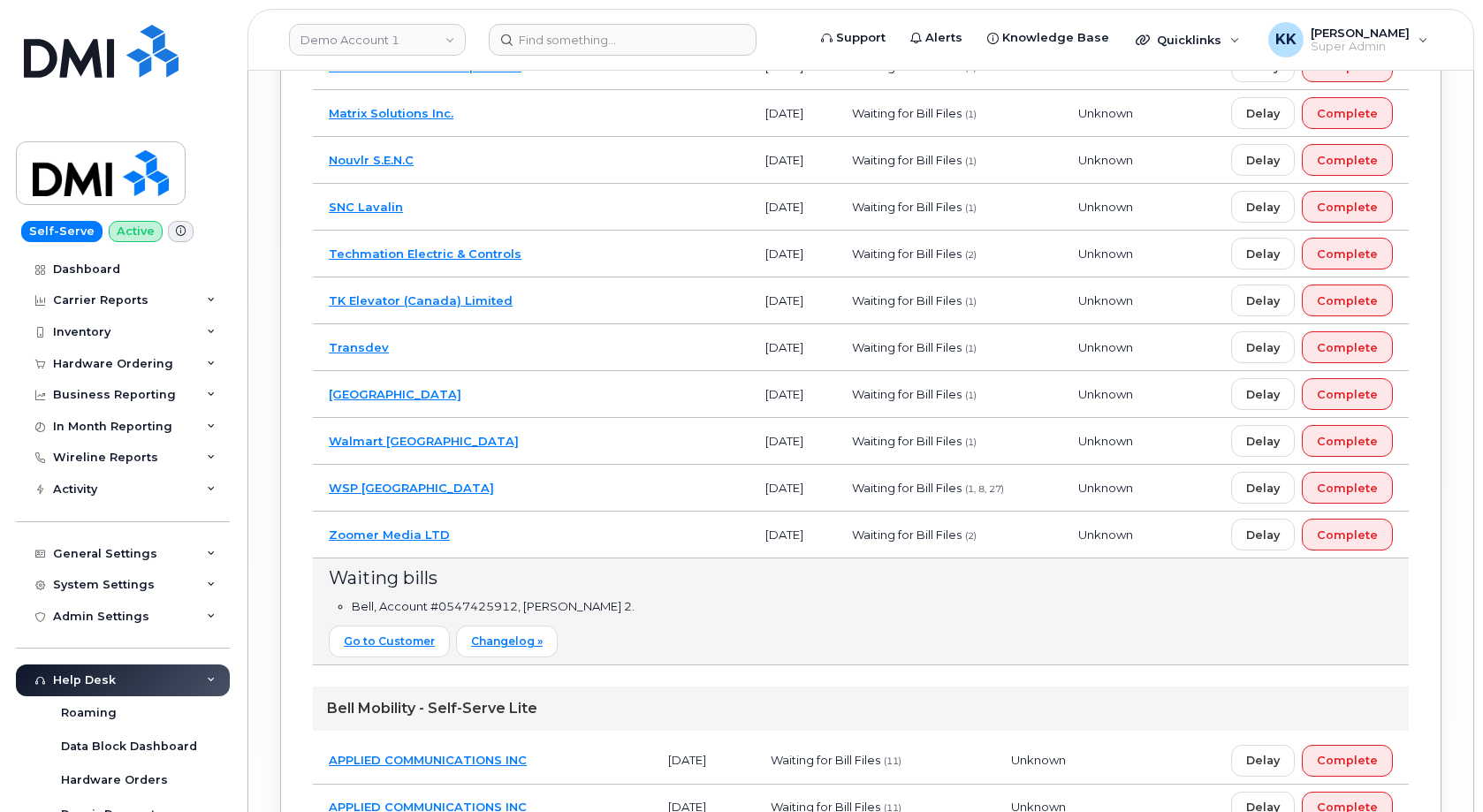
click at [556, 253] on td "Techmation Electric & Controls" at bounding box center [531, 254] width 437 height 47
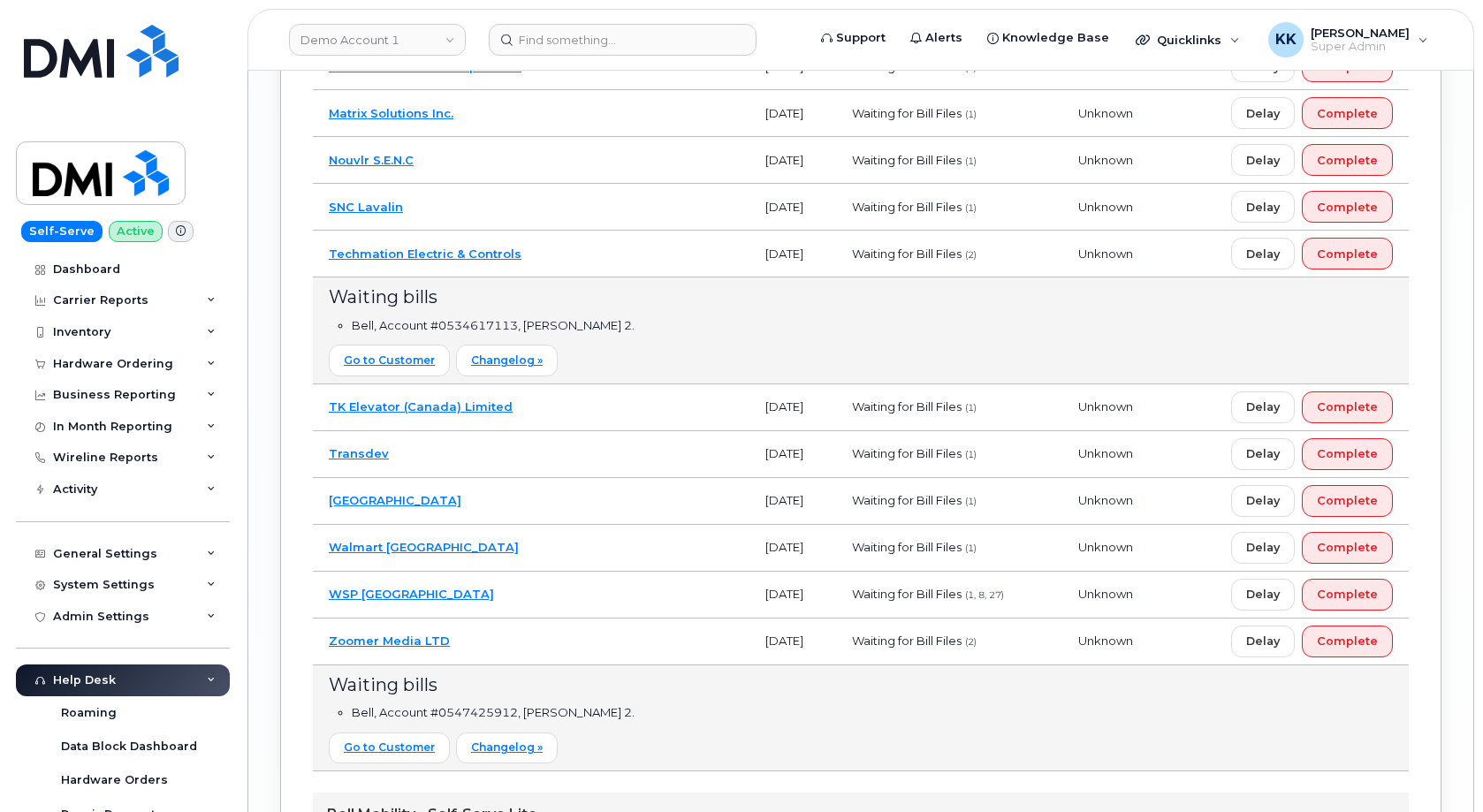
click at [557, 252] on td "Techmation Electric & Controls" at bounding box center [531, 254] width 437 height 47
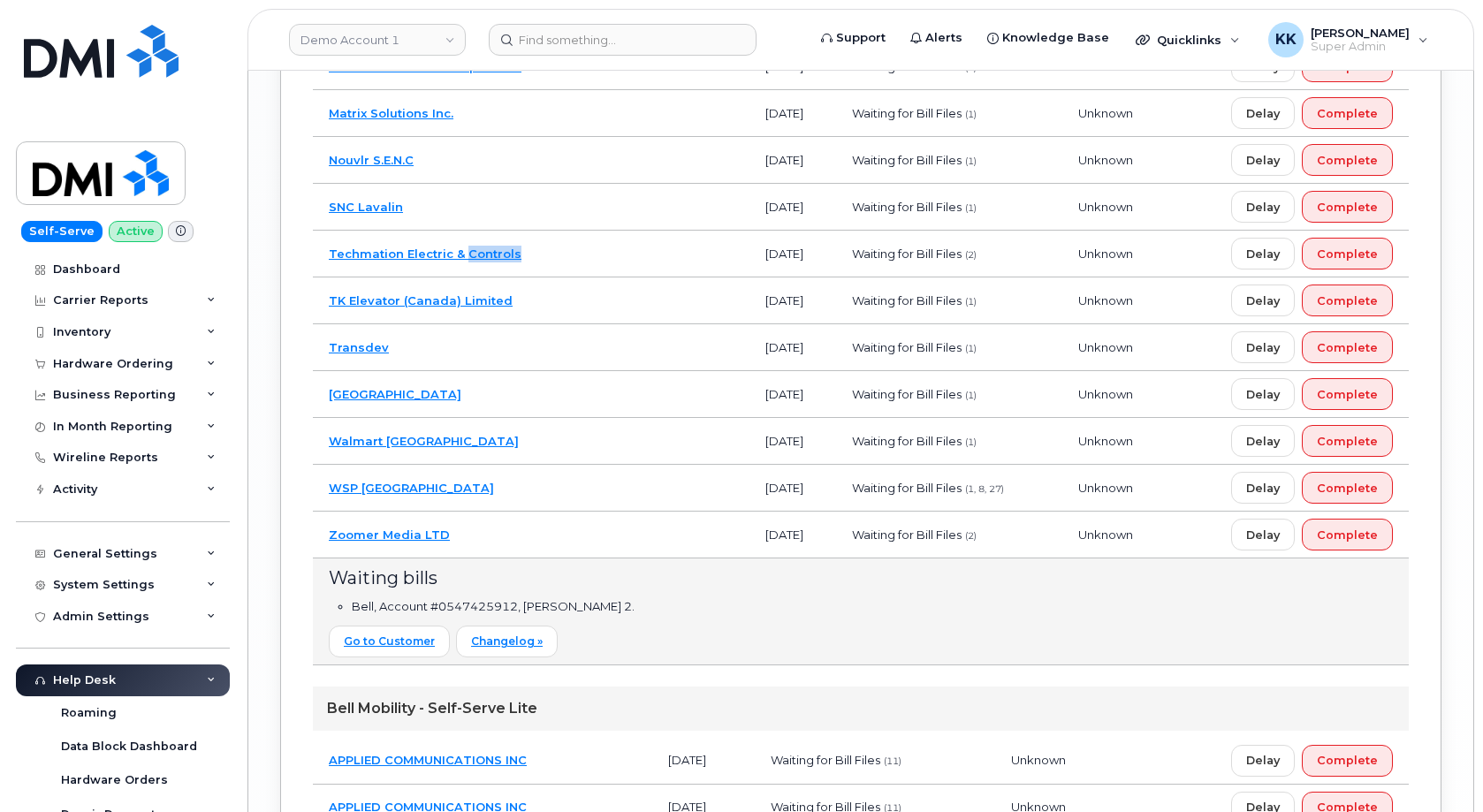
click at [557, 252] on td "Techmation Electric & Controls" at bounding box center [531, 254] width 437 height 47
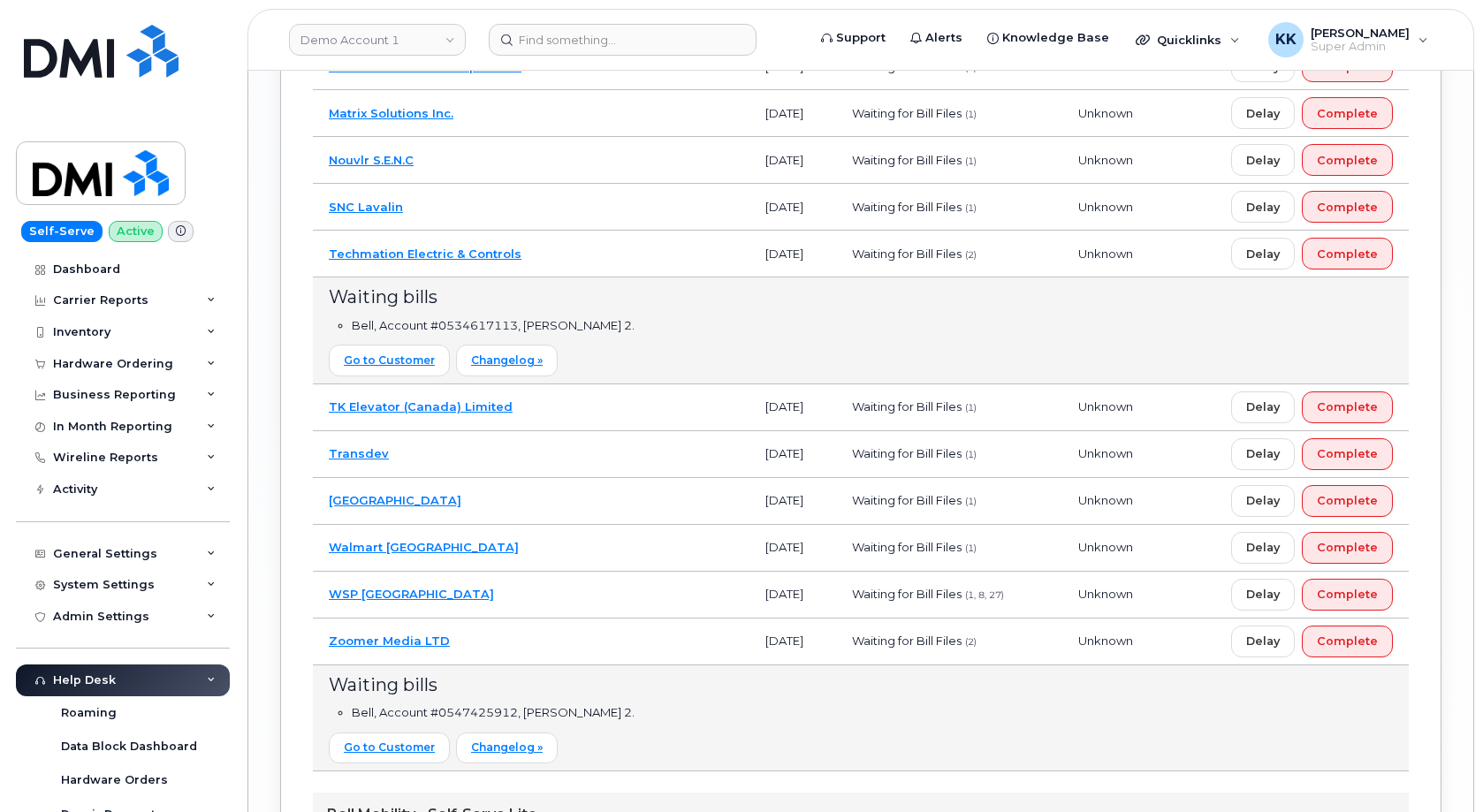
click at [530, 205] on td "SNC Lavalin" at bounding box center [531, 206] width 437 height 47
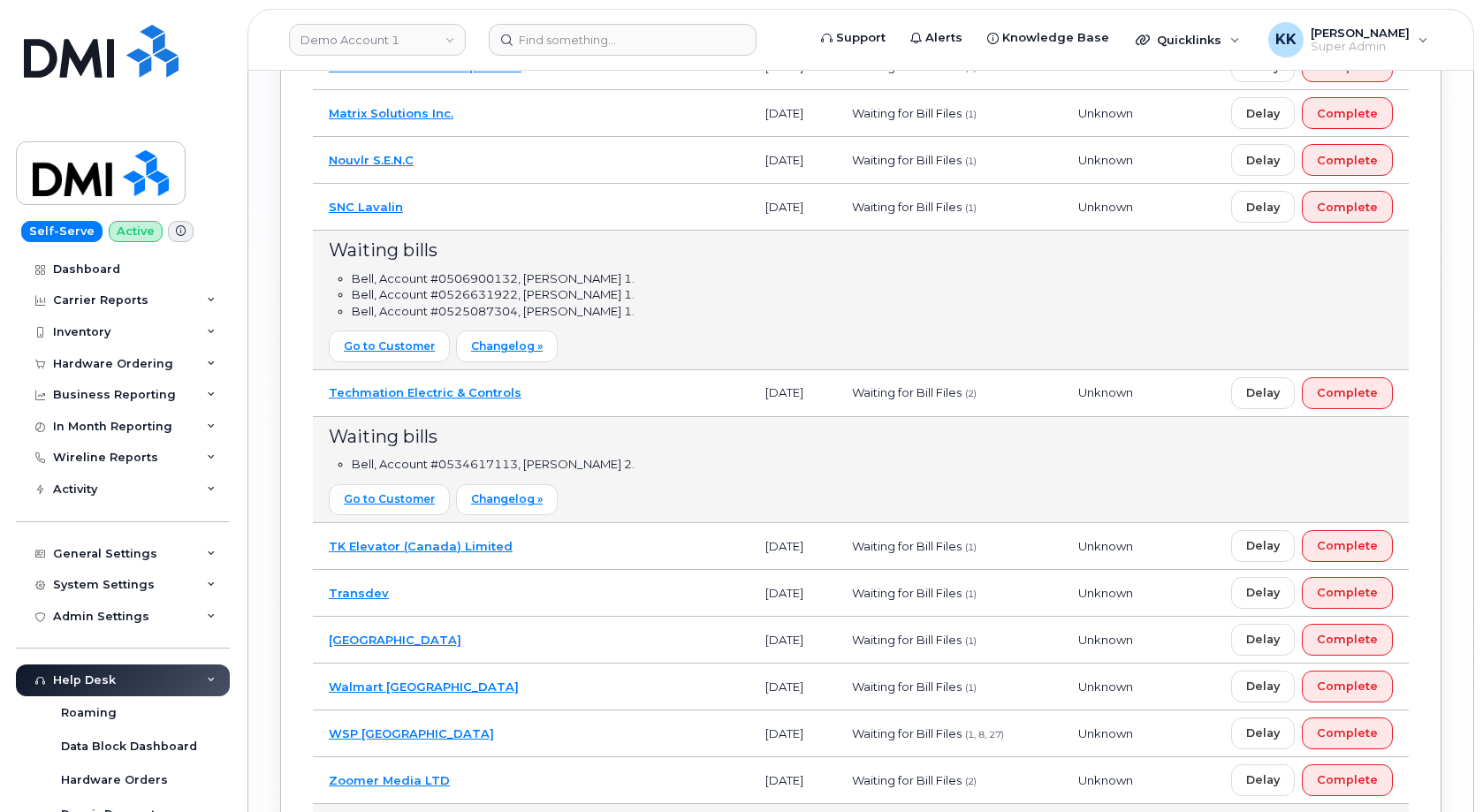
click at [529, 156] on td "Nouvlr S.E.N.C" at bounding box center [531, 160] width 437 height 47
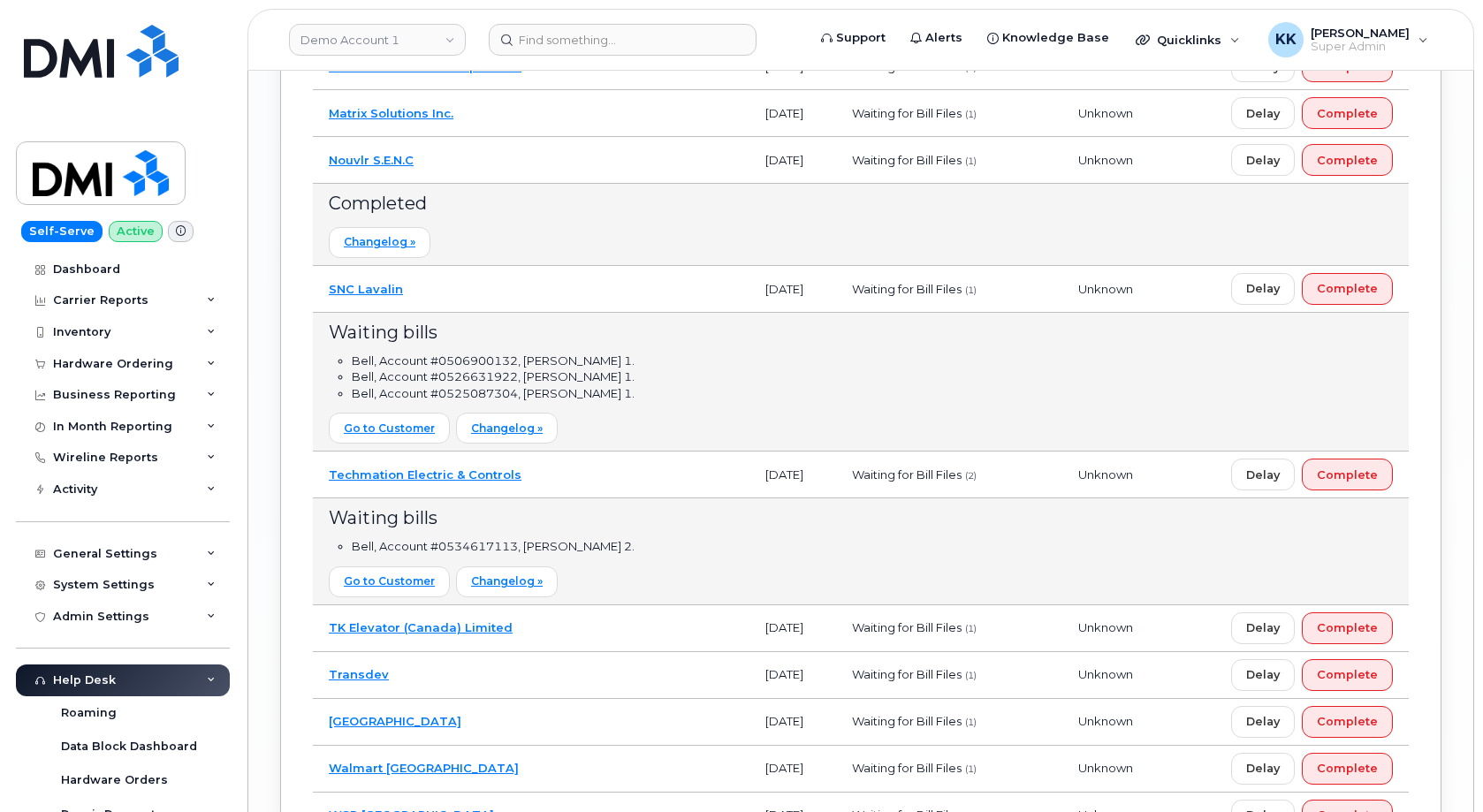
click at [538, 149] on td "Nouvlr S.E.N.C" at bounding box center [531, 160] width 437 height 47
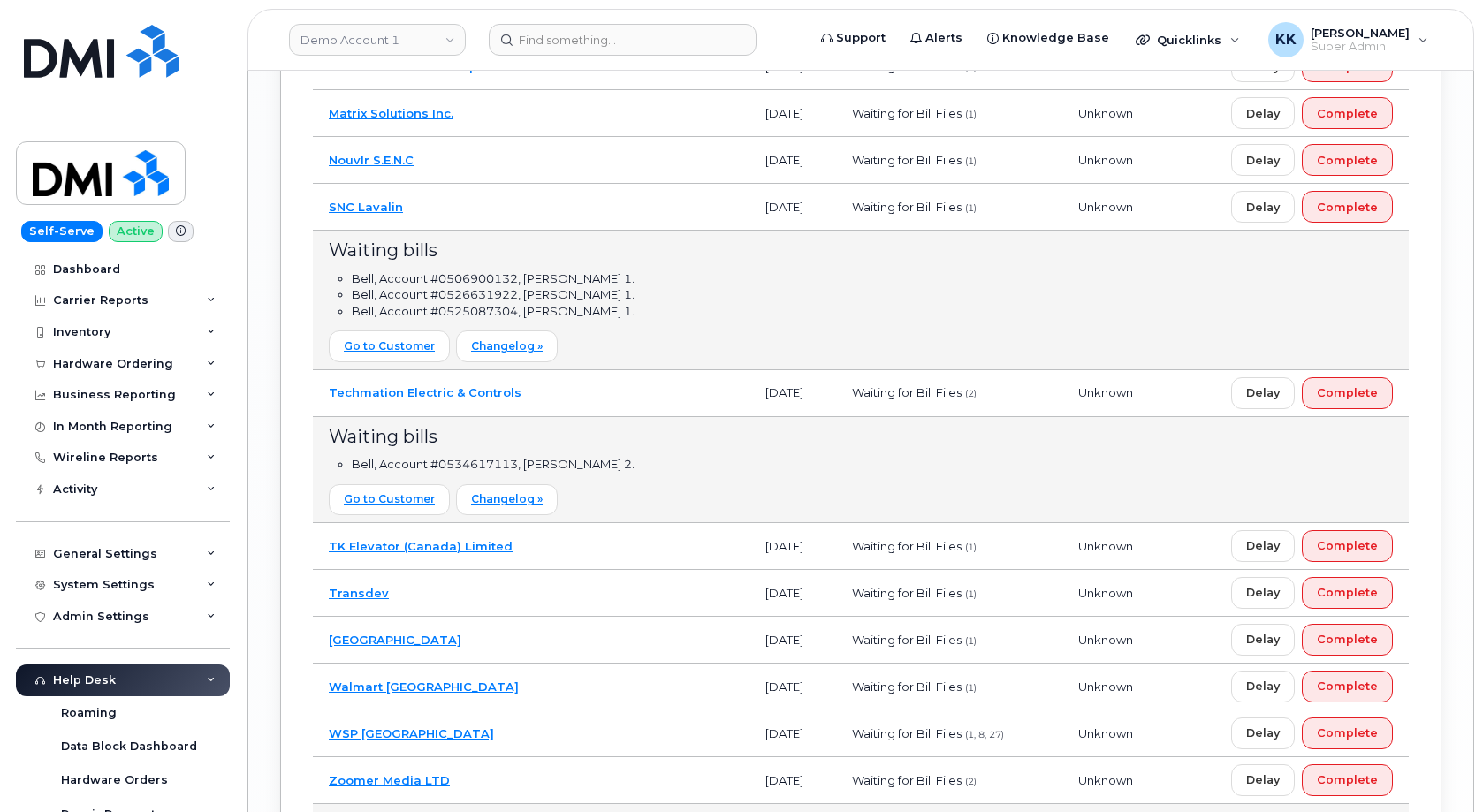
click at [530, 93] on td "Matrix Solutions Inc." at bounding box center [531, 113] width 437 height 47
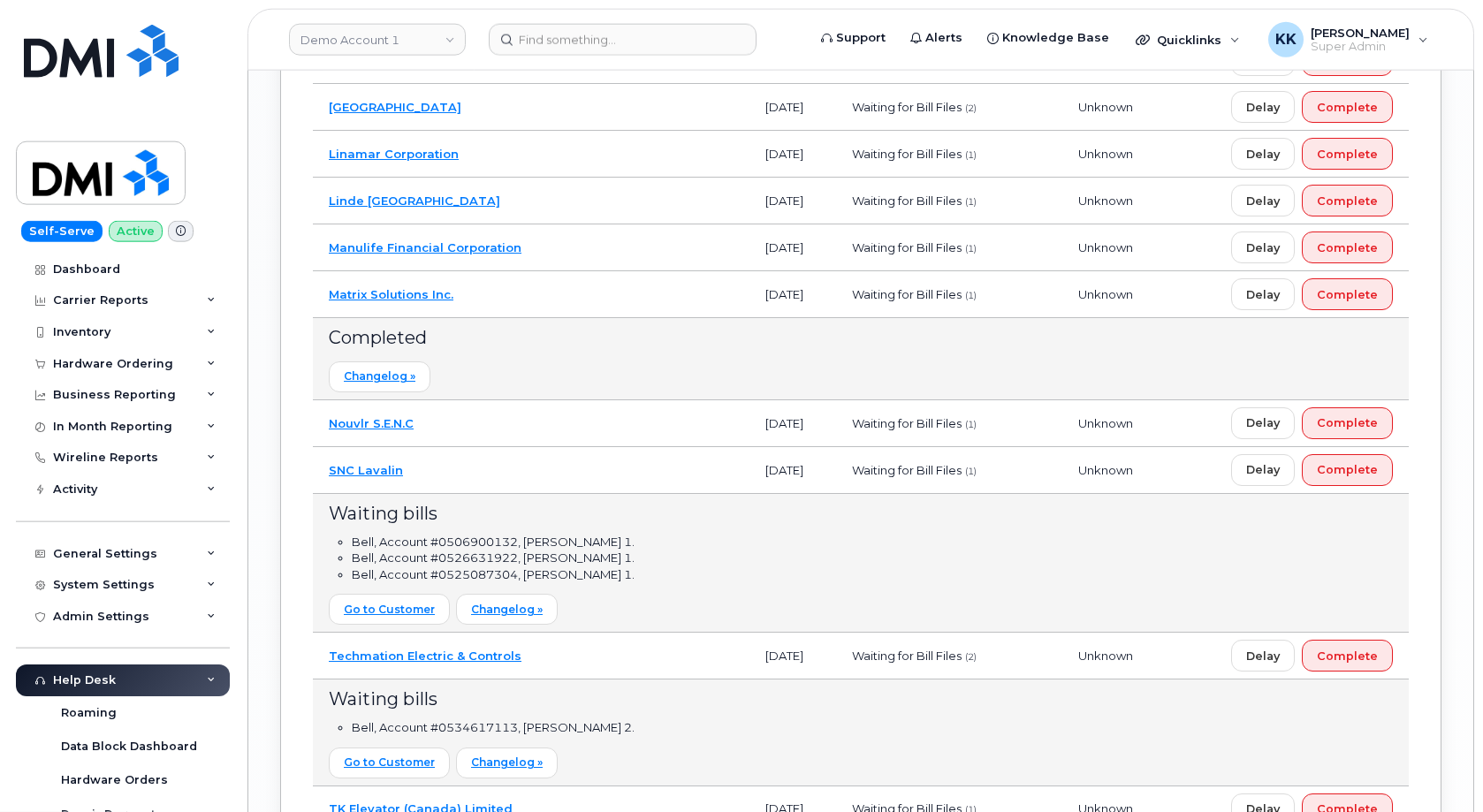
scroll to position [2884, 0]
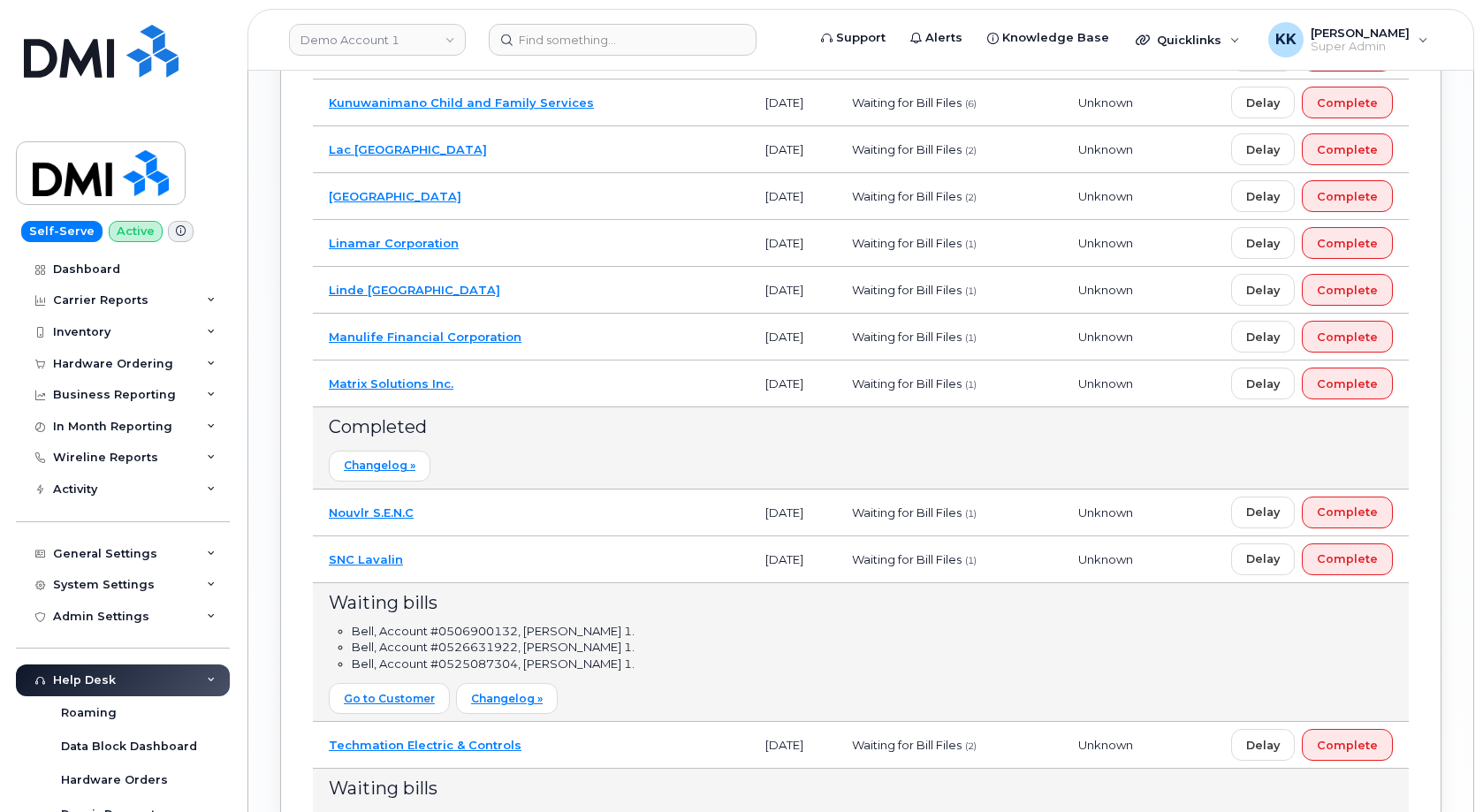
click at [509, 382] on td "Matrix Solutions Inc." at bounding box center [531, 383] width 437 height 47
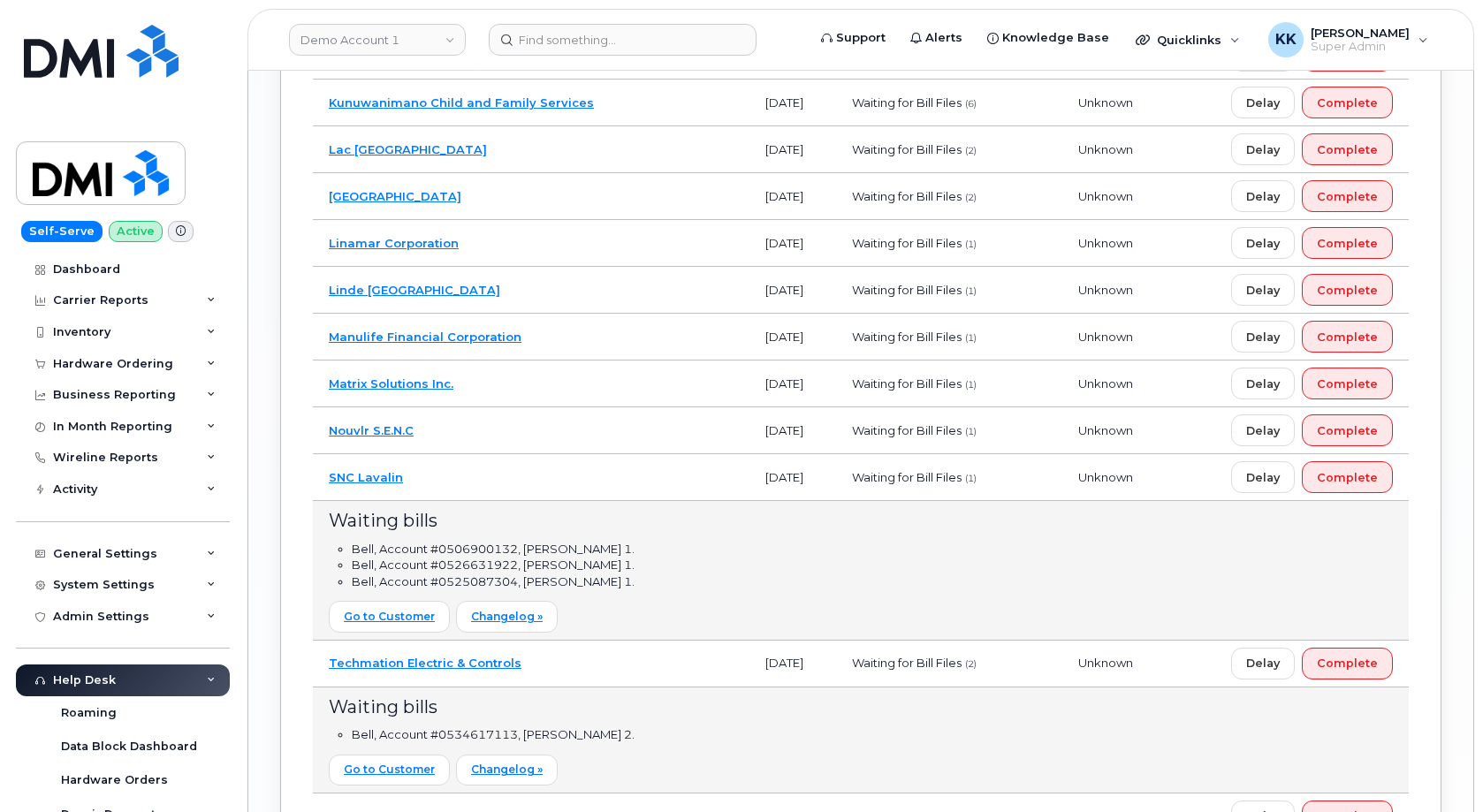
click at [561, 337] on td "Manulife Financial Corporation" at bounding box center [531, 337] width 437 height 47
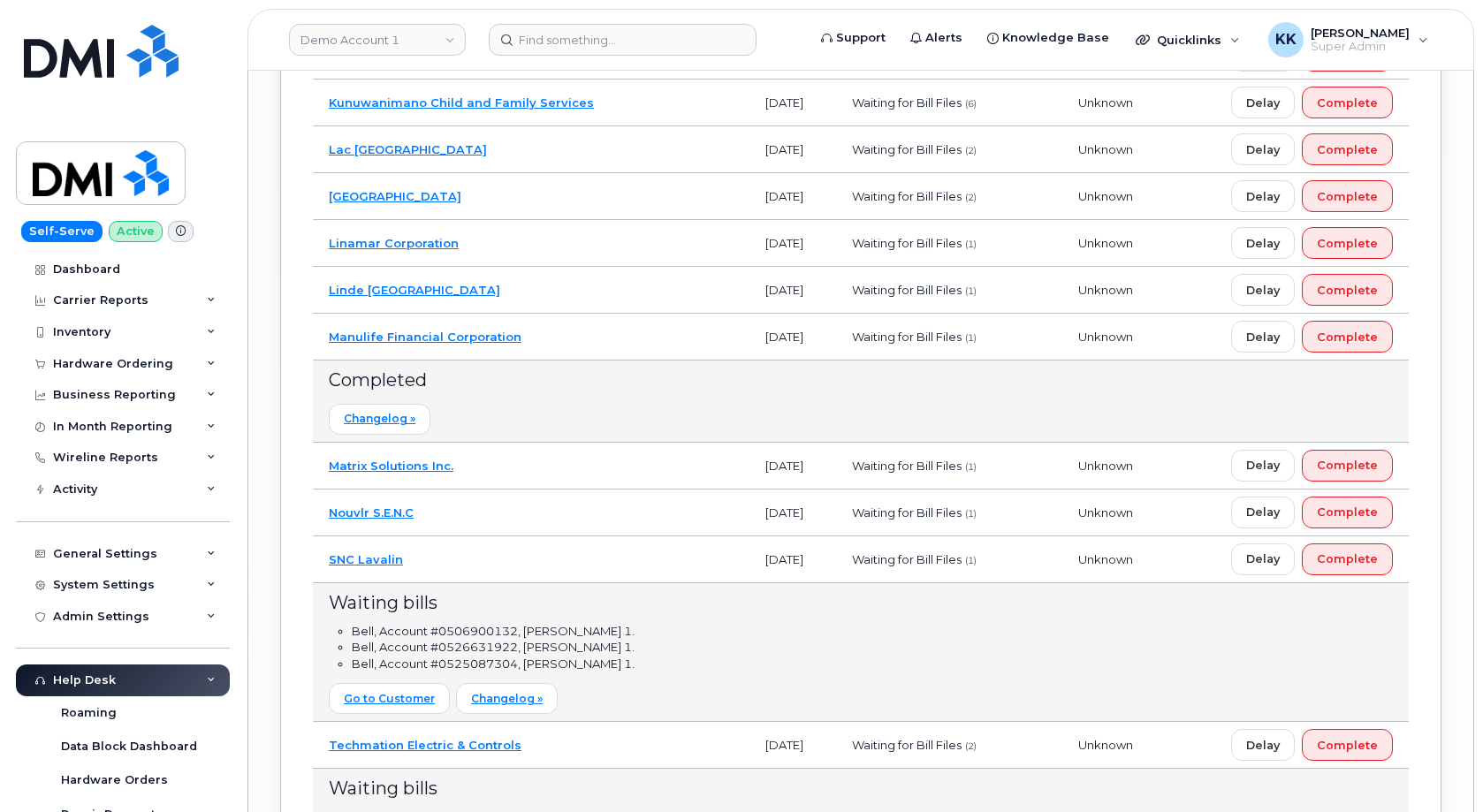
click at [562, 337] on td "Manulife Financial Corporation" at bounding box center [531, 337] width 437 height 47
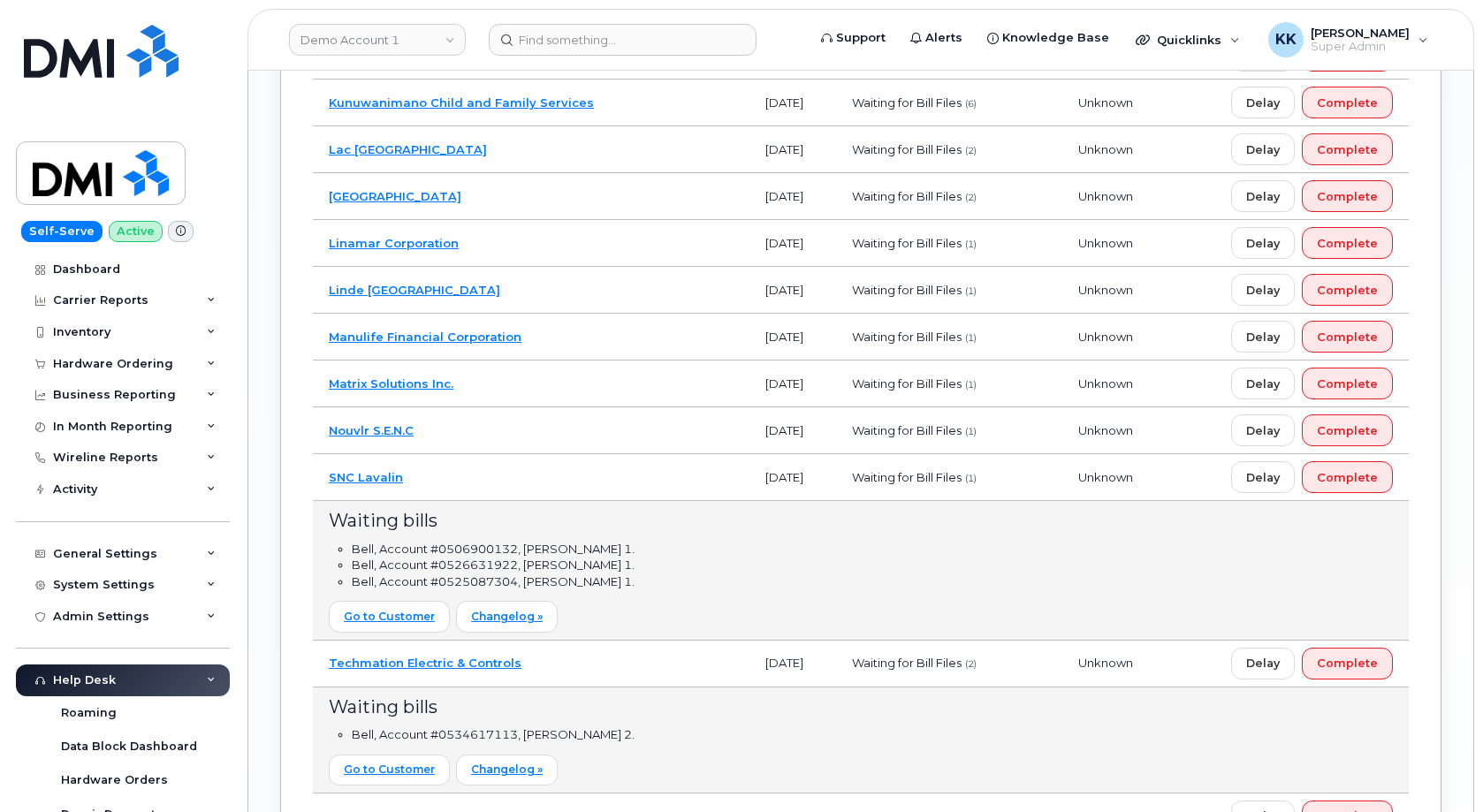
click at [525, 245] on td "Linamar Corporation" at bounding box center [531, 242] width 437 height 47
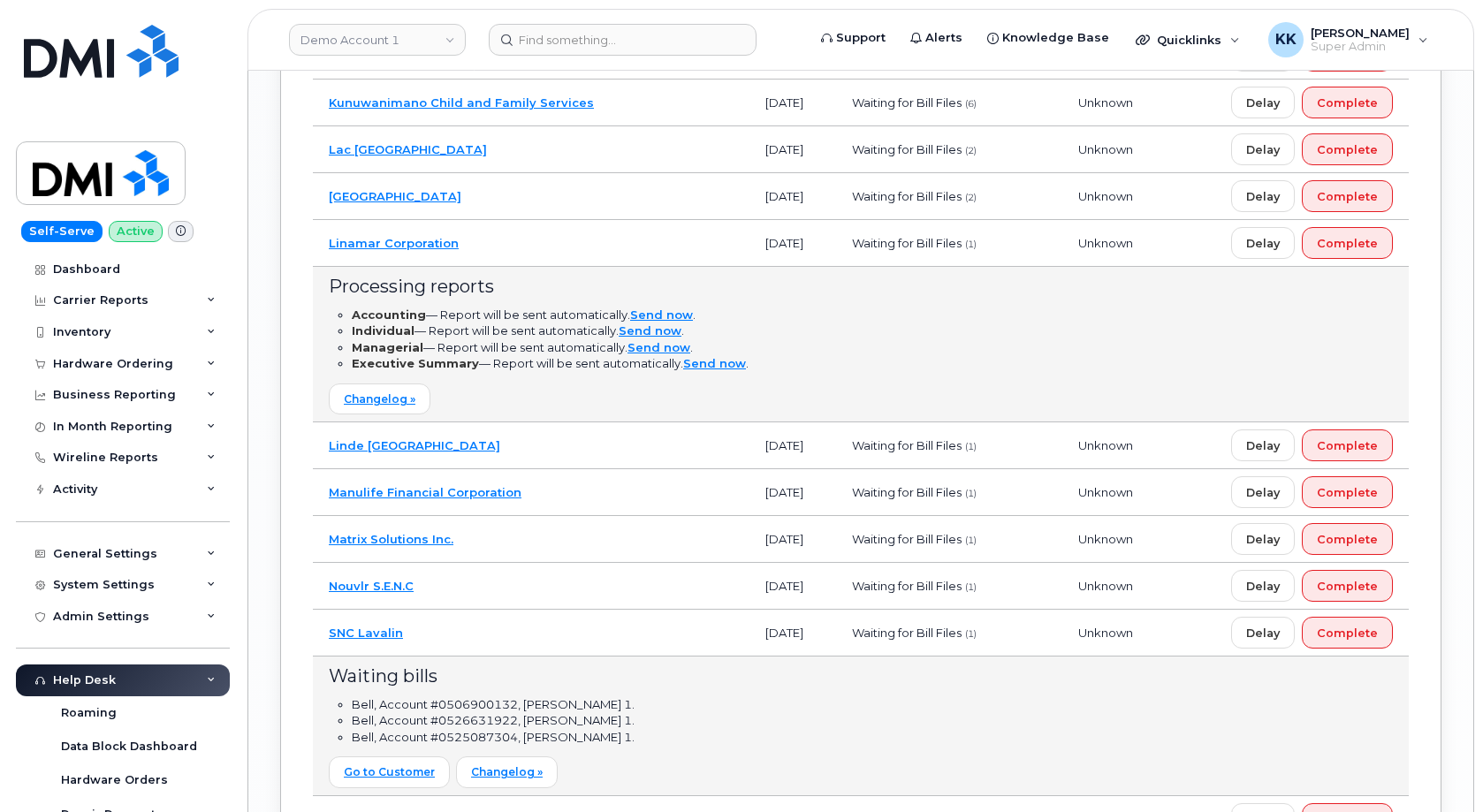
click at [520, 252] on td "Linamar Corporation" at bounding box center [531, 242] width 437 height 47
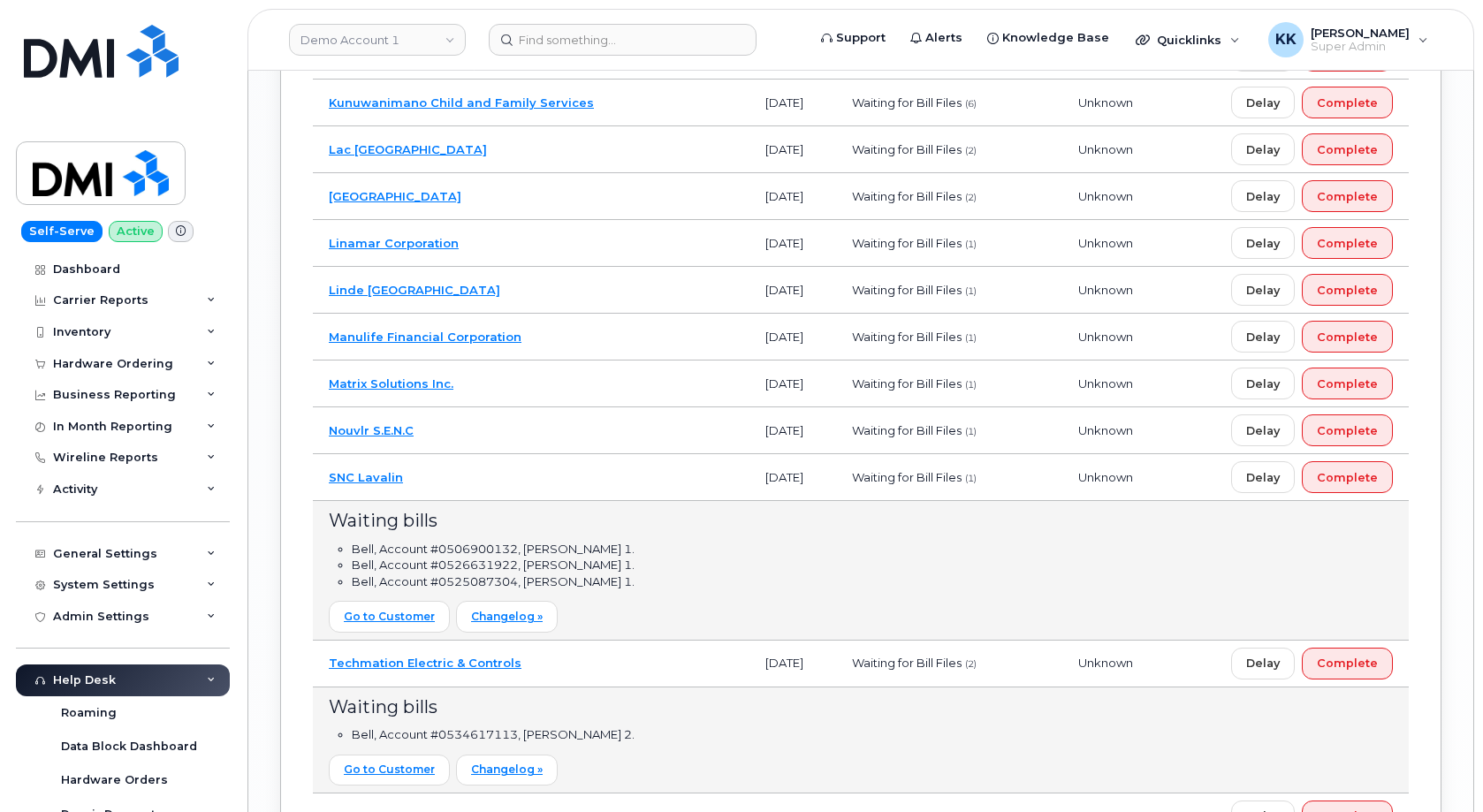
click at [506, 290] on td "Linde Canada" at bounding box center [531, 290] width 437 height 47
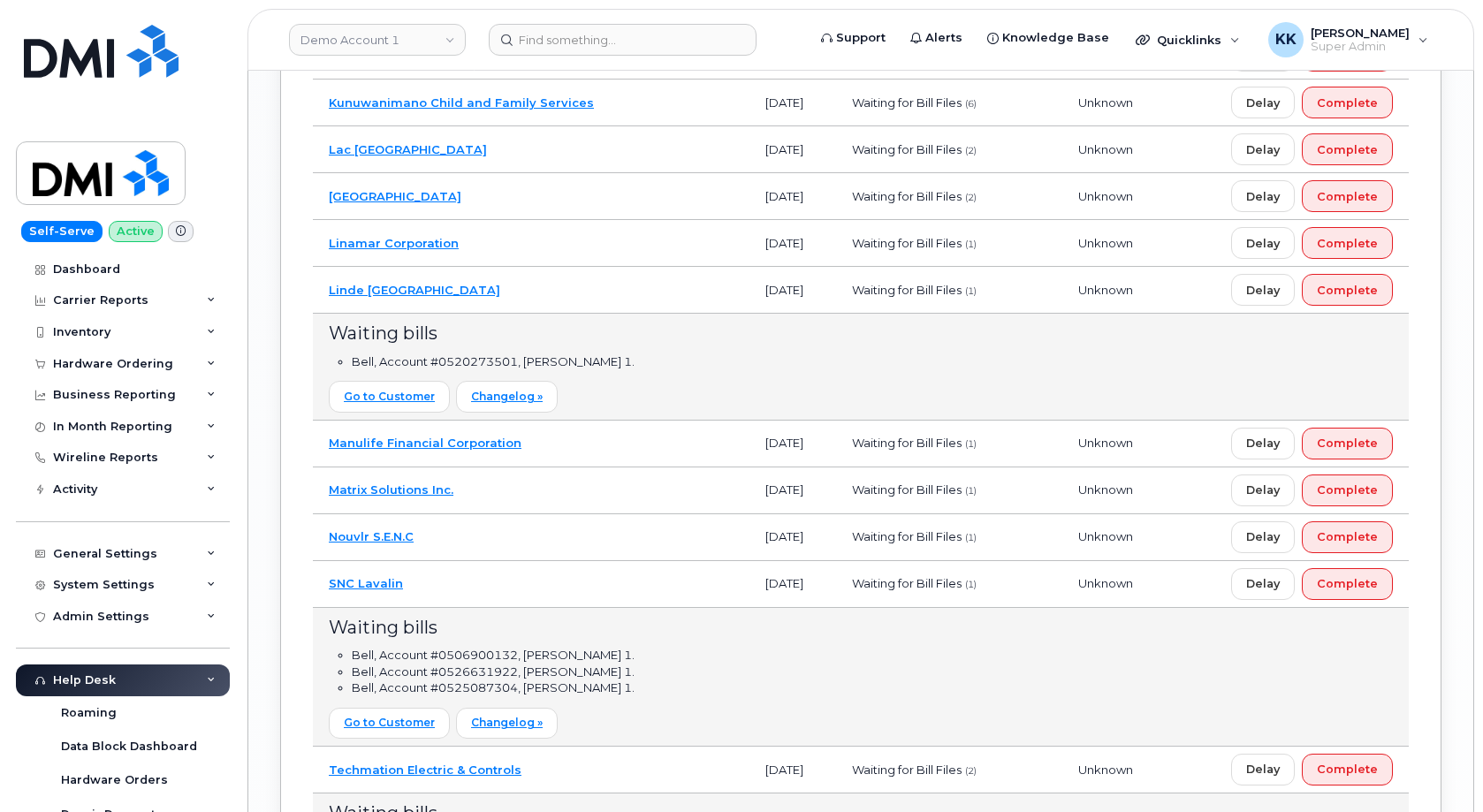
click at [500, 197] on td "Lakeland College" at bounding box center [531, 196] width 437 height 47
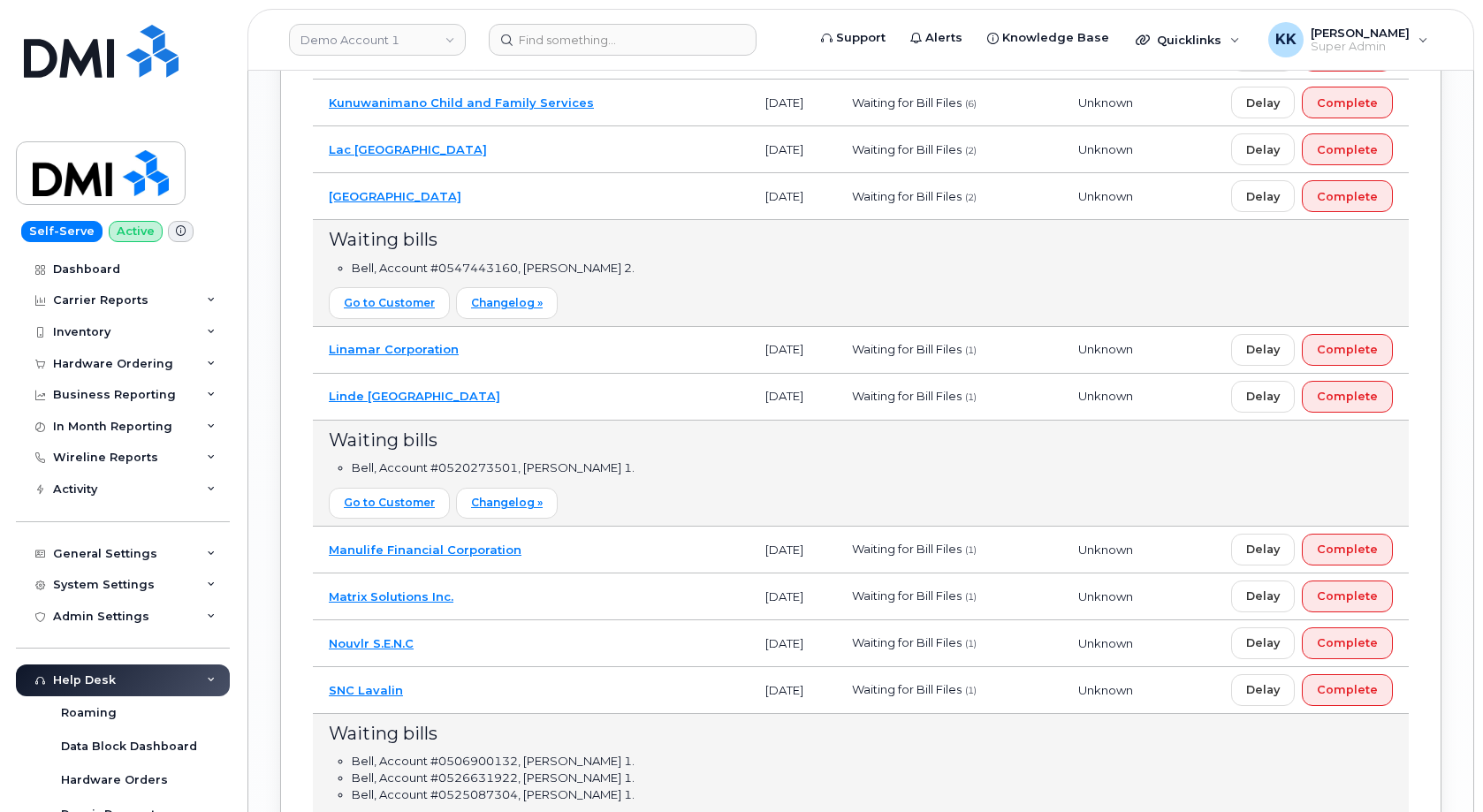
click at [513, 156] on td "Lac La Biche County" at bounding box center [531, 149] width 437 height 47
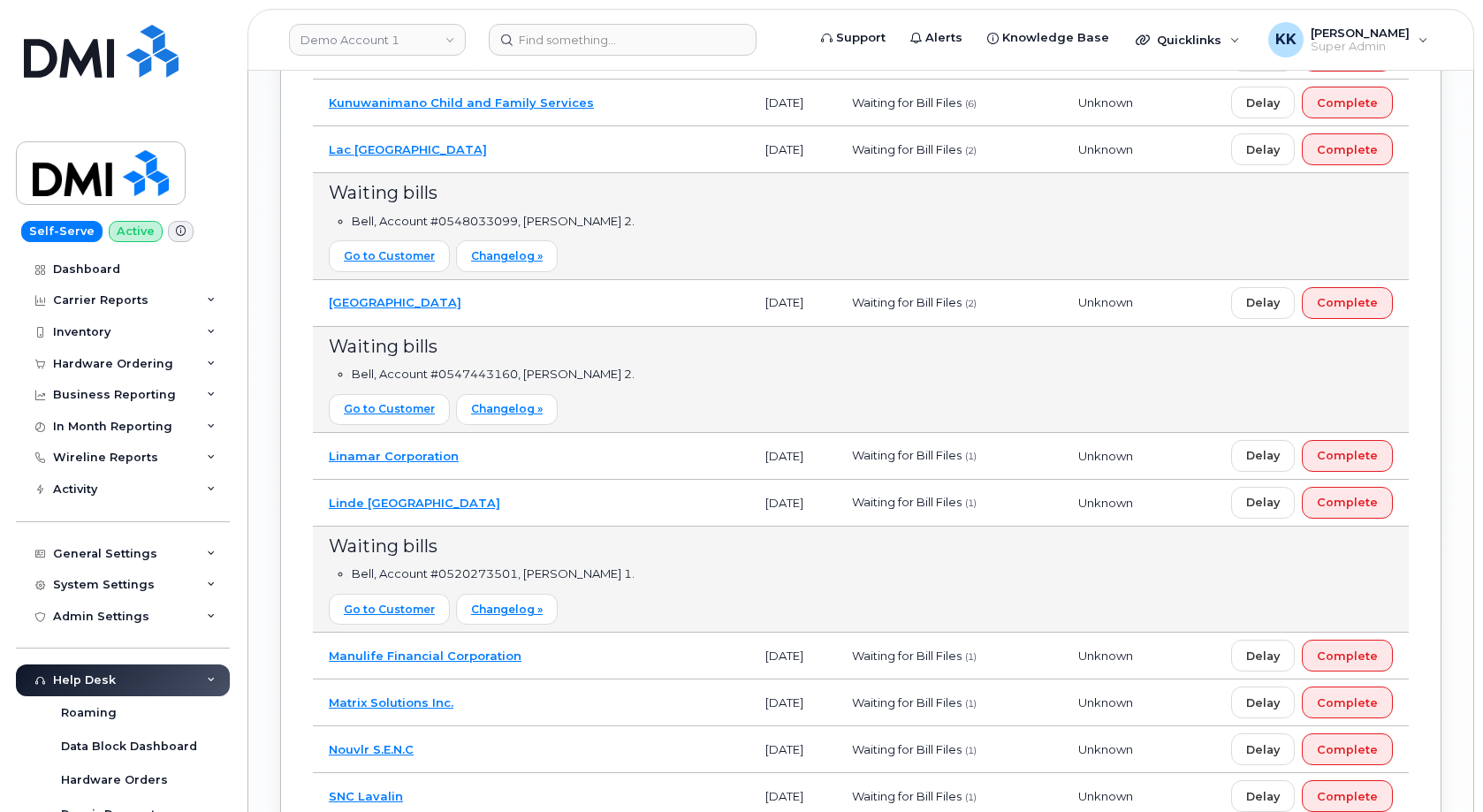
click at [632, 104] on td "Kunuwanimano Child and Family Services" at bounding box center [531, 103] width 437 height 47
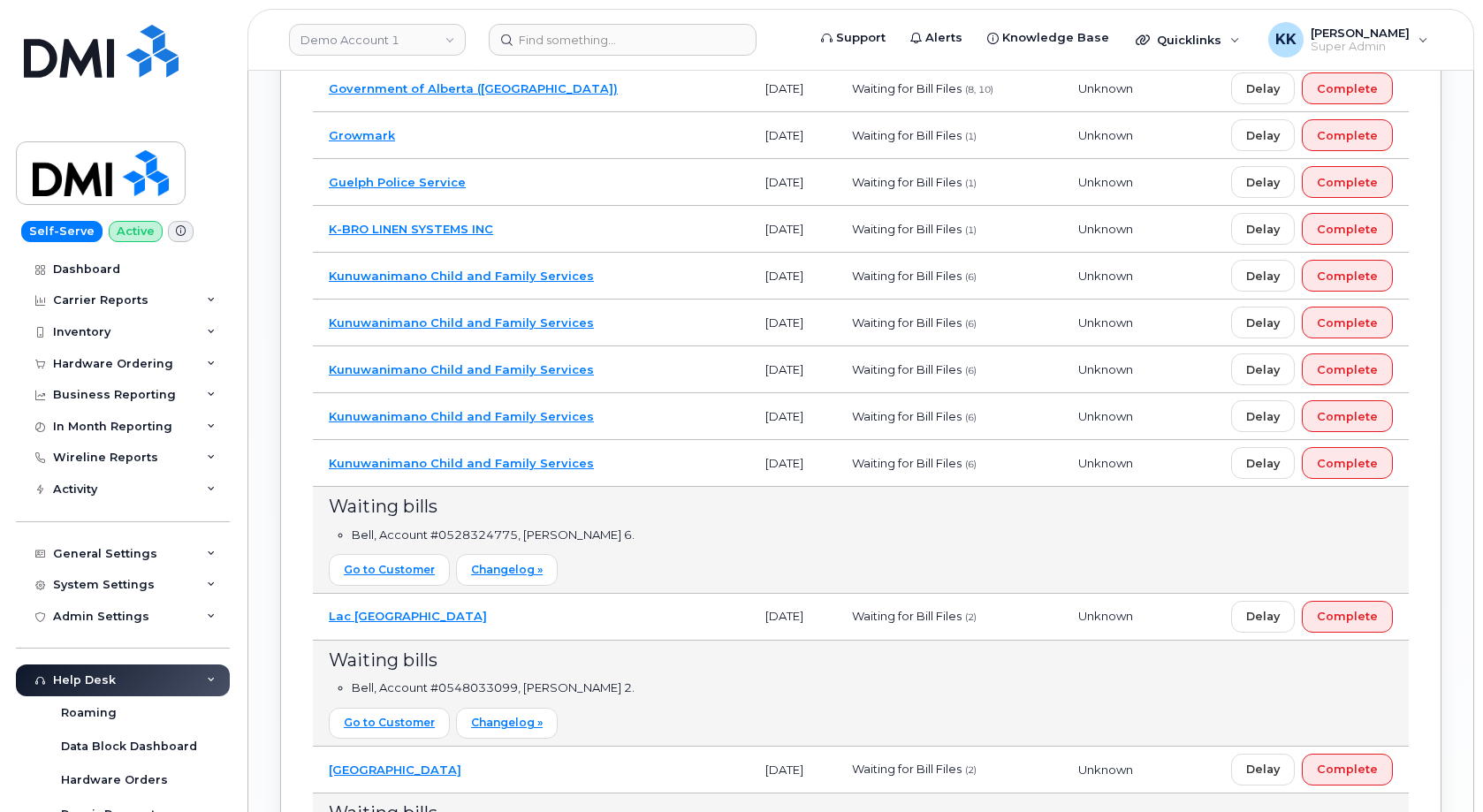
scroll to position [2433, 0]
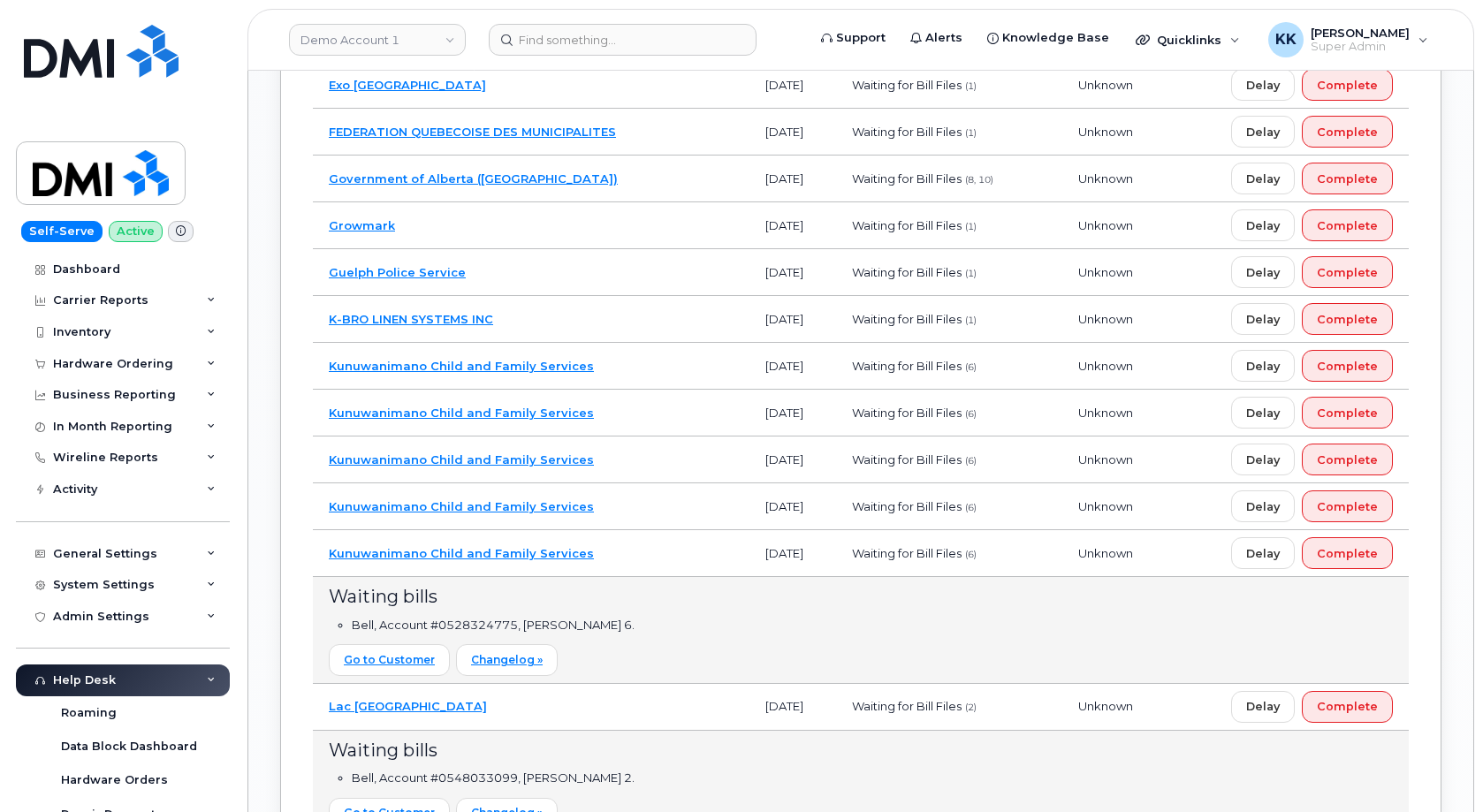
click at [555, 318] on td "K-BRO LINEN SYSTEMS INC" at bounding box center [531, 319] width 437 height 47
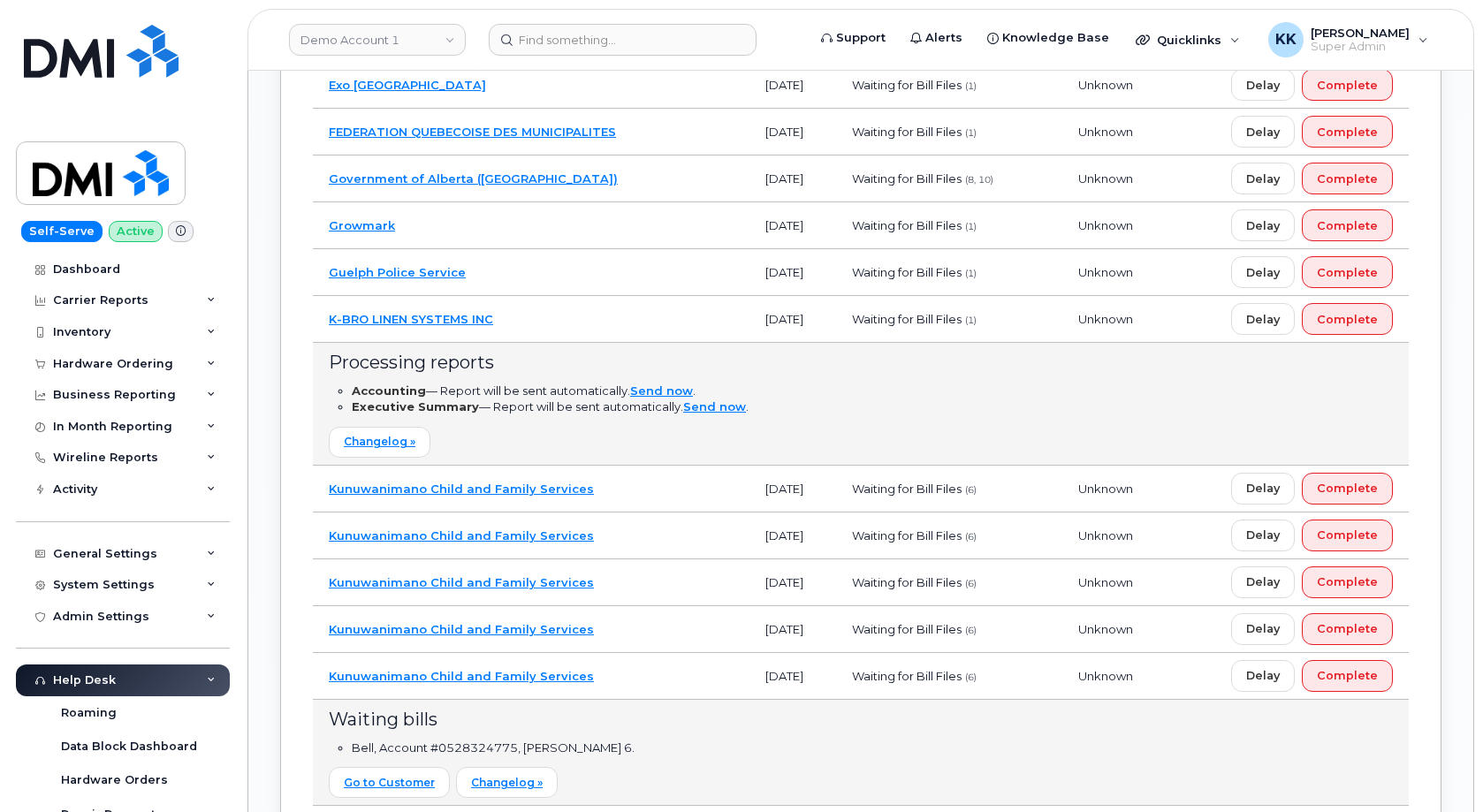
click at [555, 318] on td "K-BRO LINEN SYSTEMS INC" at bounding box center [531, 319] width 437 height 47
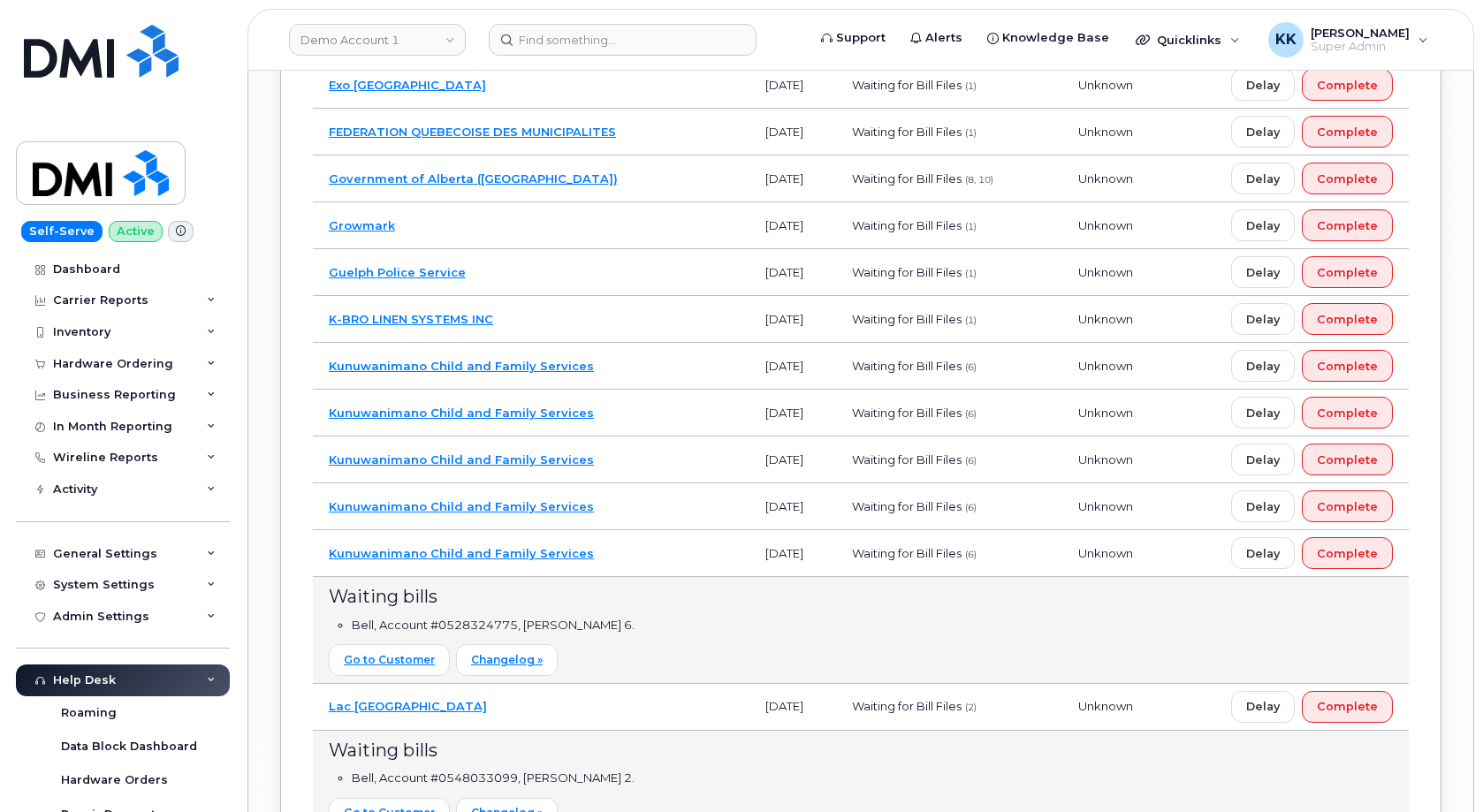
click at [548, 280] on td "Guelph Police Service" at bounding box center [531, 272] width 437 height 47
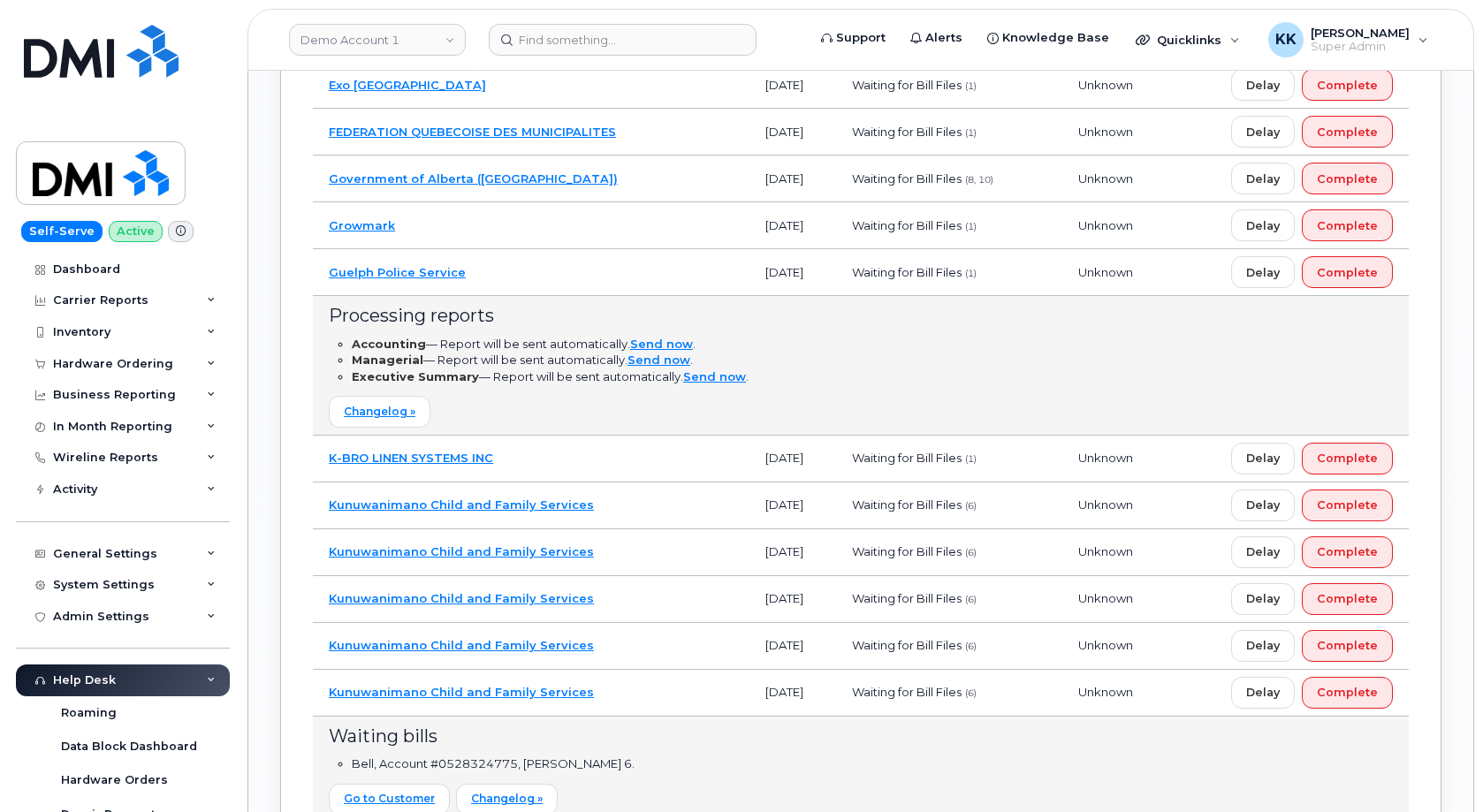
click at [548, 280] on td "Guelph Police Service" at bounding box center [531, 272] width 437 height 47
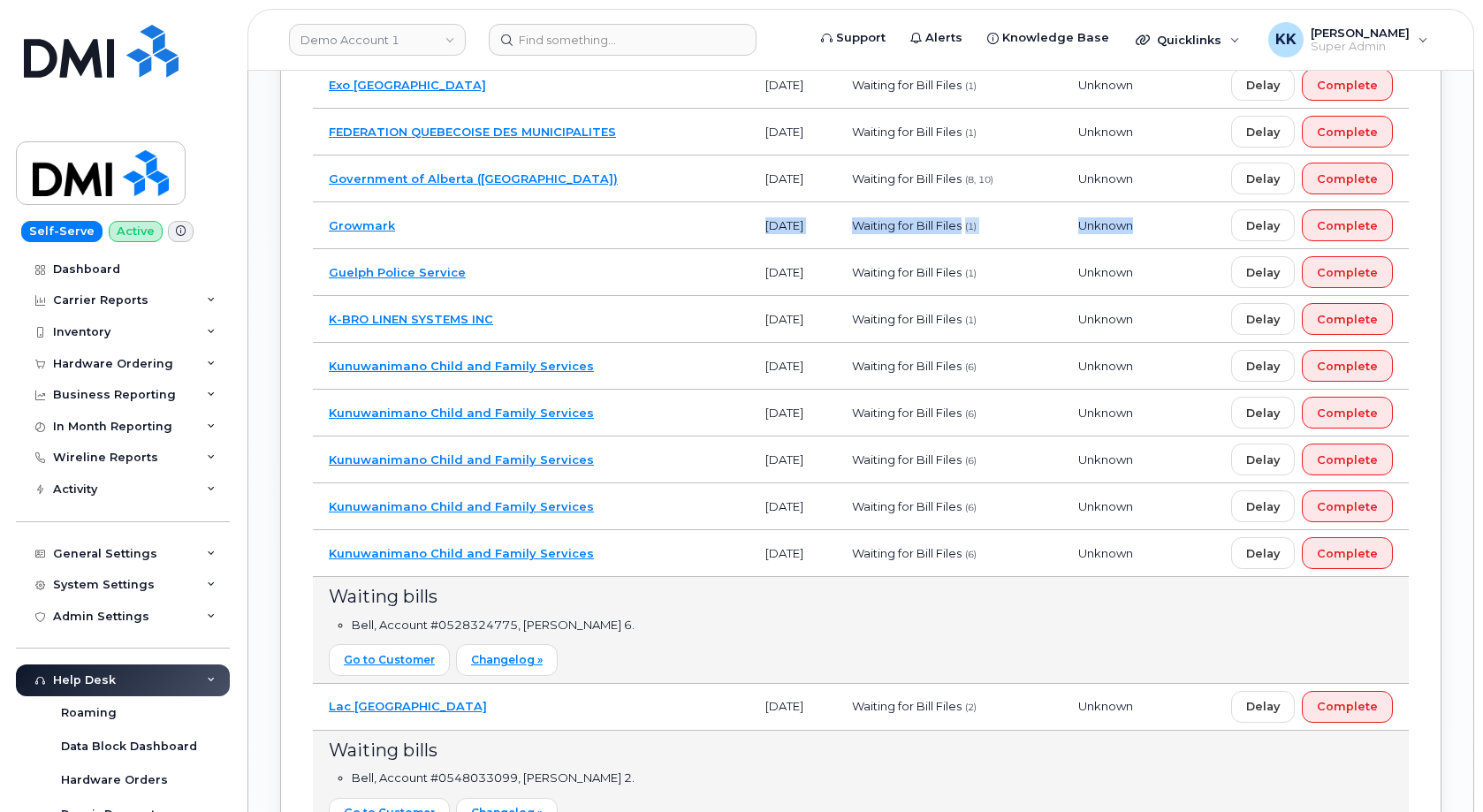
click at [542, 235] on td "Growmark" at bounding box center [531, 225] width 437 height 47
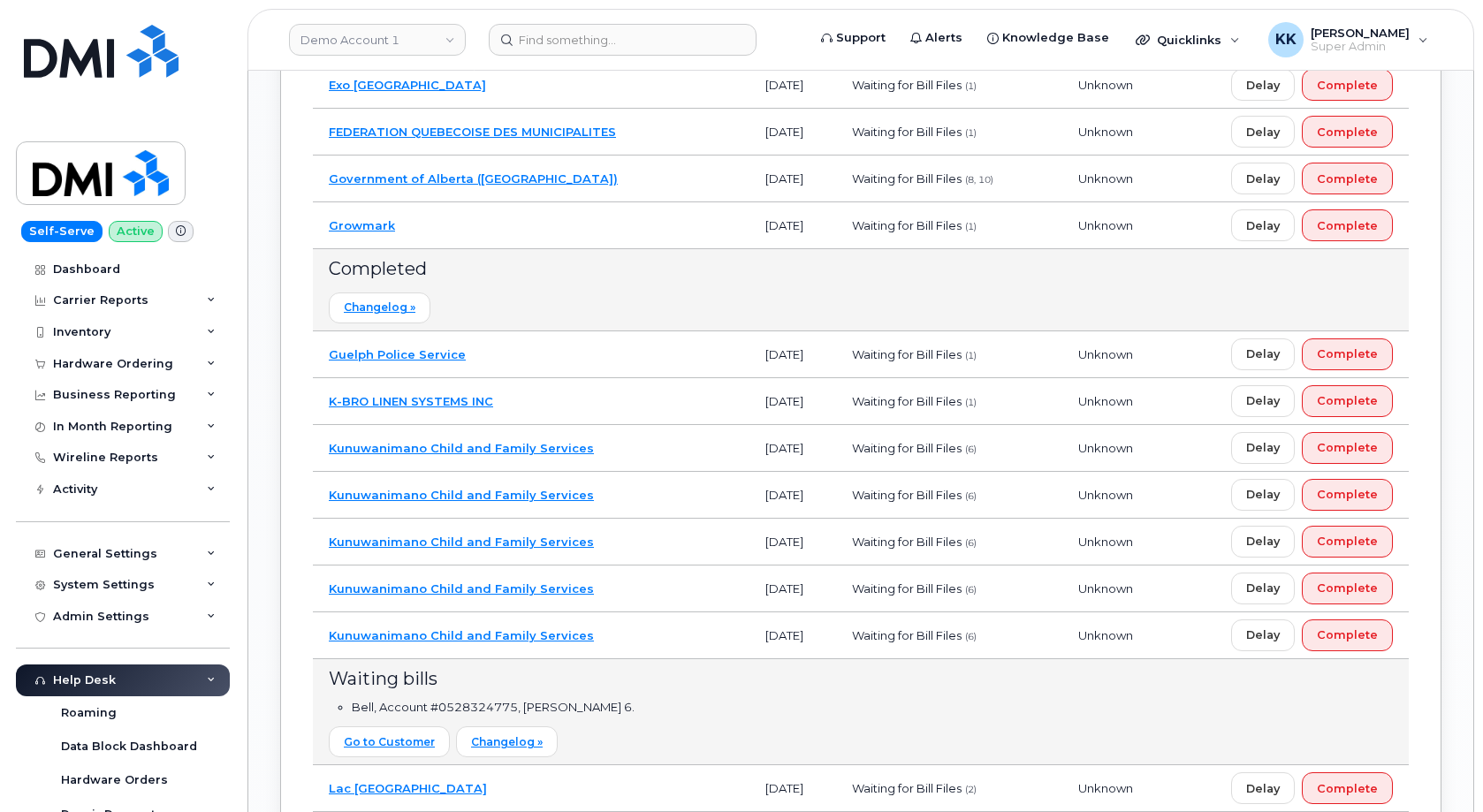
click at [541, 234] on td "Growmark" at bounding box center [531, 225] width 437 height 47
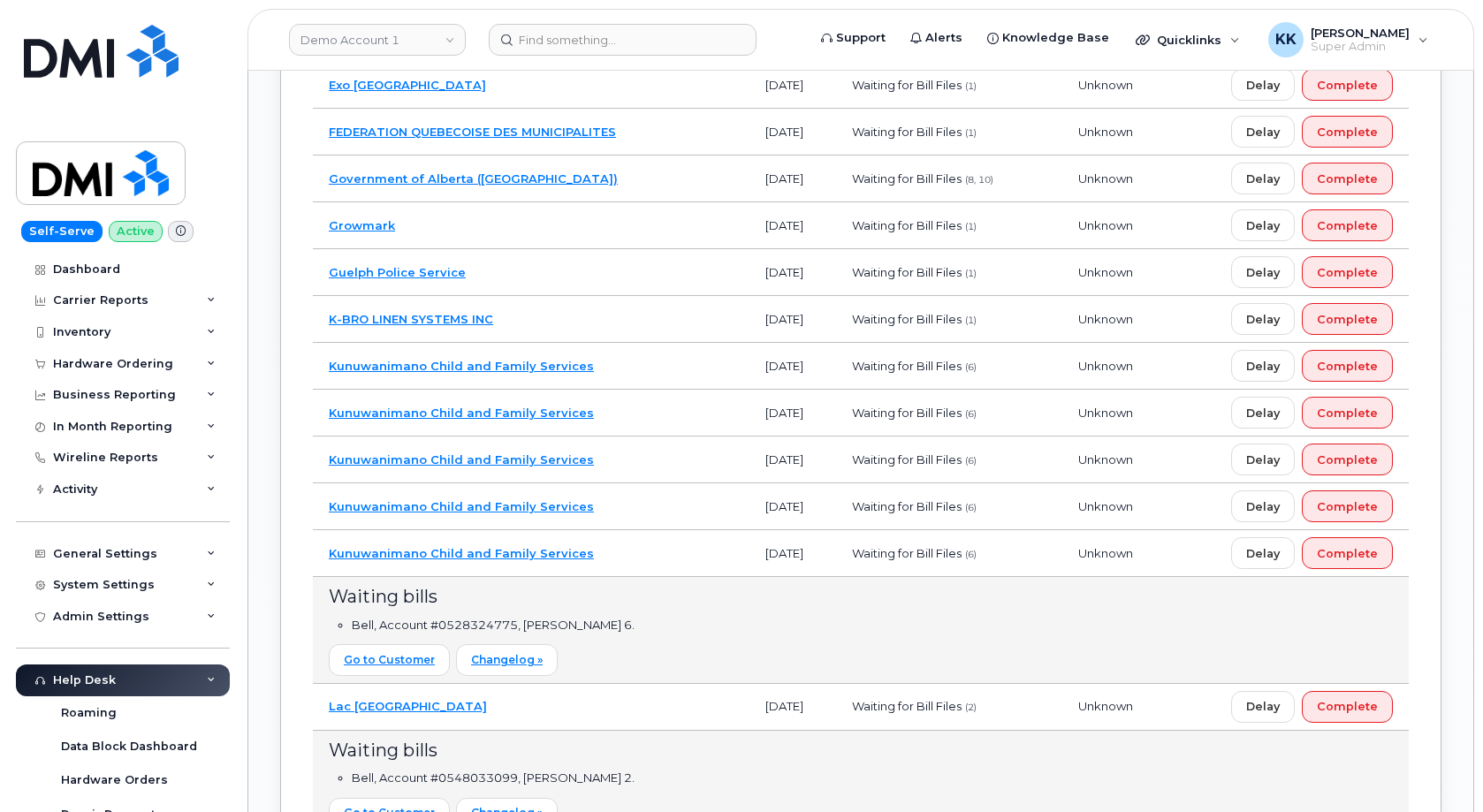
click at [567, 184] on td "Government of Alberta (GOA)" at bounding box center [531, 179] width 437 height 47
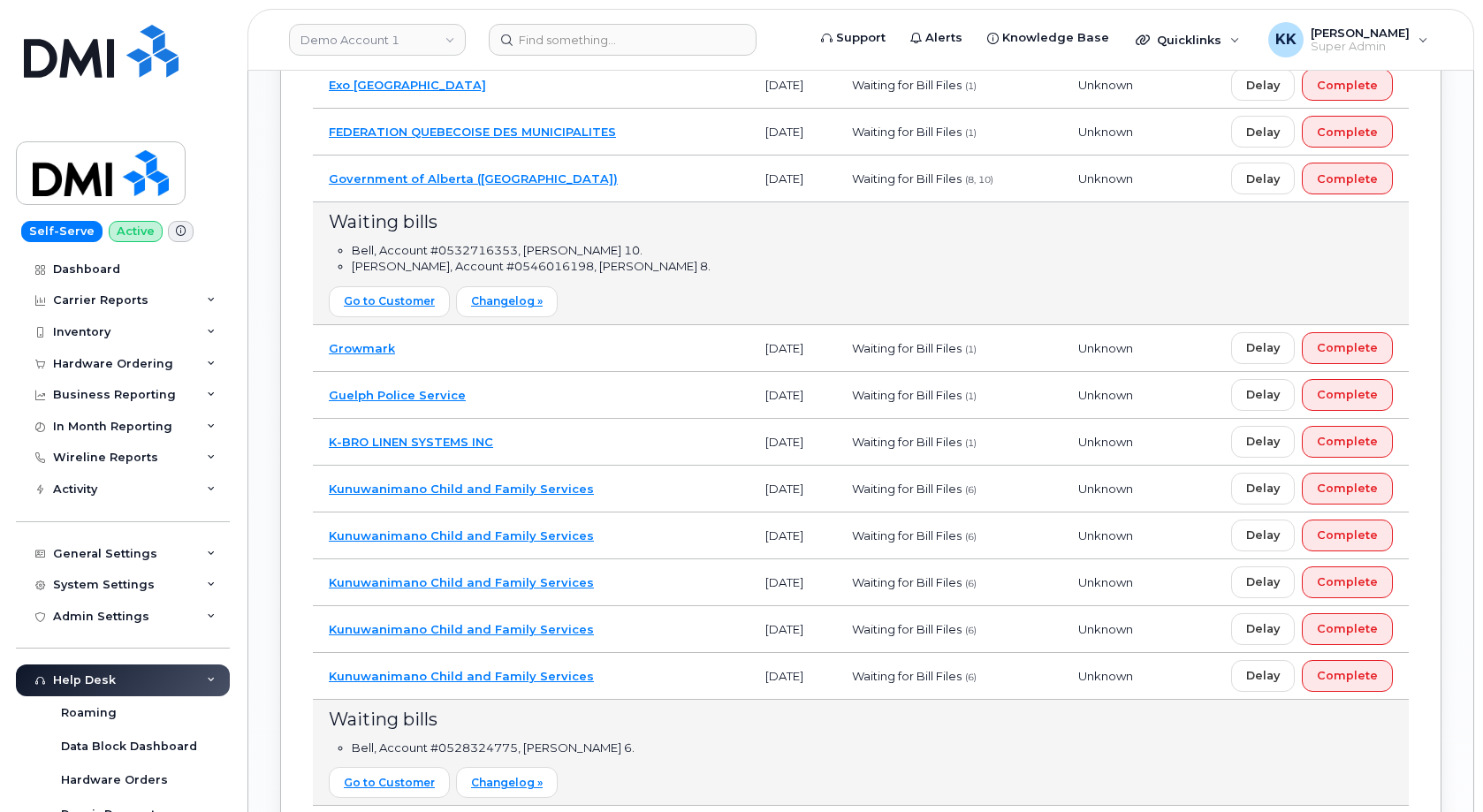
click at [567, 184] on td "Government of Alberta (GOA)" at bounding box center [531, 179] width 437 height 47
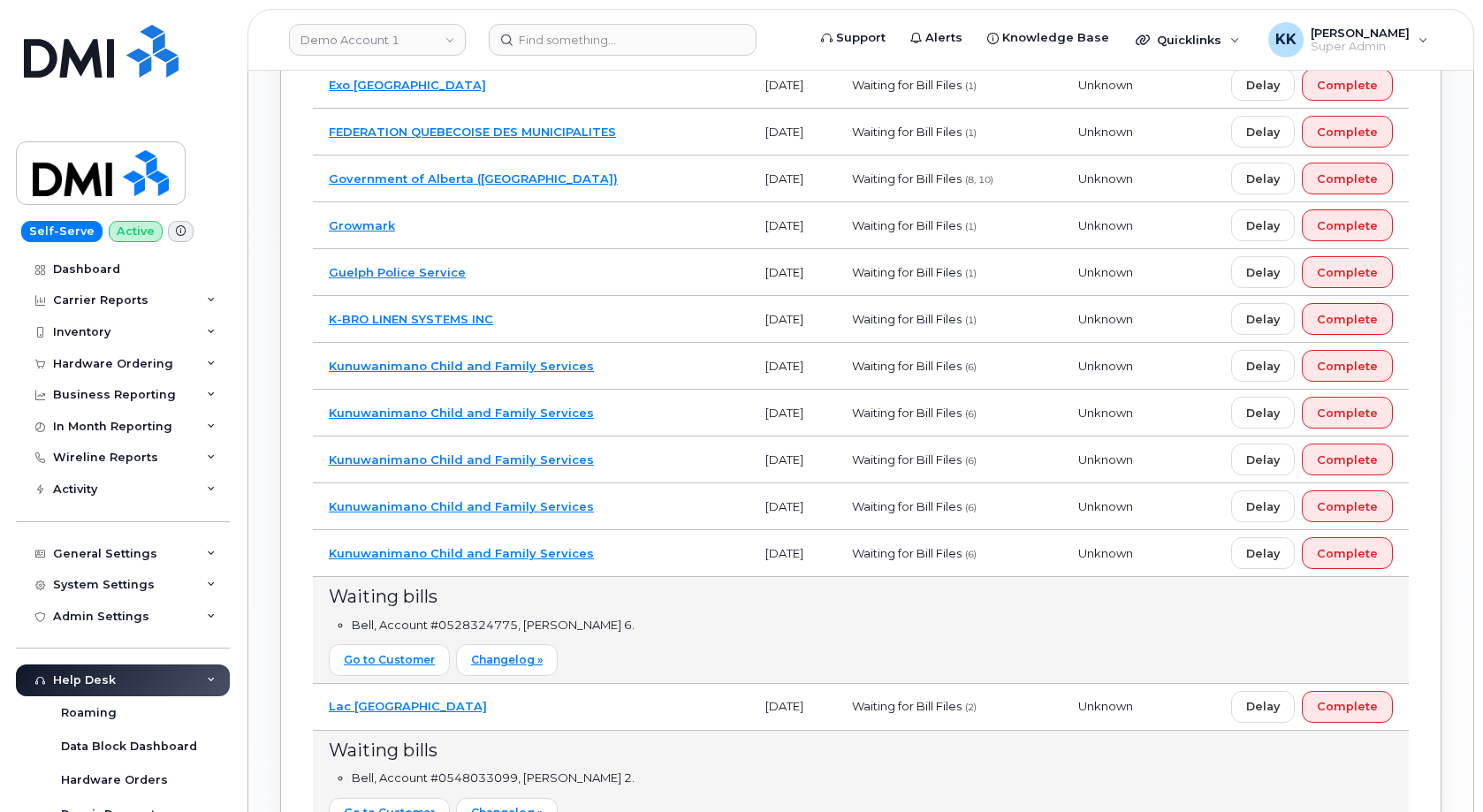
click at [660, 136] on td "FEDERATION QUEBECOISE DES MUNICIPALITES" at bounding box center [531, 131] width 437 height 47
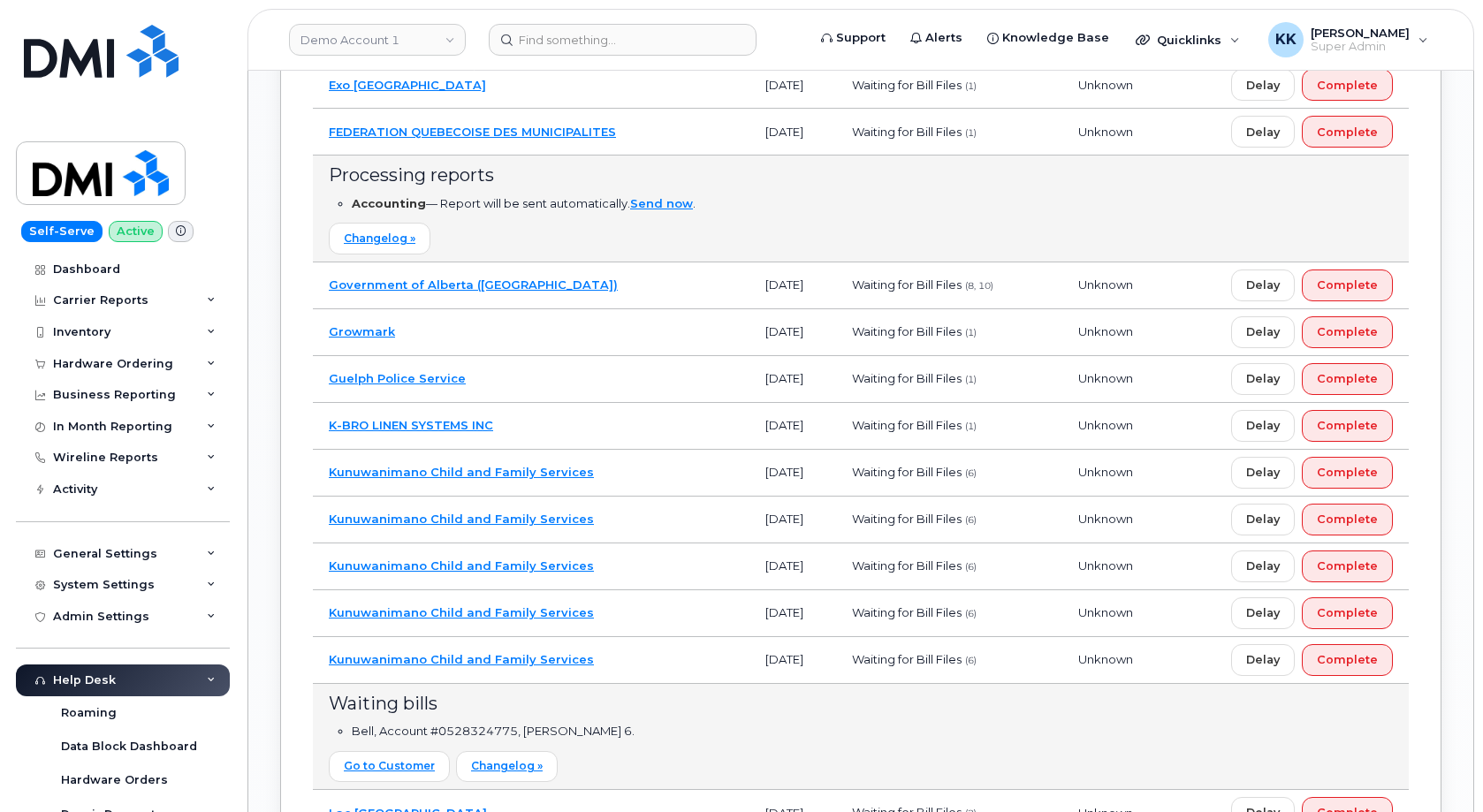
click at [660, 136] on td "FEDERATION QUEBECOISE DES MUNICIPALITES" at bounding box center [531, 131] width 437 height 47
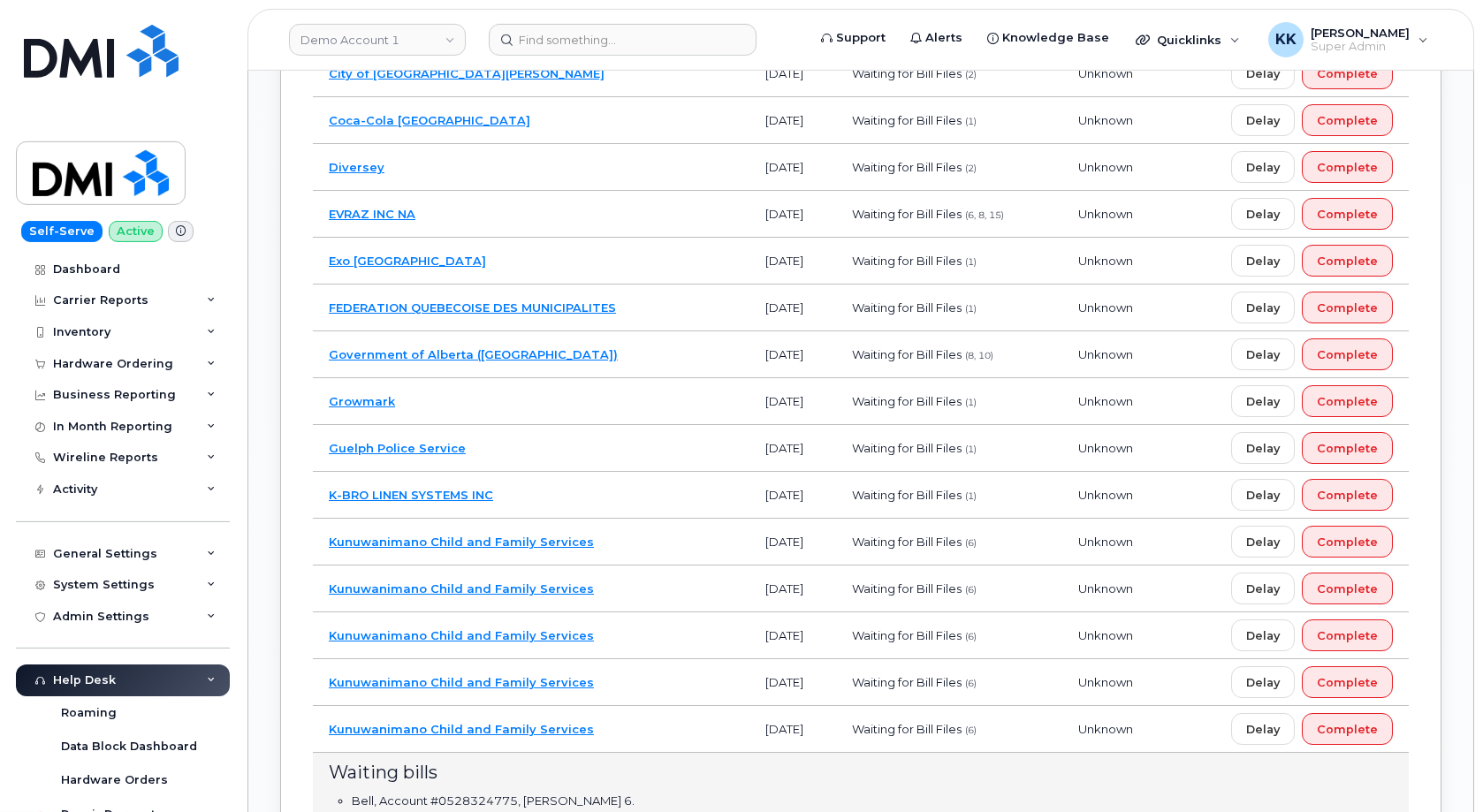
scroll to position [2252, 0]
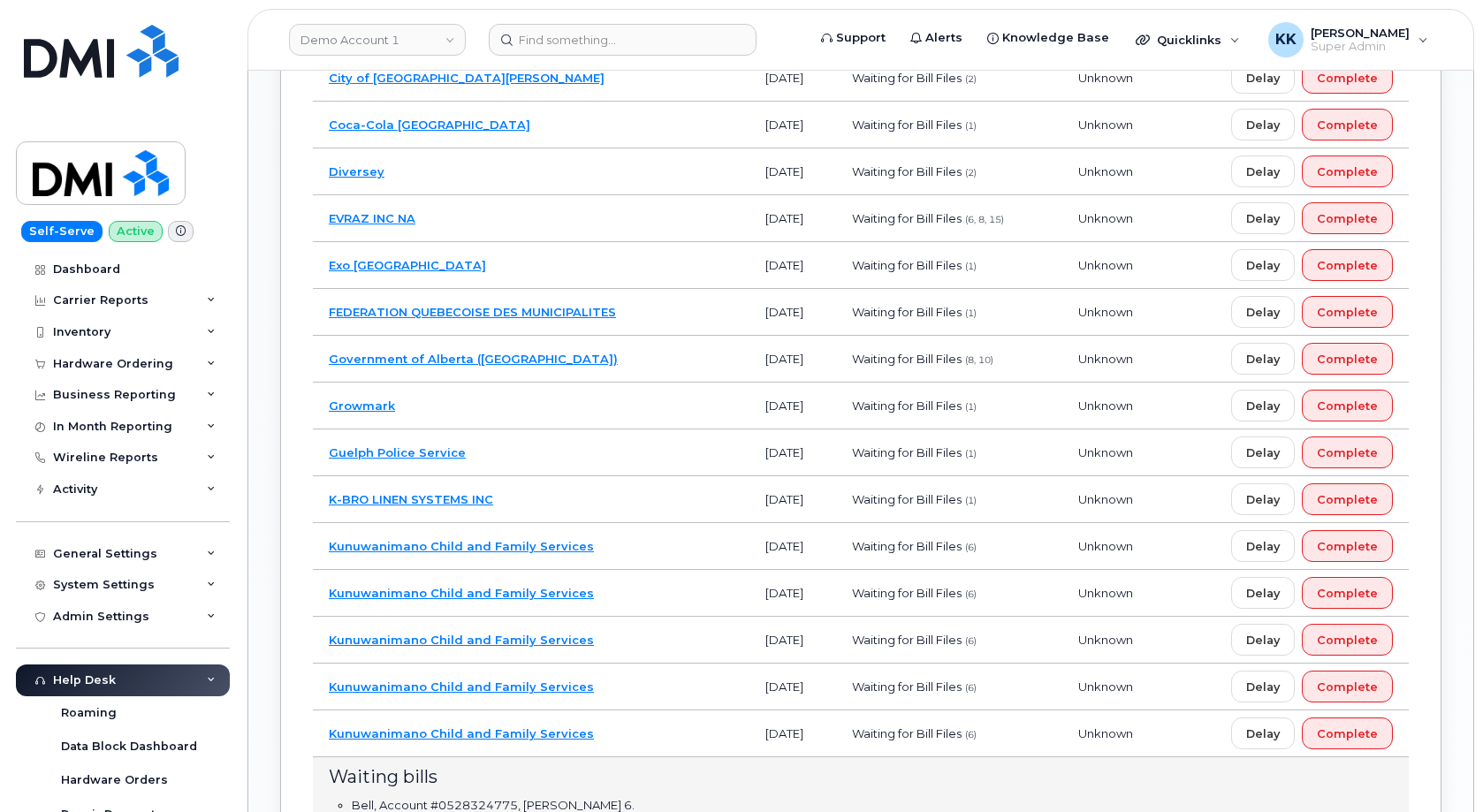
click at [487, 271] on td "Exo Quebec" at bounding box center [531, 265] width 437 height 47
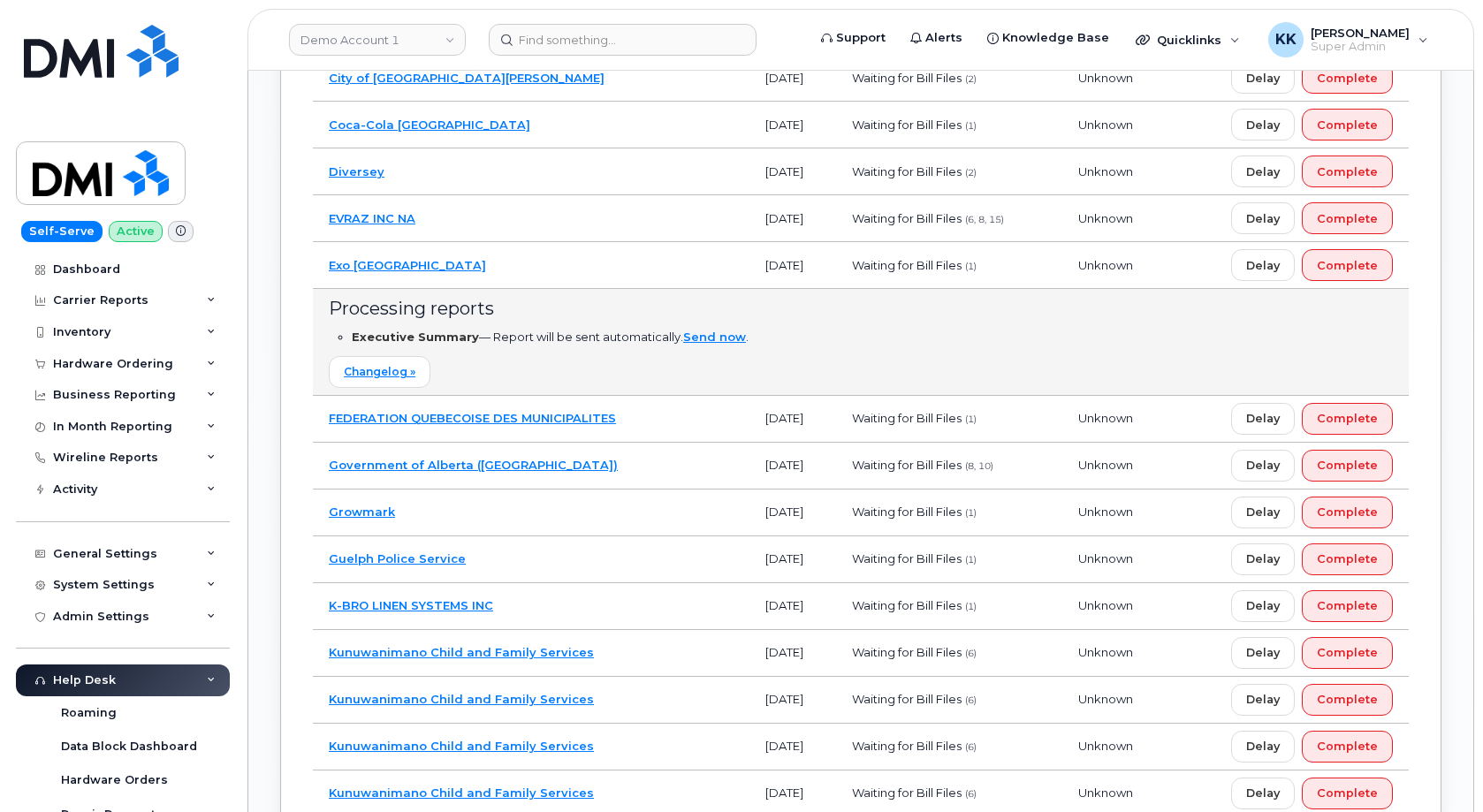
click at [486, 270] on td "Exo Quebec" at bounding box center [531, 265] width 437 height 47
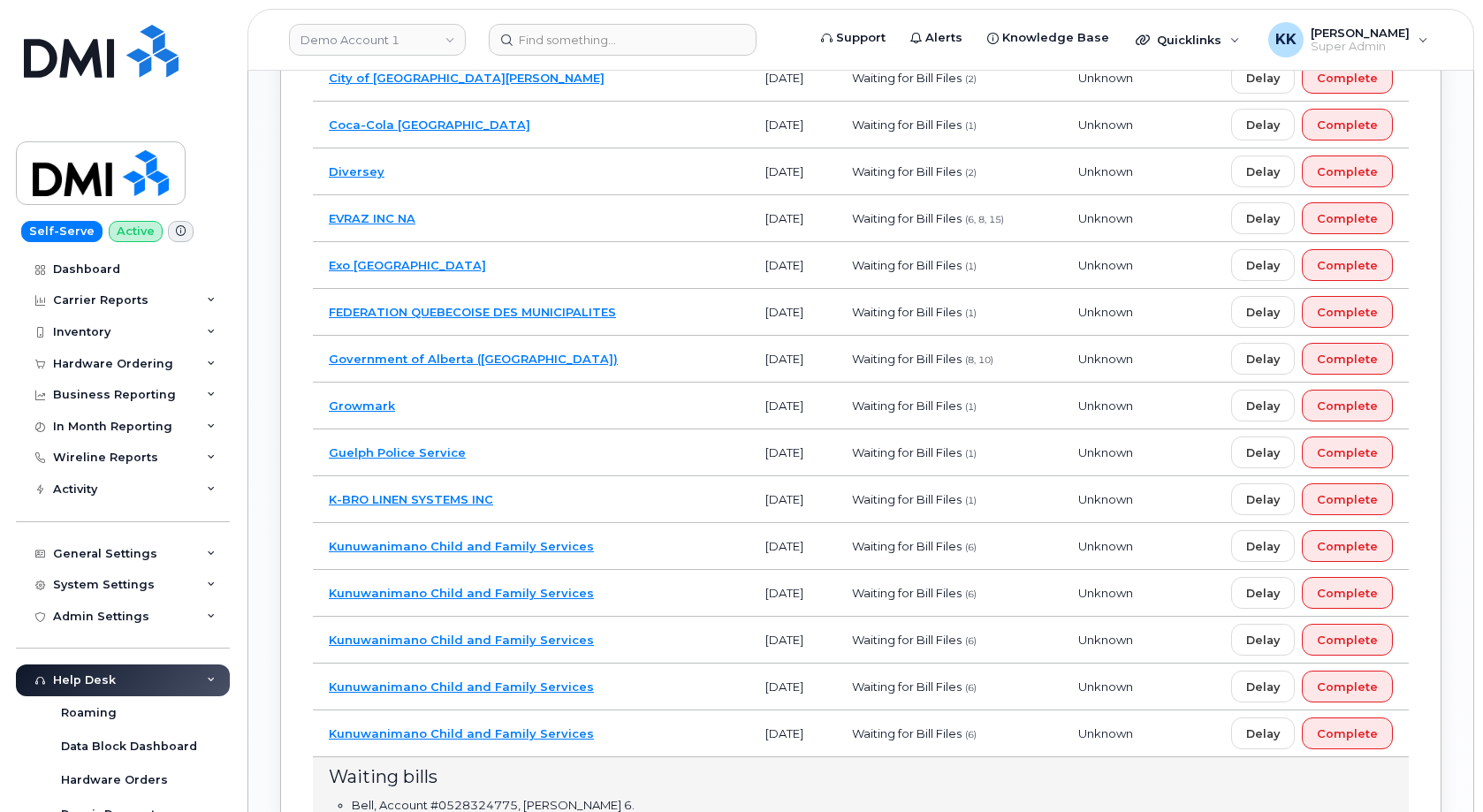
click at [486, 229] on td "EVRAZ INC NA" at bounding box center [531, 218] width 437 height 47
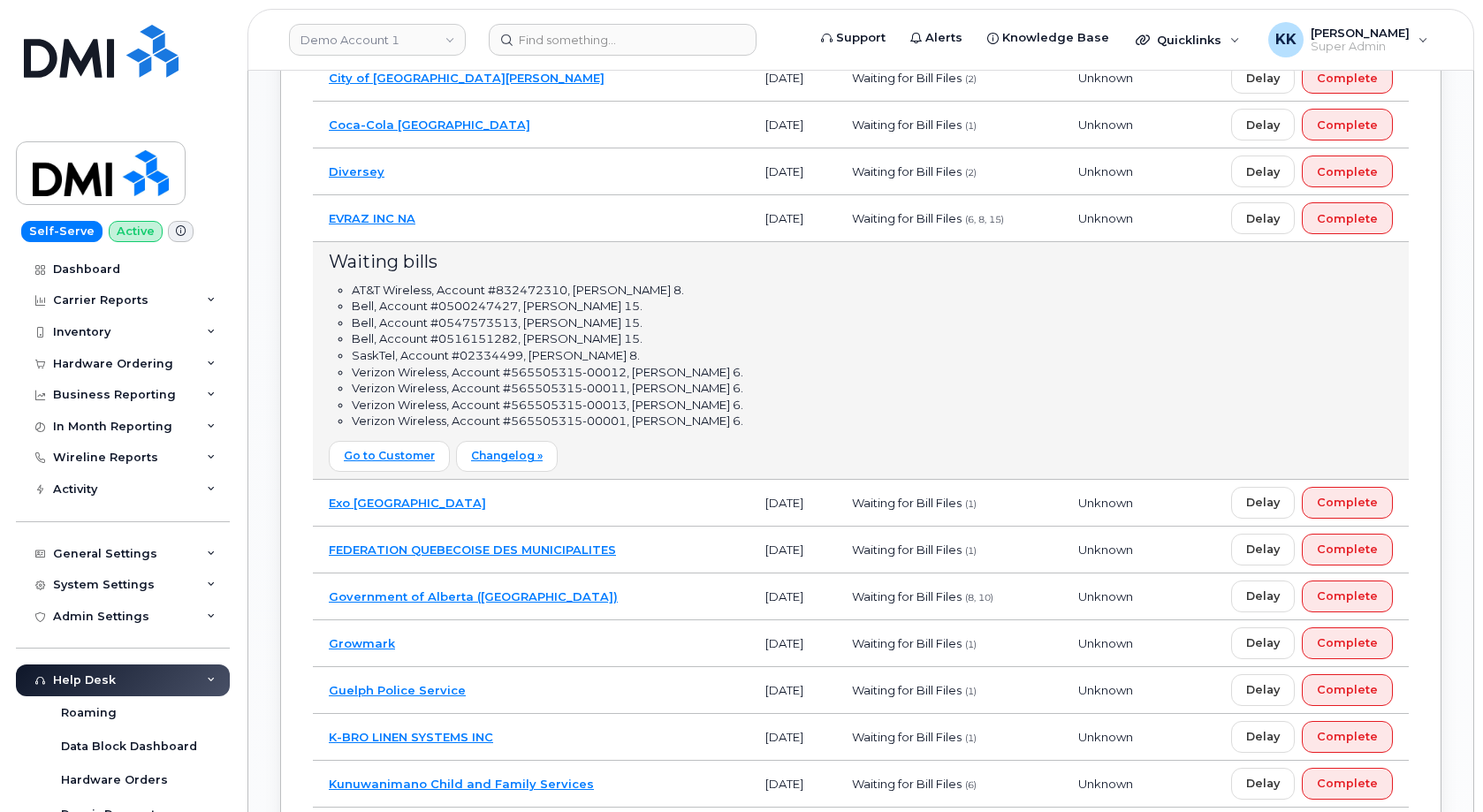
click at [486, 229] on td "EVRAZ INC NA" at bounding box center [531, 218] width 437 height 47
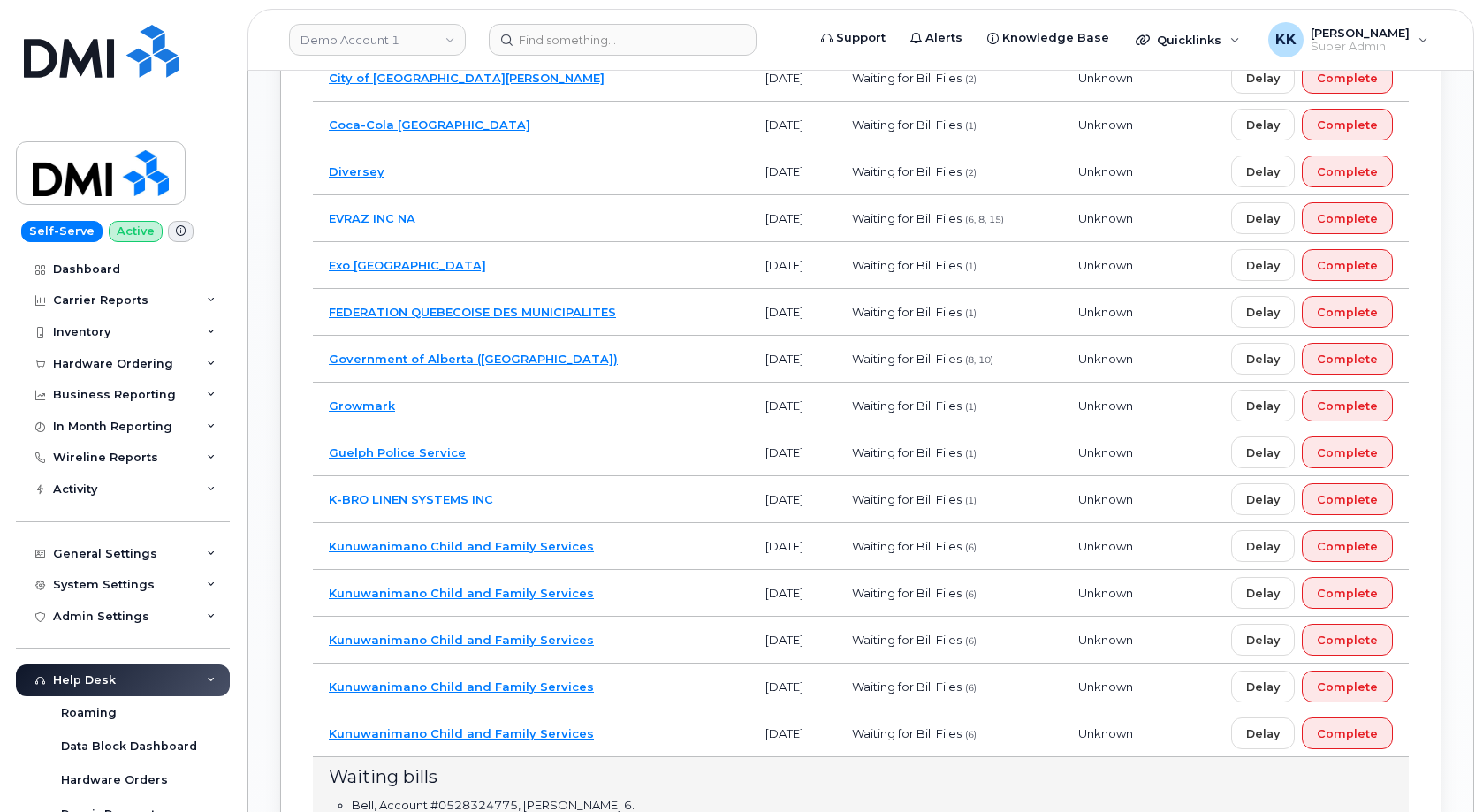
click at [478, 164] on td "Diversey" at bounding box center [531, 171] width 437 height 47
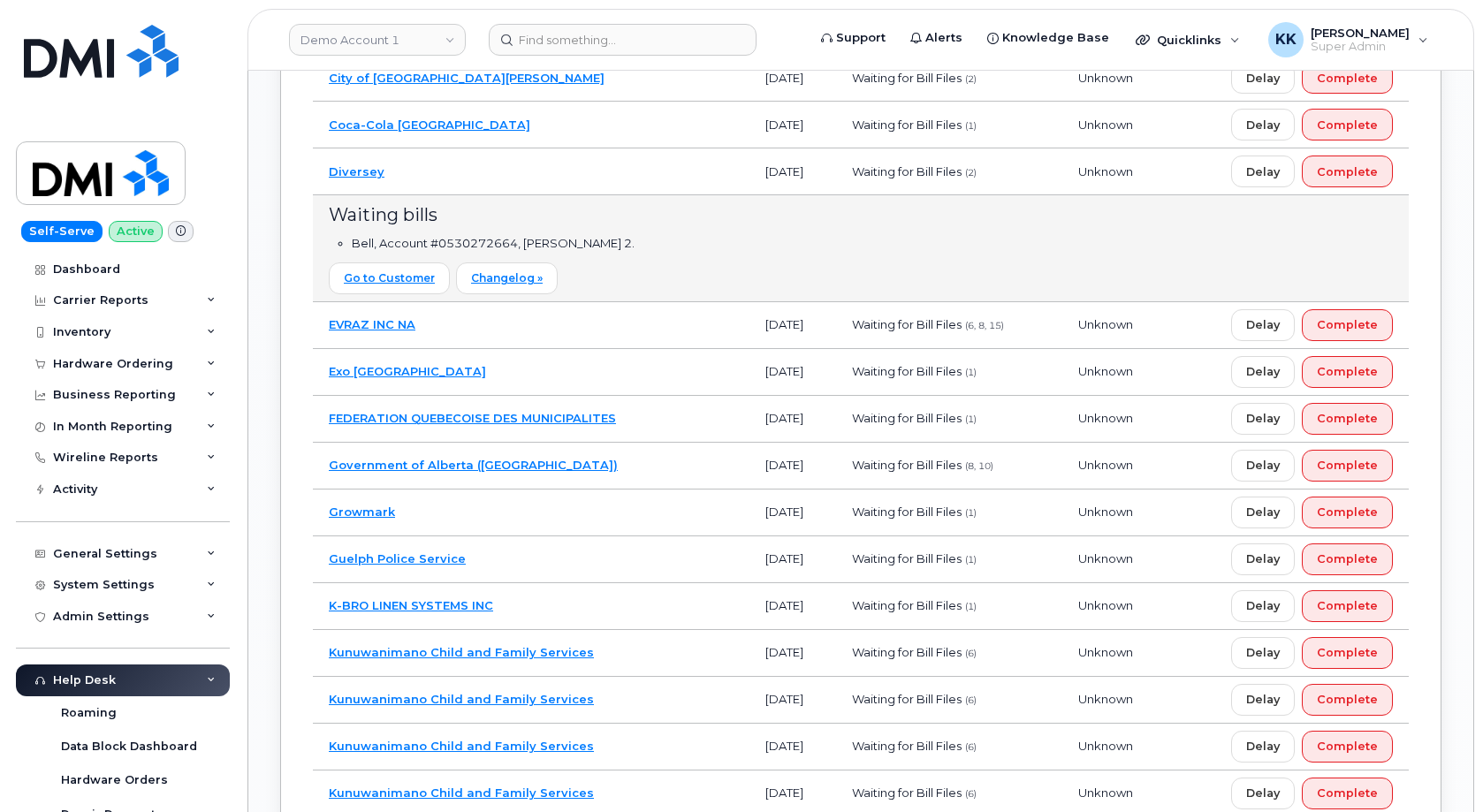
click at [493, 127] on td "Coca-Cola Canada" at bounding box center [531, 125] width 437 height 47
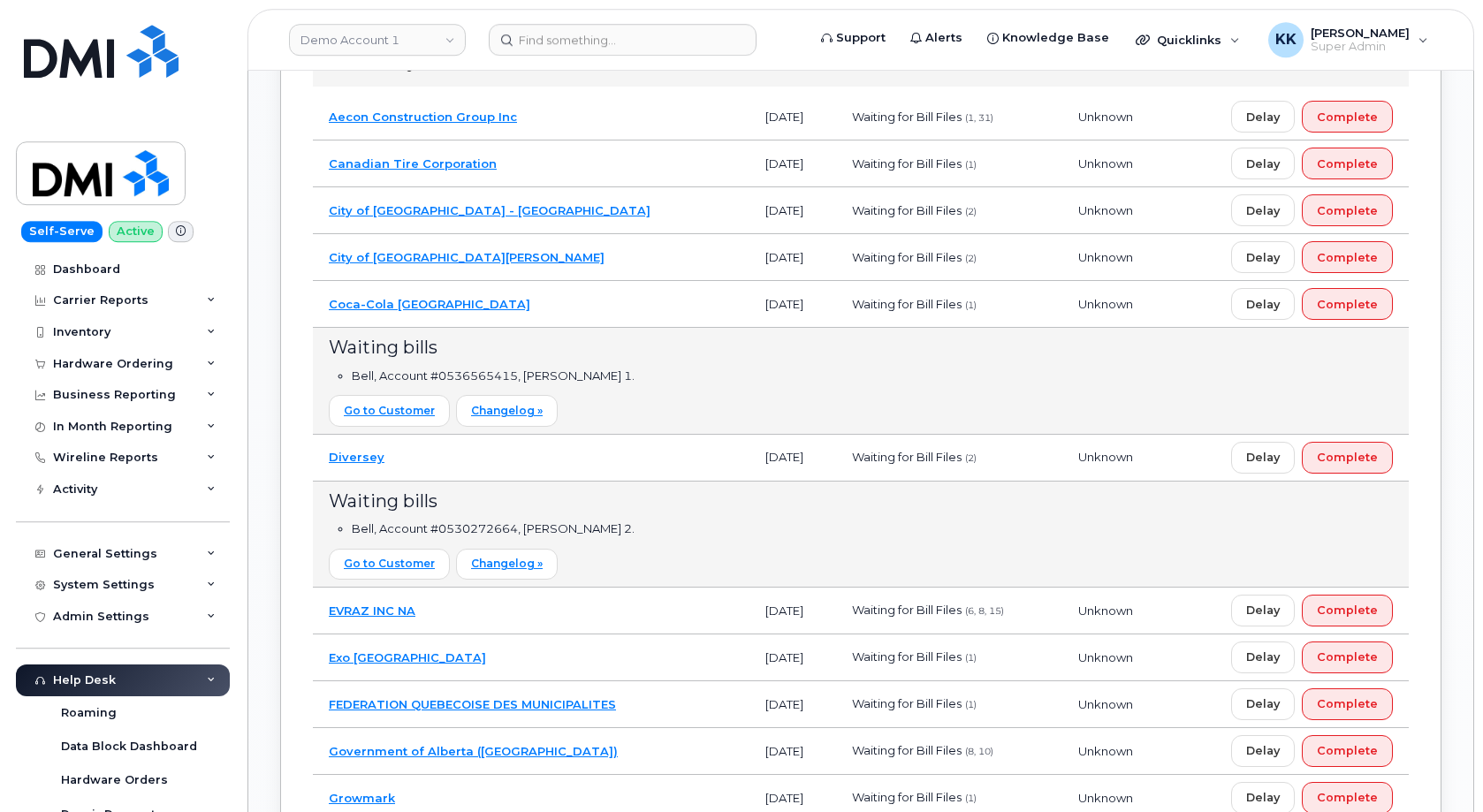
scroll to position [2073, 0]
click at [489, 263] on td "City of St. Albert" at bounding box center [531, 258] width 437 height 47
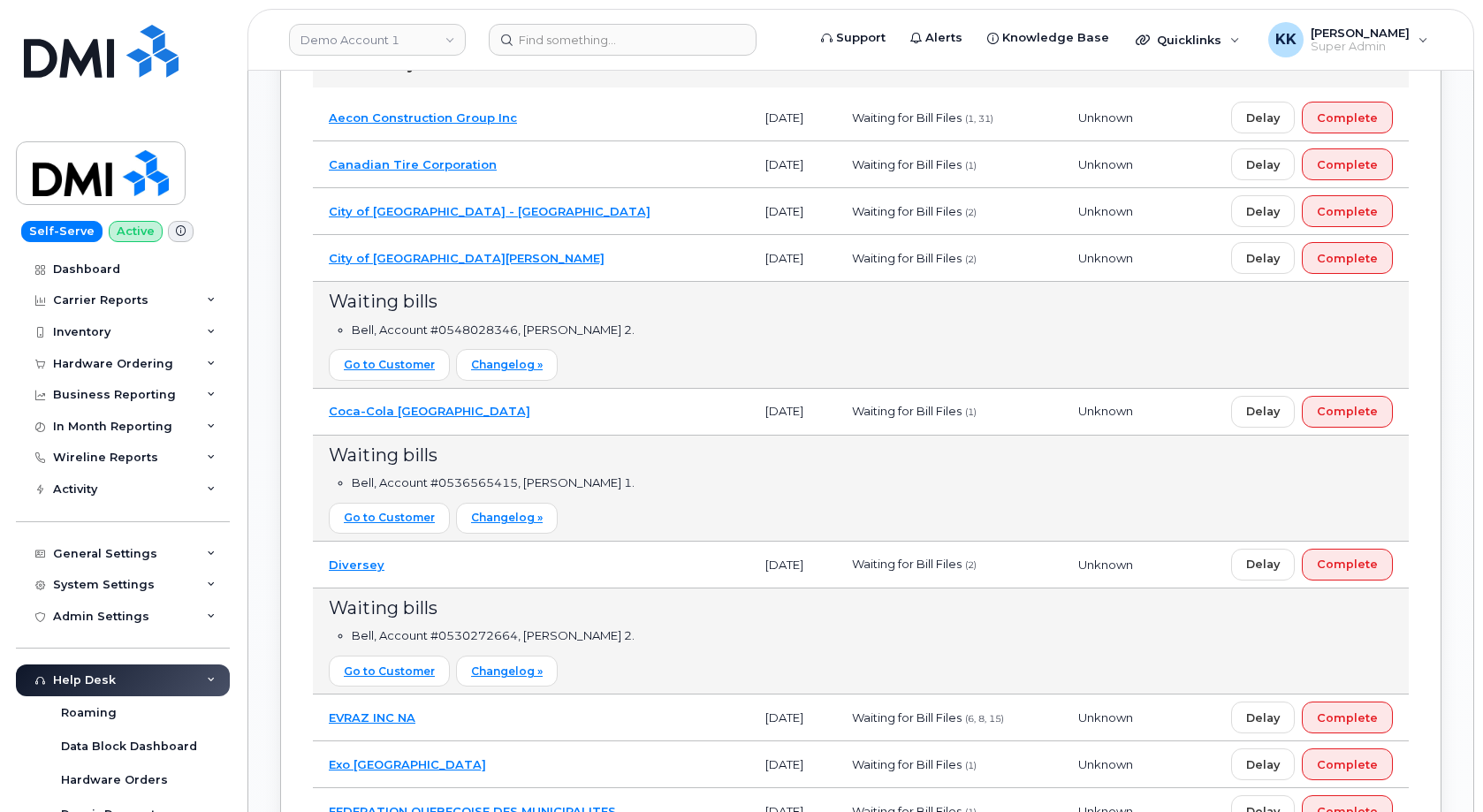
click at [557, 215] on td "City of Spruce Grove - Gov" at bounding box center [531, 211] width 437 height 47
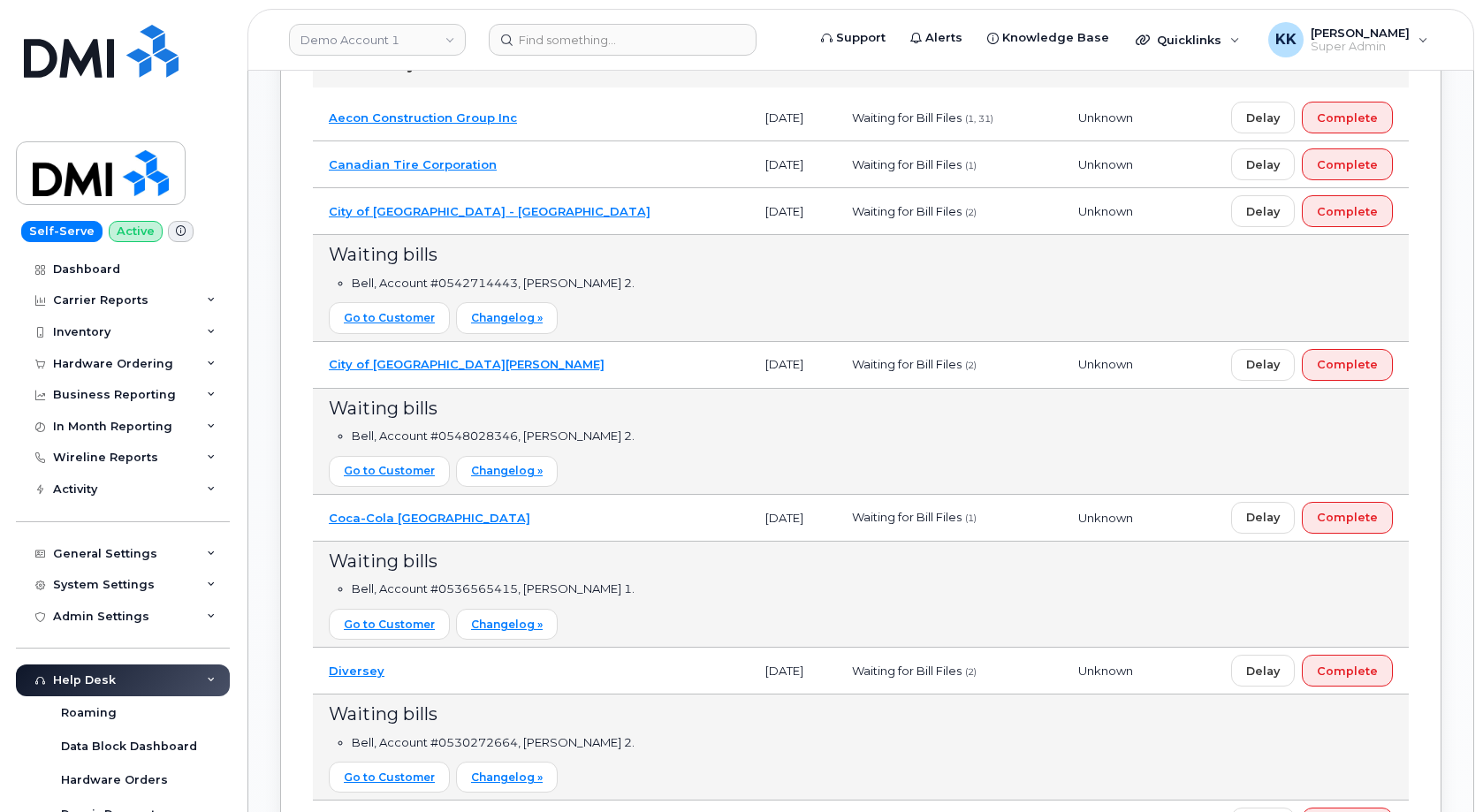
click at [558, 170] on td "Canadian Tire Corporation" at bounding box center [531, 164] width 437 height 47
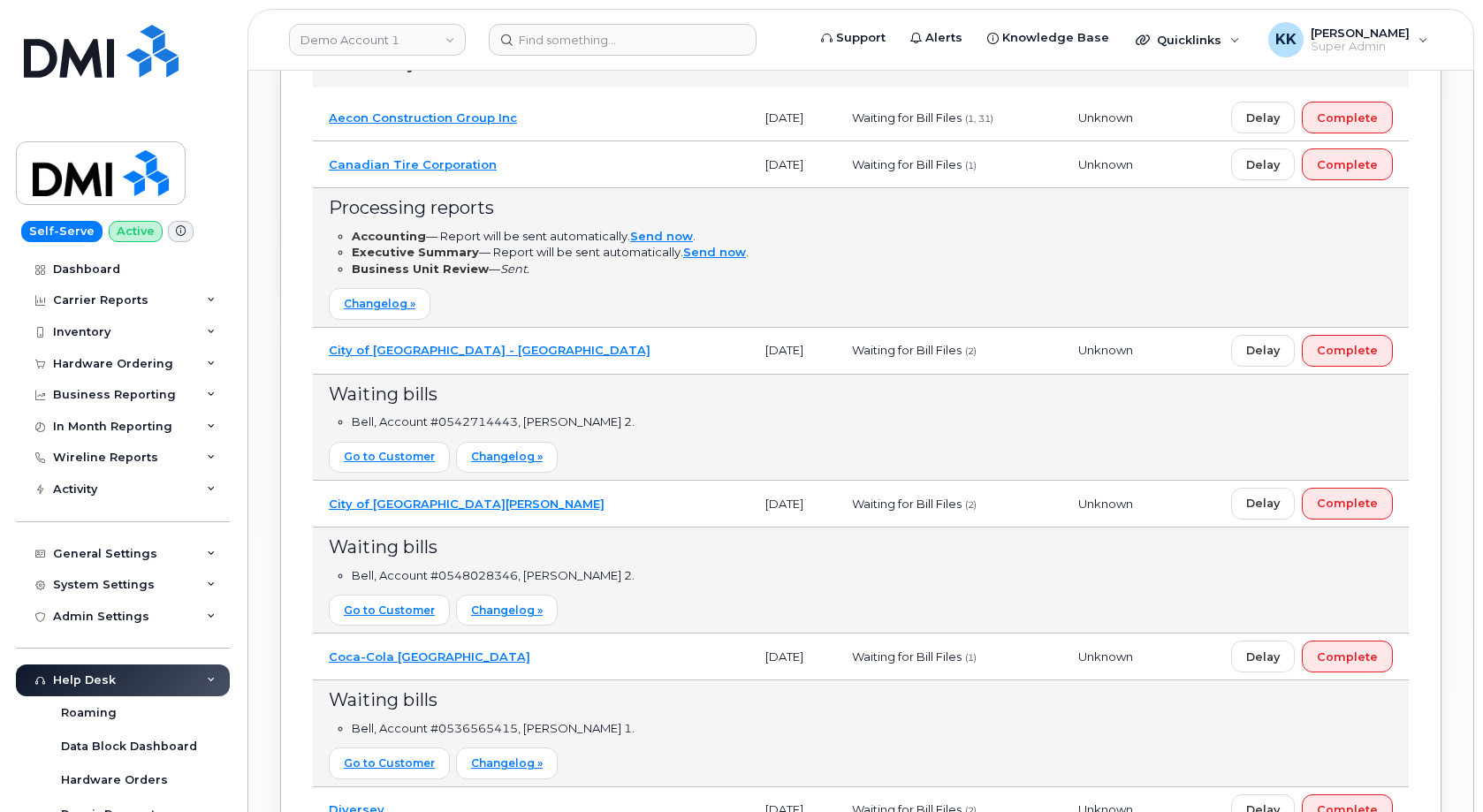
click at [558, 168] on td "Canadian Tire Corporation" at bounding box center [531, 164] width 437 height 47
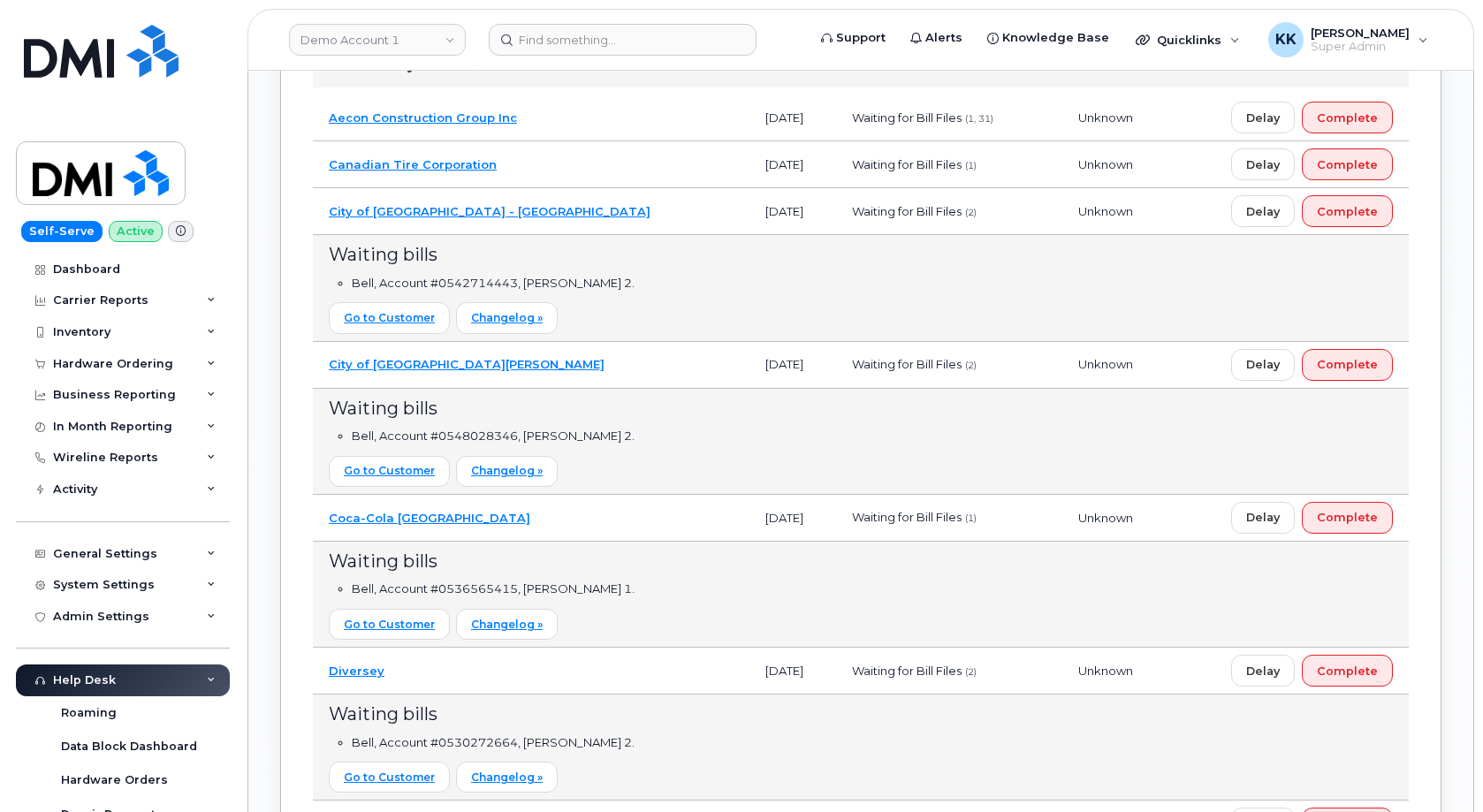
click at [578, 127] on td "Aecon Construction Group Inc" at bounding box center [531, 117] width 437 height 47
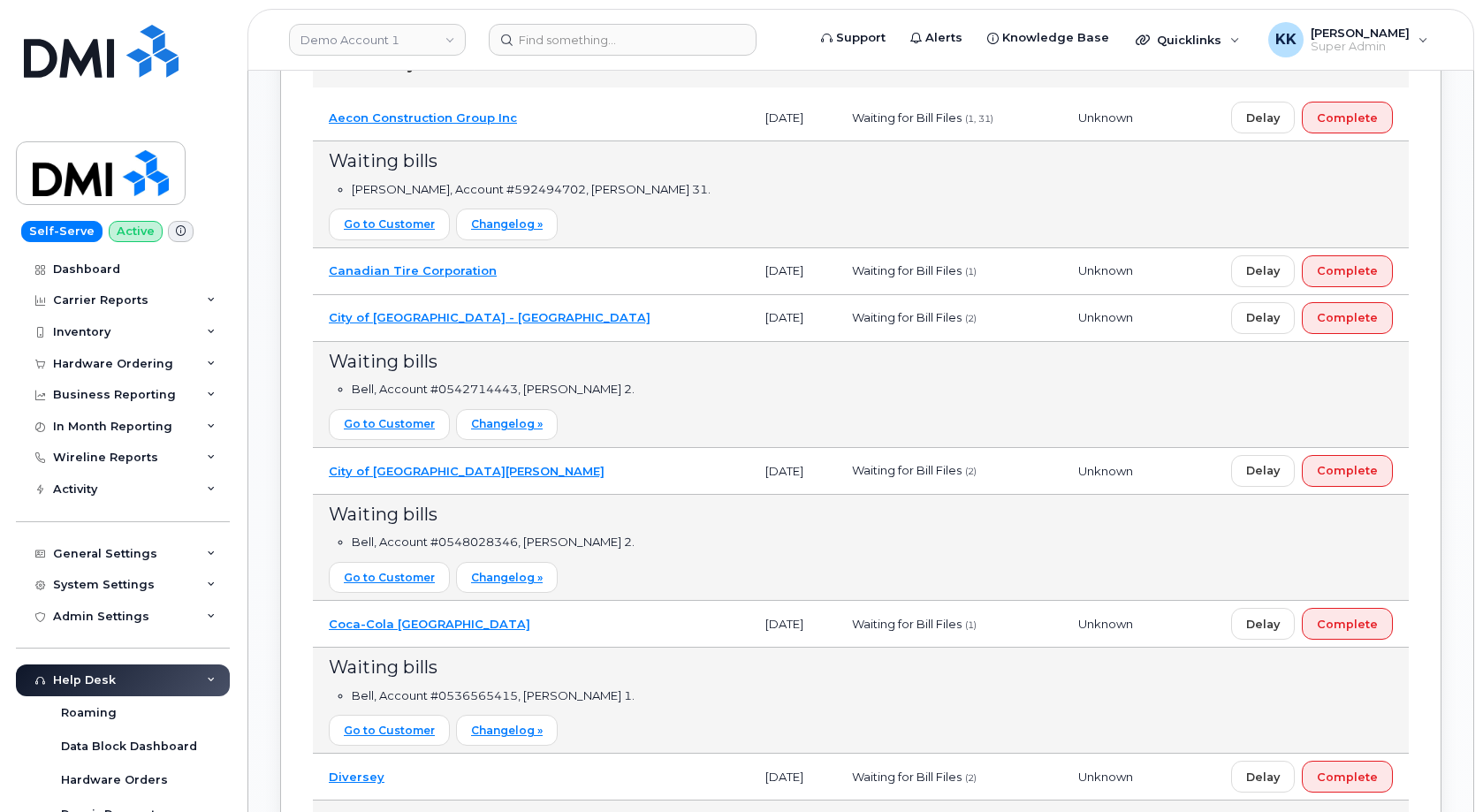
click at [578, 126] on td "Aecon Construction Group Inc" at bounding box center [531, 117] width 437 height 47
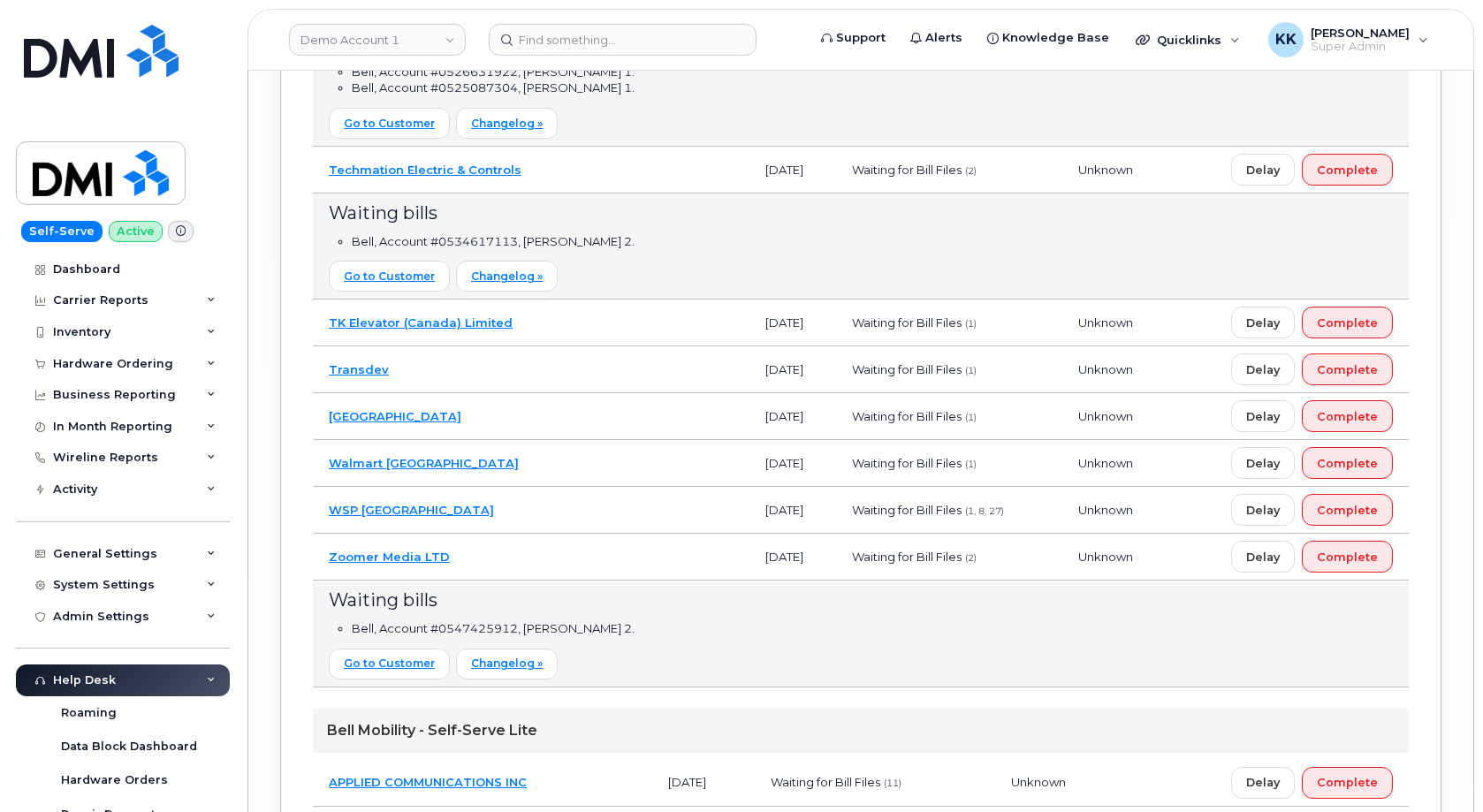
scroll to position [4325, 0]
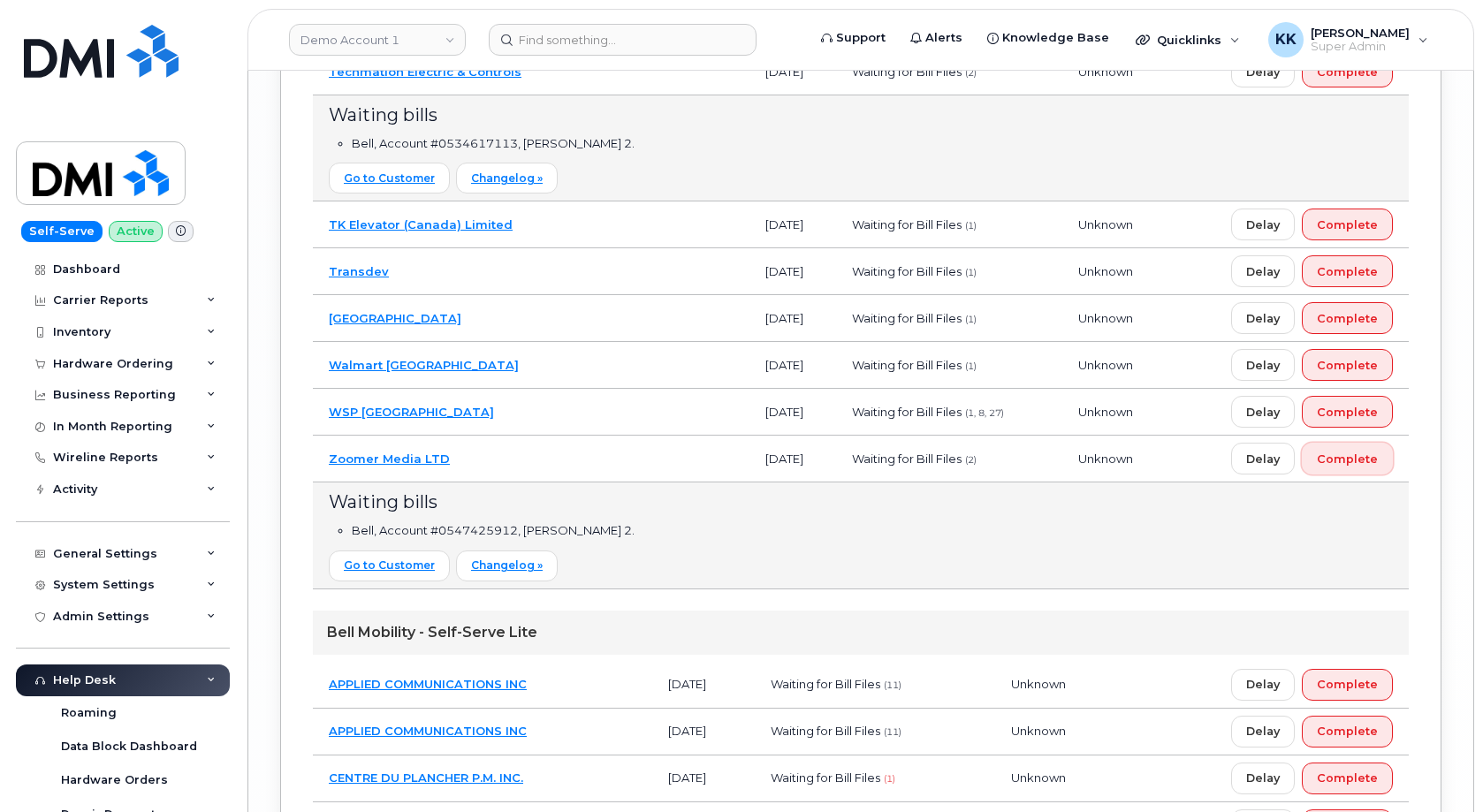
click at [1378, 468] on button "Complete" at bounding box center [1348, 457] width 91 height 31
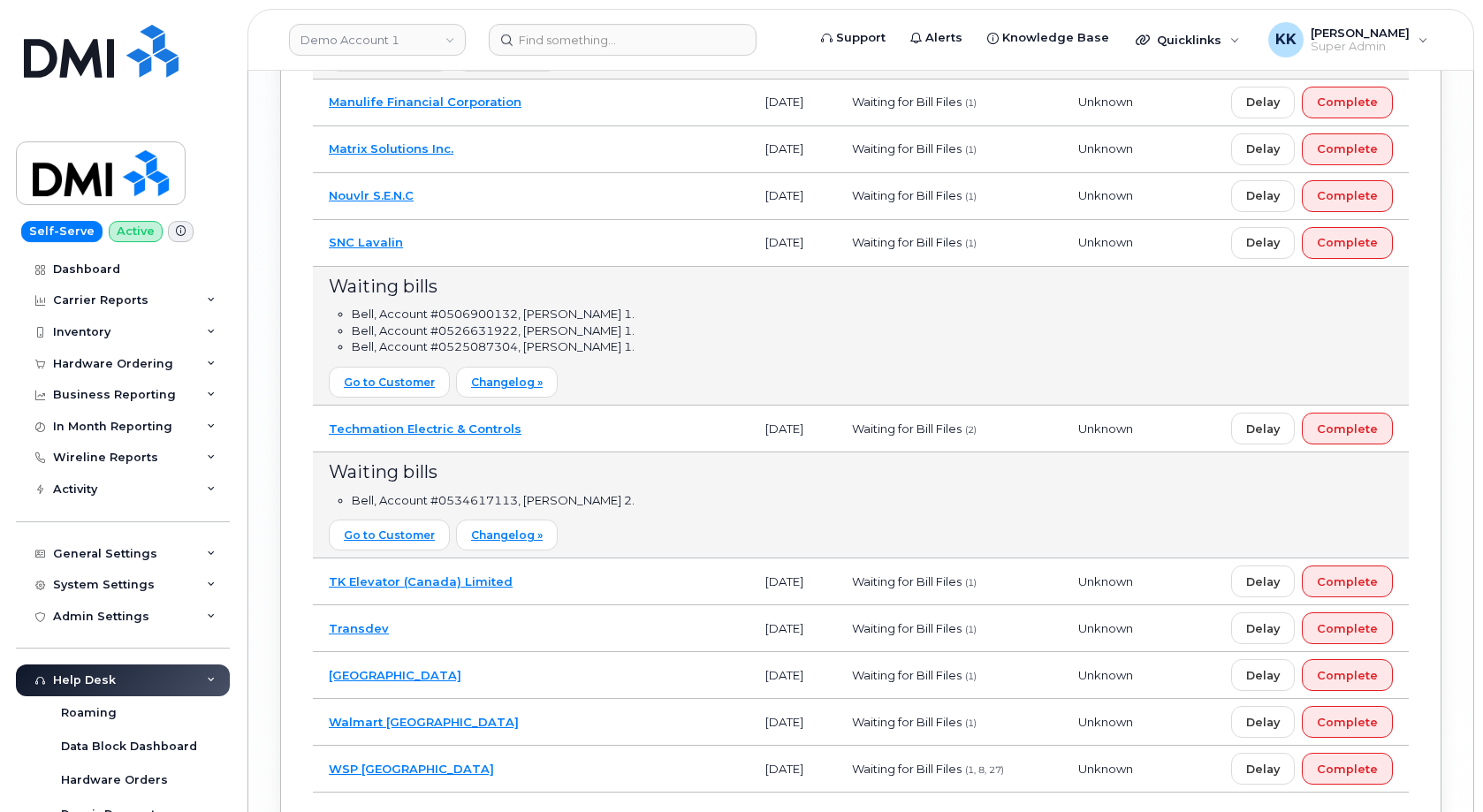
scroll to position [3965, 0]
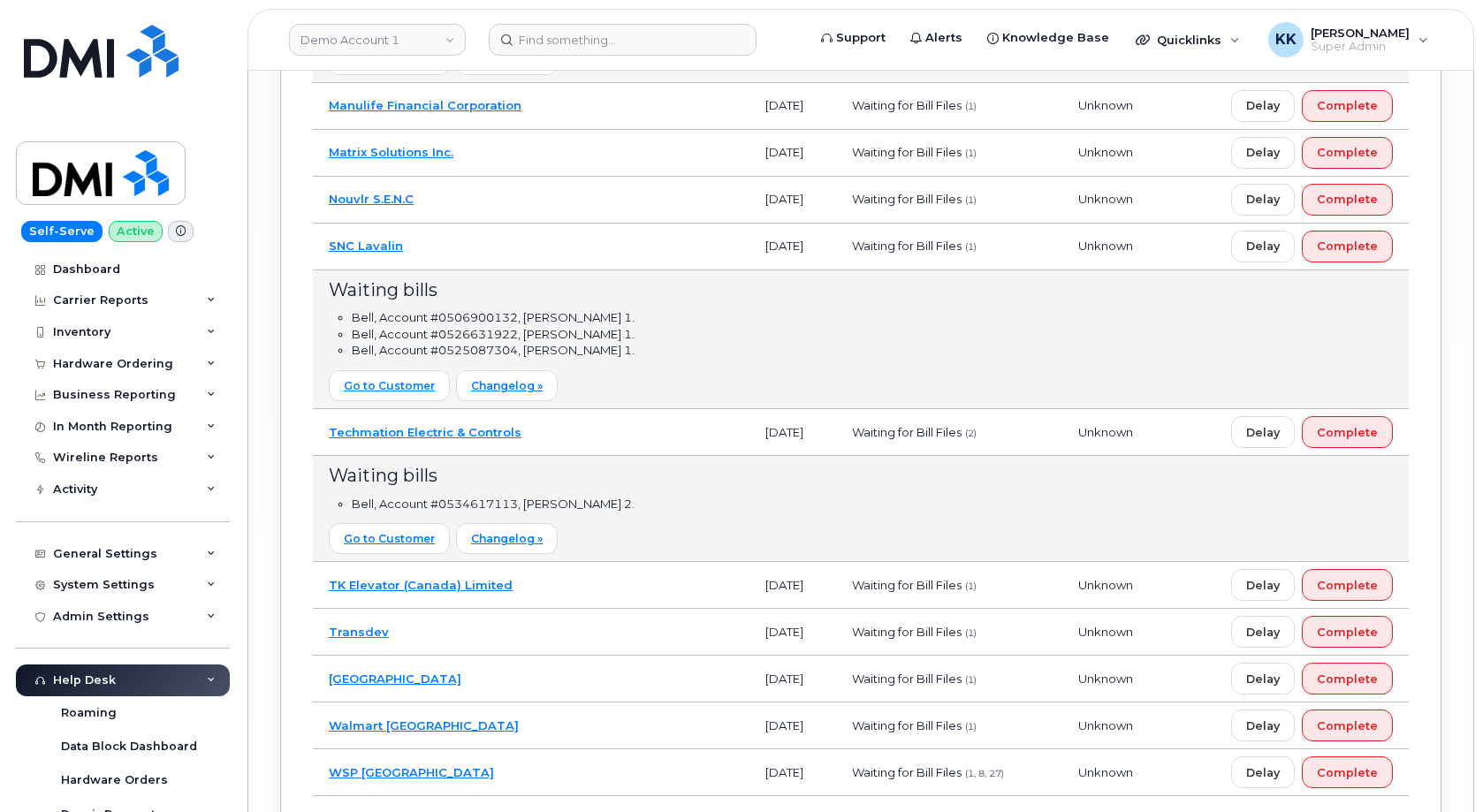
click at [1332, 448] on button "Complete" at bounding box center [1348, 432] width 91 height 31
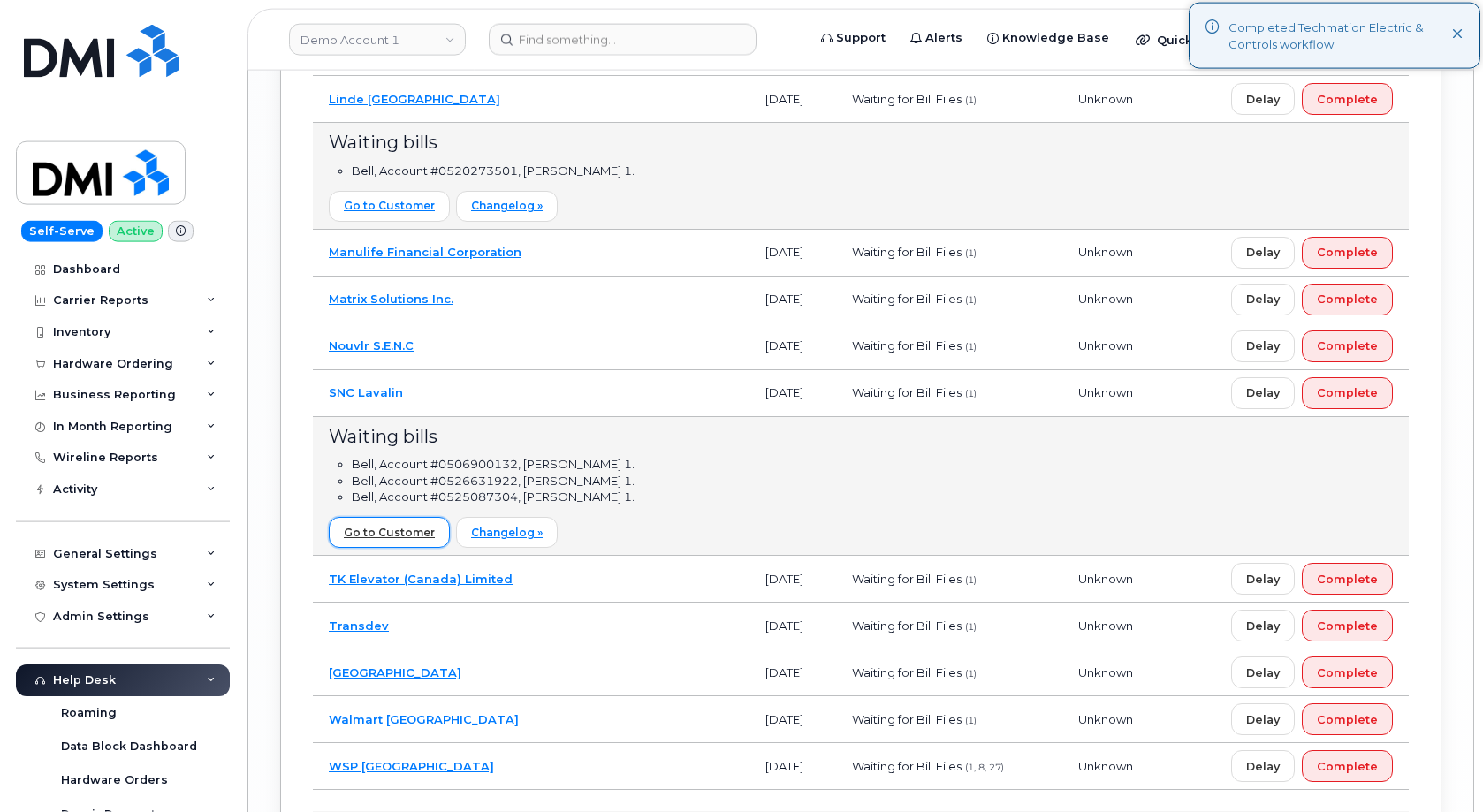
scroll to position [3784, 0]
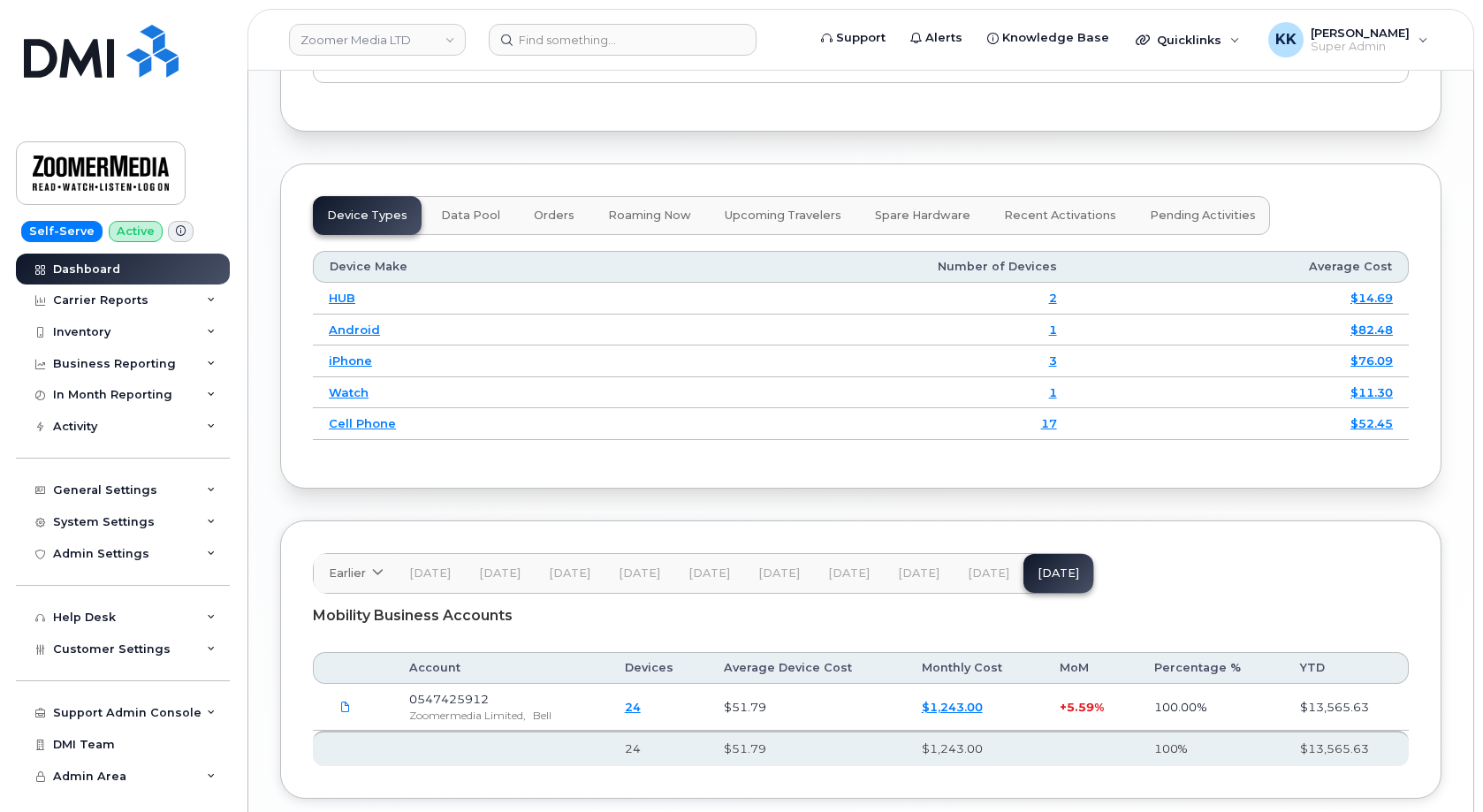
scroll to position [2233, 0]
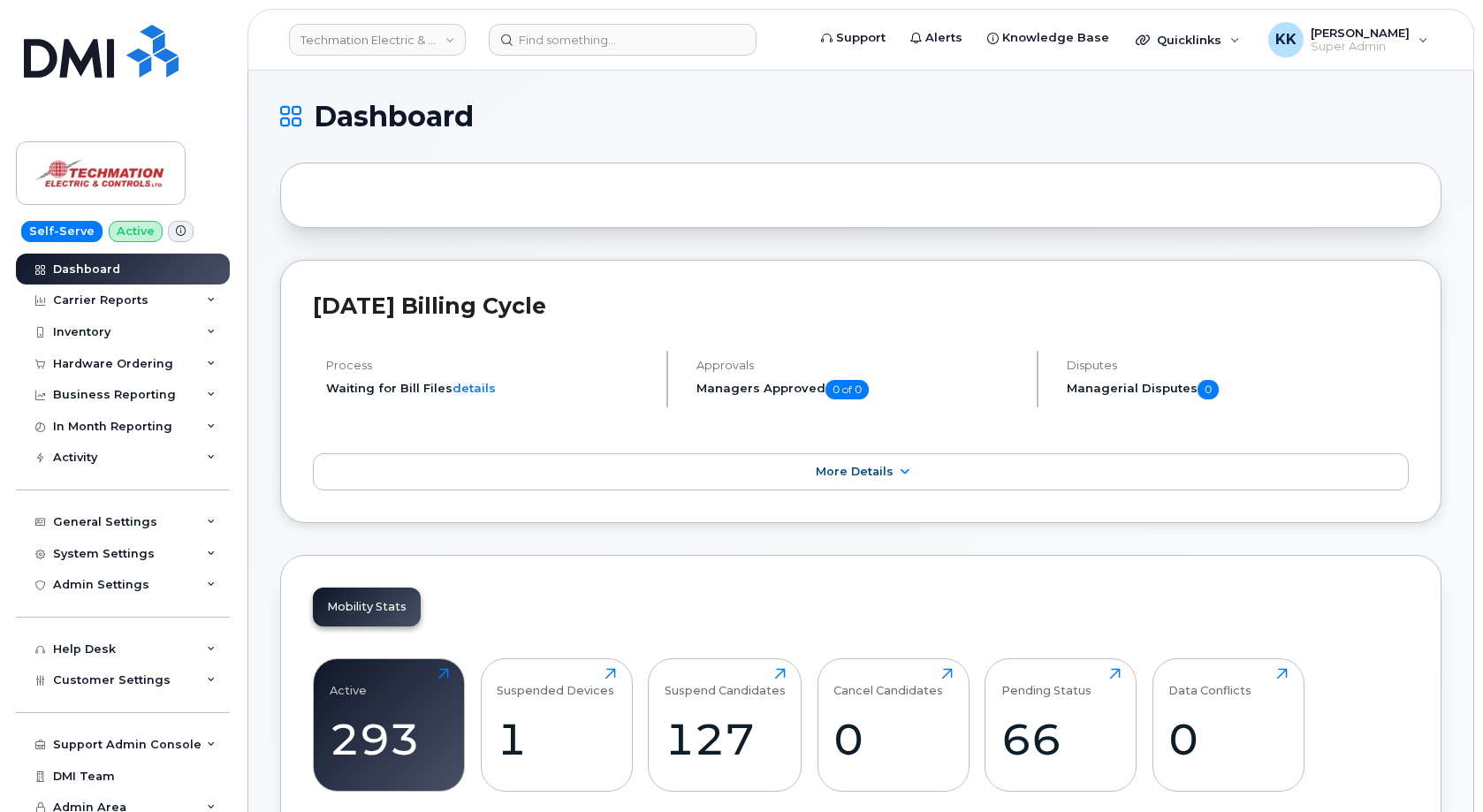
scroll to position [2258, 0]
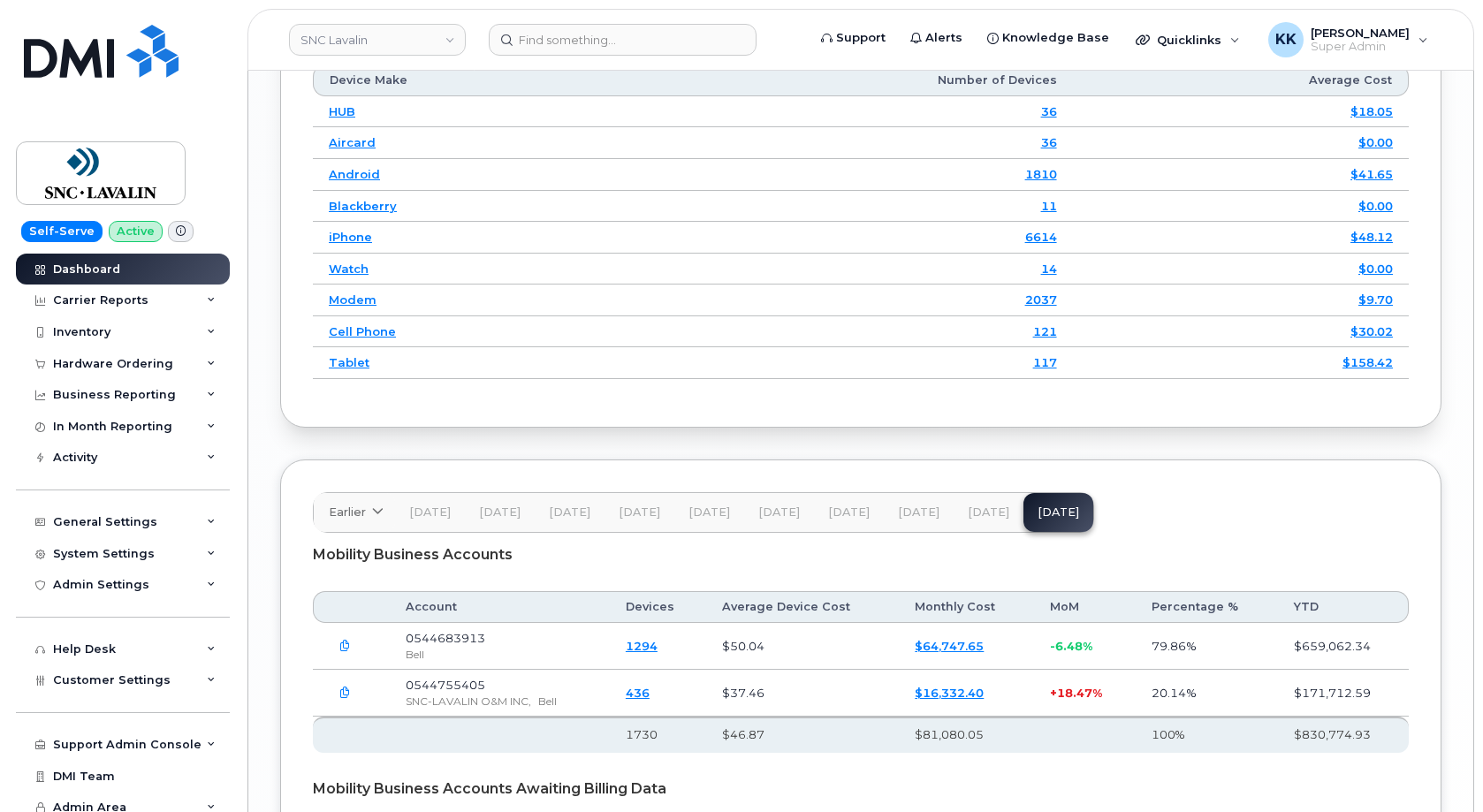
scroll to position [2675, 0]
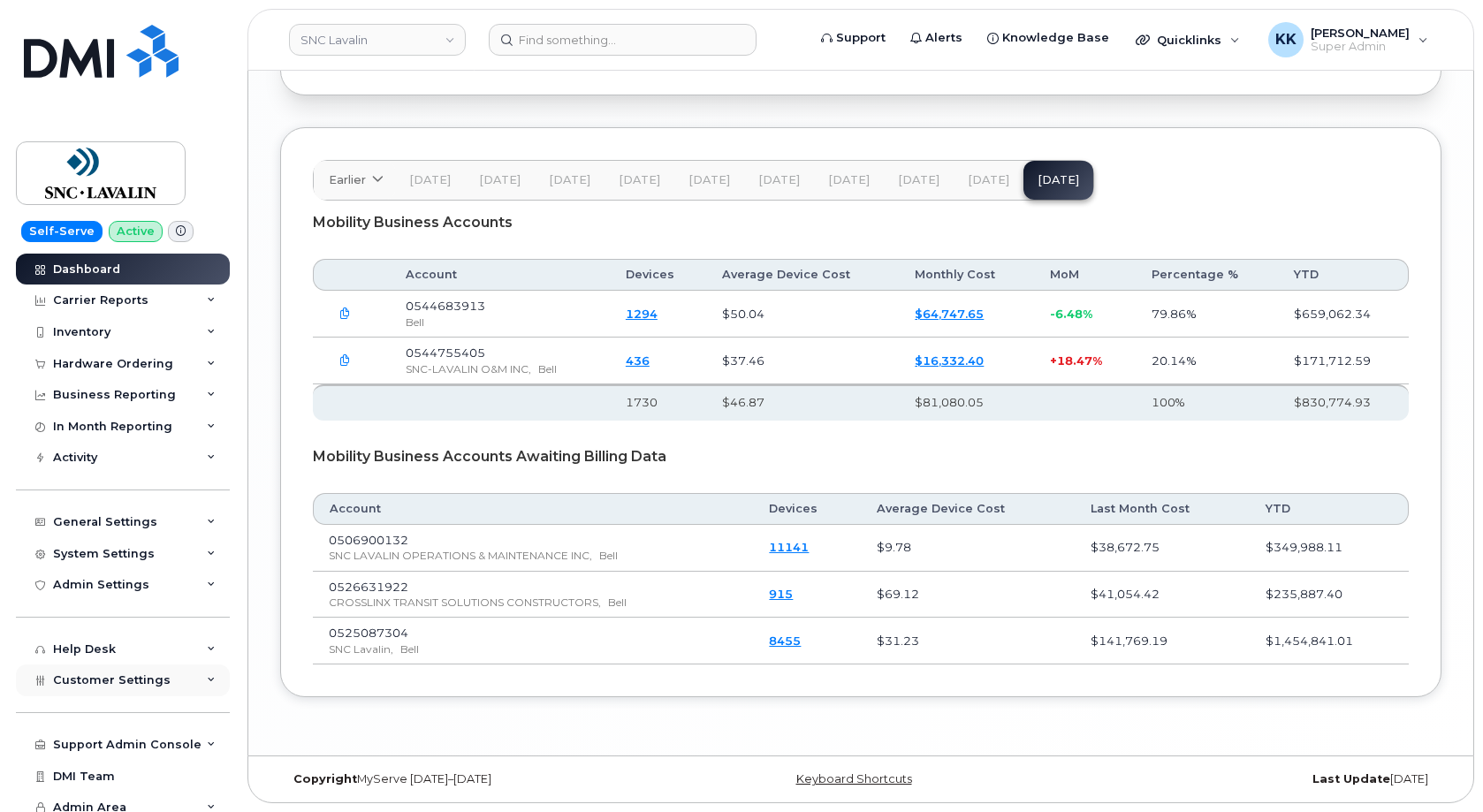
click at [140, 682] on span "Customer Settings" at bounding box center [112, 680] width 118 height 13
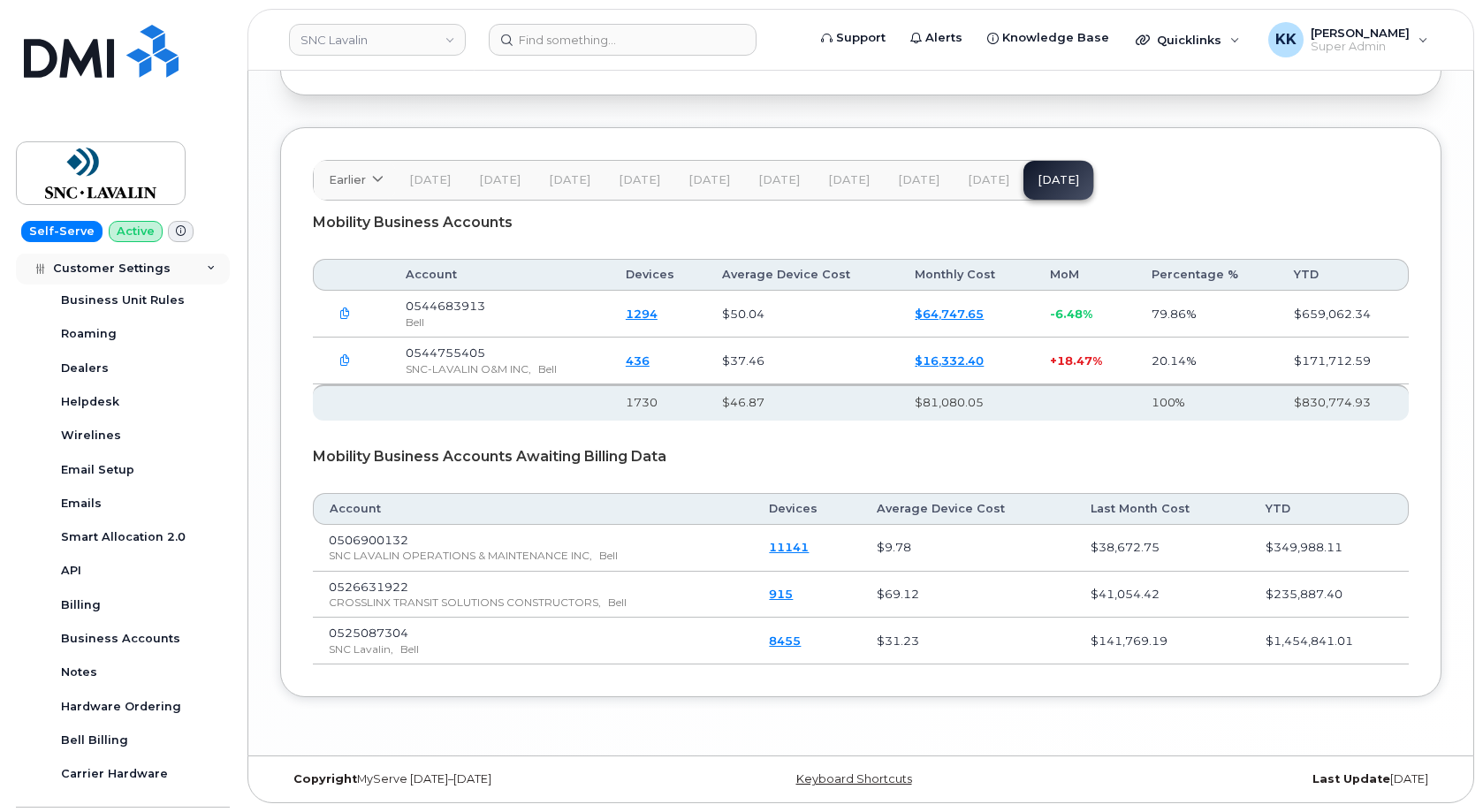
scroll to position [509, 0]
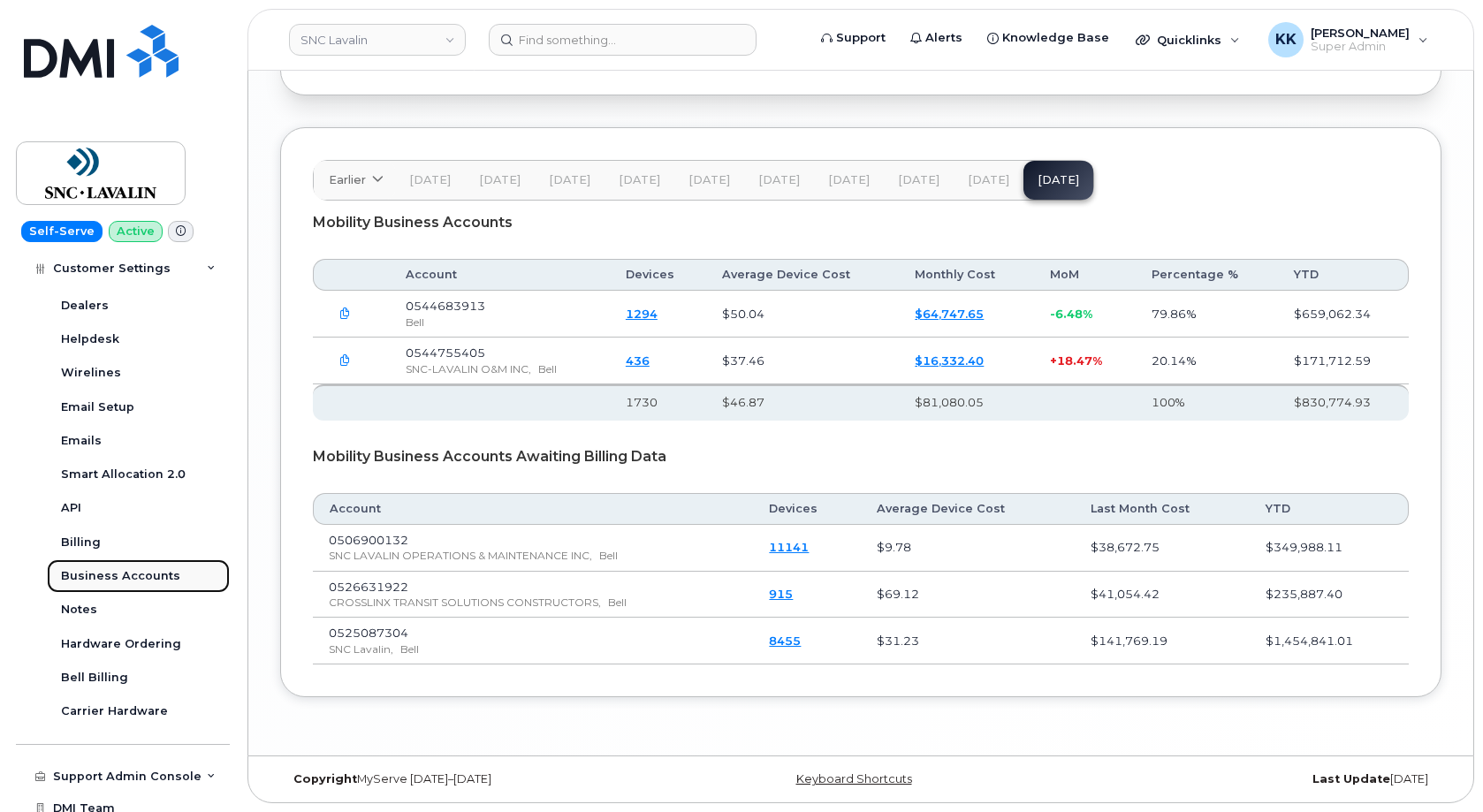
click at [139, 580] on div "Business Accounts" at bounding box center [120, 575] width 119 height 16
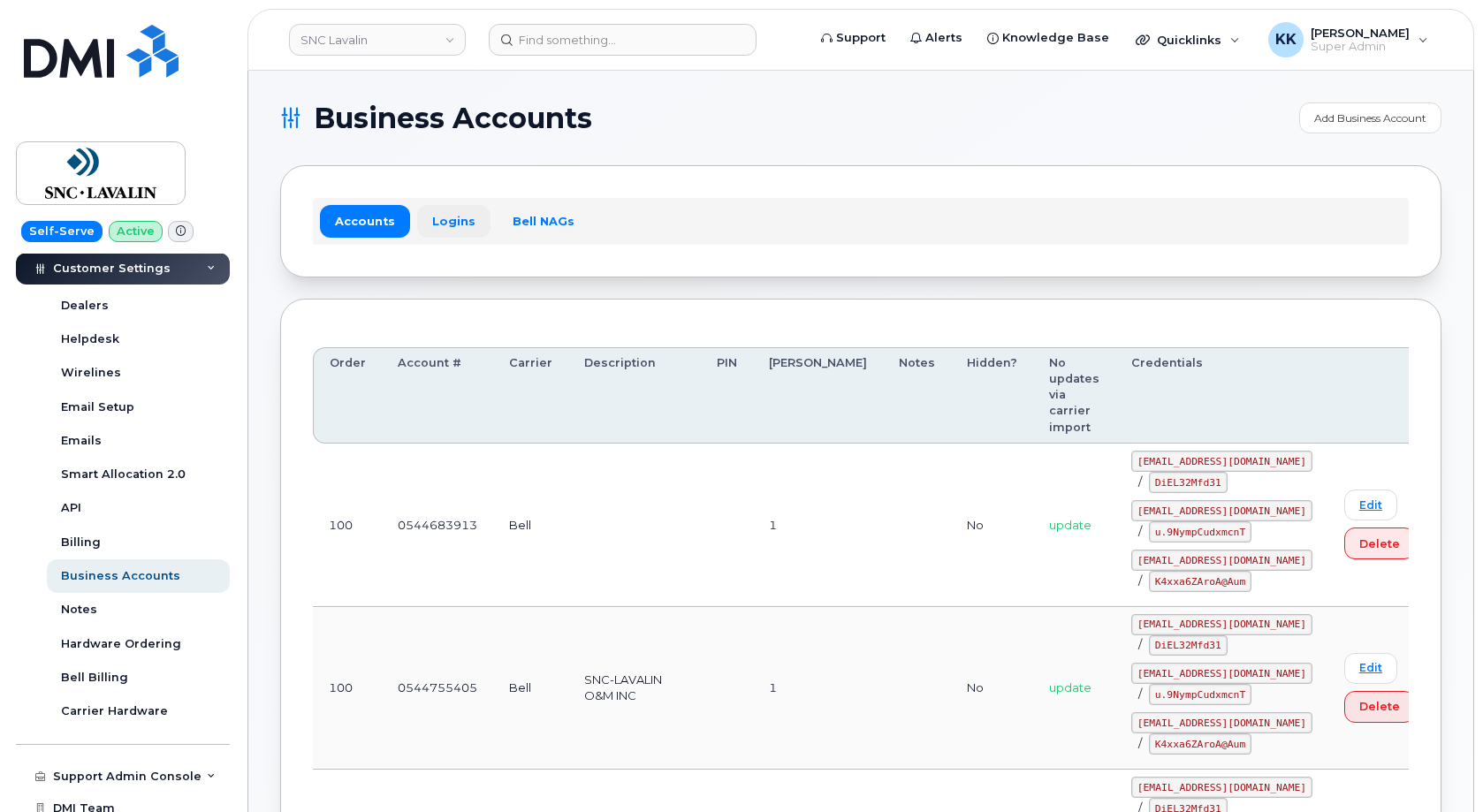
click at [459, 213] on link "Logins" at bounding box center [454, 221] width 73 height 31
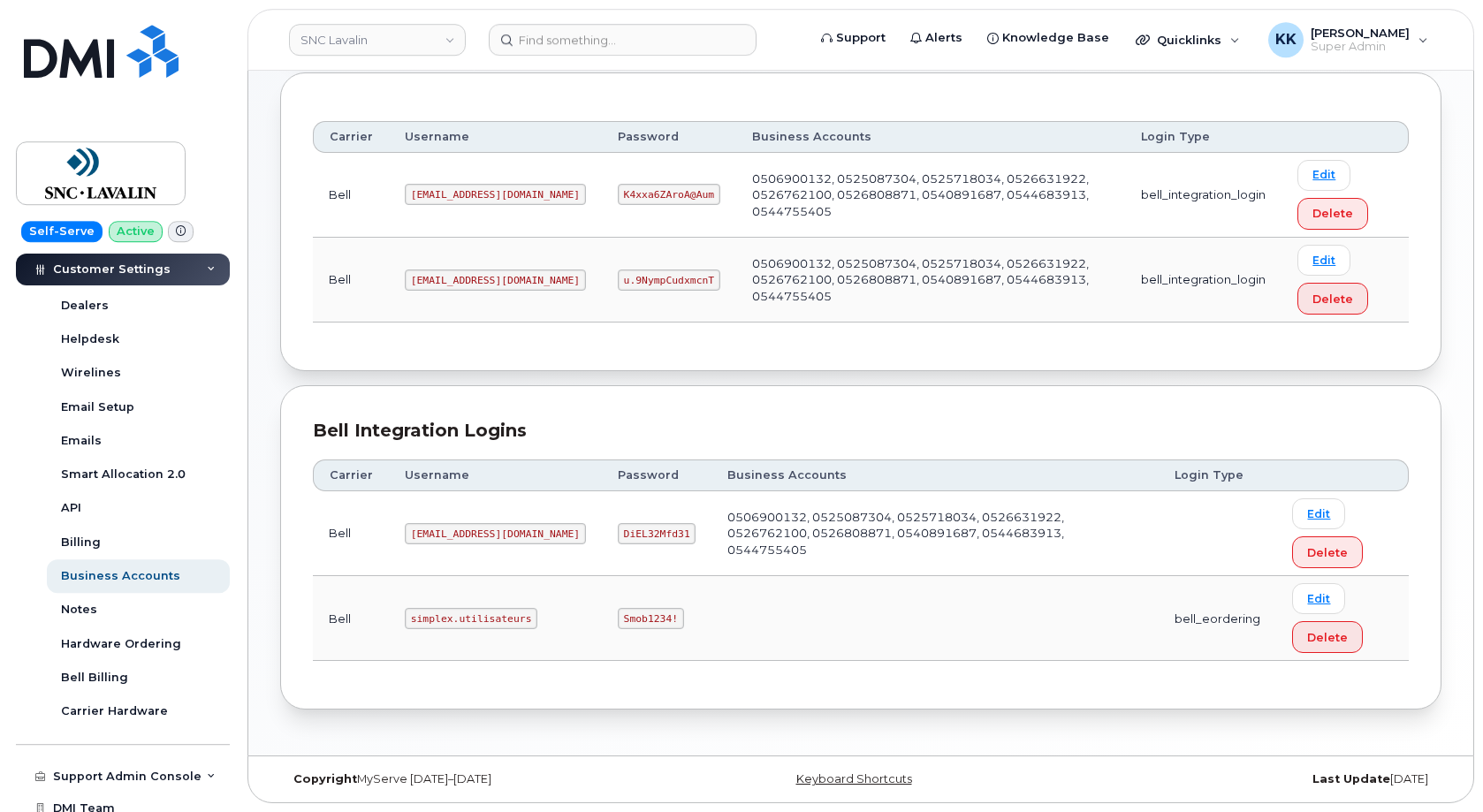
scroll to position [227, 0]
click at [480, 534] on code "[EMAIL_ADDRESS][DOMAIN_NAME]" at bounding box center [496, 533] width 181 height 21
click at [617, 527] on code "DiEL32Mfd31" at bounding box center [656, 533] width 79 height 21
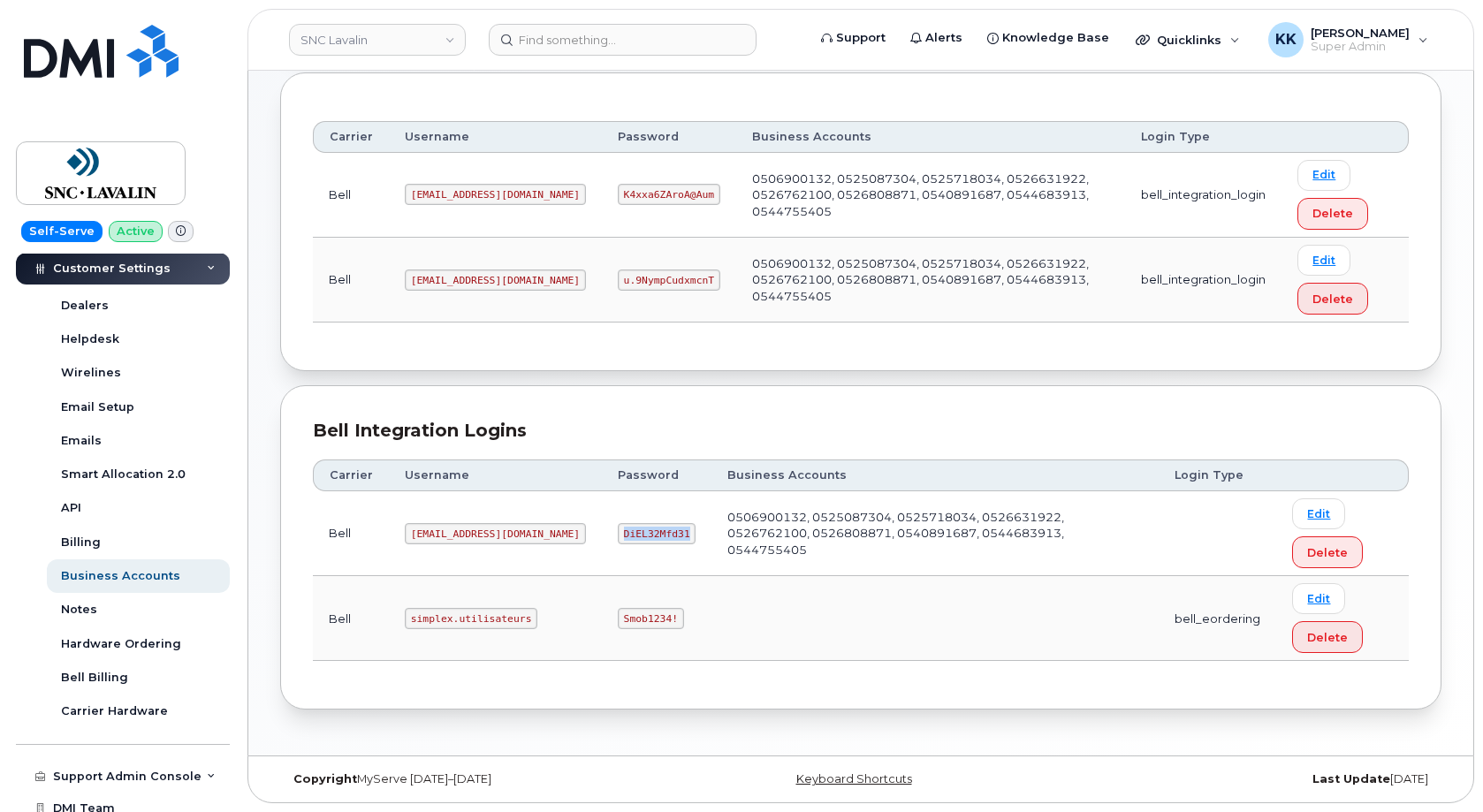
click at [617, 527] on code "DiEL32Mfd31" at bounding box center [656, 533] width 79 height 21
copy code "DiEL32Mfd31"
